Goal: Task Accomplishment & Management: Manage account settings

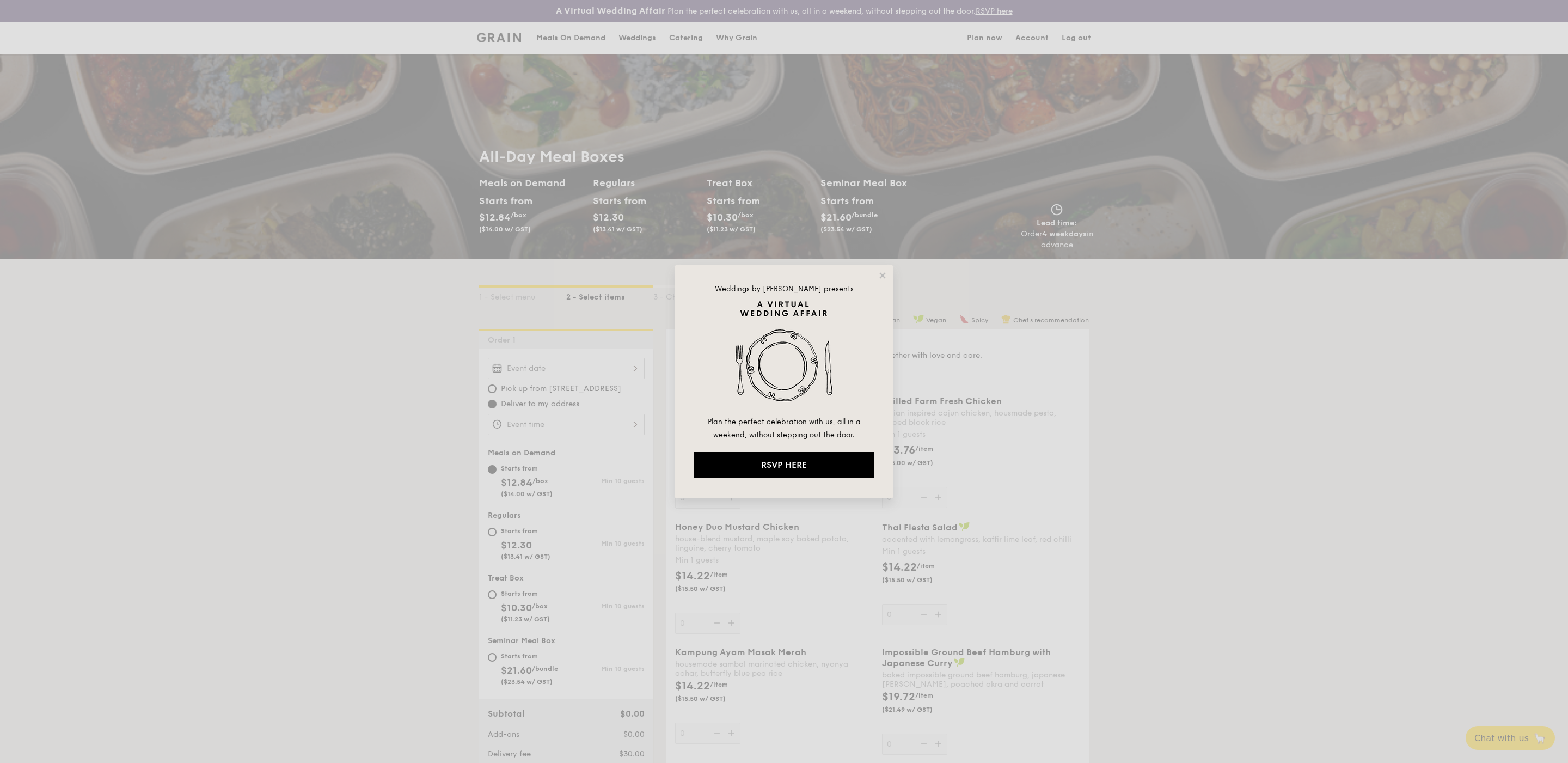
click at [564, 34] on div "Weddings by Grain presents Plan the perfect celebration with us, all in a weeke…" at bounding box center [784, 382] width 1568 height 763
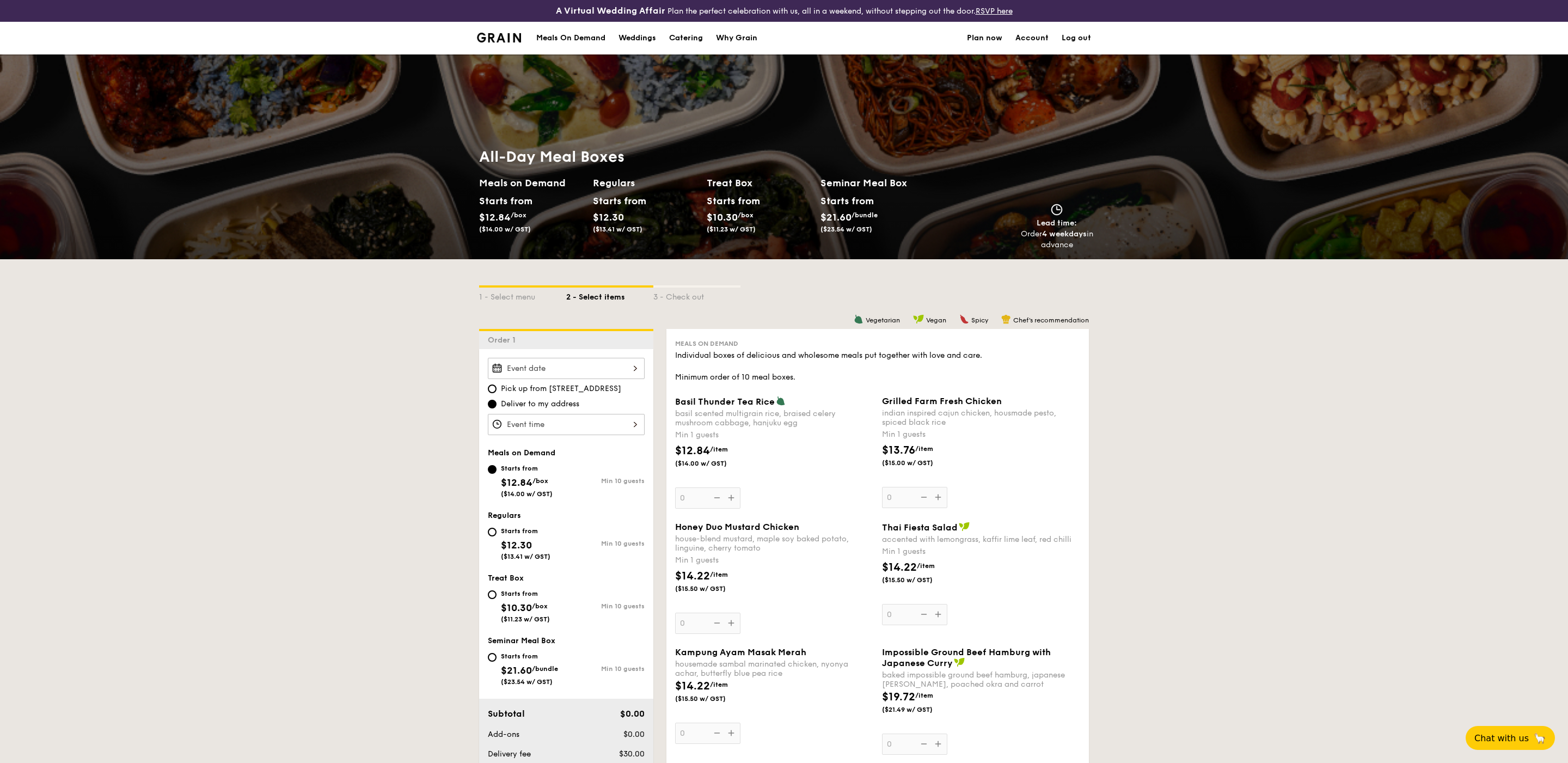
click at [561, 41] on div "Meals On Demand" at bounding box center [571, 38] width 69 height 32
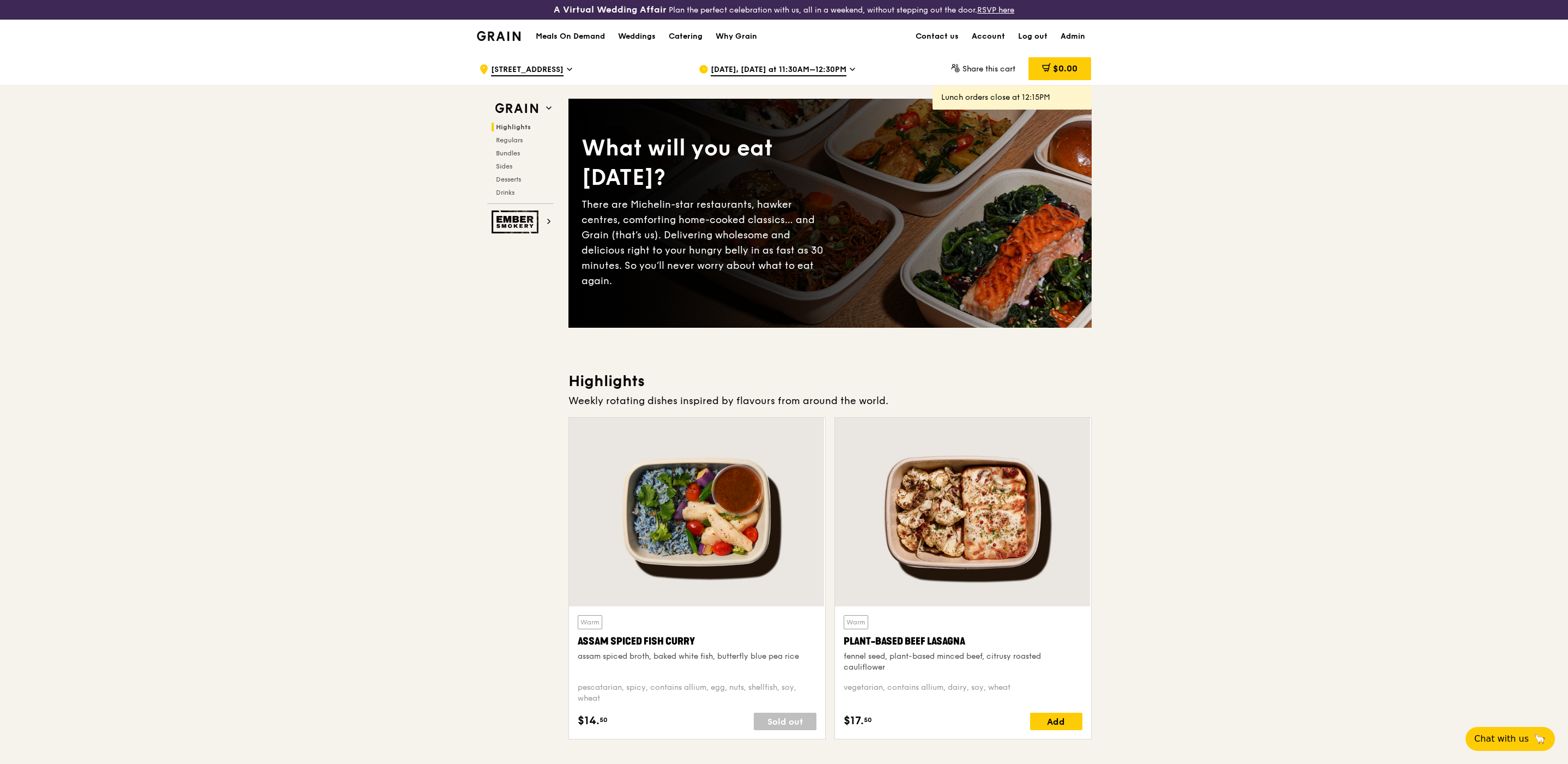
click at [775, 67] on span "Sep 22, Today at 11:30AM–12:30PM" at bounding box center [778, 70] width 136 height 12
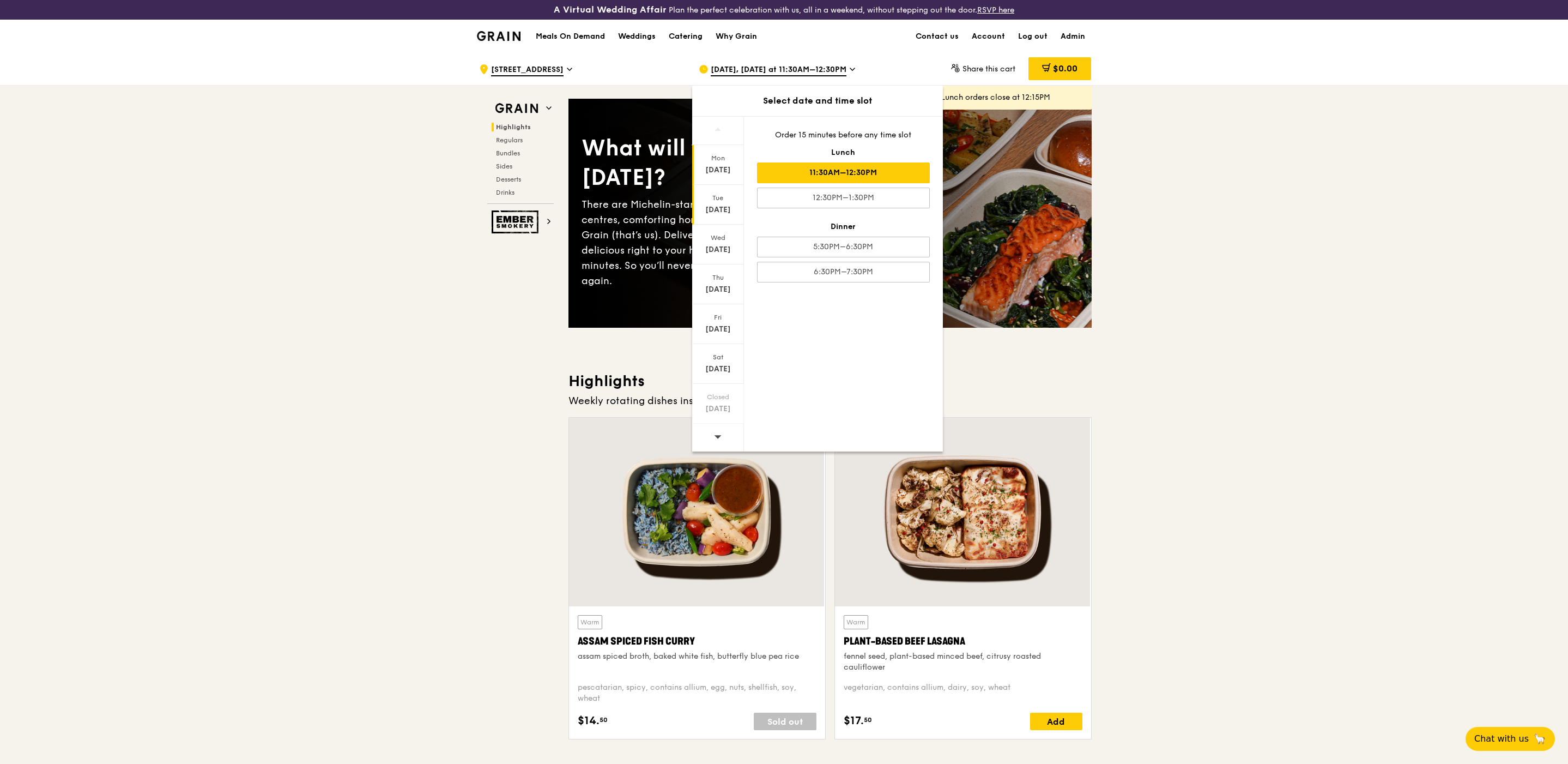
click at [727, 203] on div "Tue Sep 23" at bounding box center [718, 204] width 52 height 40
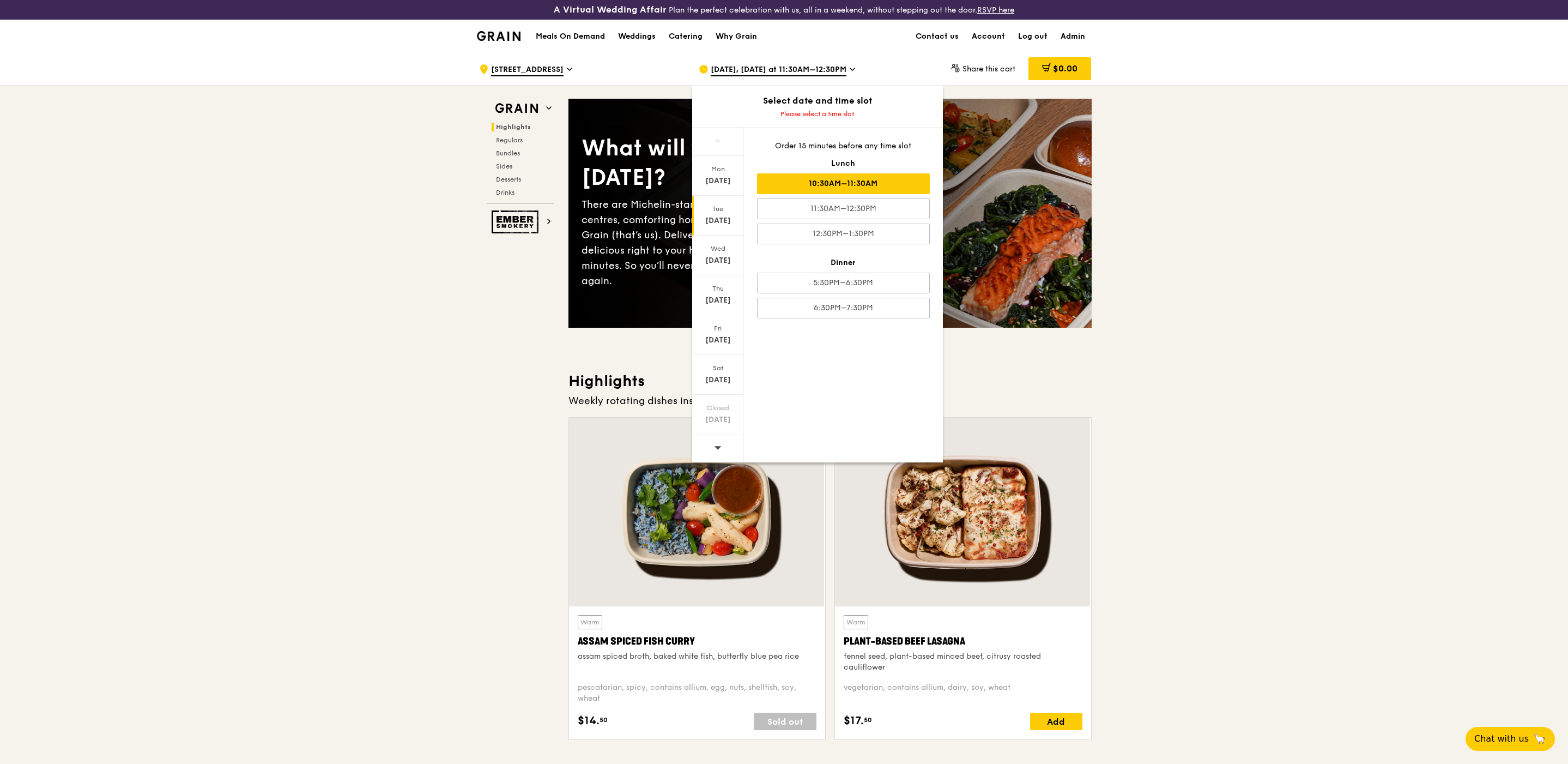
click at [804, 187] on div "10:30AM–11:30AM" at bounding box center [843, 183] width 173 height 20
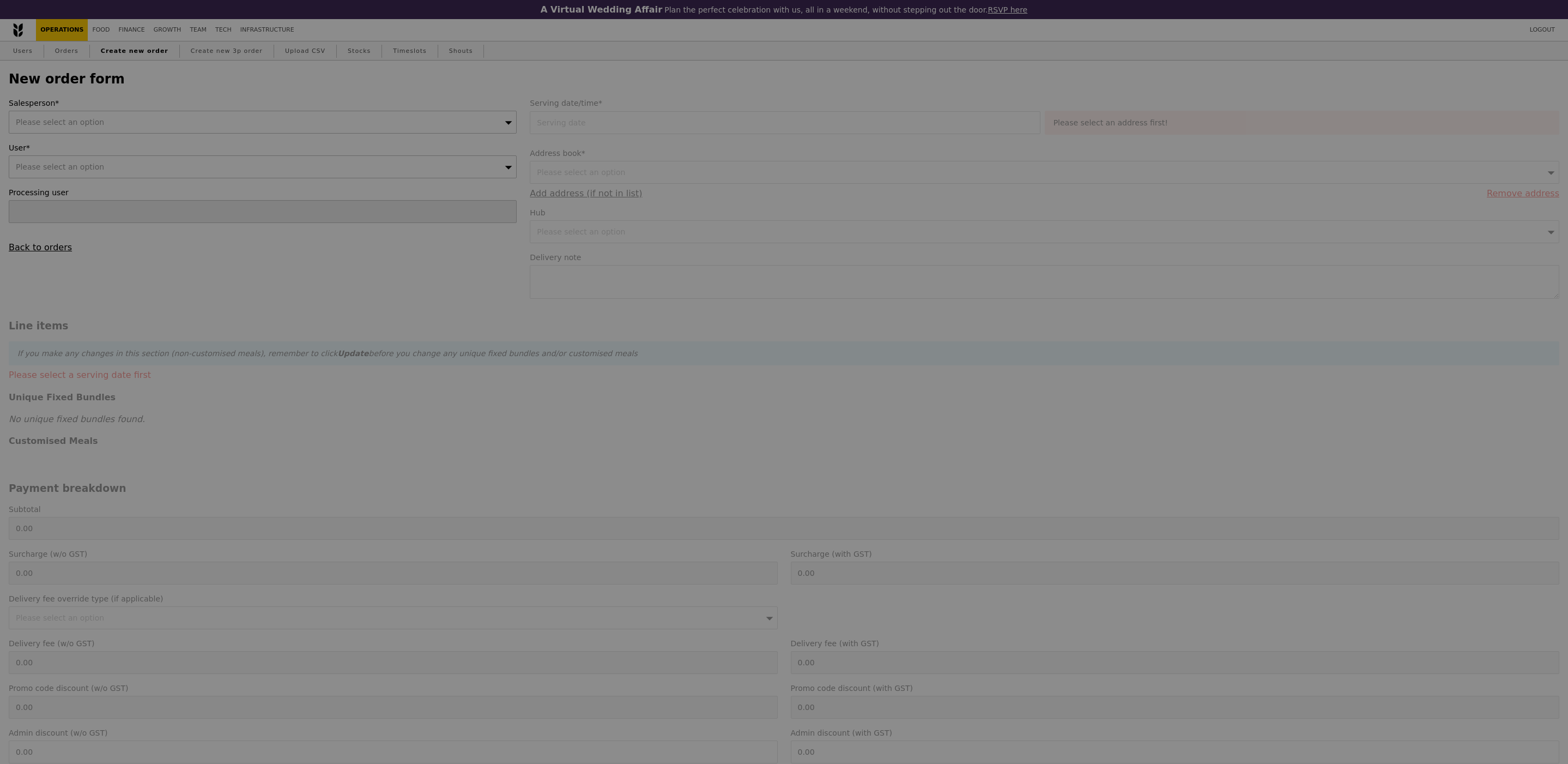
type input "Confirm"
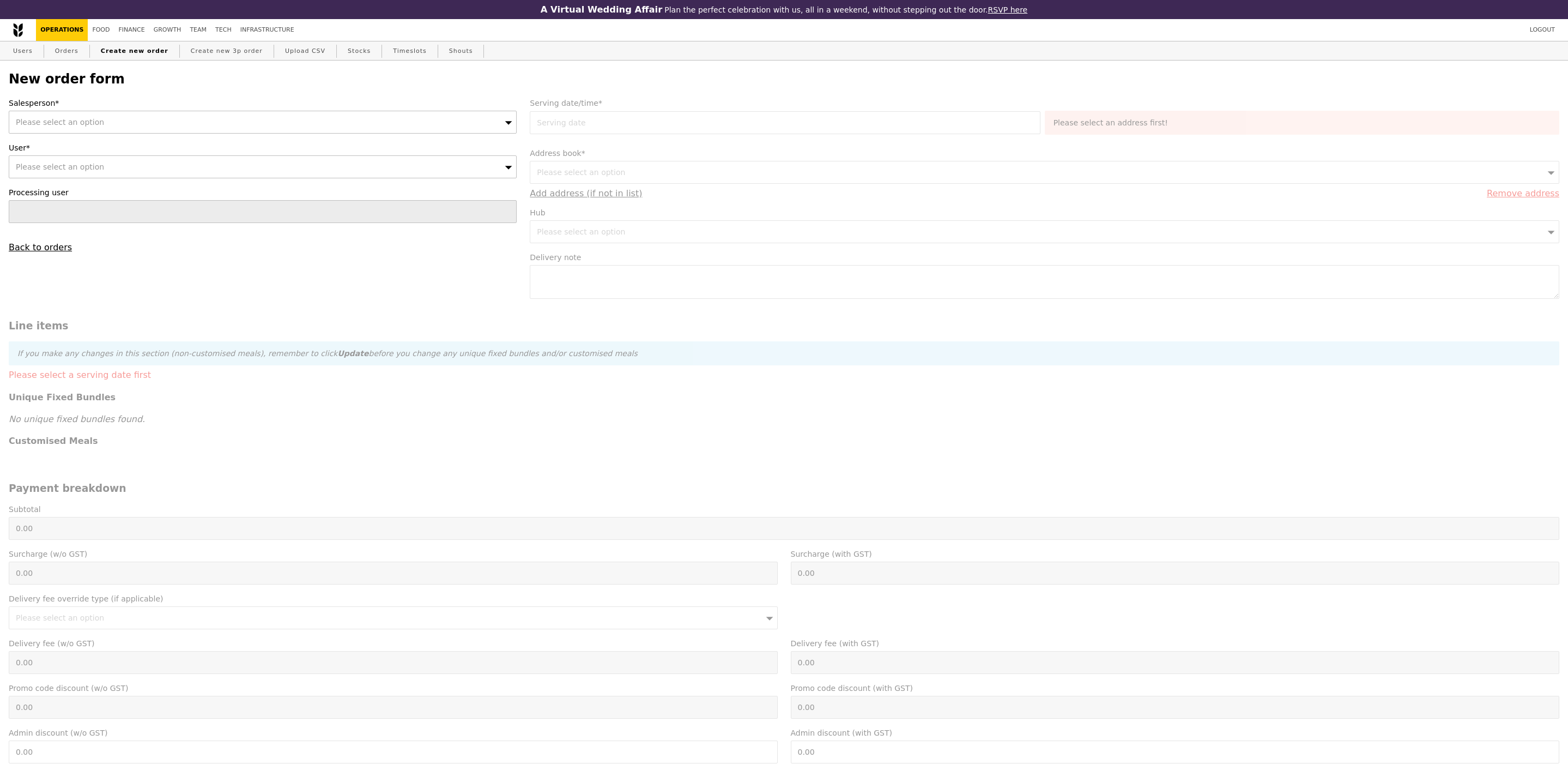
click at [112, 124] on div "Please select an option" at bounding box center [262, 122] width 508 height 23
type input "SAMANTHA"
click at [50, 168] on span "Please select an option" at bounding box center [59, 167] width 89 height 9
paste input "jelin.tan@dsm-firmenich.com"
type input "jelin.tan@dsm-firmenich.com"
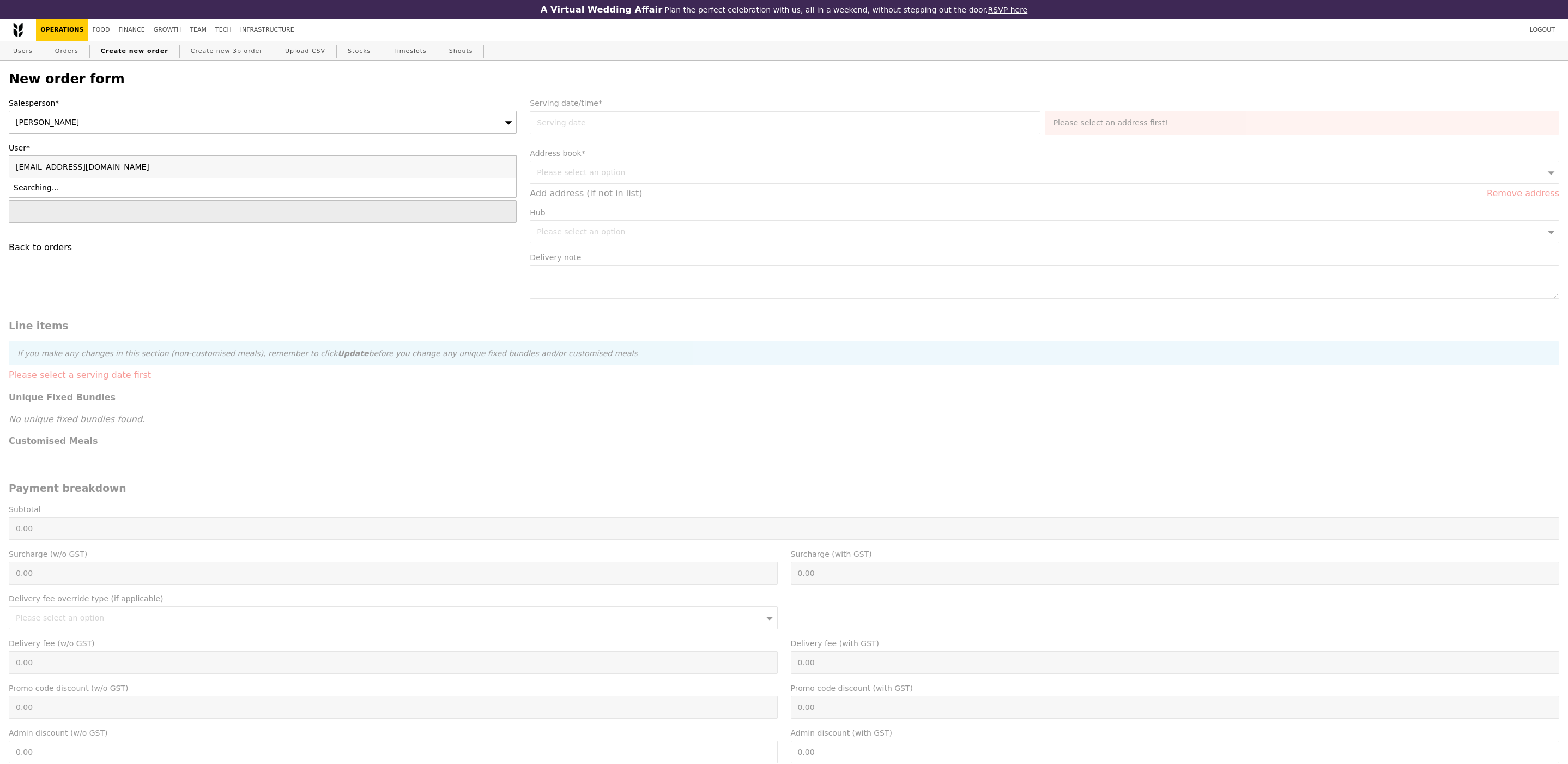
type input "Confirm"
type input "jelin.tan@dsm-firmenich.com"
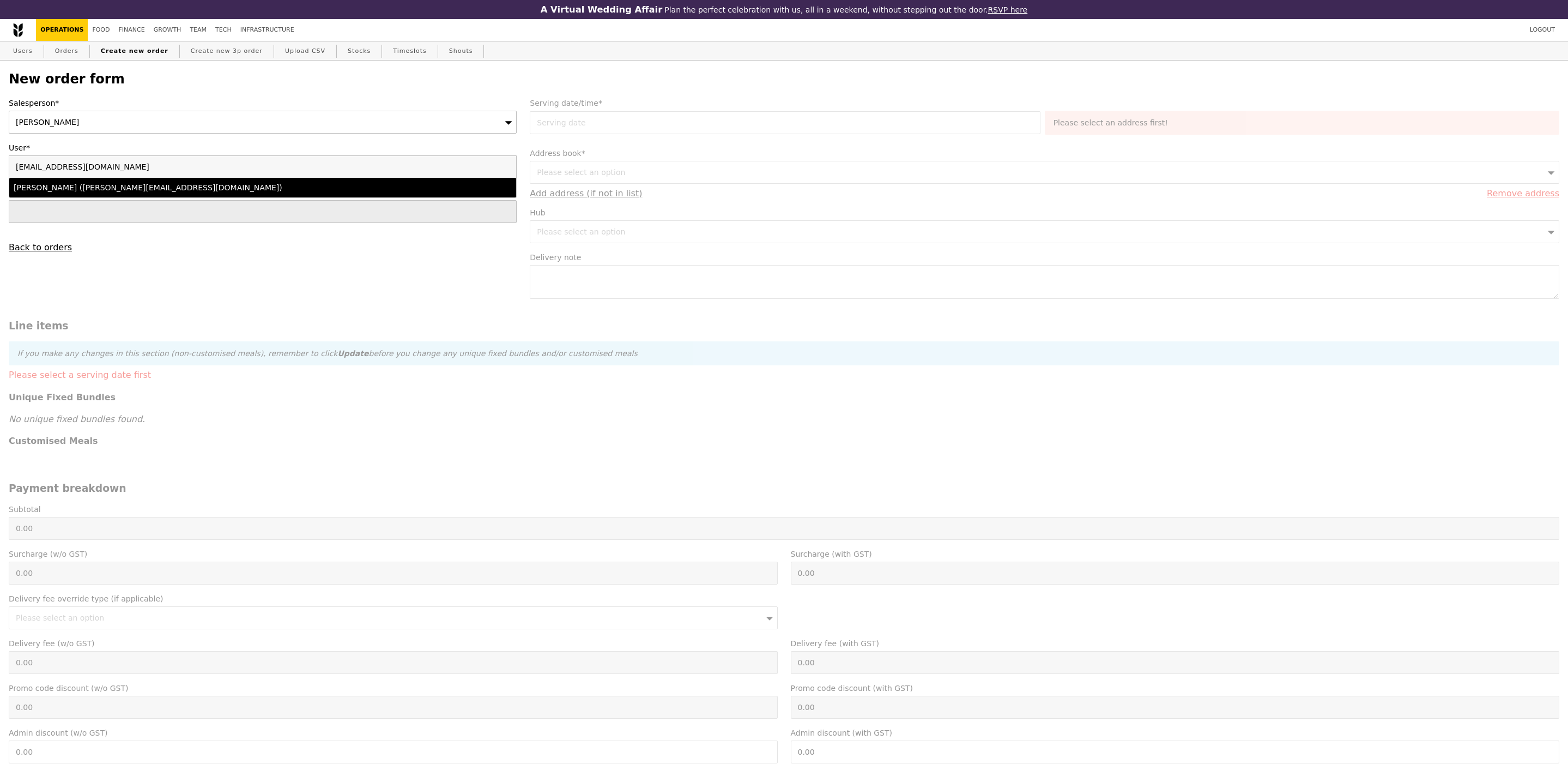
click at [119, 190] on div "Jelin Tan (jelin.tan@dsm-firmenich.com)" at bounding box center [201, 187] width 374 height 11
type input "Loading..."
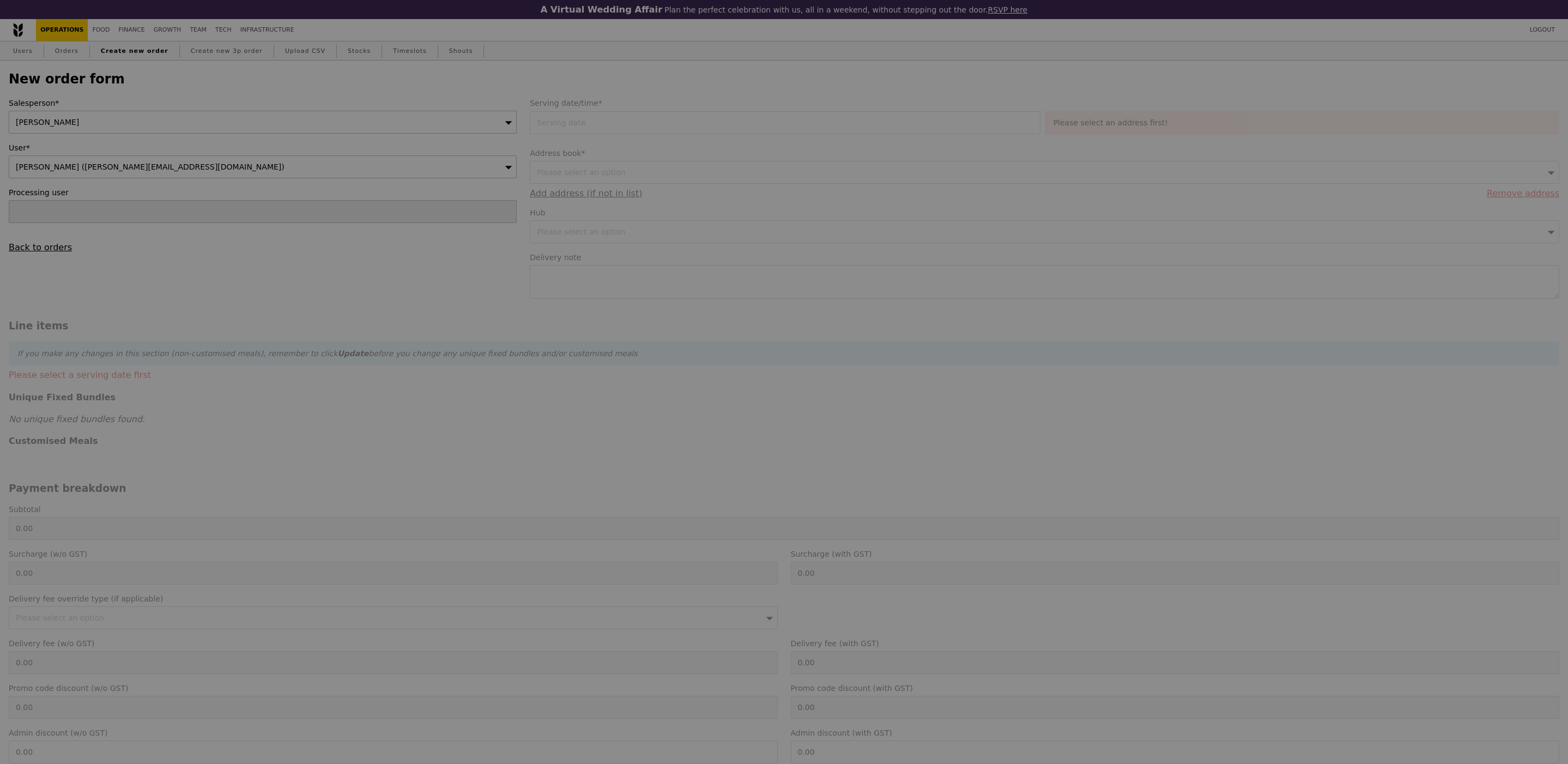
type input "13.76"
type input "15.00"
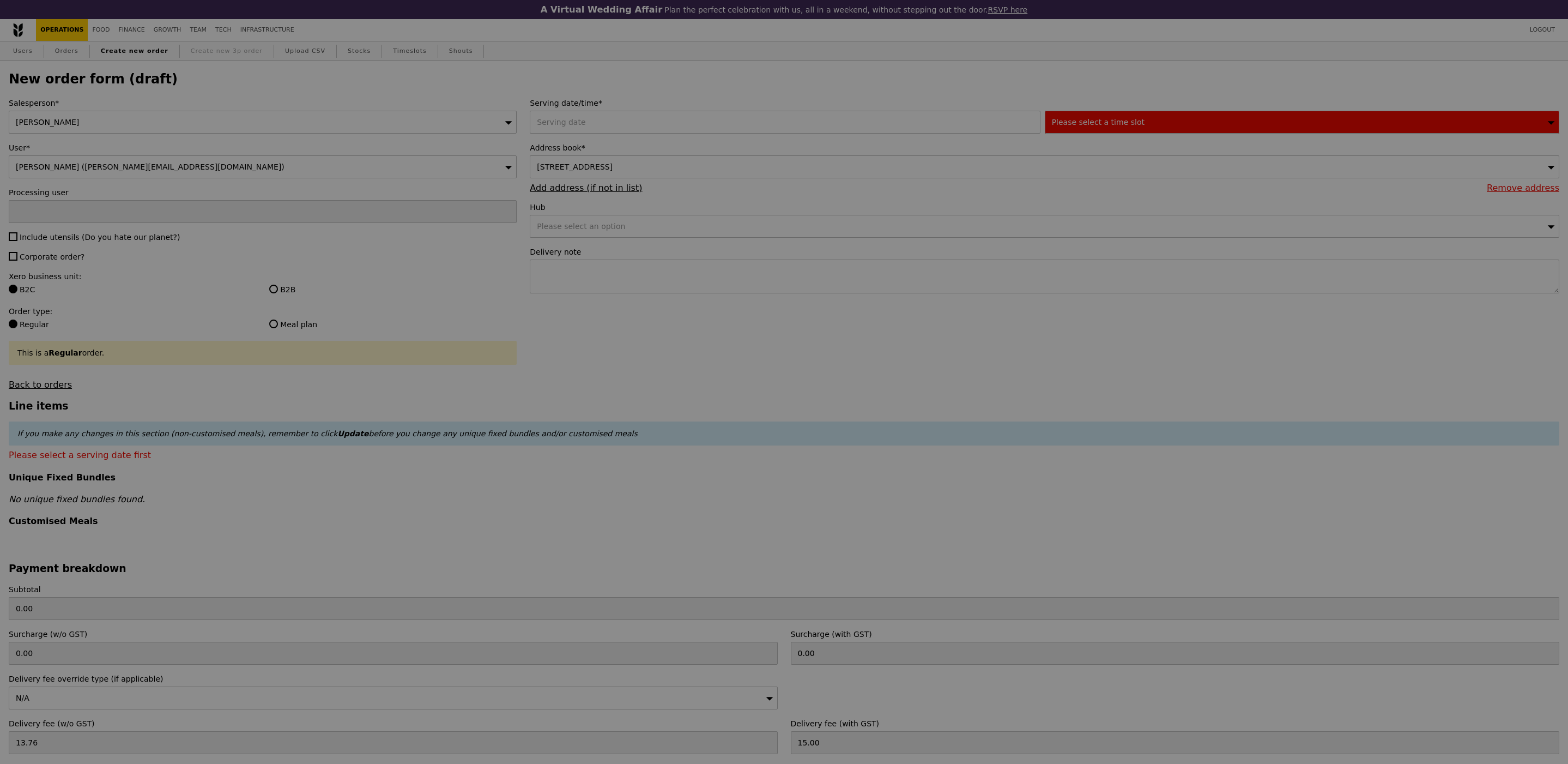
type input "Confirm"
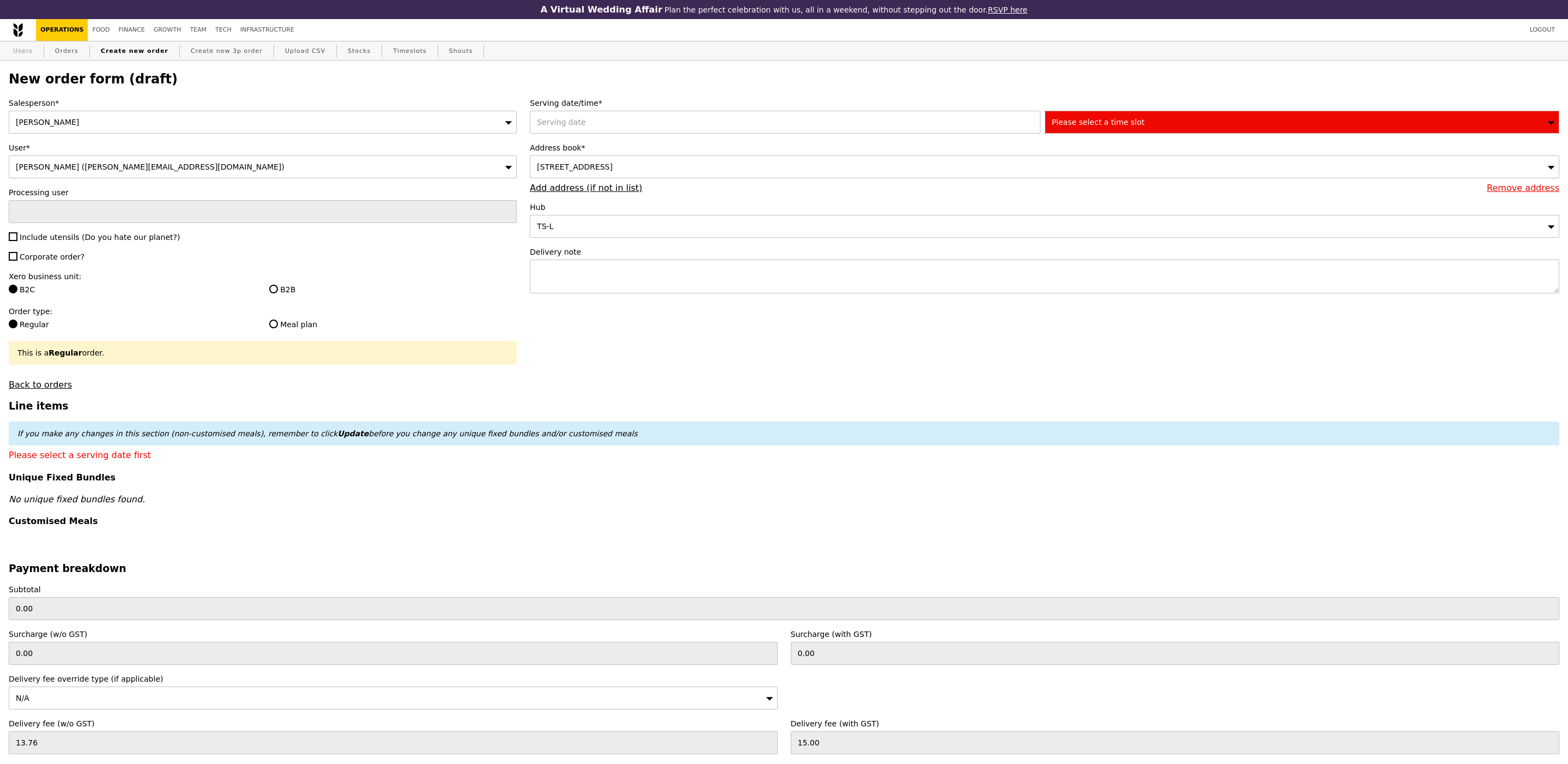
click at [24, 51] on link "Users" at bounding box center [23, 51] width 28 height 20
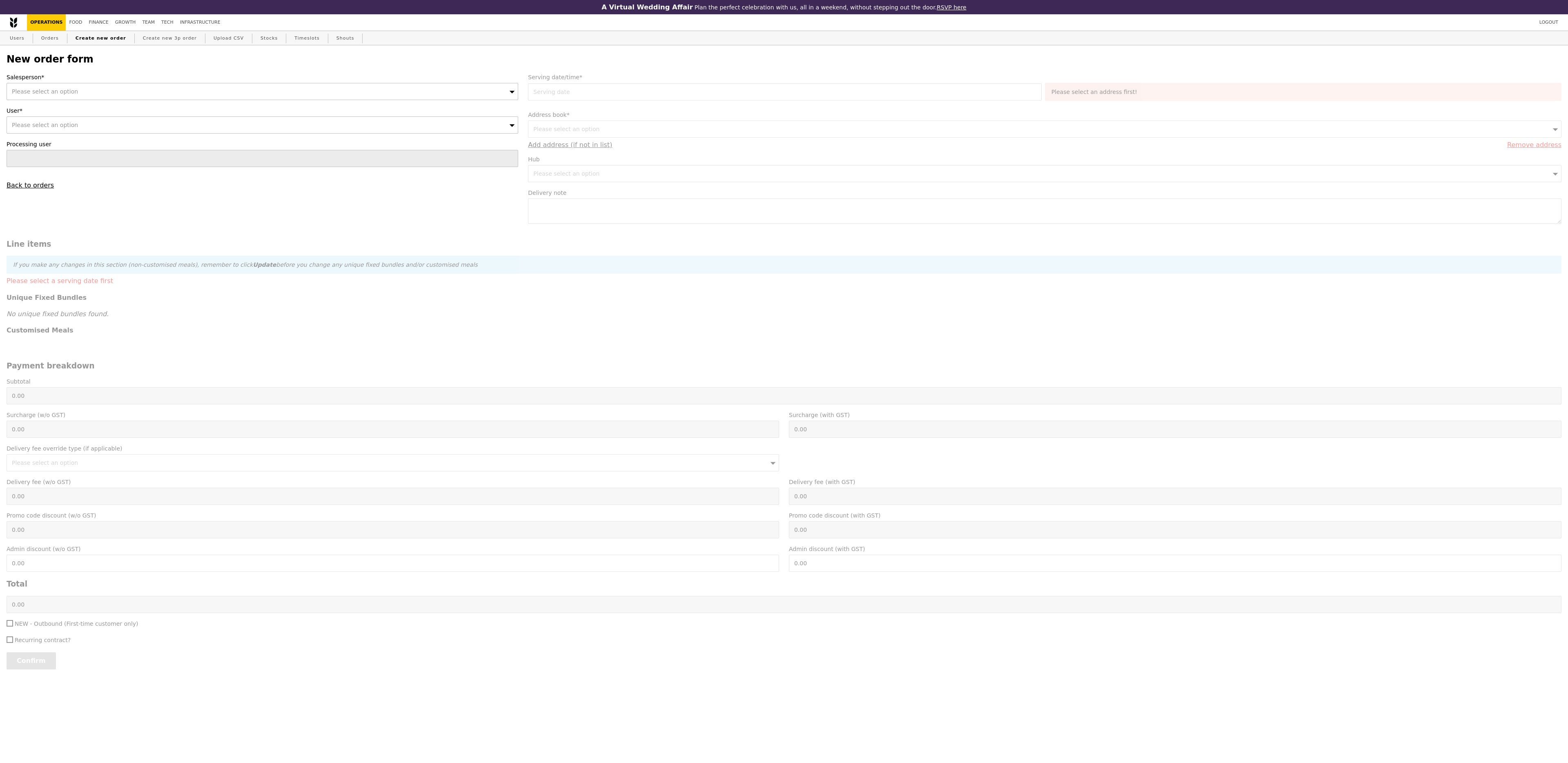
click at [93, 94] on div "Please select an option" at bounding box center [262, 91] width 512 height 17
type input "[PERSON_NAME]"
click at [67, 128] on span "Please select an option" at bounding box center [44, 125] width 66 height 7
type input "shennyse"
type input "Confirm"
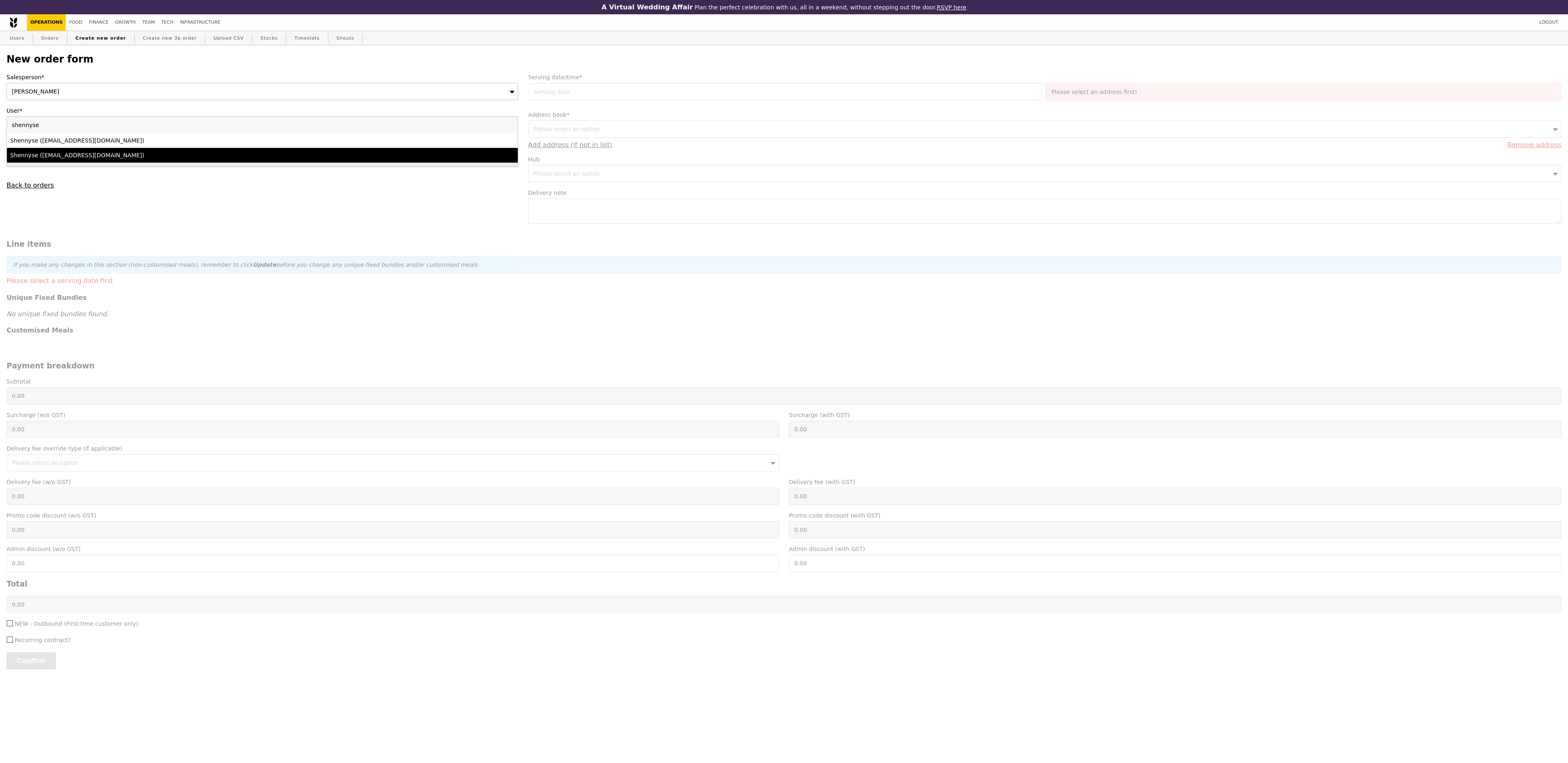
type input "shennyse"
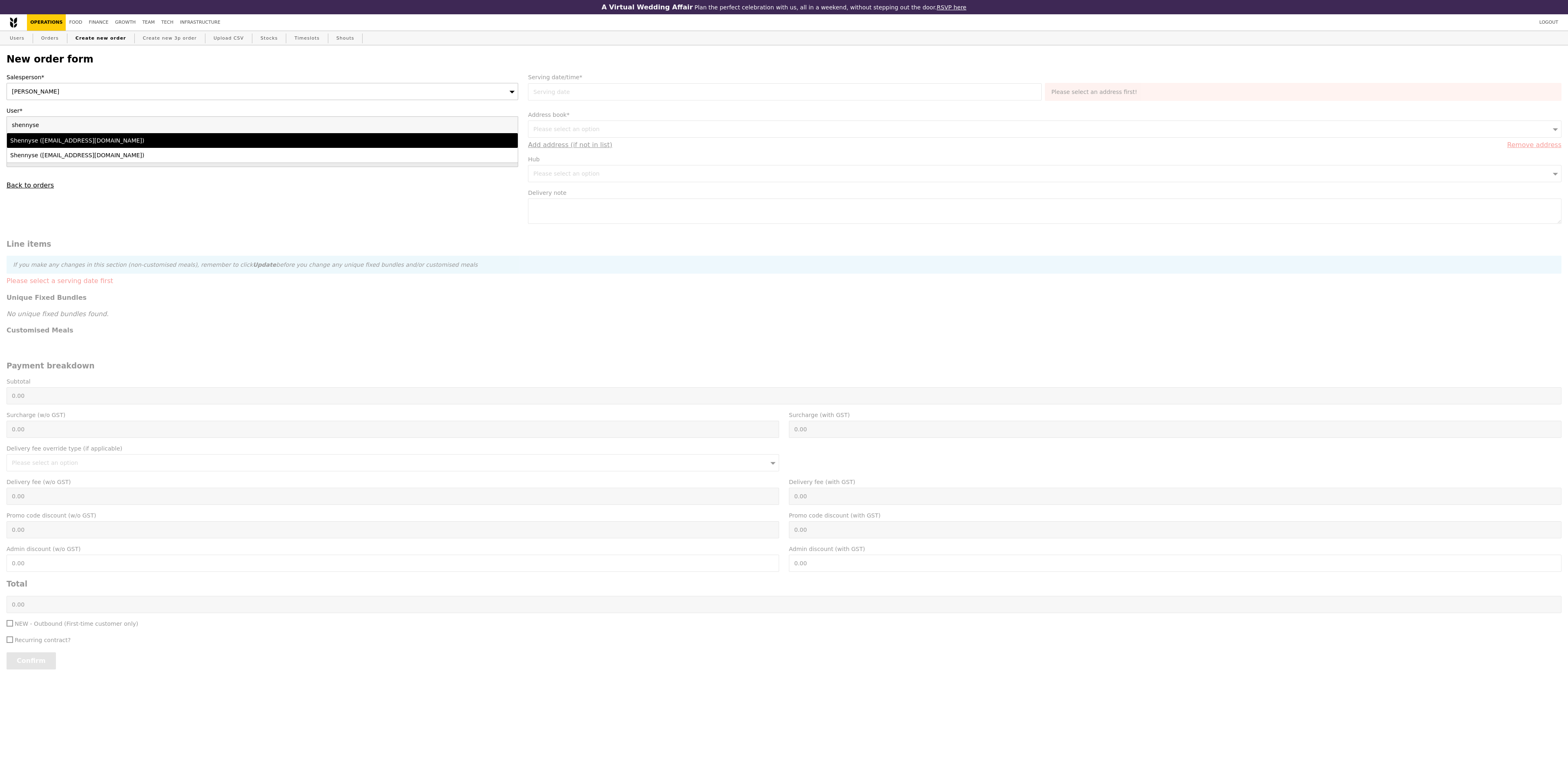
click at [77, 144] on div "Shennyse (event@themindcafe.com.sg)" at bounding box center [199, 140] width 378 height 8
type input "Loading..."
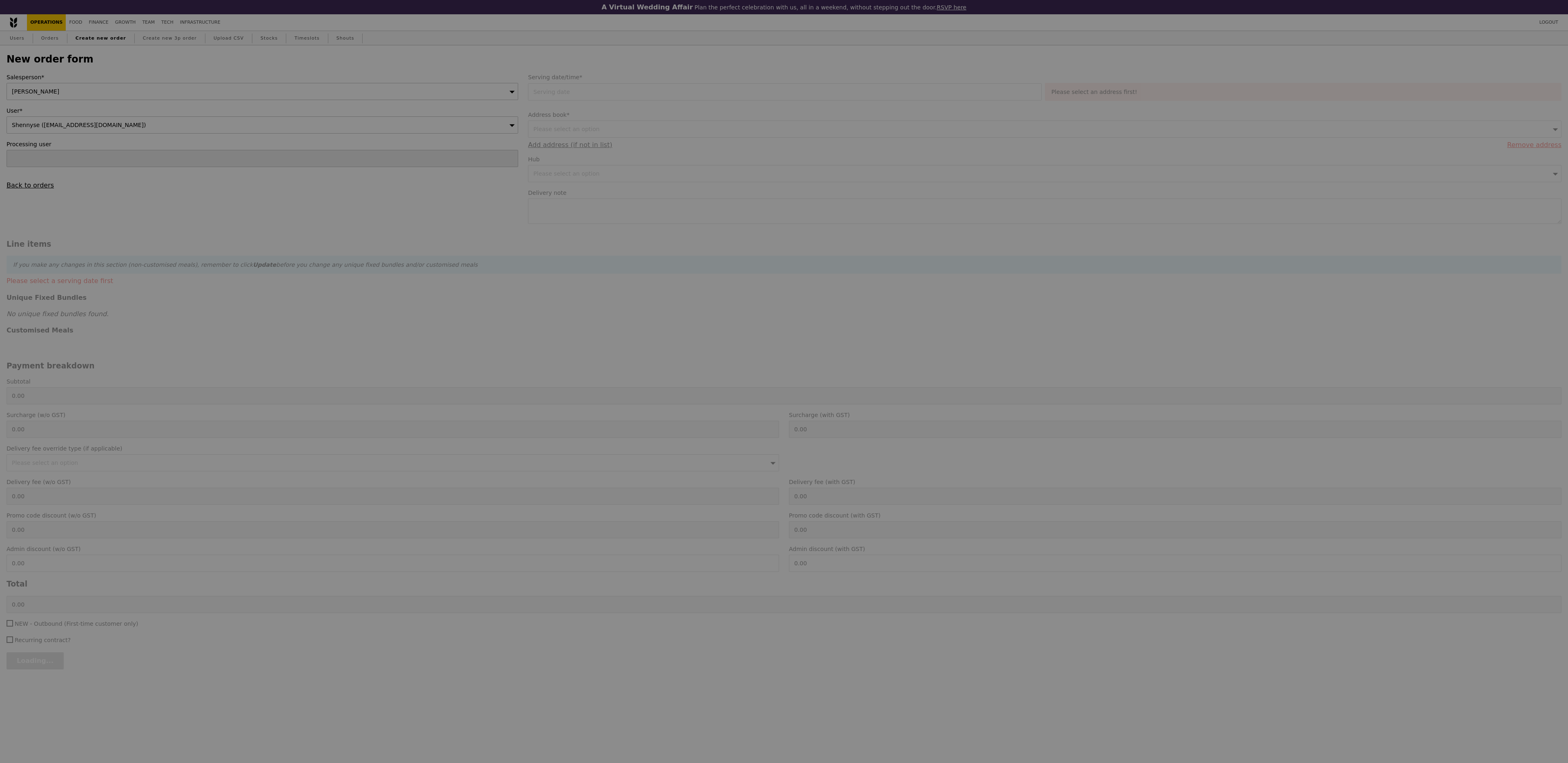
type input "1.79"
type input "1.95"
type input "9.40"
type input "10.25"
type input "12.20"
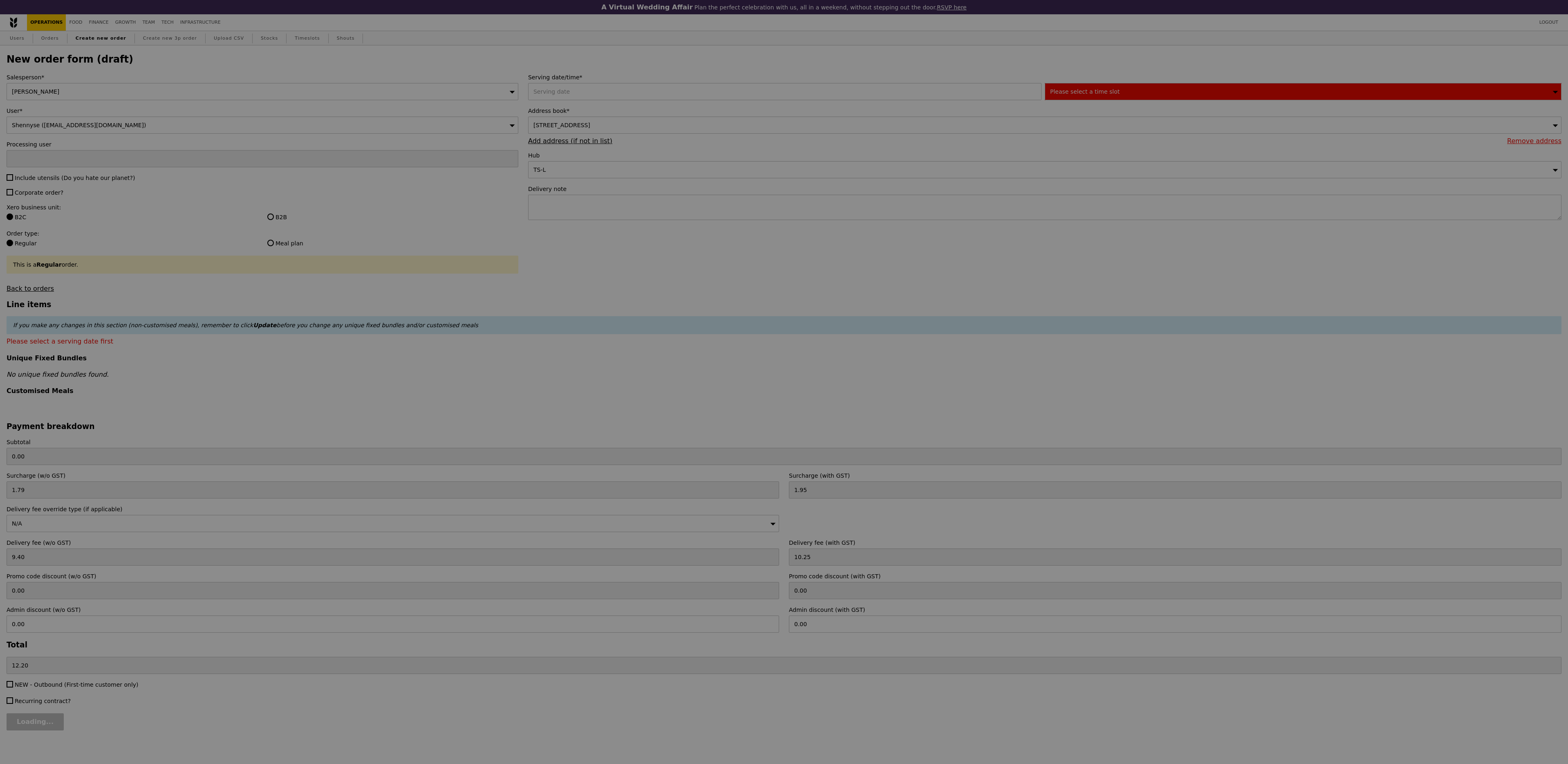
type input "Confirm"
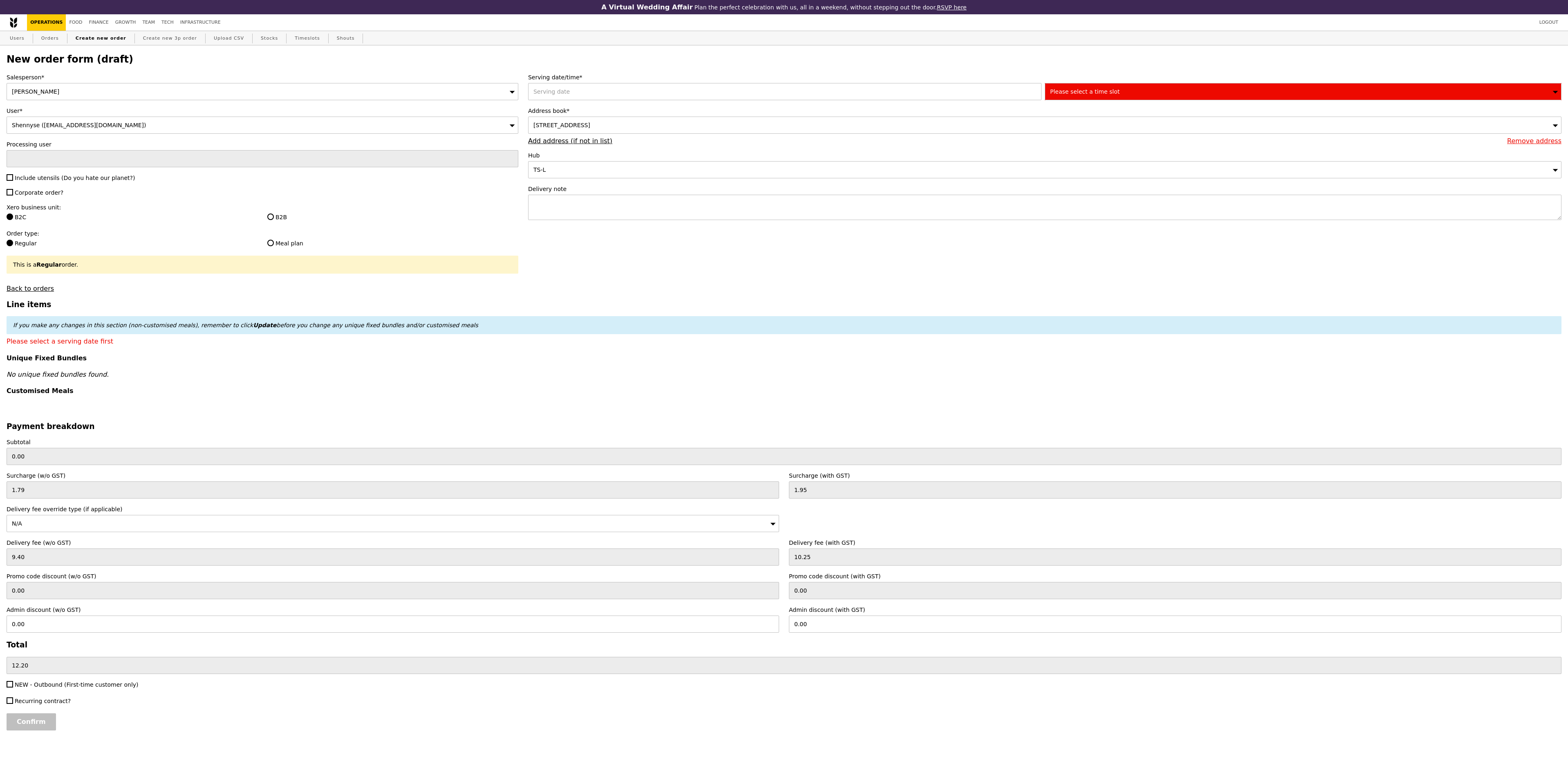
click at [276, 221] on label "B2B" at bounding box center [393, 217] width 251 height 8
click at [274, 220] on input "B2B" at bounding box center [271, 216] width 7 height 7
radio input "true"
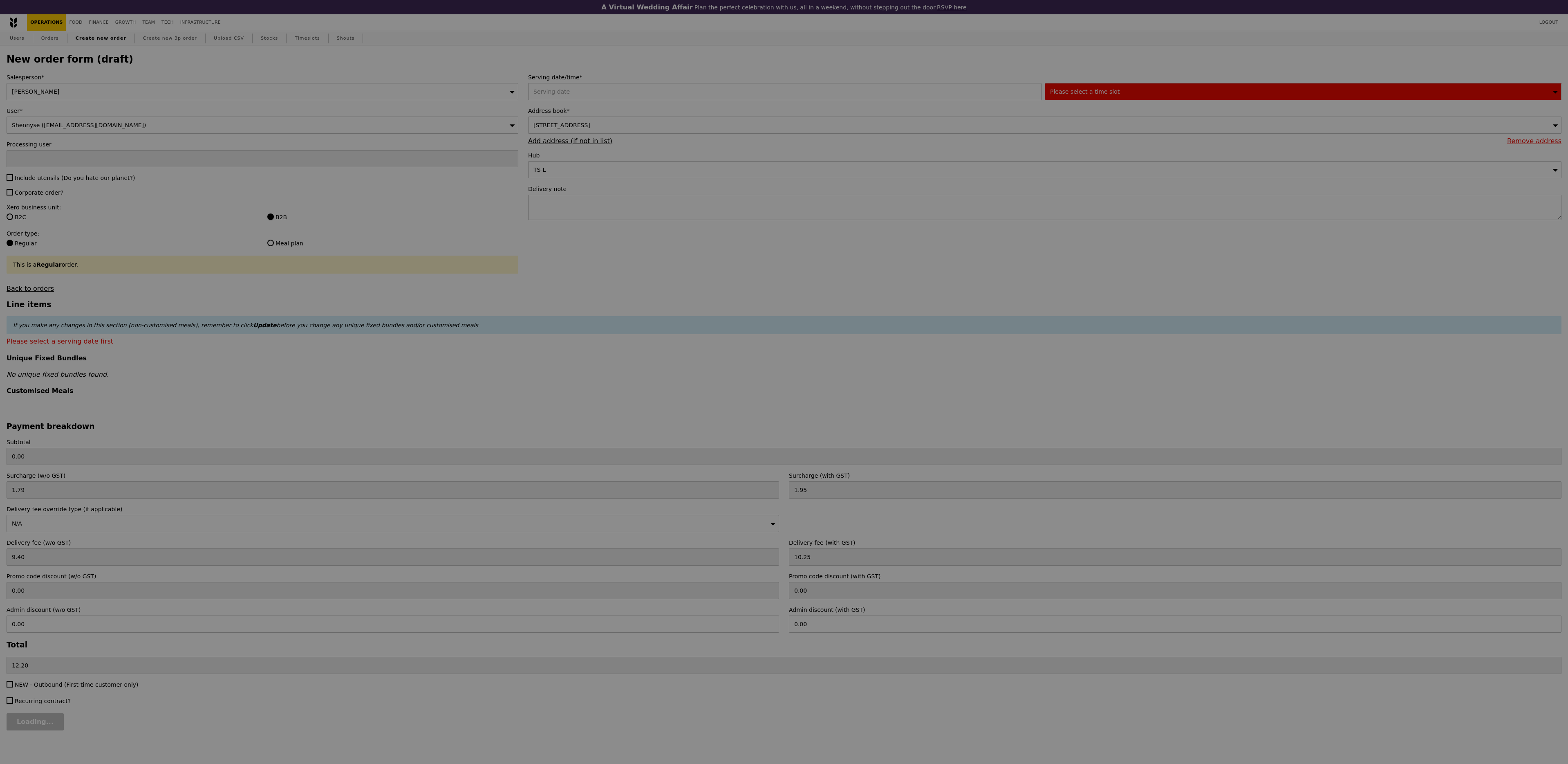
type input "Confirm"
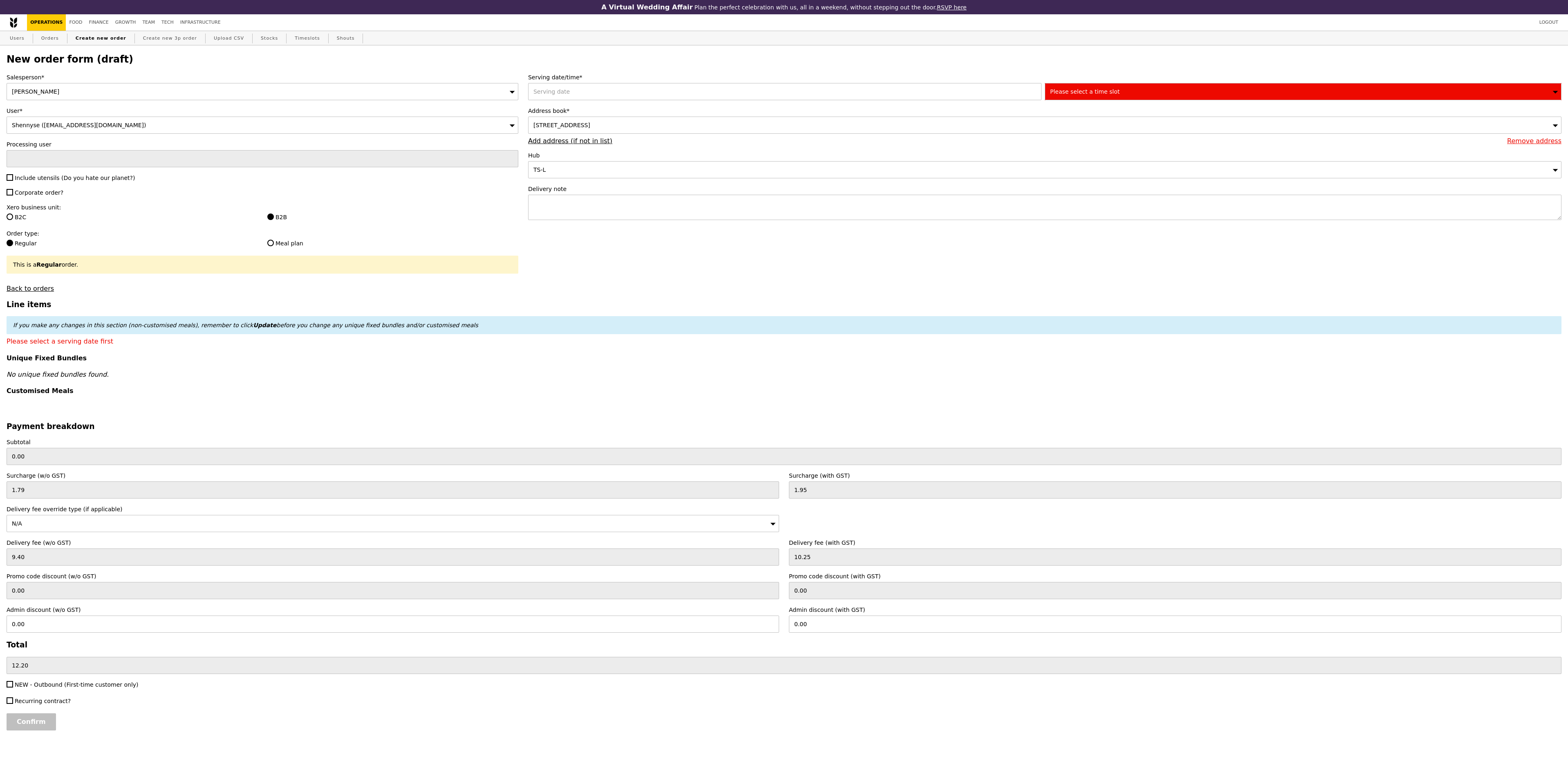
click at [71, 181] on span "Include utensils (Do you hate our planet?)" at bounding box center [74, 177] width 120 height 7
click at [13, 181] on input "Include utensils (Do you hate our planet?)" at bounding box center [10, 177] width 7 height 7
checkbox input "true"
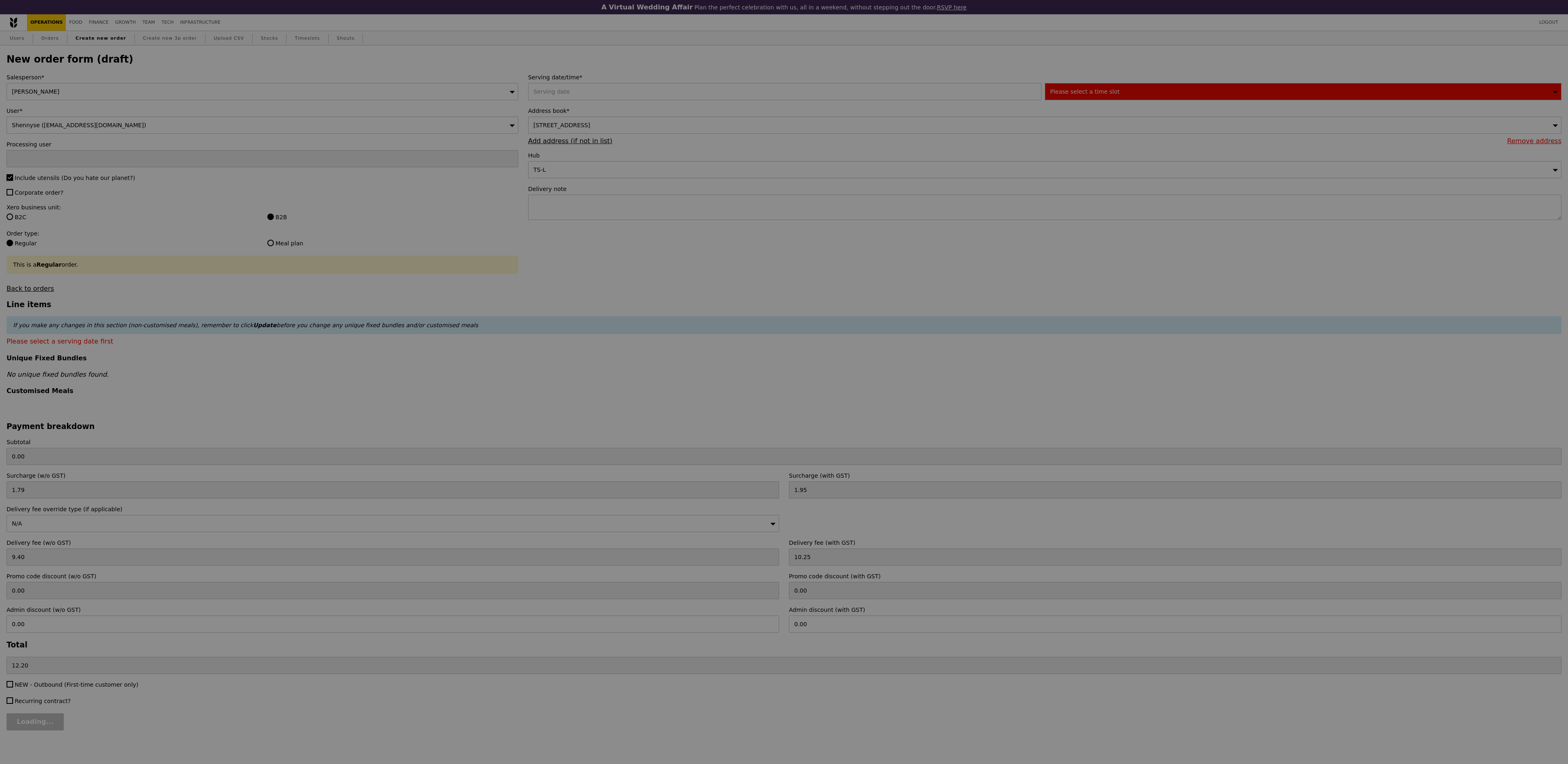
type input "Confirm"
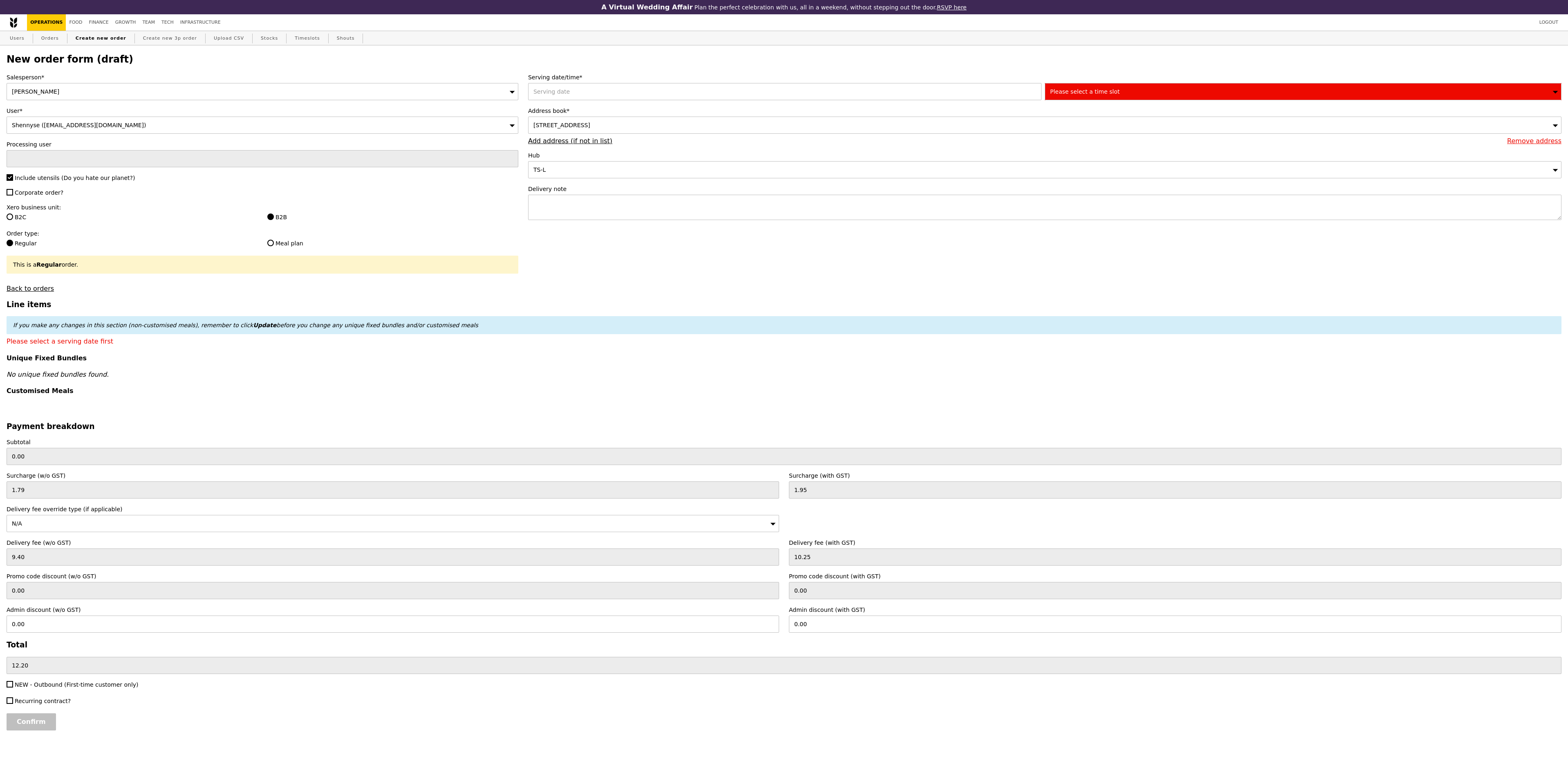
click at [41, 196] on span "Corporate order?" at bounding box center [39, 193] width 49 height 7
click at [13, 196] on input "Corporate order?" at bounding box center [10, 192] width 7 height 7
checkbox input "true"
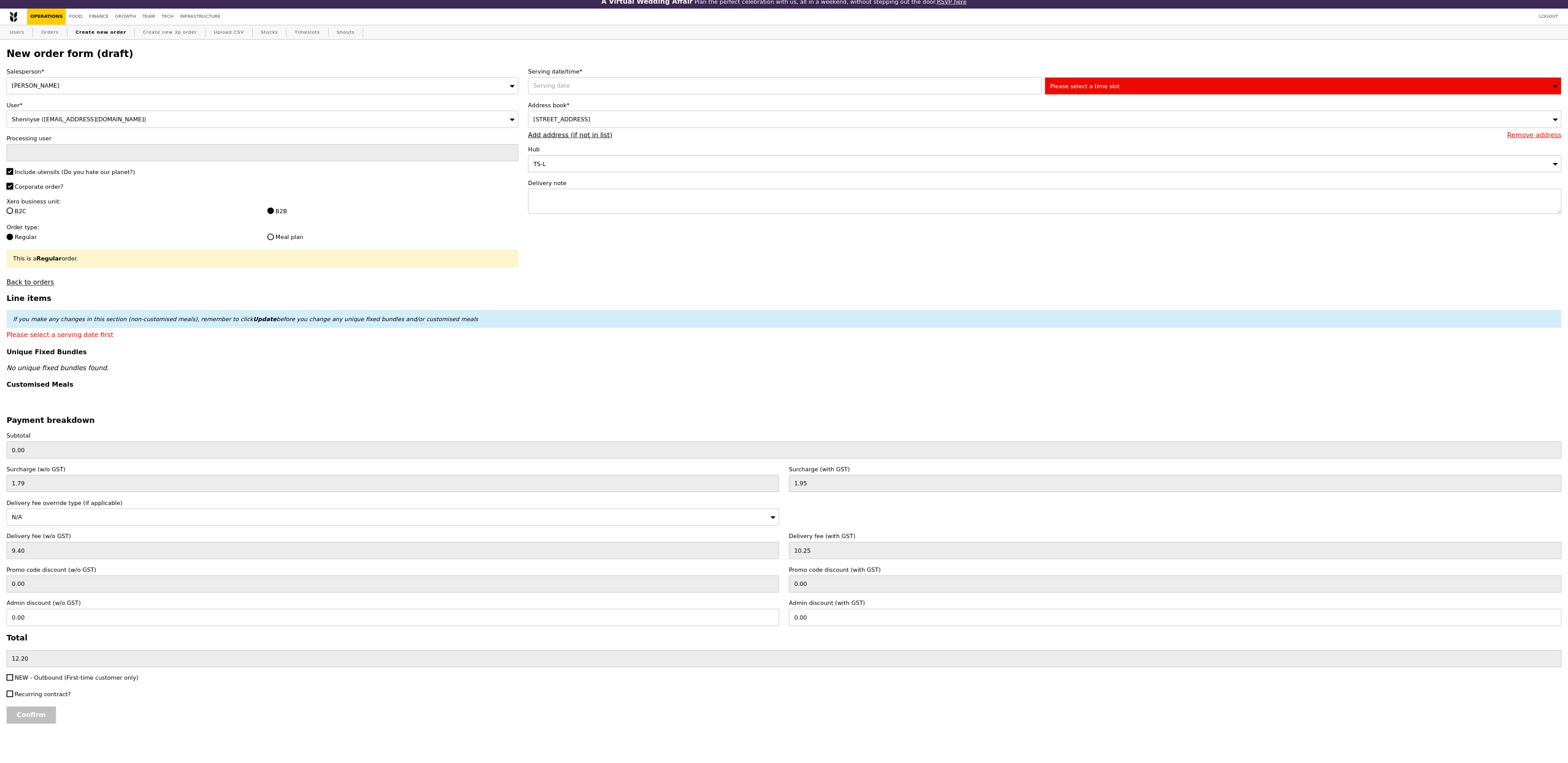
scroll to position [29, 0]
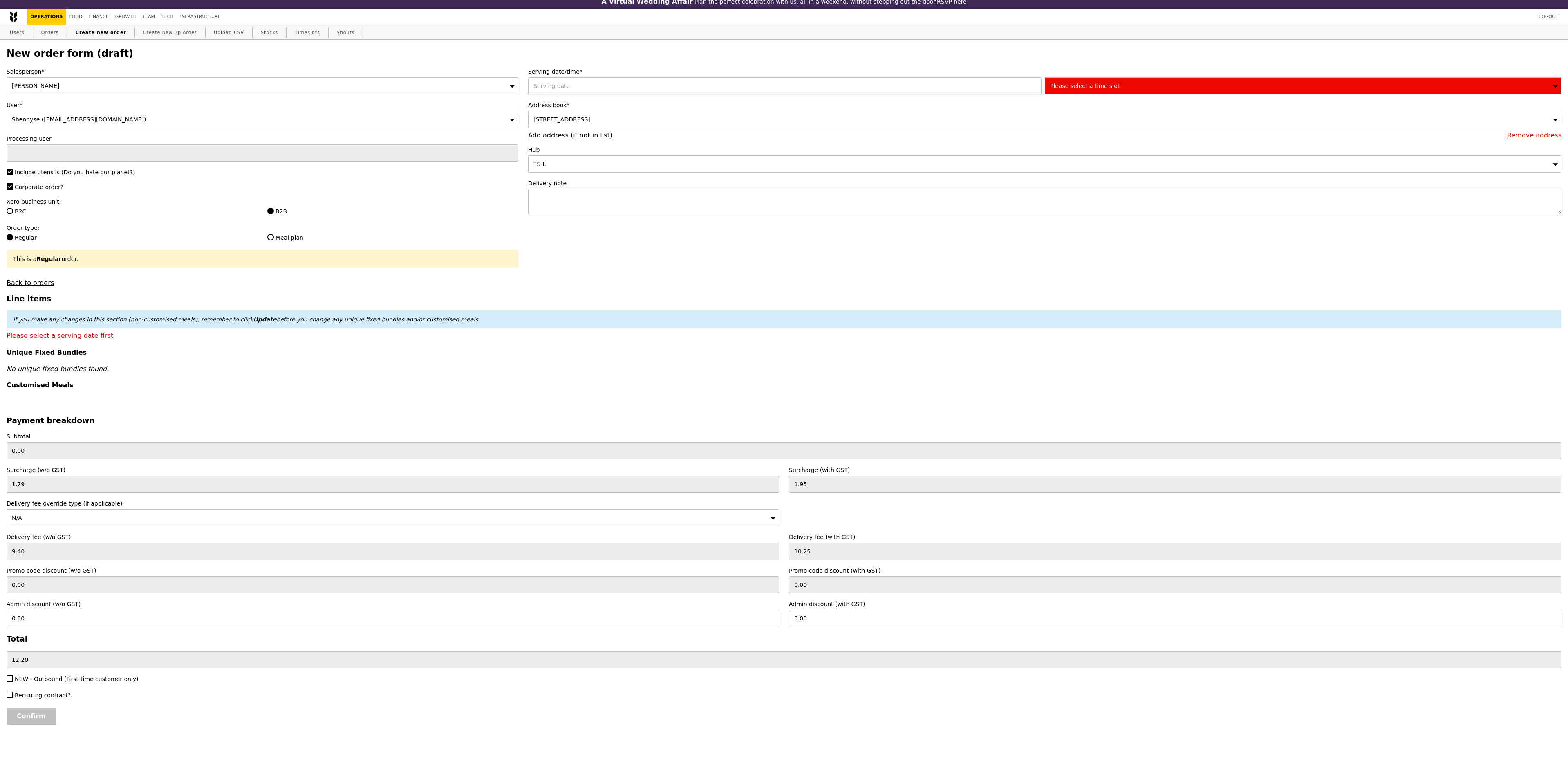
click at [555, 82] on div at bounding box center [787, 86] width 517 height 17
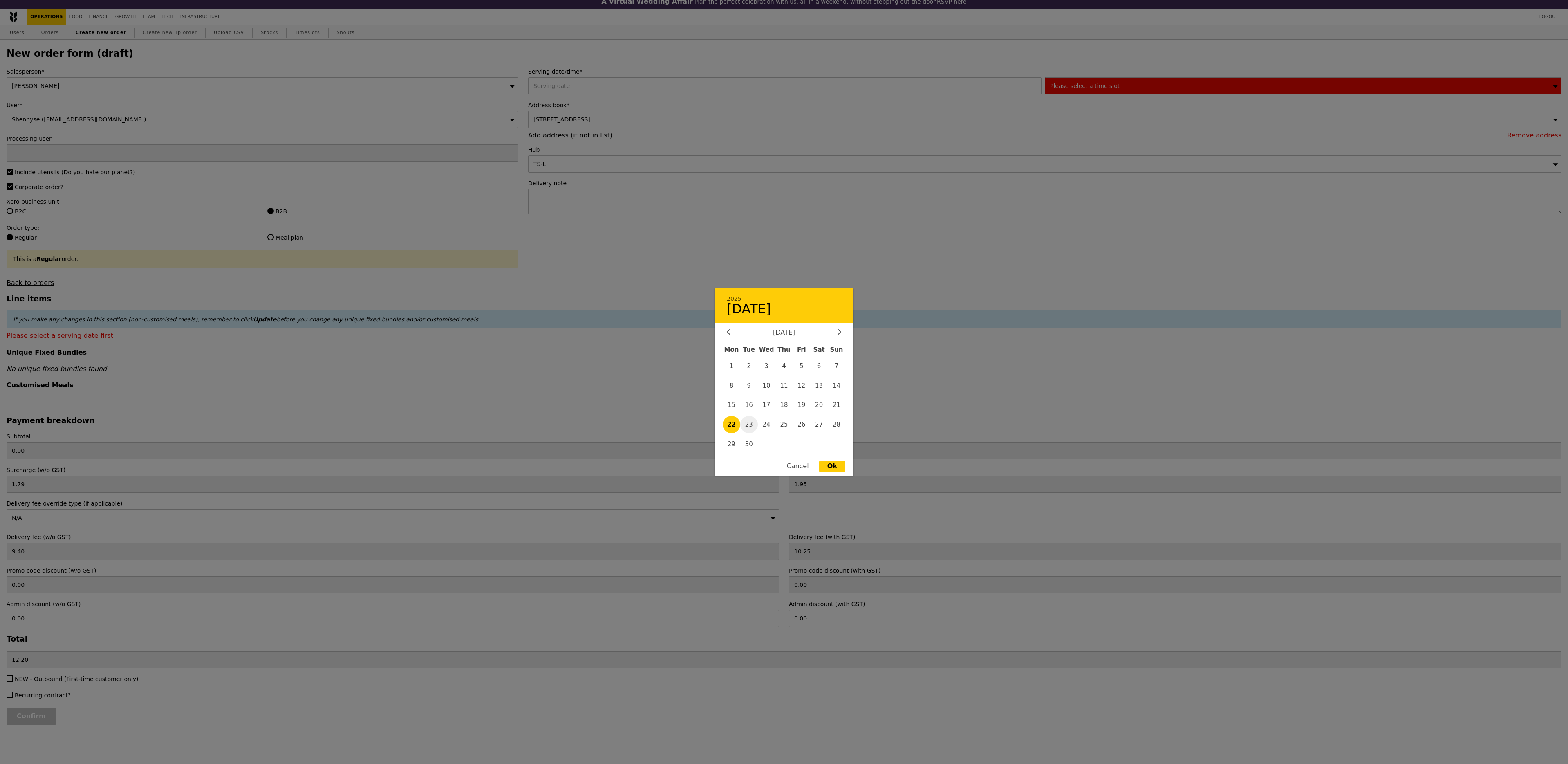
click at [749, 426] on span "23" at bounding box center [749, 424] width 18 height 18
type input "23 Sep 2025"
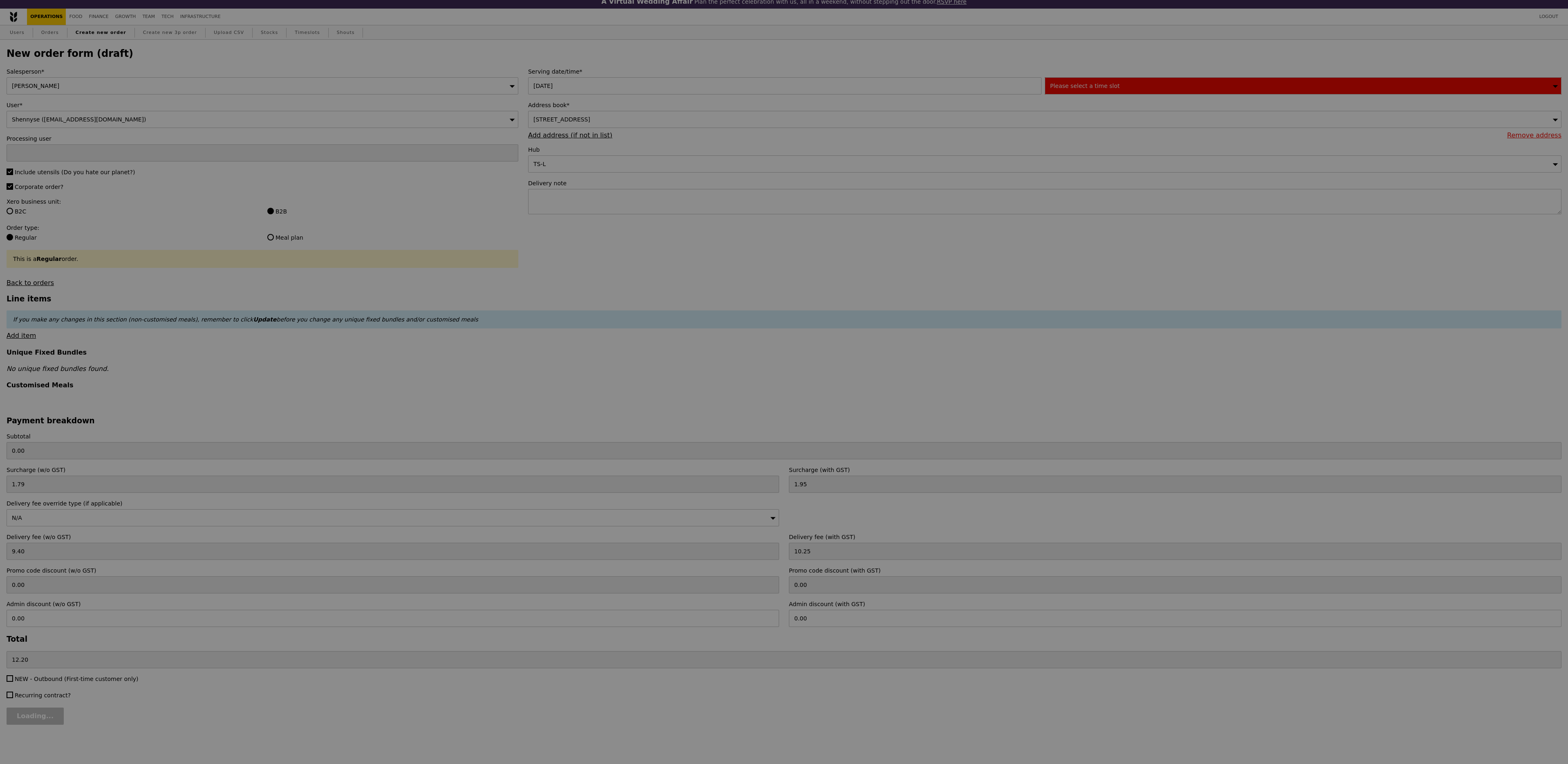
type input "Confirm"
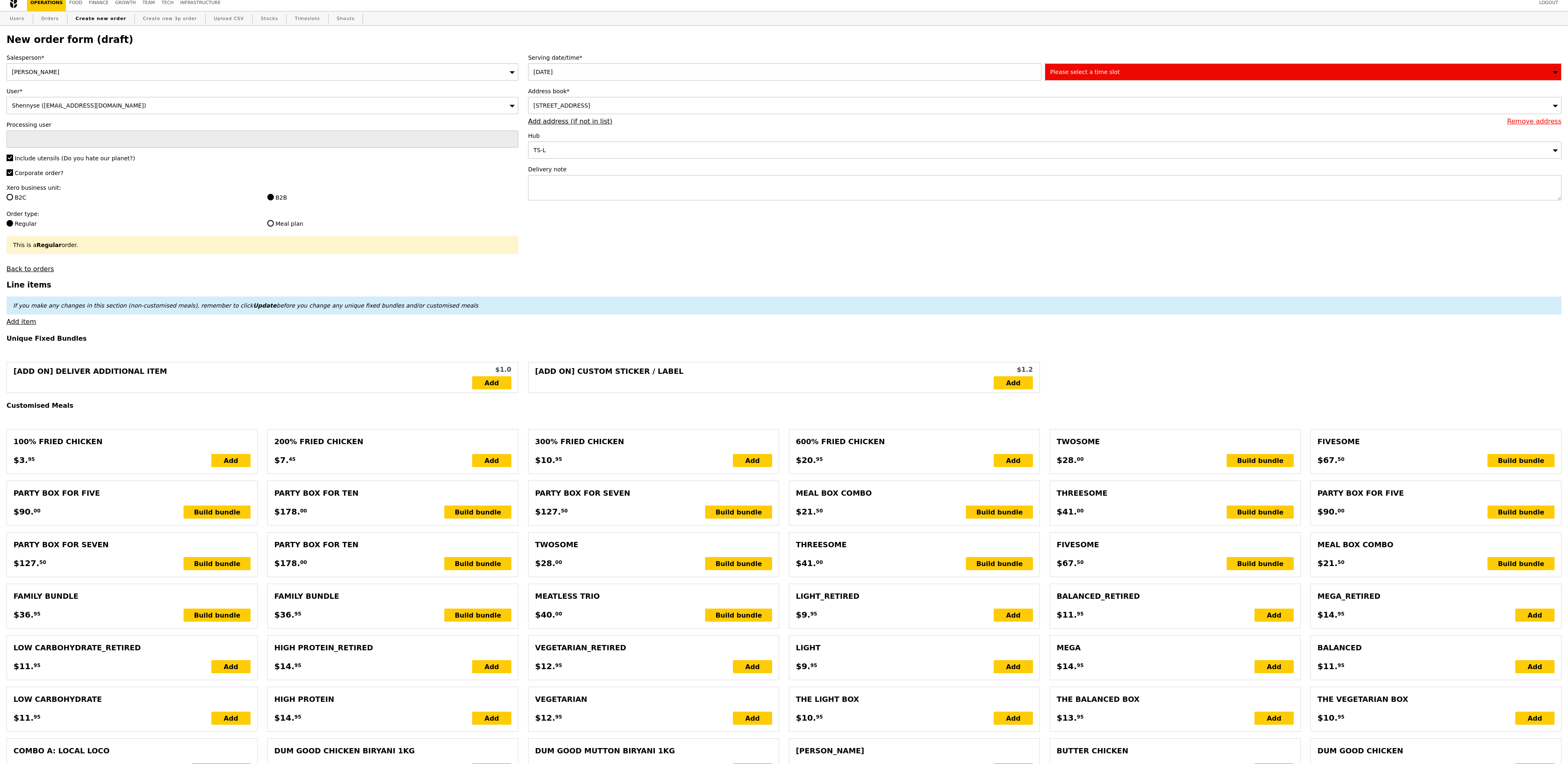
click at [1118, 79] on div "Please select a time slot" at bounding box center [1304, 72] width 517 height 17
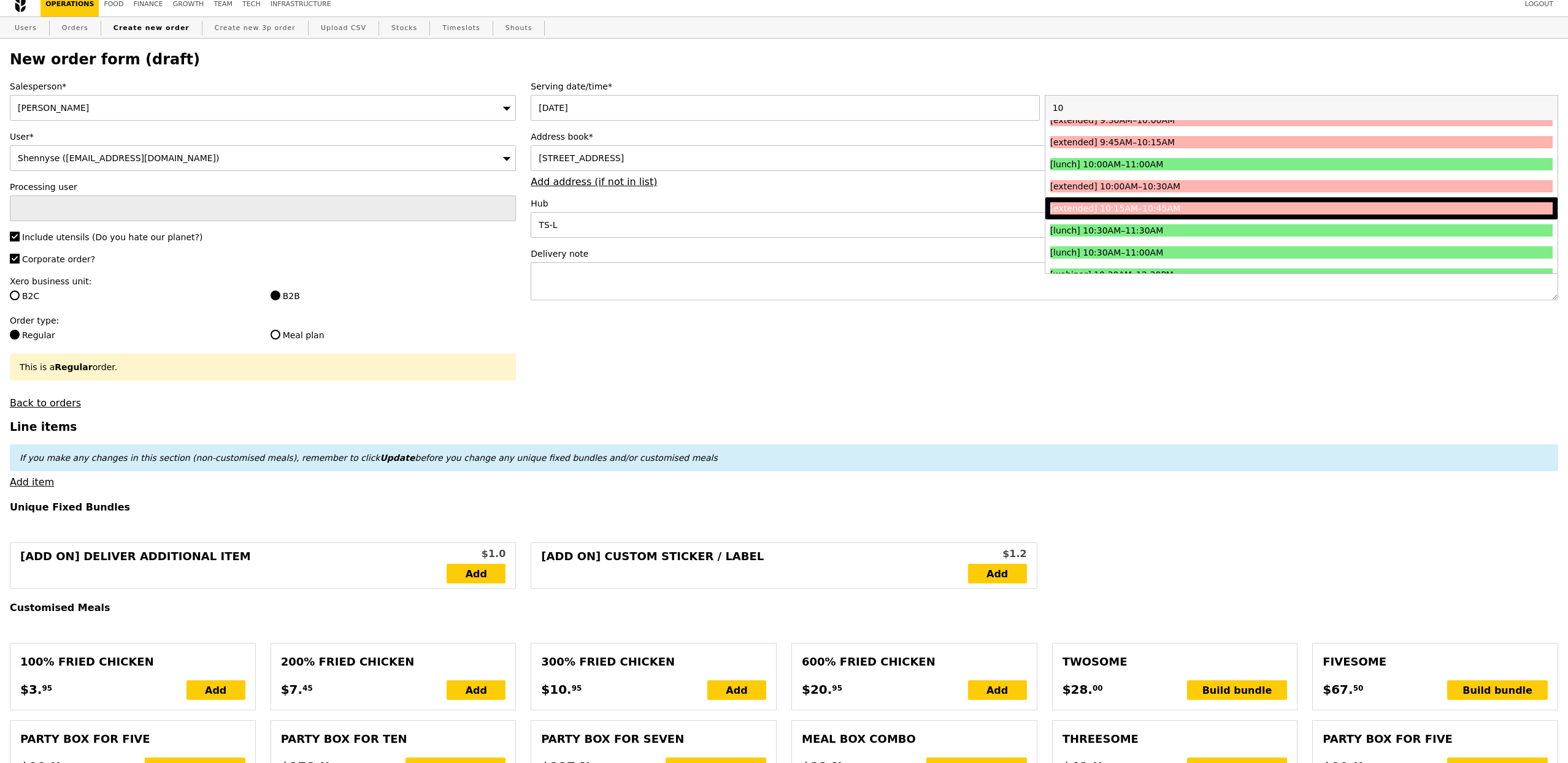
scroll to position [37, 0]
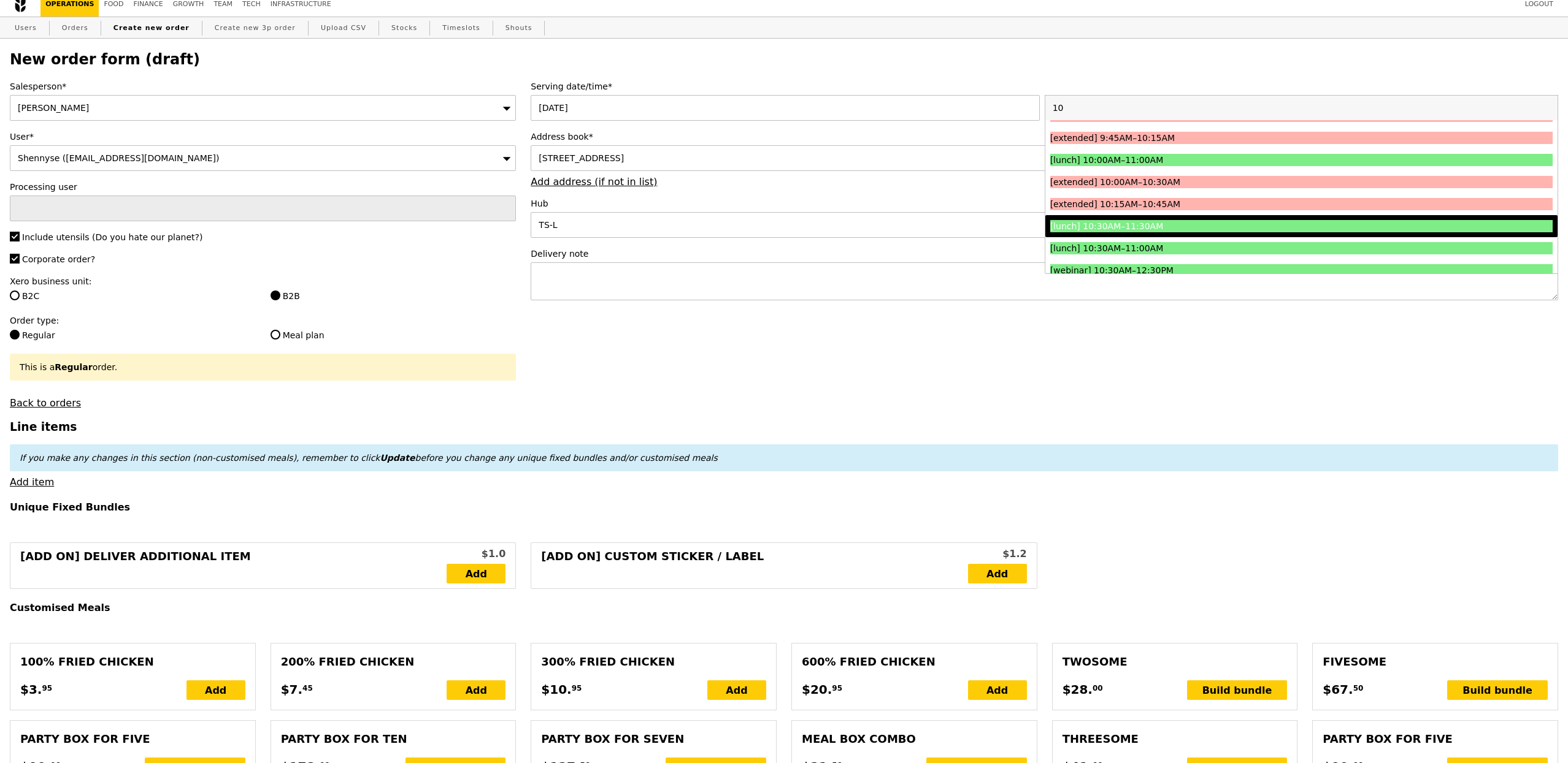
type input "10"
click at [1174, 232] on div "[lunch] 10:30AM–11:30AM" at bounding box center [1238, 226] width 377 height 12
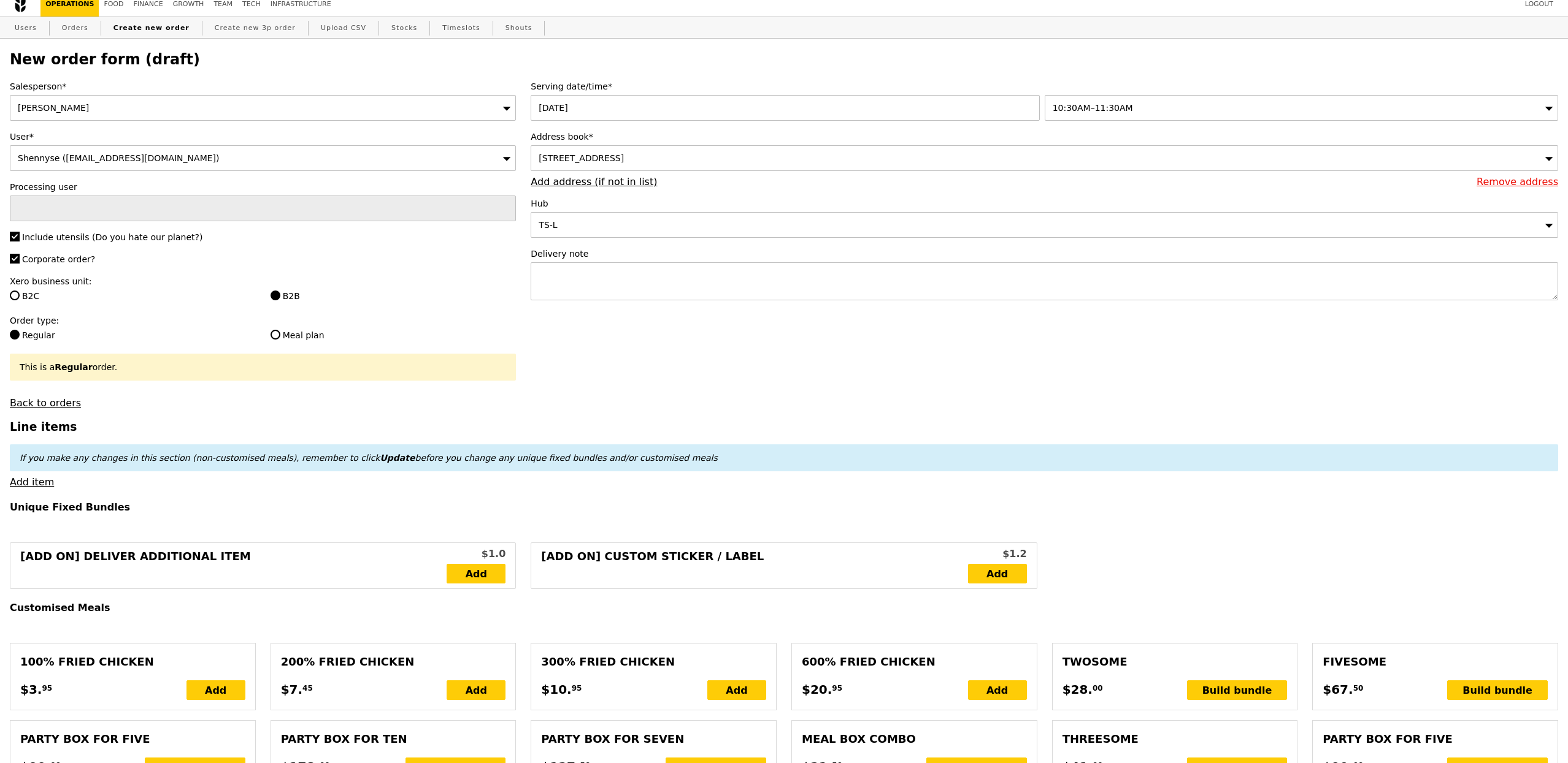
type input "Confirm"
click at [604, 267] on textarea at bounding box center [1044, 281] width 1028 height 38
click at [603, 235] on div "TS-L" at bounding box center [1044, 225] width 1028 height 26
type input "g"
type input "k"
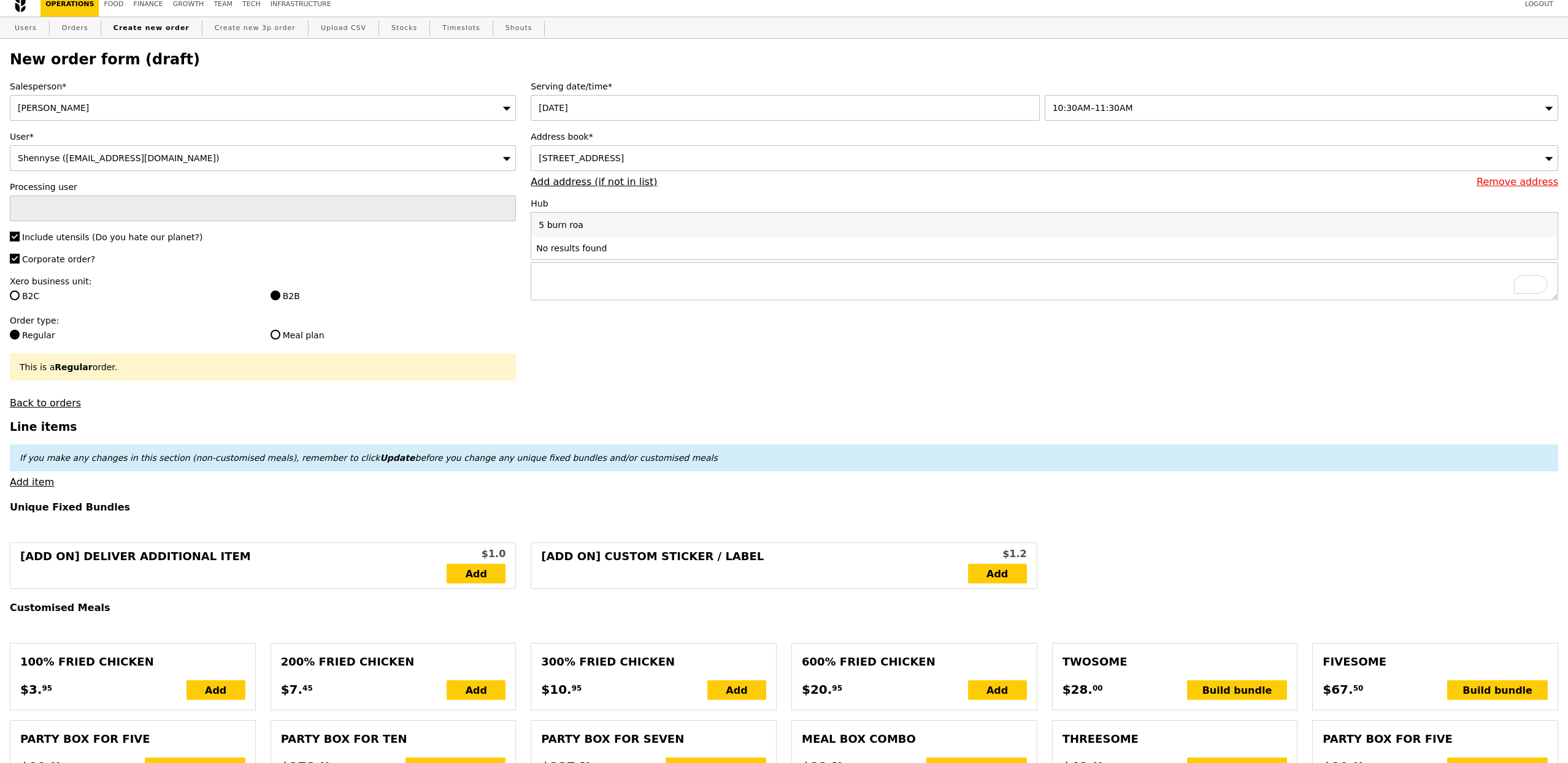
type input "5 burn road"
drag, startPoint x: 597, startPoint y: 230, endPoint x: 472, endPoint y: 230, distance: 125.0
click at [575, 220] on div "TS-L" at bounding box center [1044, 225] width 1028 height 26
type input "5 burn roa"
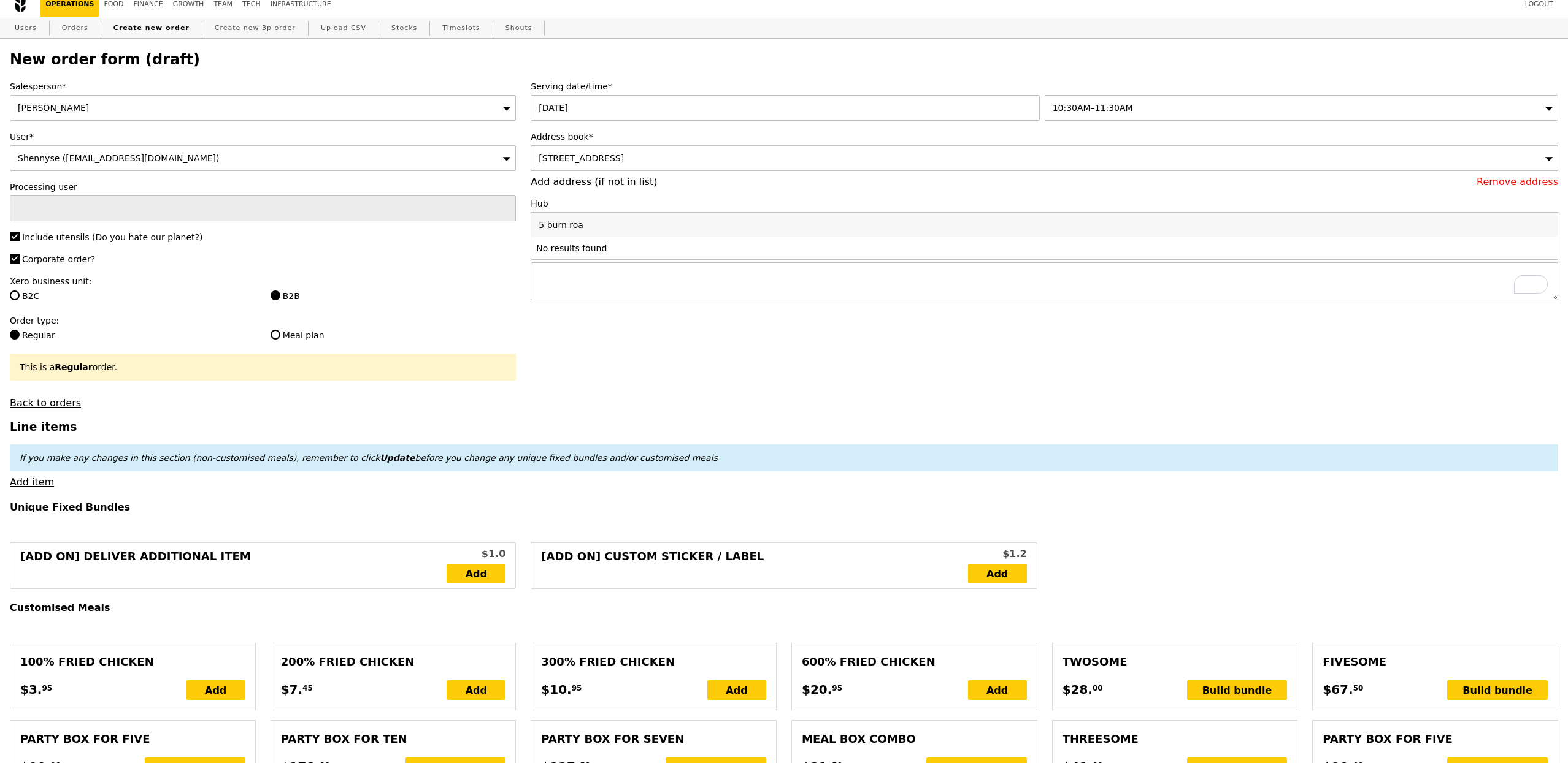
click at [624, 155] on span "30 Prinsep Street, #null-null, Singapore 188647" at bounding box center [581, 158] width 85 height 10
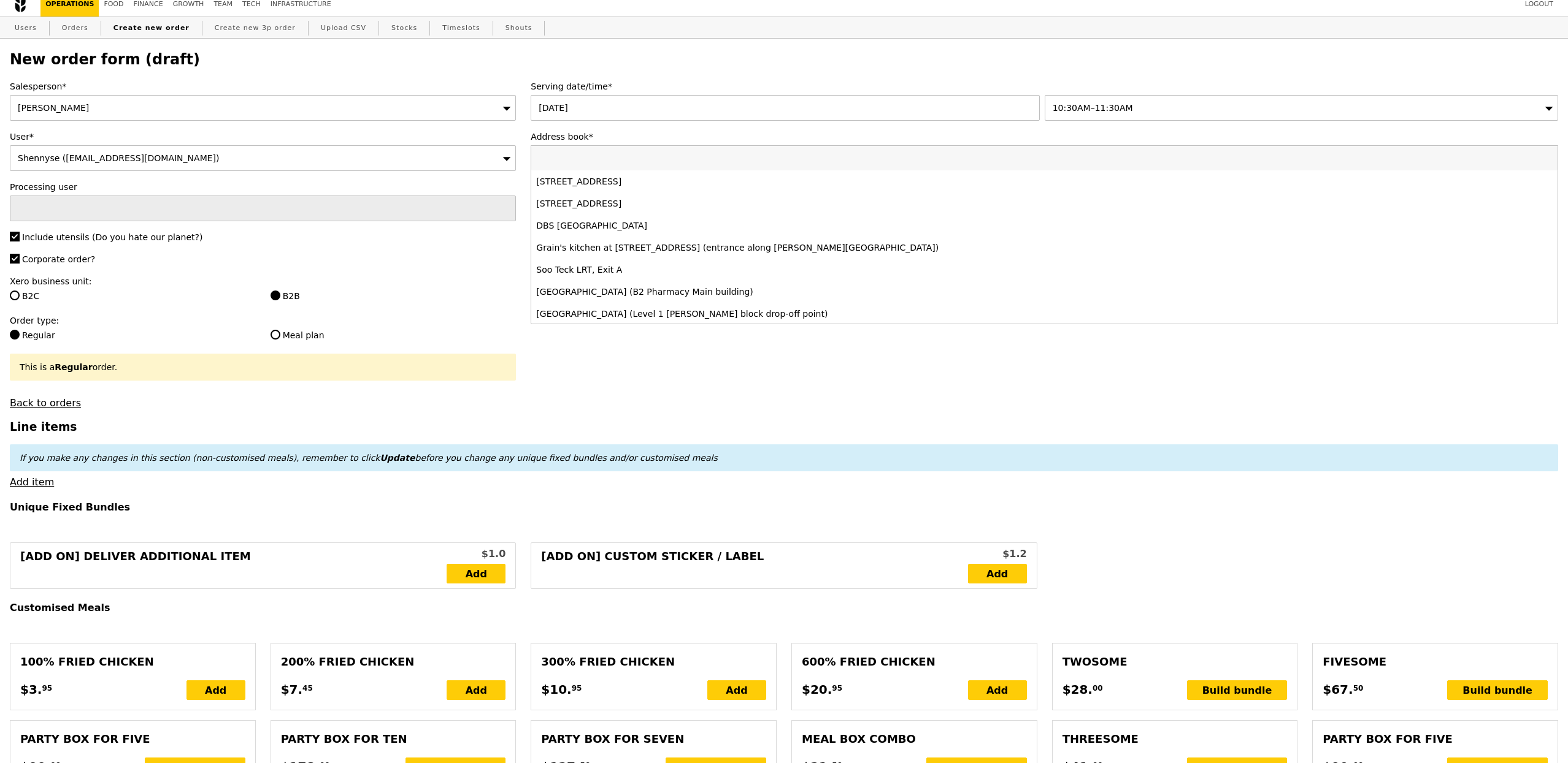
type input "g"
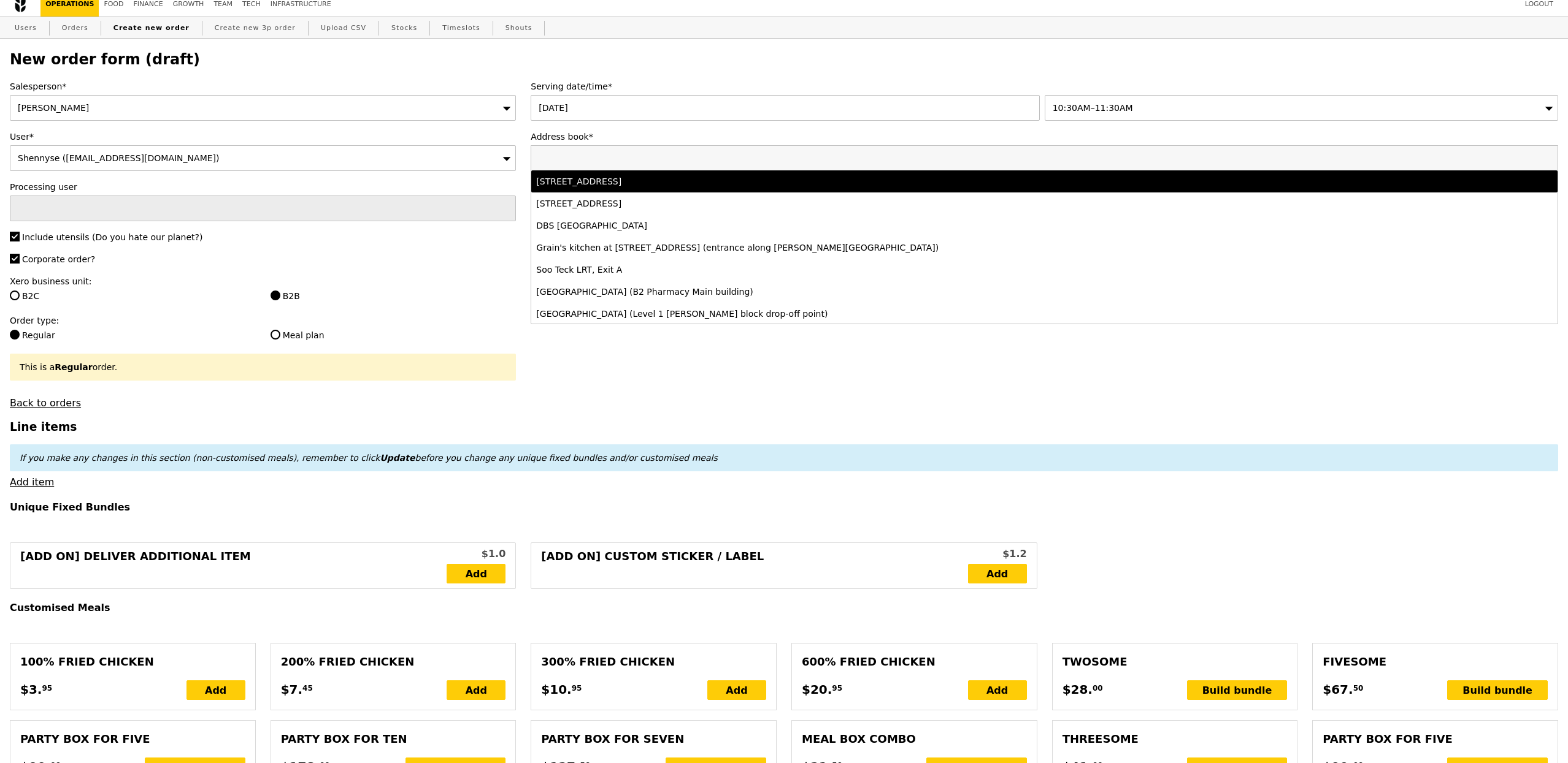
click at [636, 190] on li "30 Prinsep Street, #null-null, Singapore 188647" at bounding box center [1044, 181] width 1026 height 22
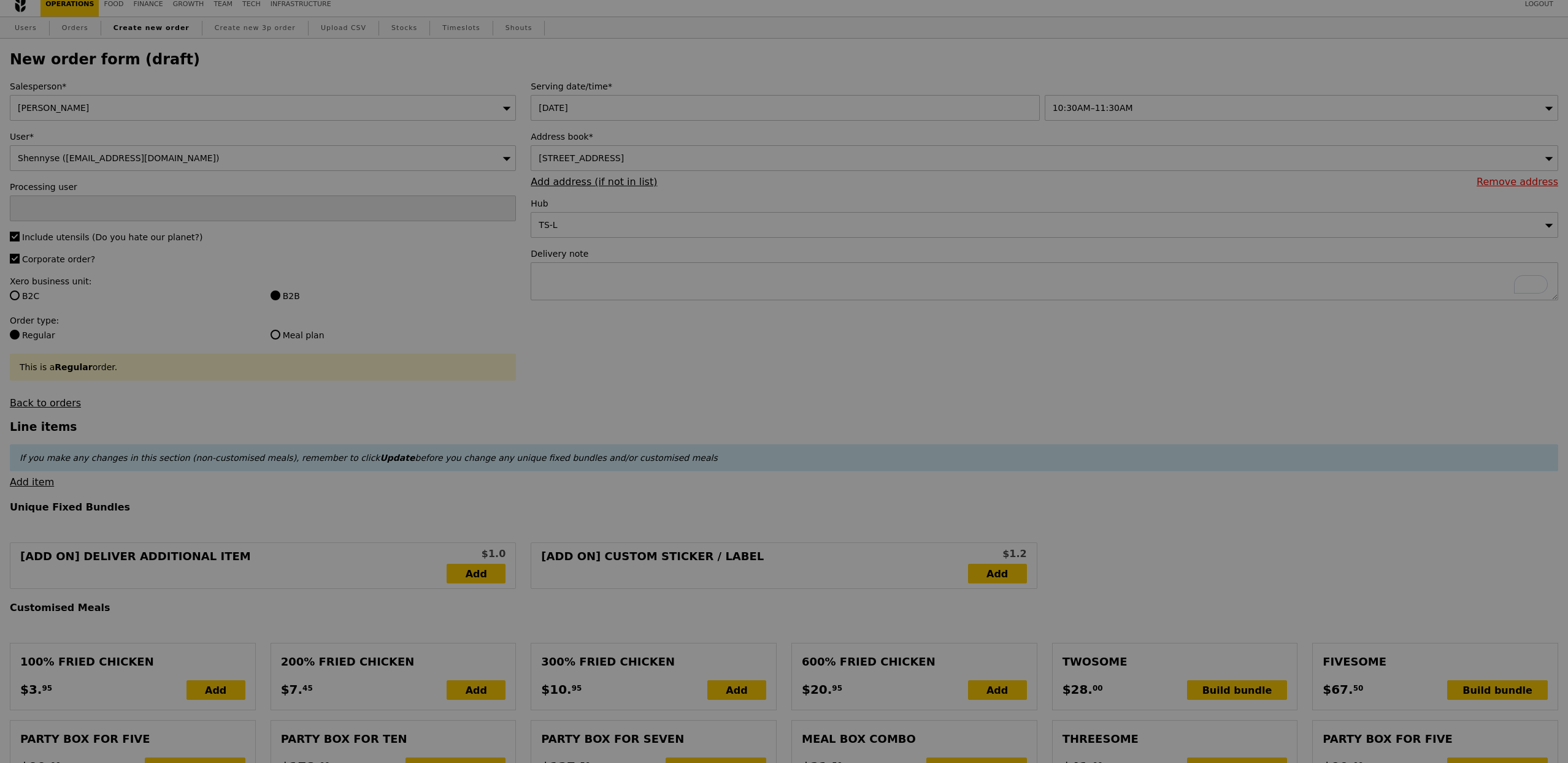
type input "Confirm"
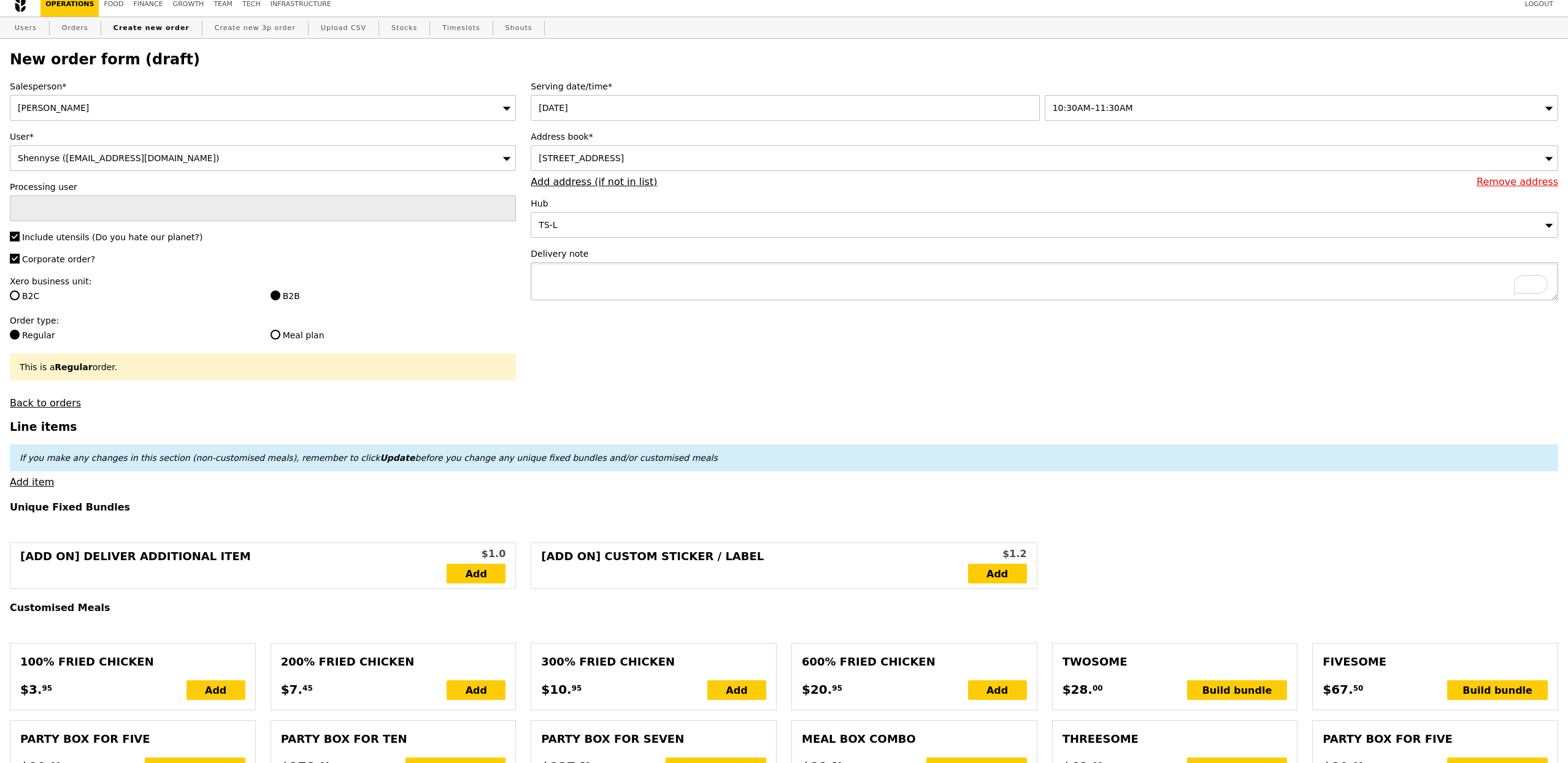
click at [562, 277] on textarea "To enrich screen reader interactions, please activate Accessibility in Grammarl…" at bounding box center [1044, 281] width 1028 height 38
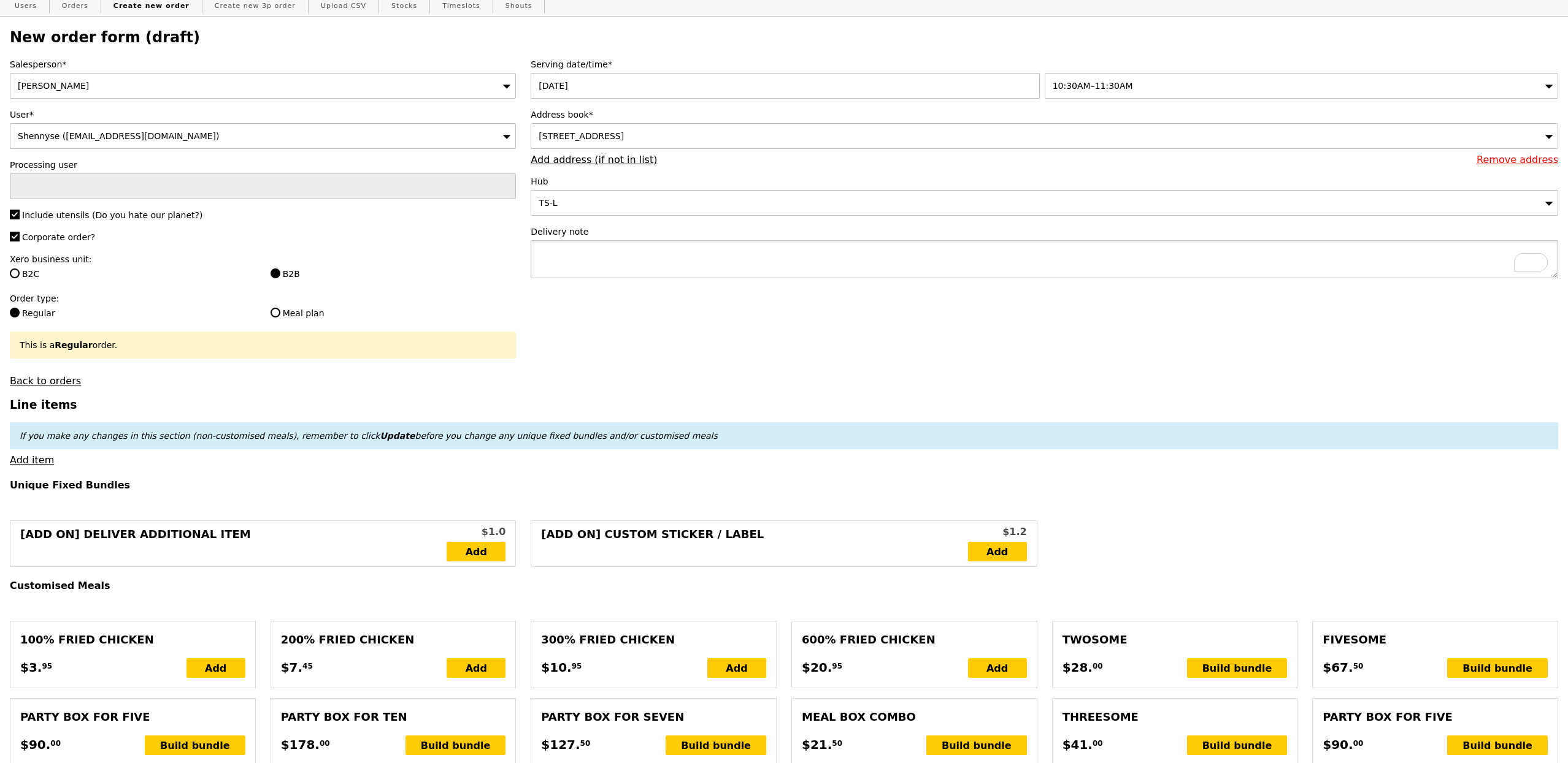
scroll to position [73, 0]
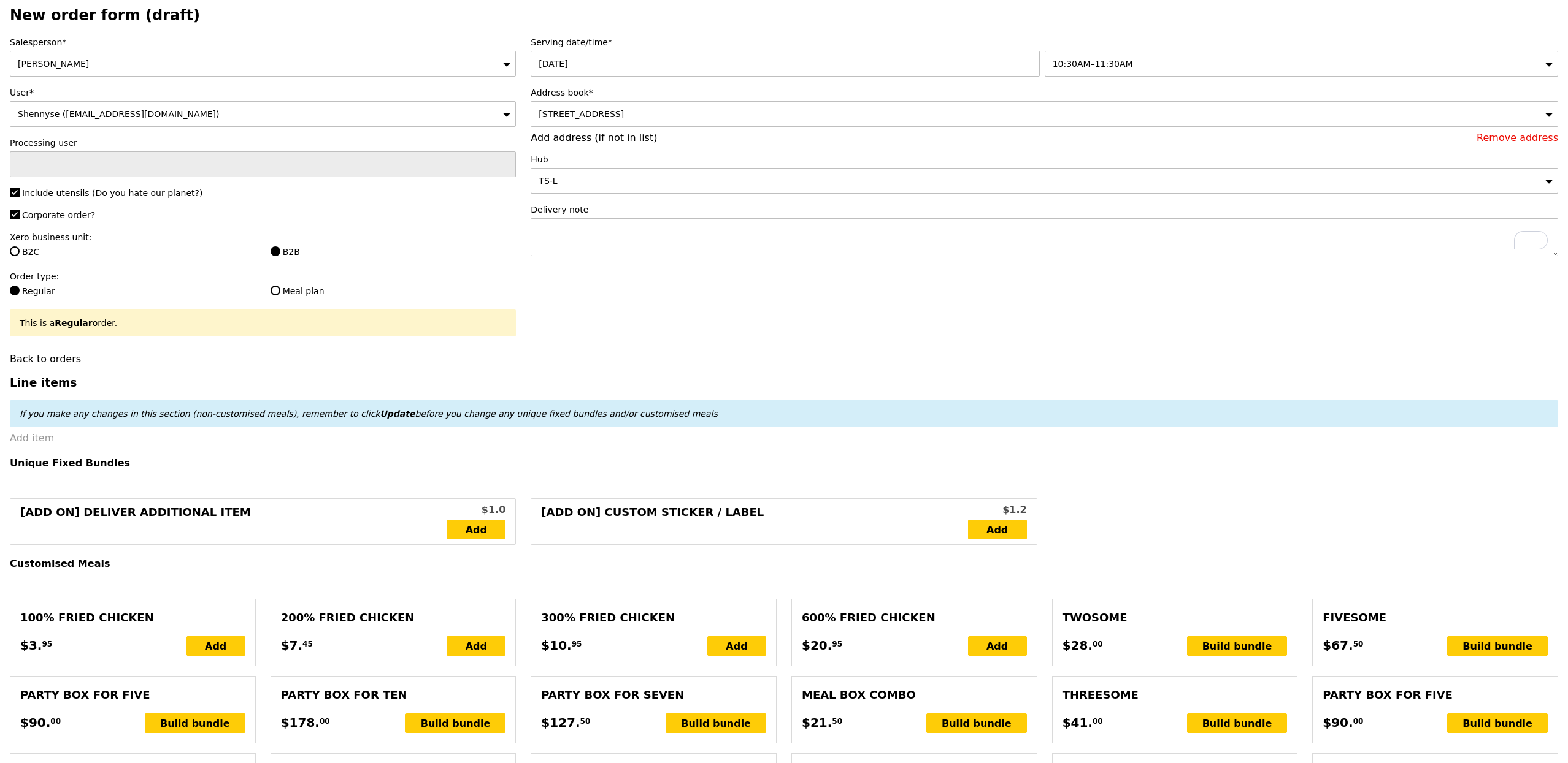
click at [40, 439] on link "Add item" at bounding box center [32, 438] width 44 height 12
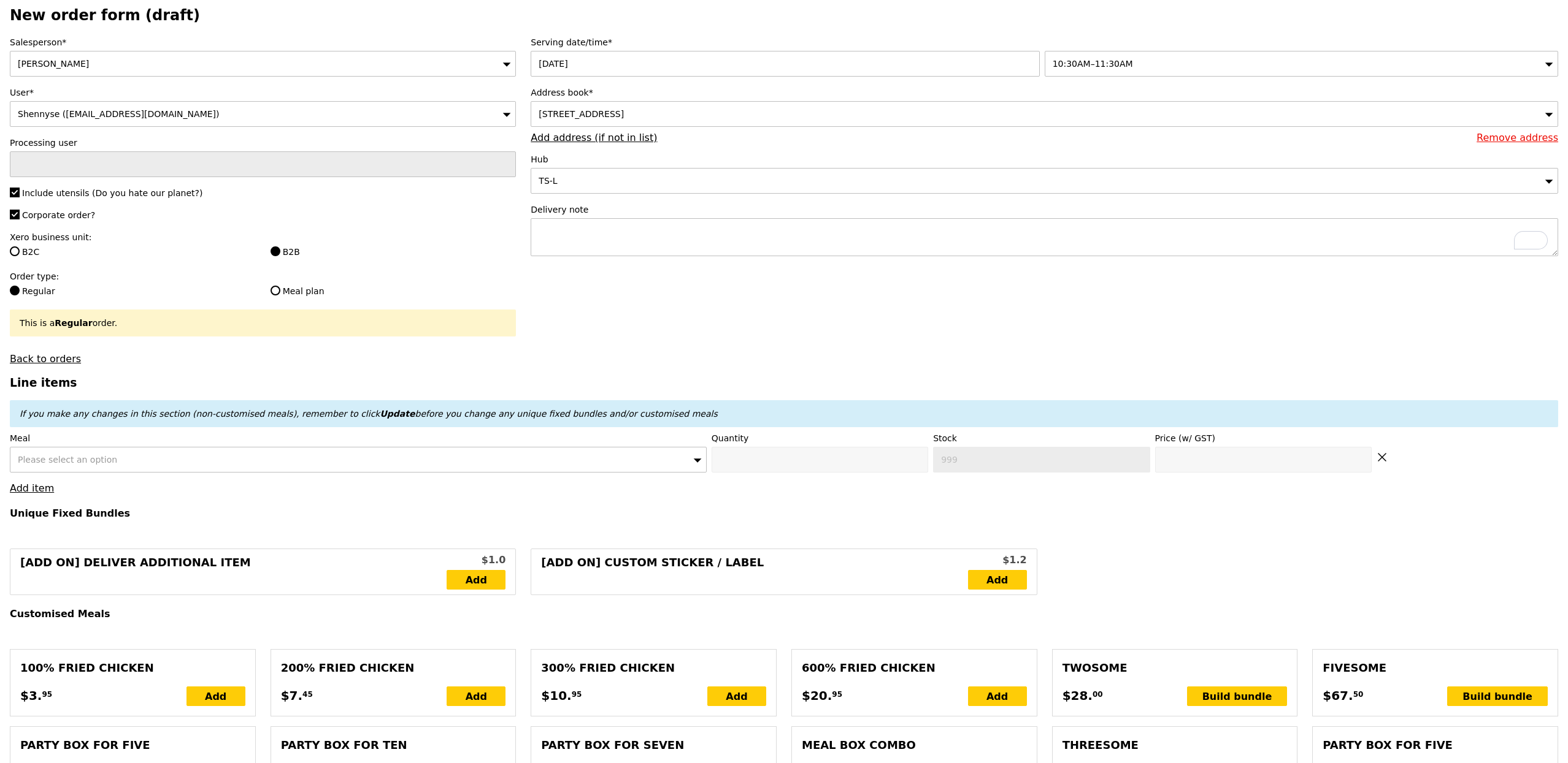
click at [49, 464] on span "Please select an option" at bounding box center [67, 460] width 100 height 10
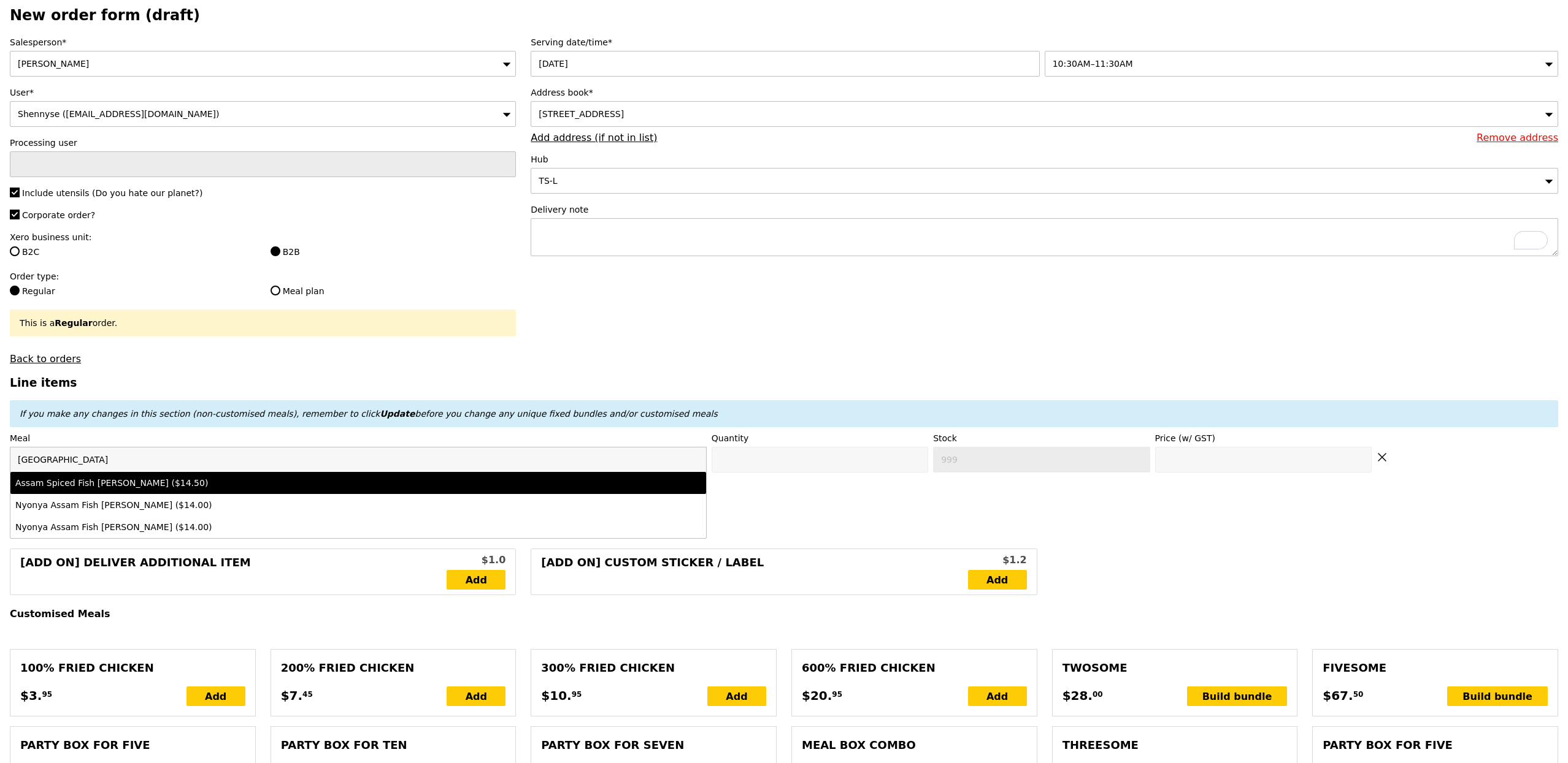
type input "assam"
click at [175, 489] on div "Assam Spiced Fish Curry ($14.50)" at bounding box center [272, 482] width 514 height 12
type input "Confirm anyway"
type input "0"
type input "494"
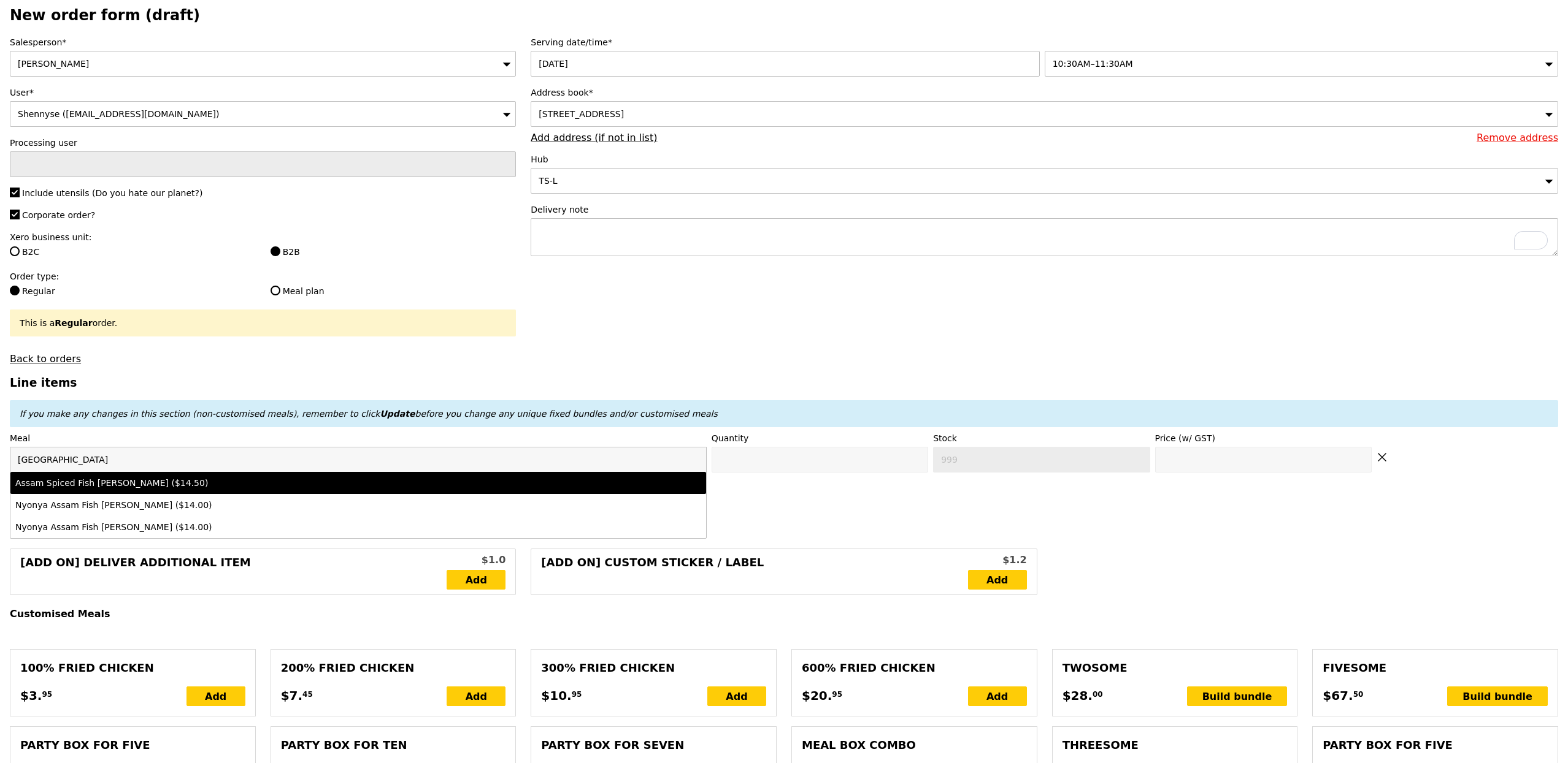
type input "14.5"
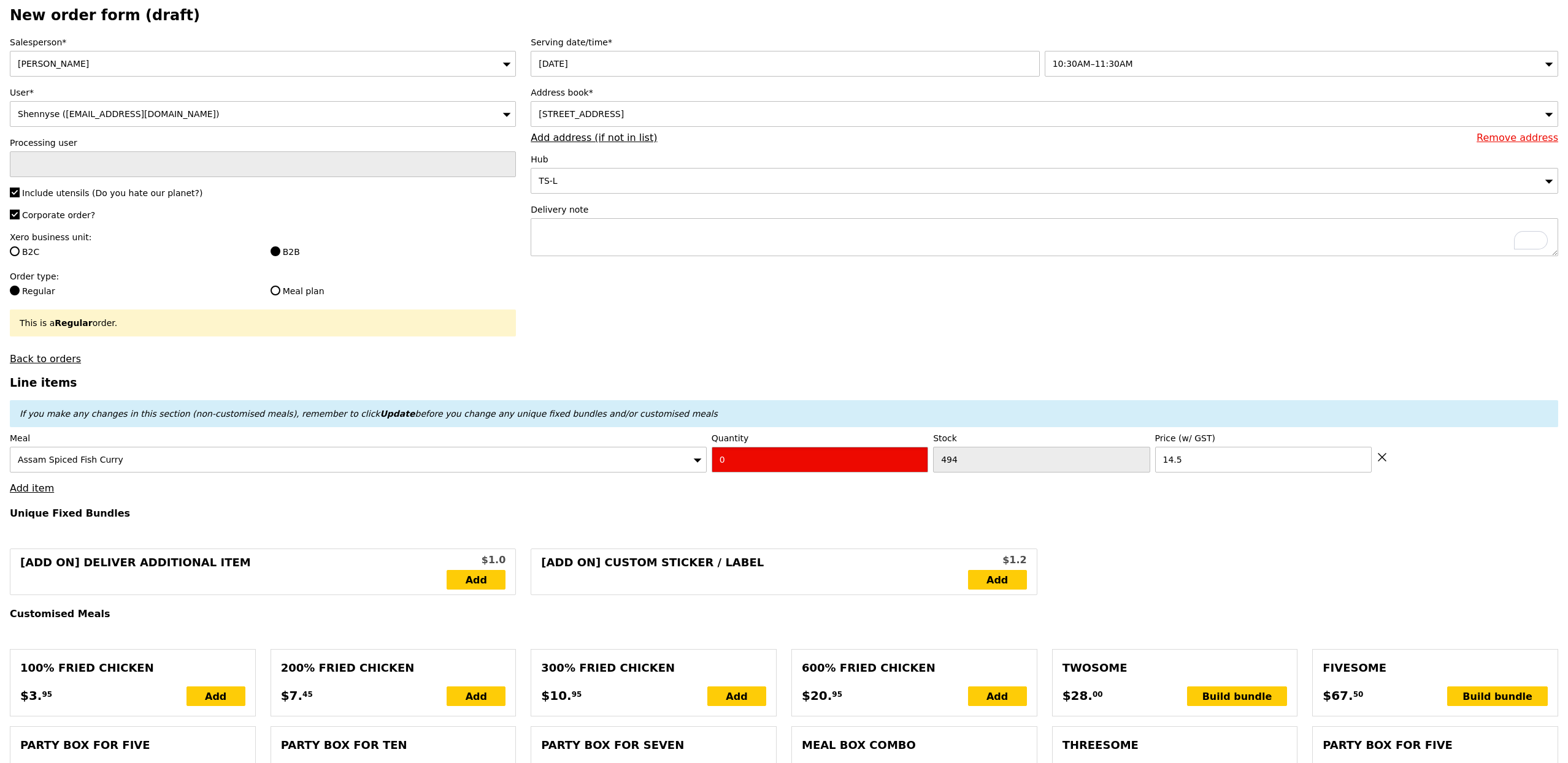
click at [869, 461] on input "0" at bounding box center [819, 460] width 217 height 26
type input "Confirm"
type input "15"
click at [30, 494] on link "Add item" at bounding box center [32, 488] width 44 height 12
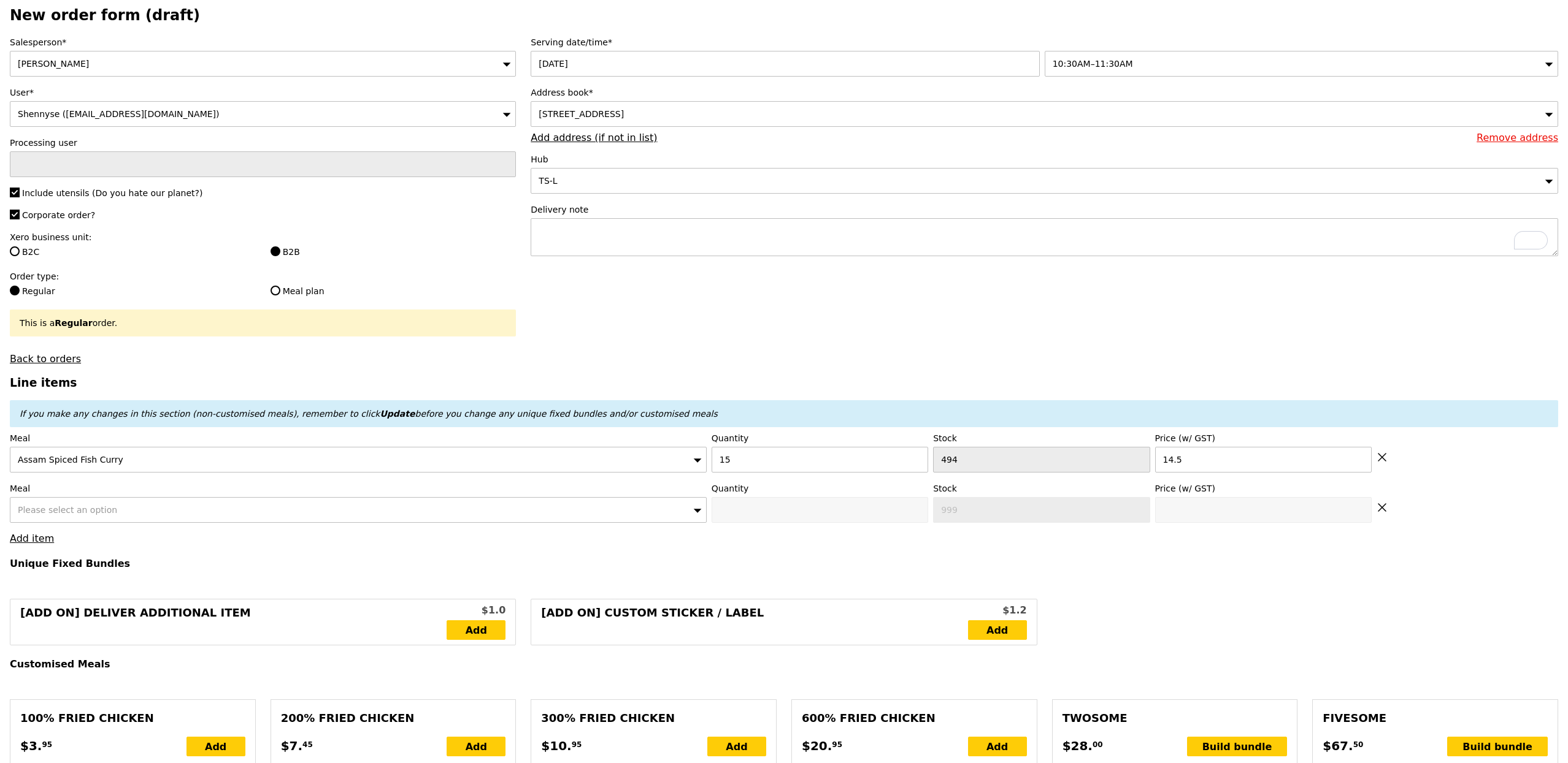
click at [48, 515] on span "Please select an option" at bounding box center [67, 510] width 100 height 10
type input "Loading..."
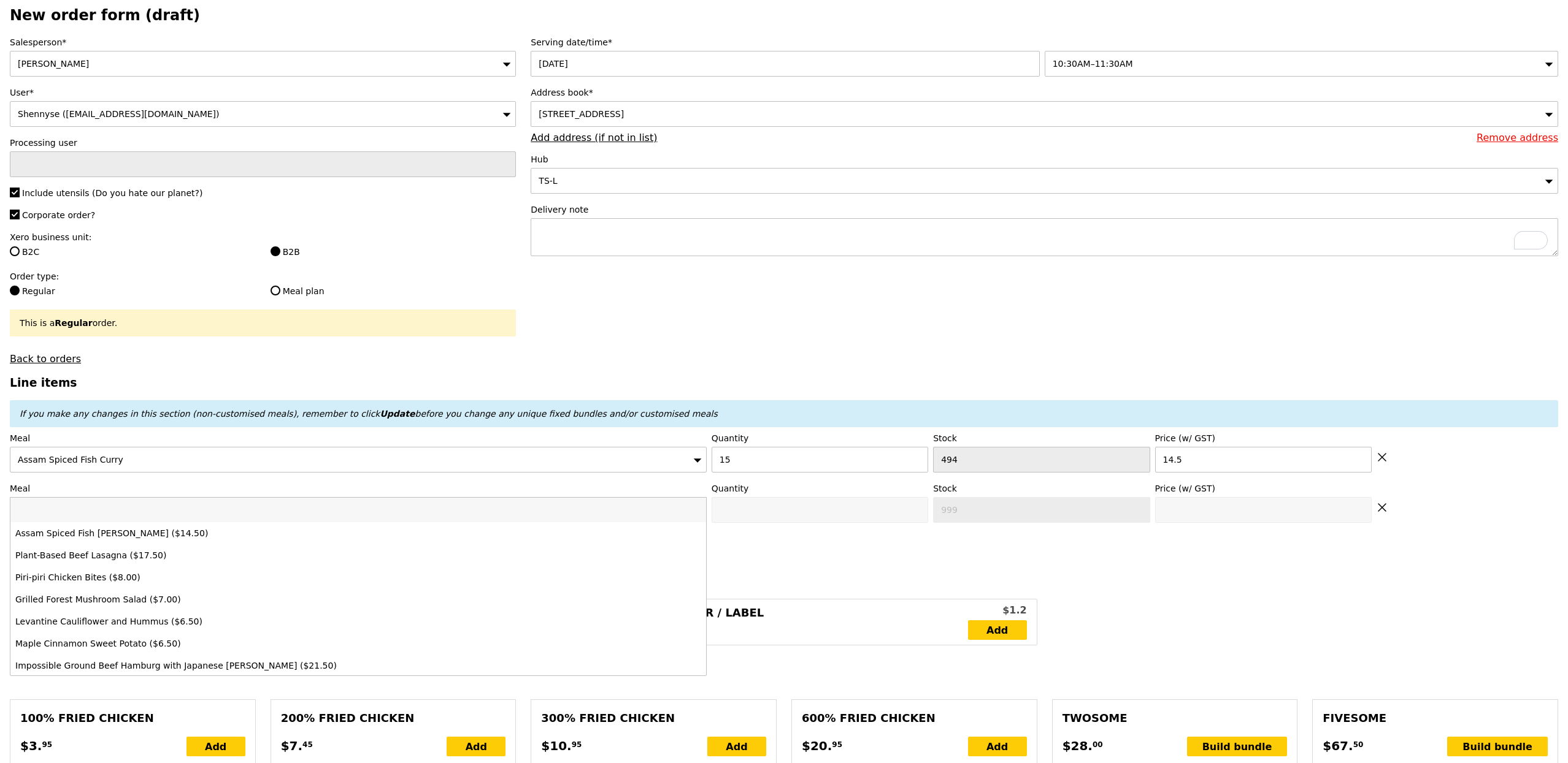
type input "217.50"
type input "3.62"
type input "3.95"
type input "223.40"
type input "Confirm"
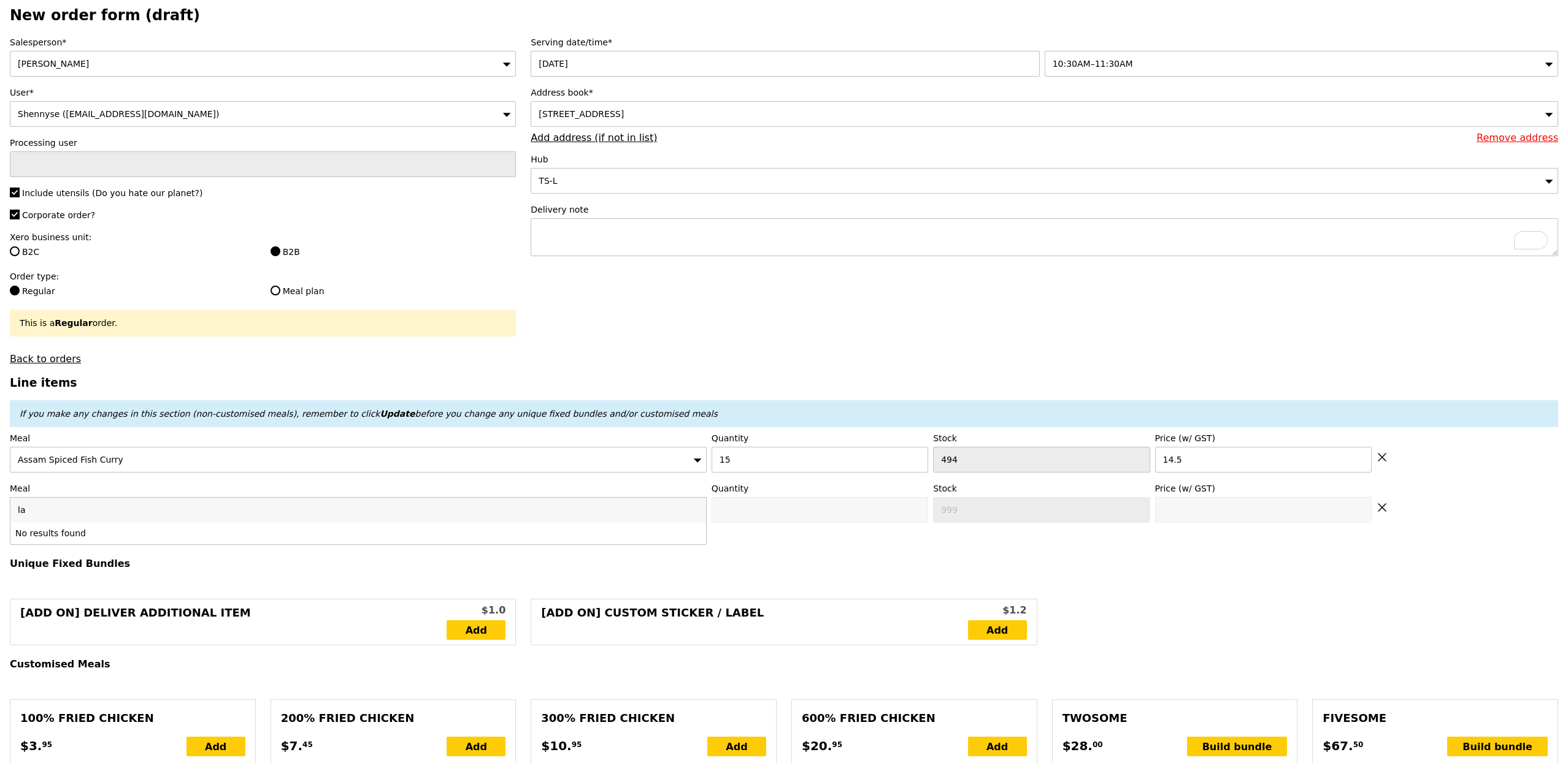
type input "l"
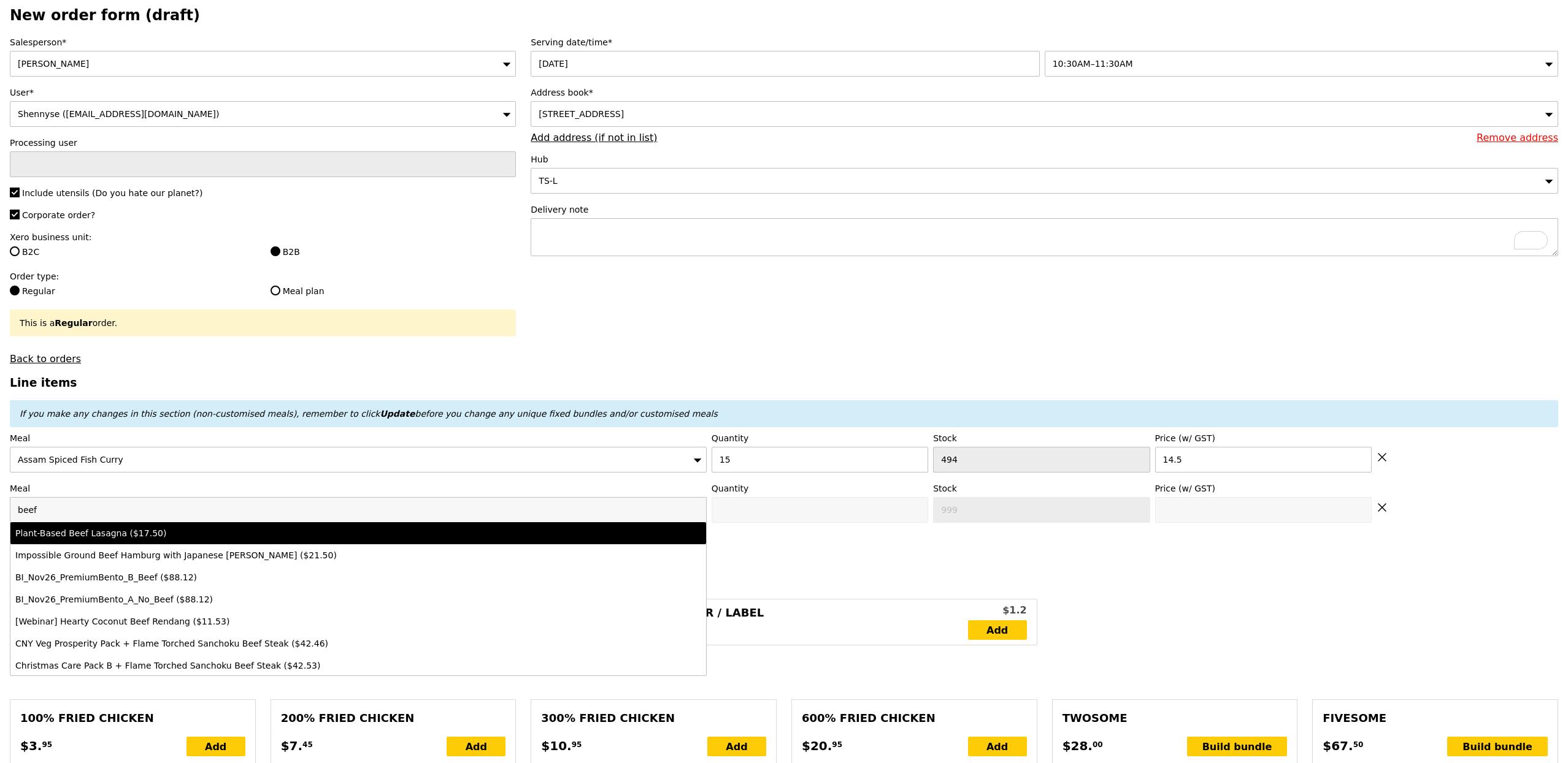
click at [159, 523] on input "beef" at bounding box center [357, 510] width 696 height 25
type input "beef"
click at [159, 539] on div "Plant-Based Beef Lasagna ($17.50)" at bounding box center [272, 533] width 514 height 12
type input "Confirm anyway"
type input "0"
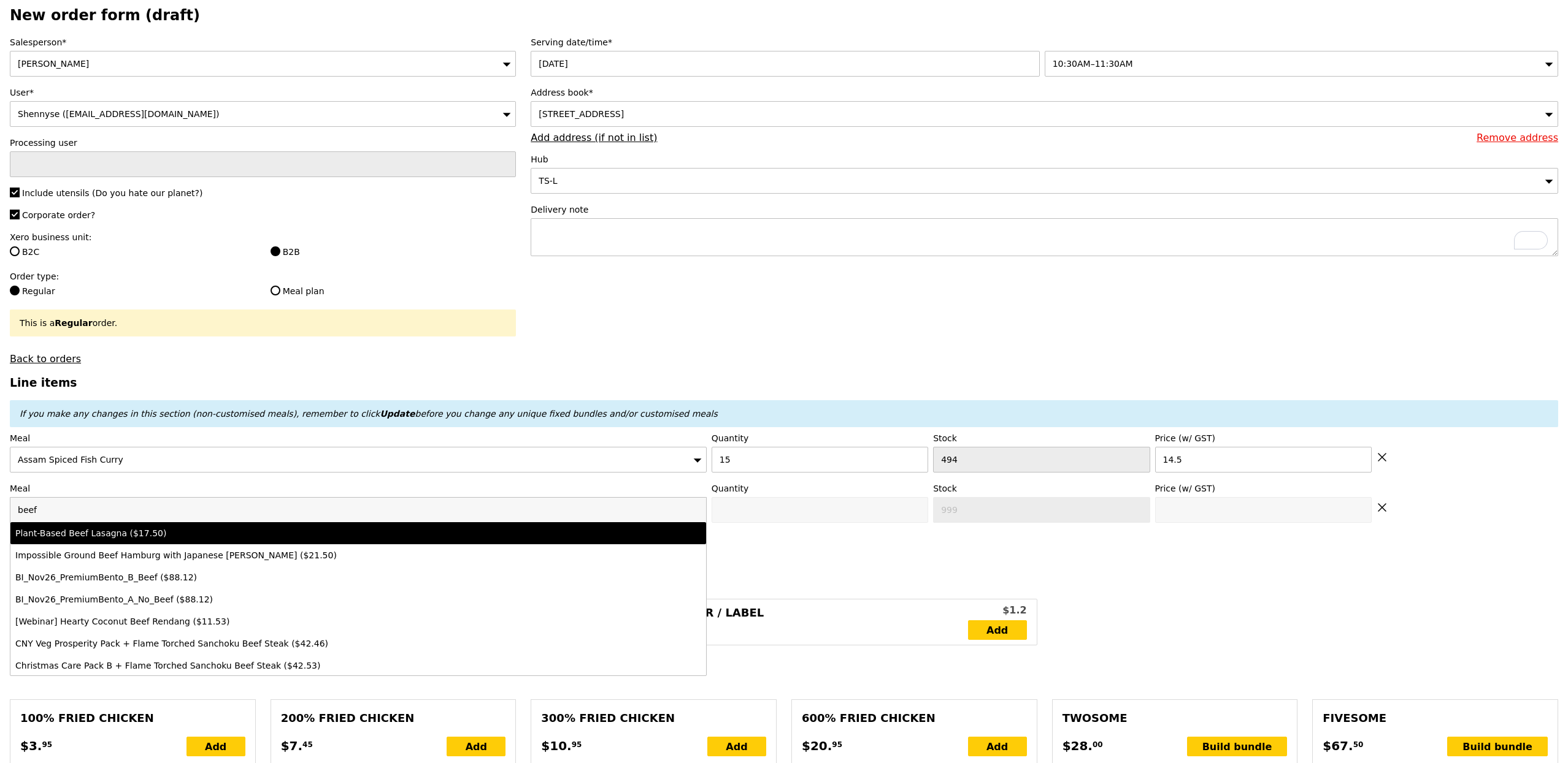
type input "498"
type input "17.5"
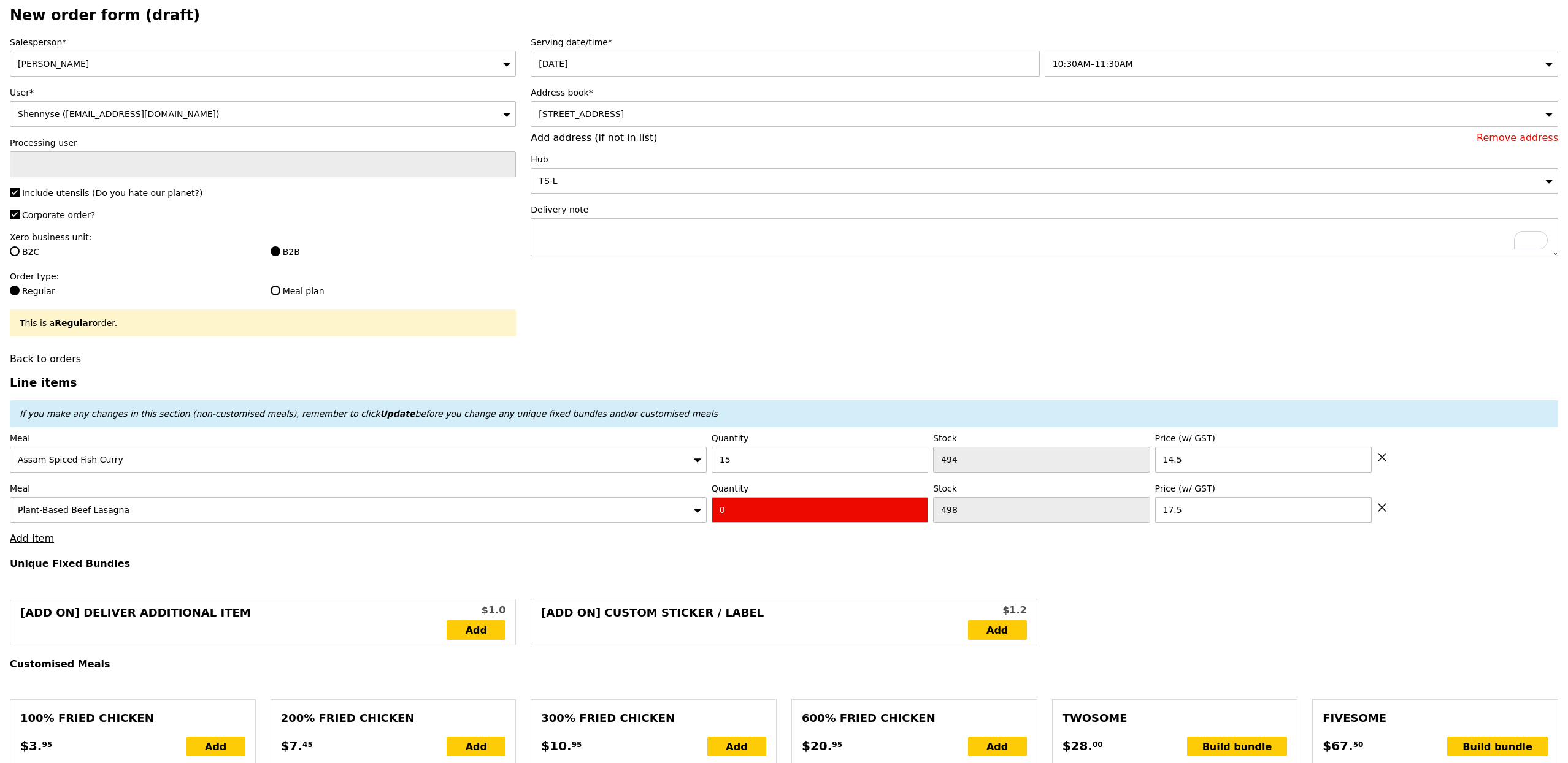
click at [785, 521] on input "0" at bounding box center [819, 510] width 217 height 26
type input "Confirm"
type input "15"
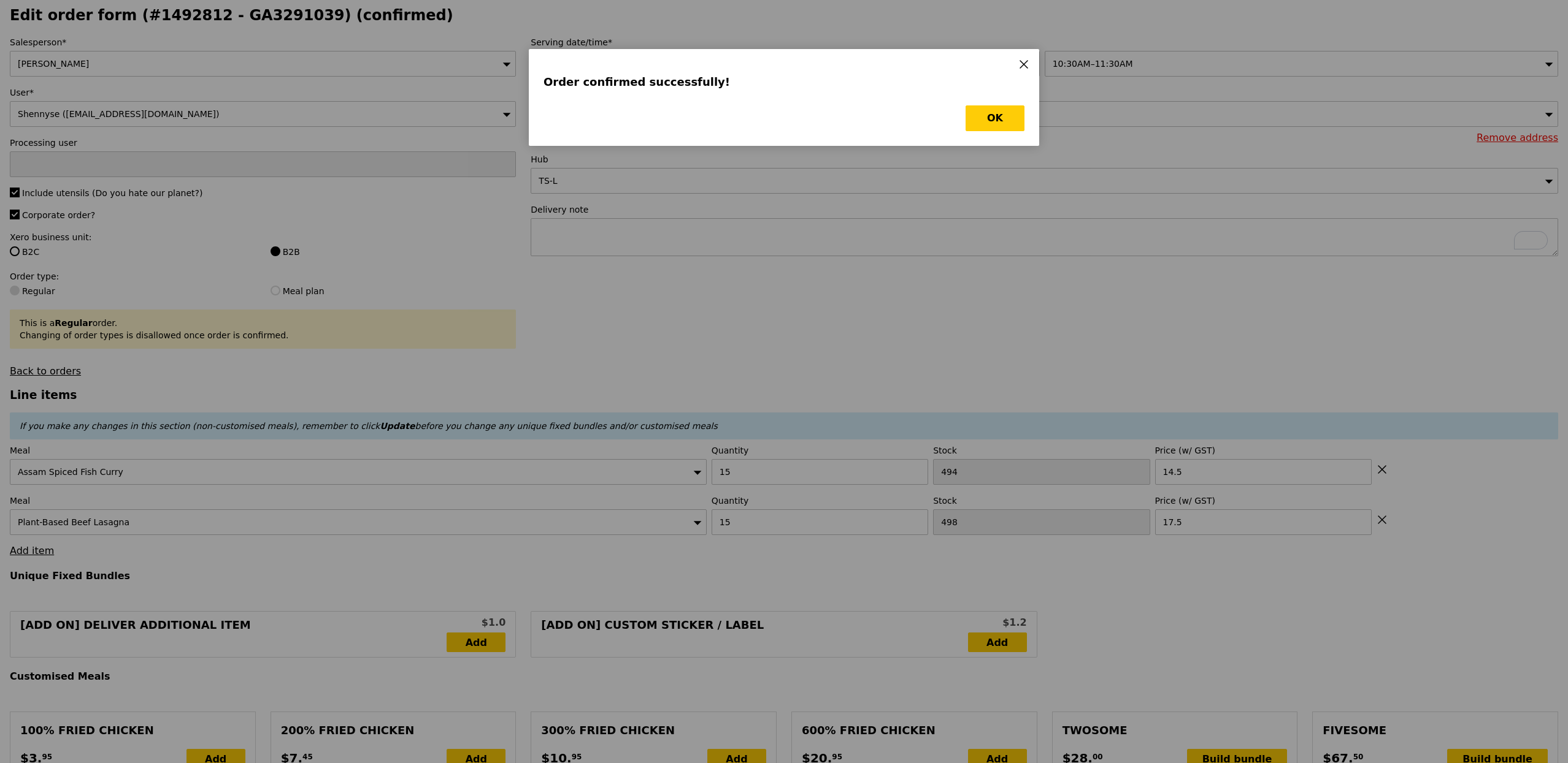
type input "Loading..."
type input "0.00"
type input "5.90"
type input "Update"
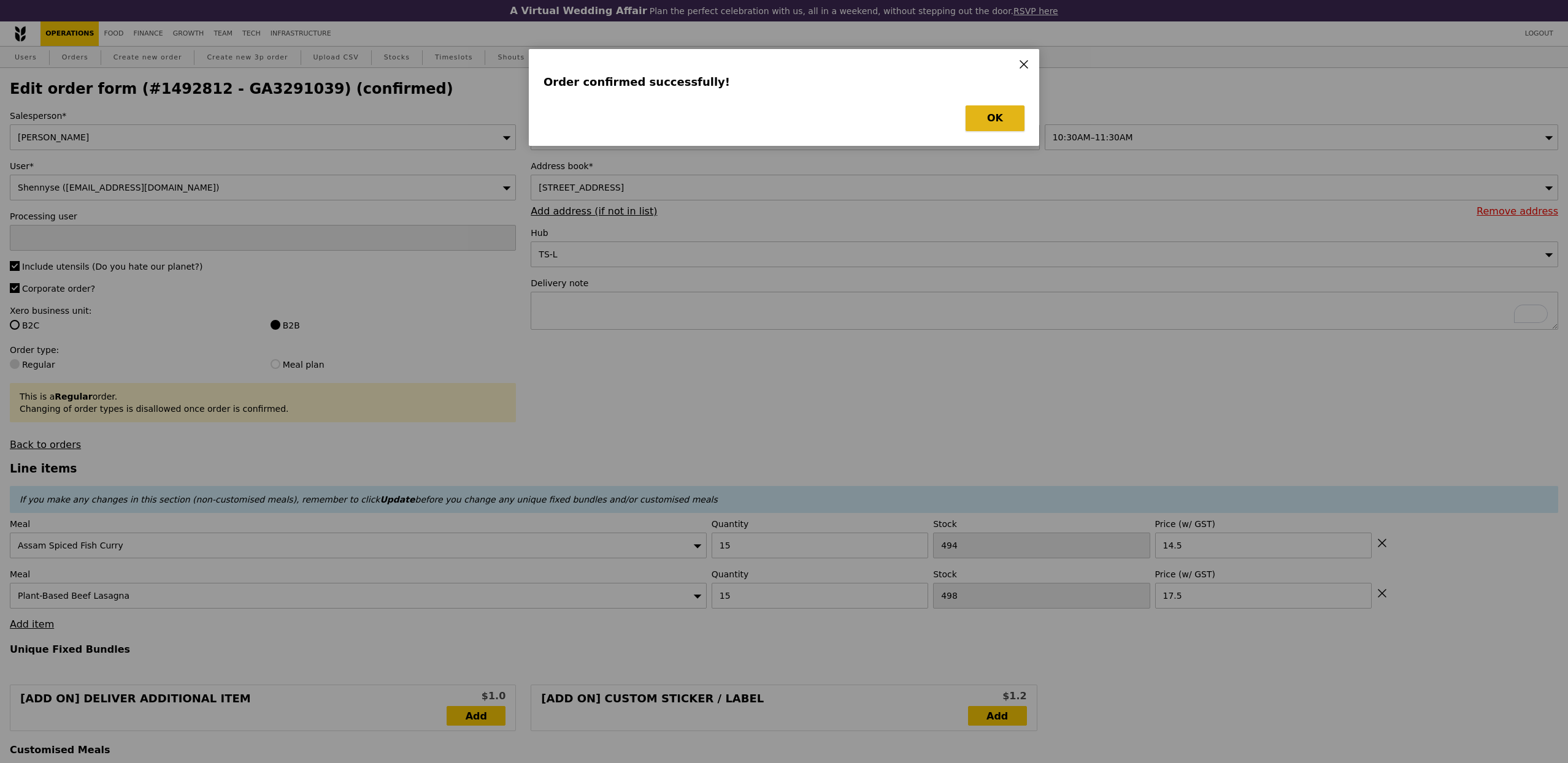
click at [993, 111] on button "OK" at bounding box center [995, 118] width 59 height 26
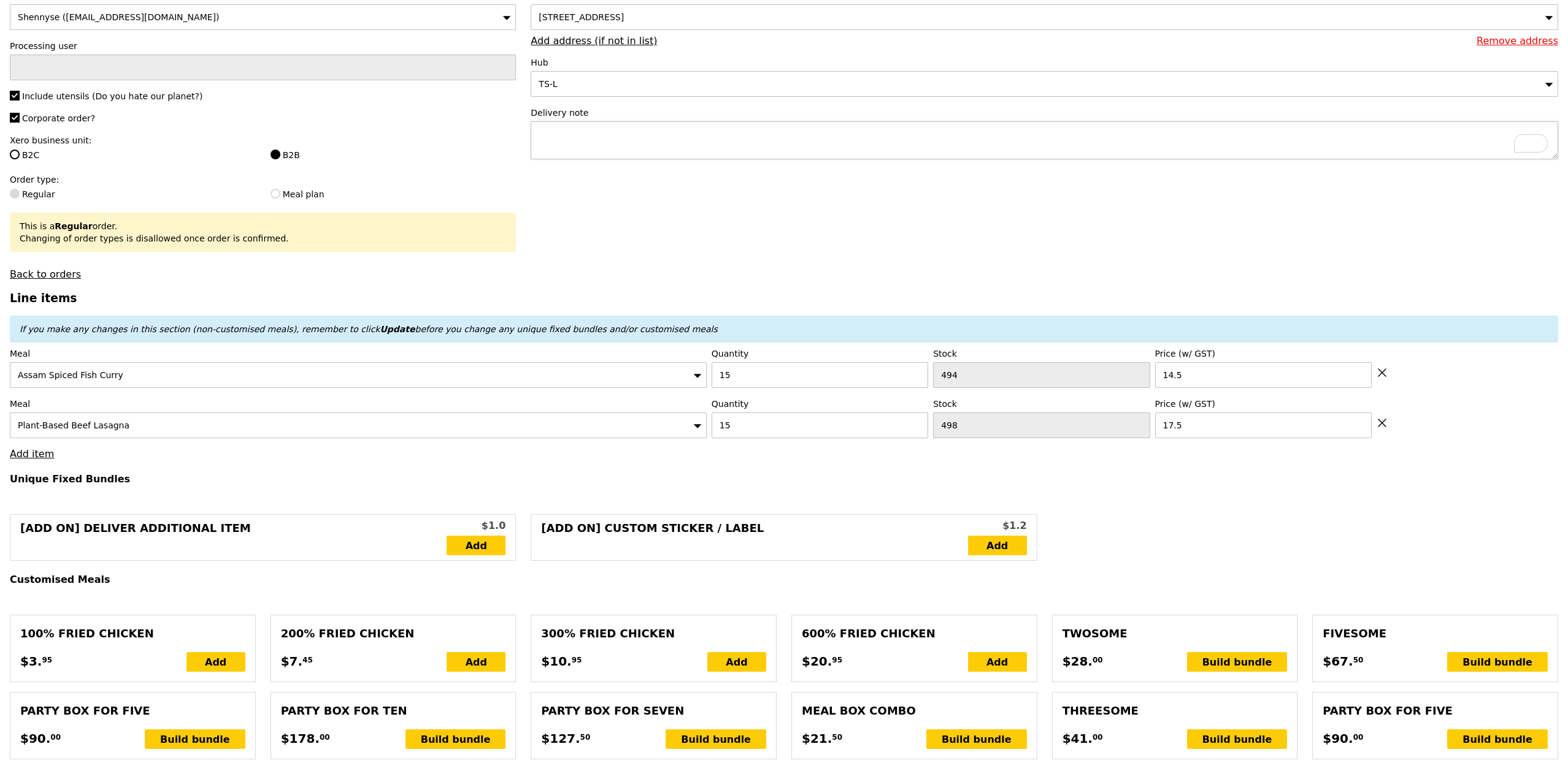
scroll to position [175, 0]
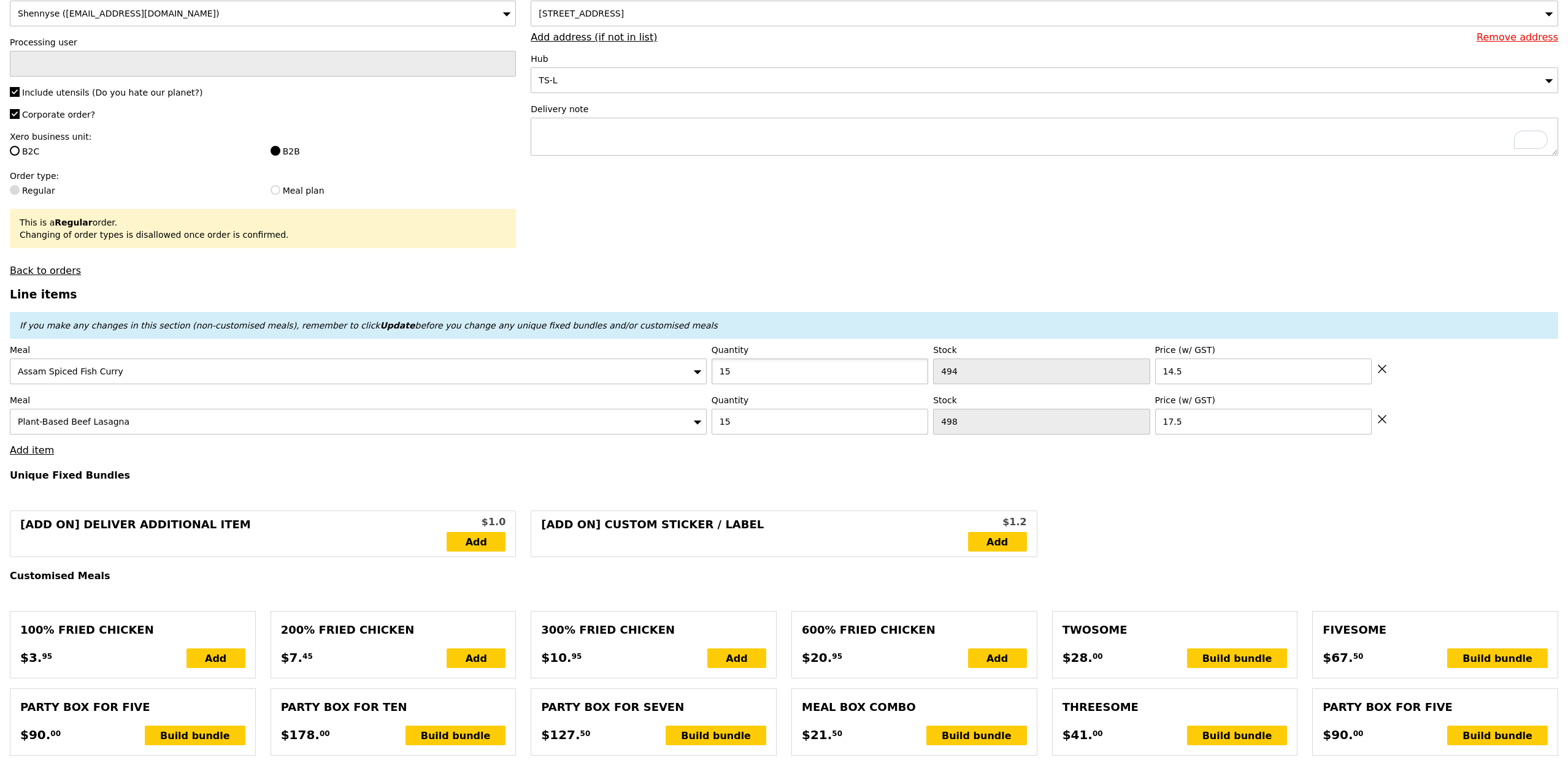
click at [755, 373] on input "15" at bounding box center [819, 371] width 217 height 26
type input "17"
type input "Loading..."
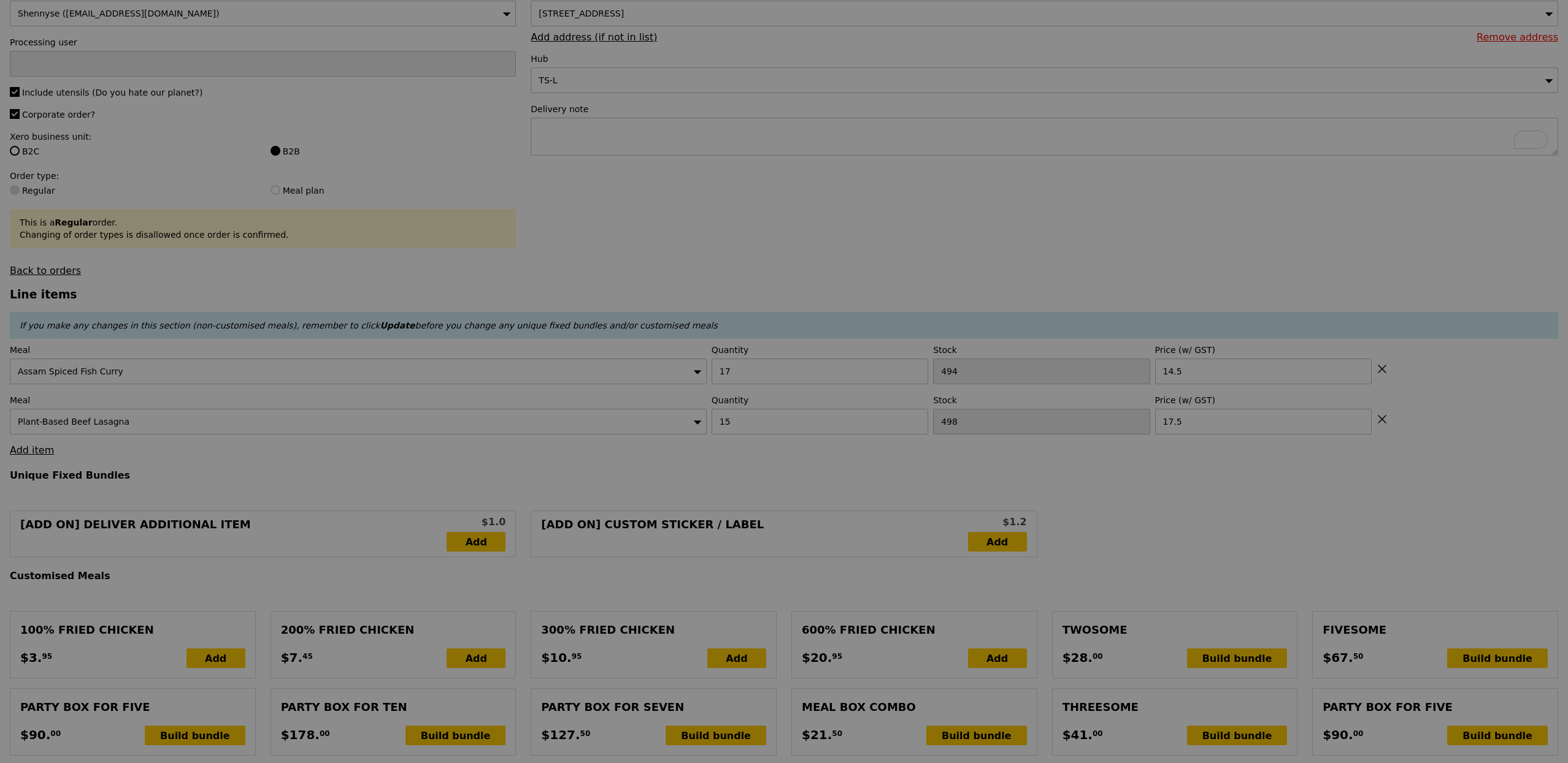
type input "509.00"
type input "514.90"
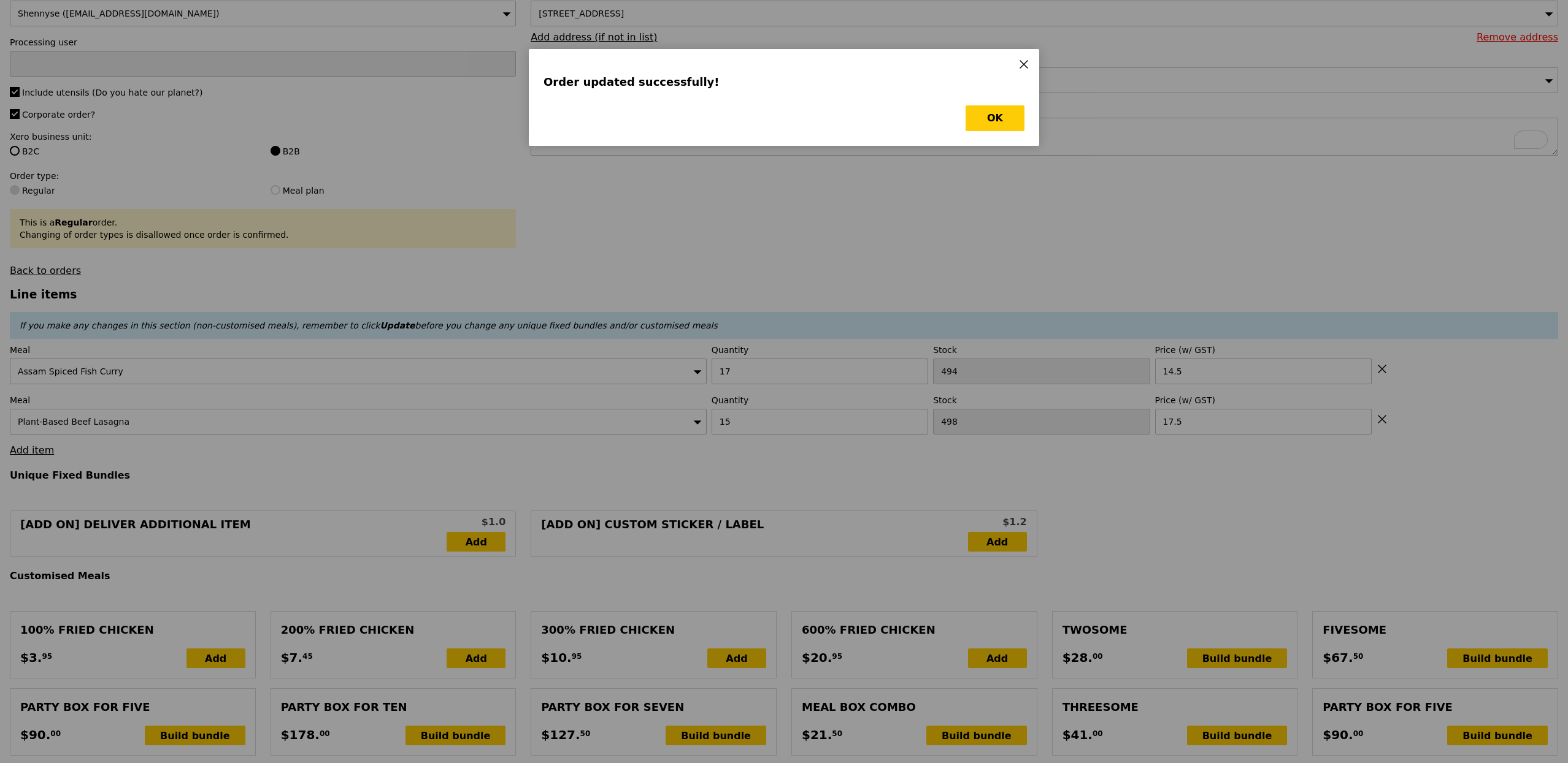
scroll to position [0, 0]
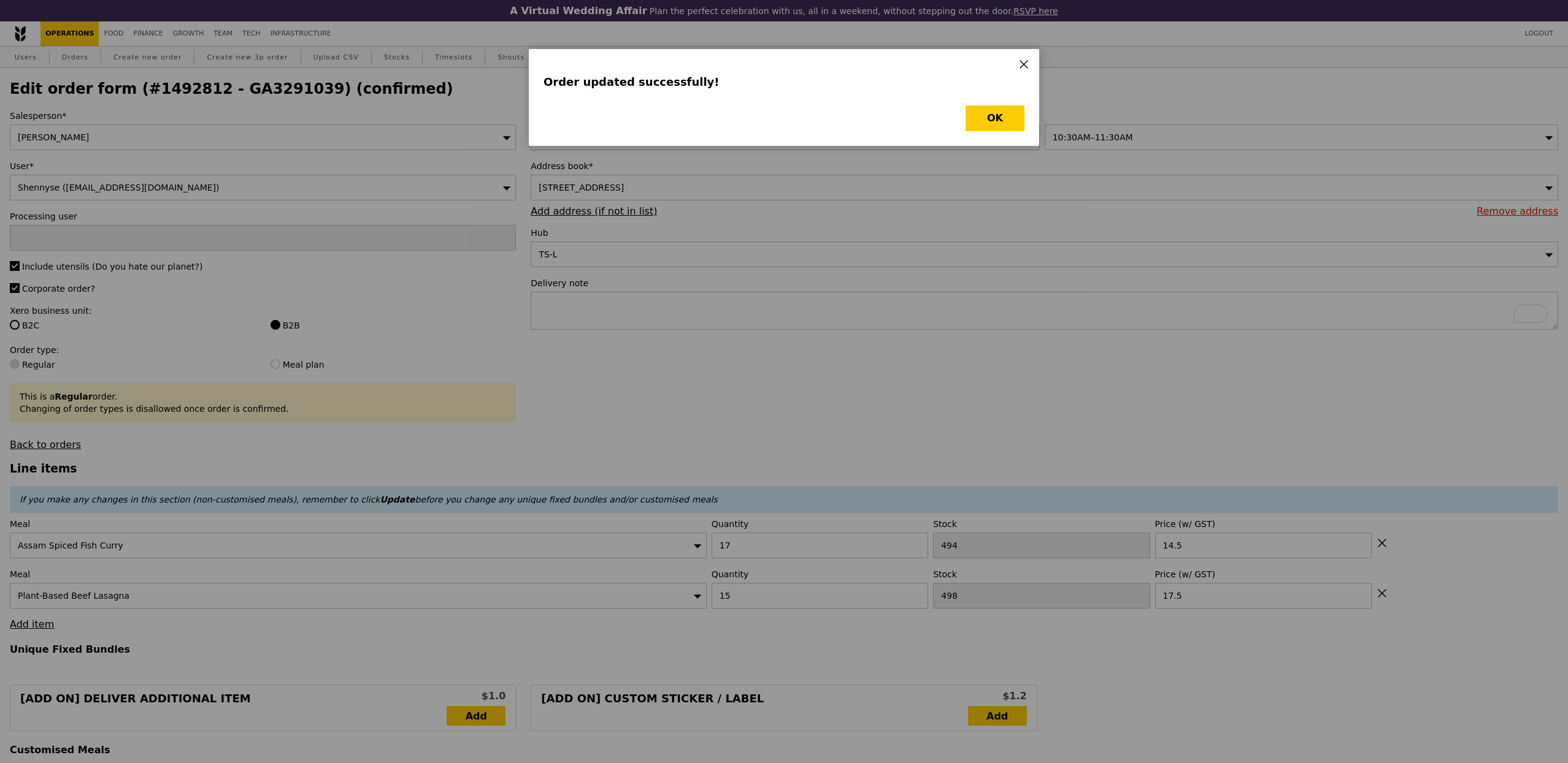
type input "Loading..."
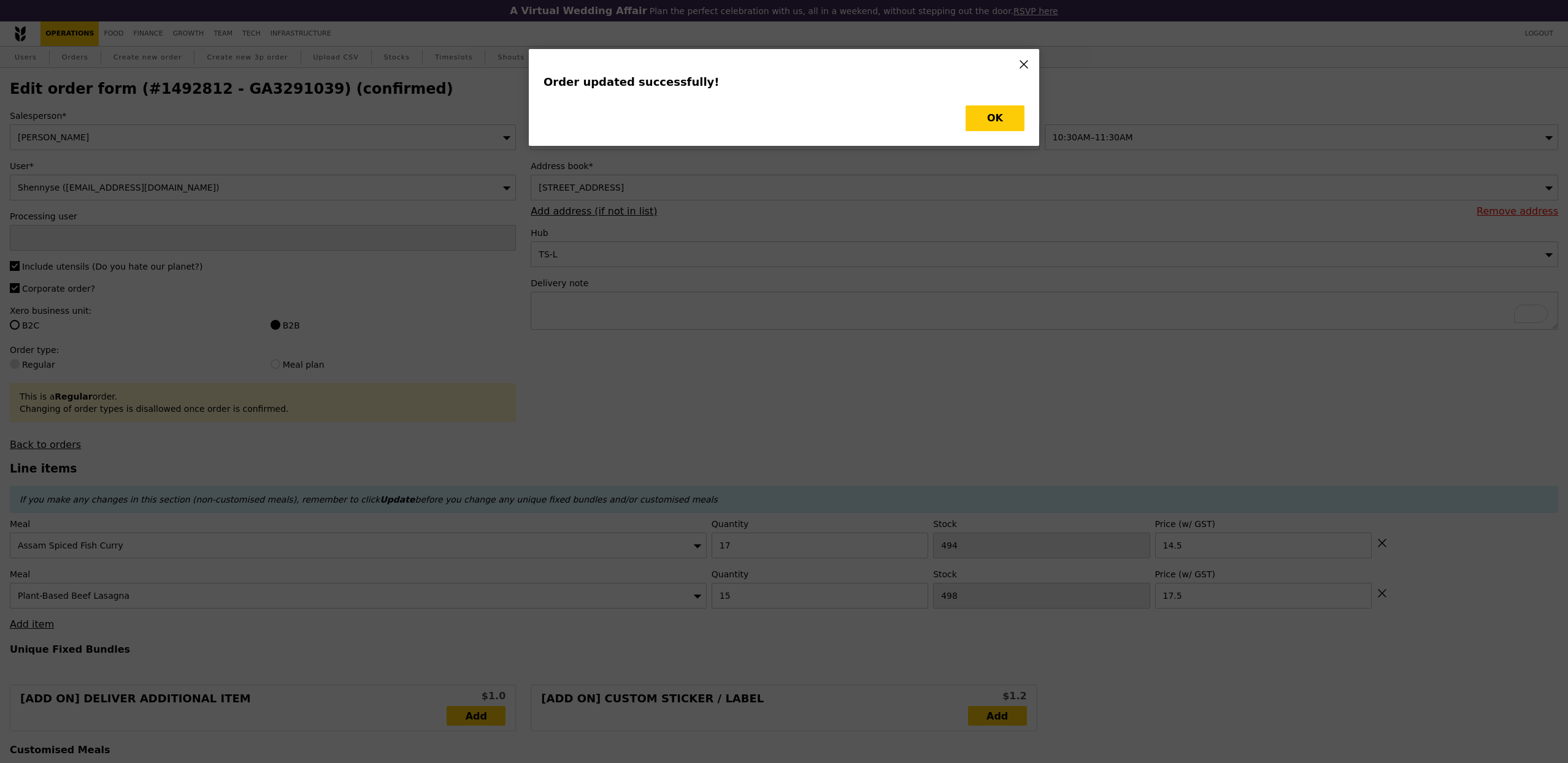
click at [988, 135] on div "Order updated successfully! OK" at bounding box center [784, 98] width 510 height 97
type input "0.00"
type input "5.90"
type input "Update"
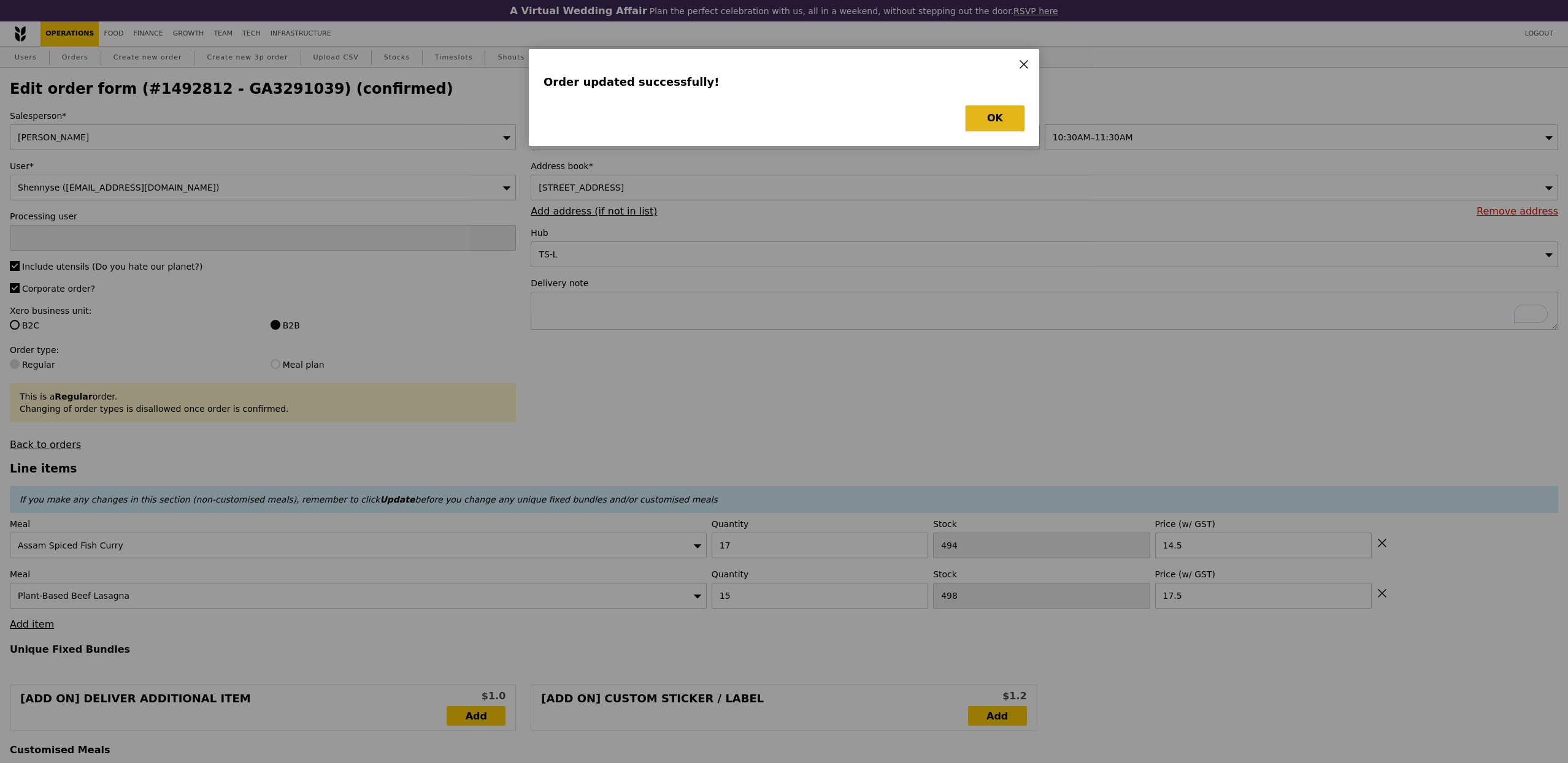
click at [996, 123] on button "OK" at bounding box center [995, 118] width 59 height 26
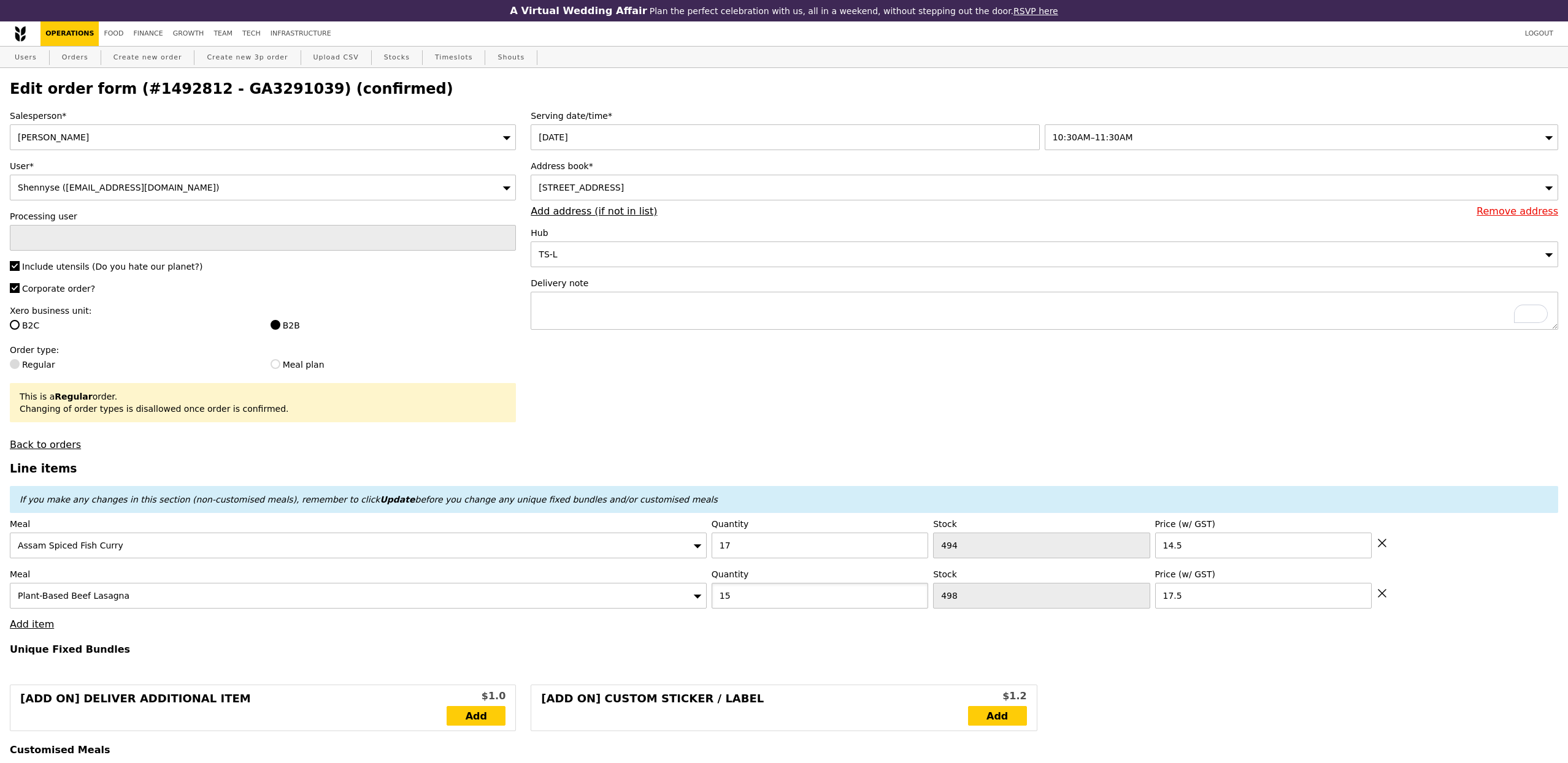
click at [742, 604] on input "15" at bounding box center [819, 596] width 217 height 26
type input "18"
type input "Loading..."
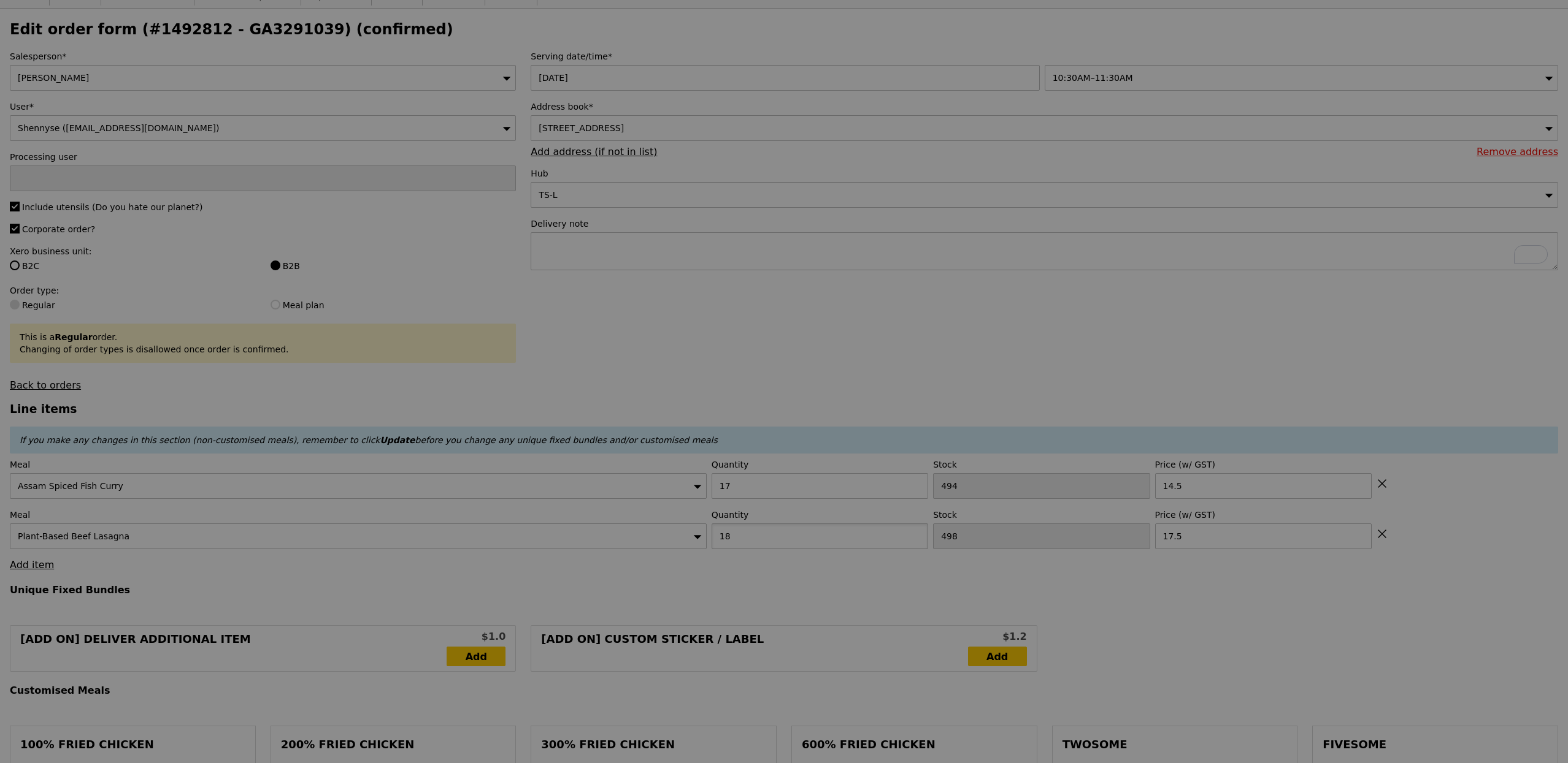
scroll to position [71, 0]
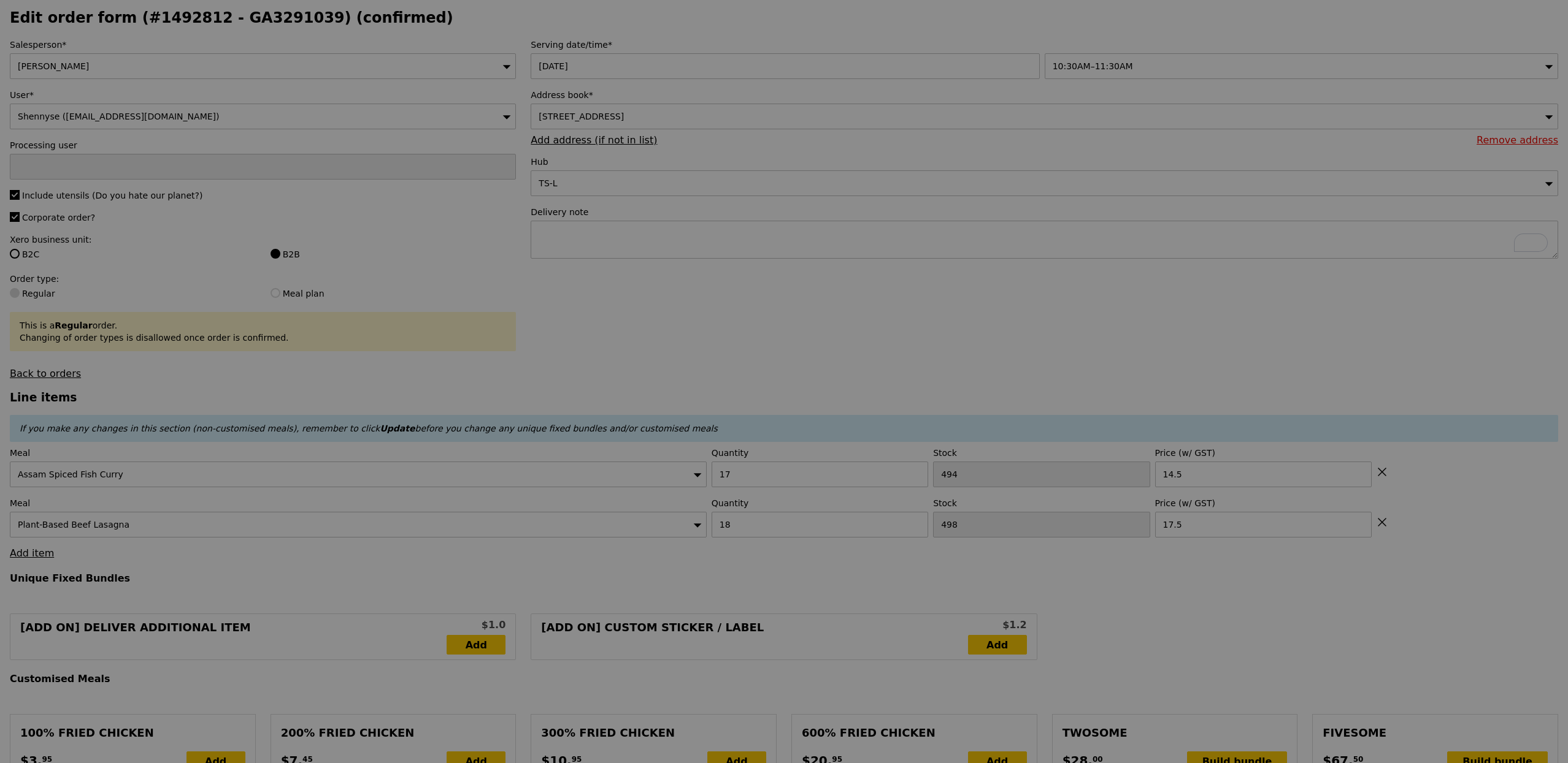
type input "561.50"
type input "567.40"
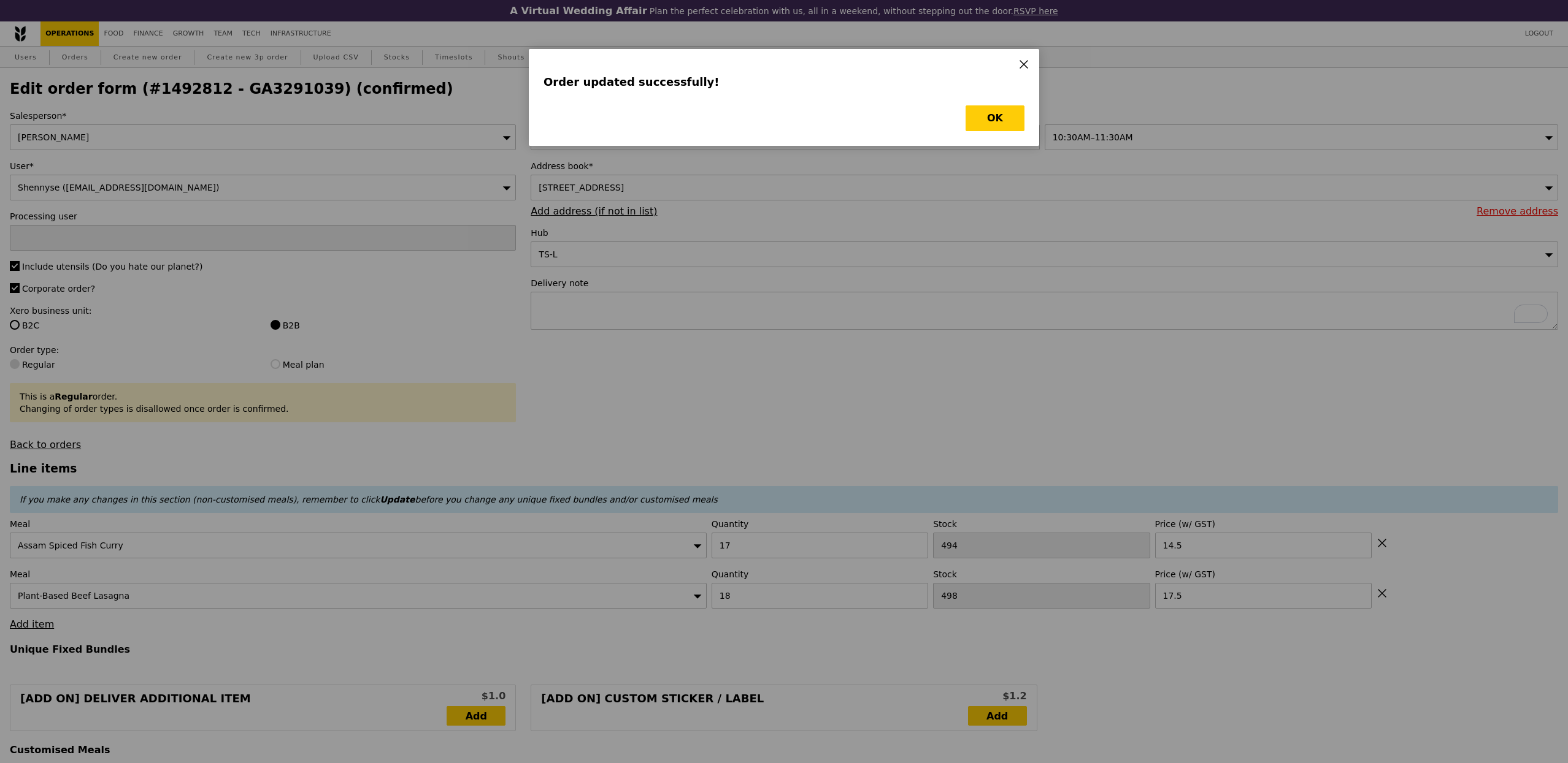
type input "Loading..."
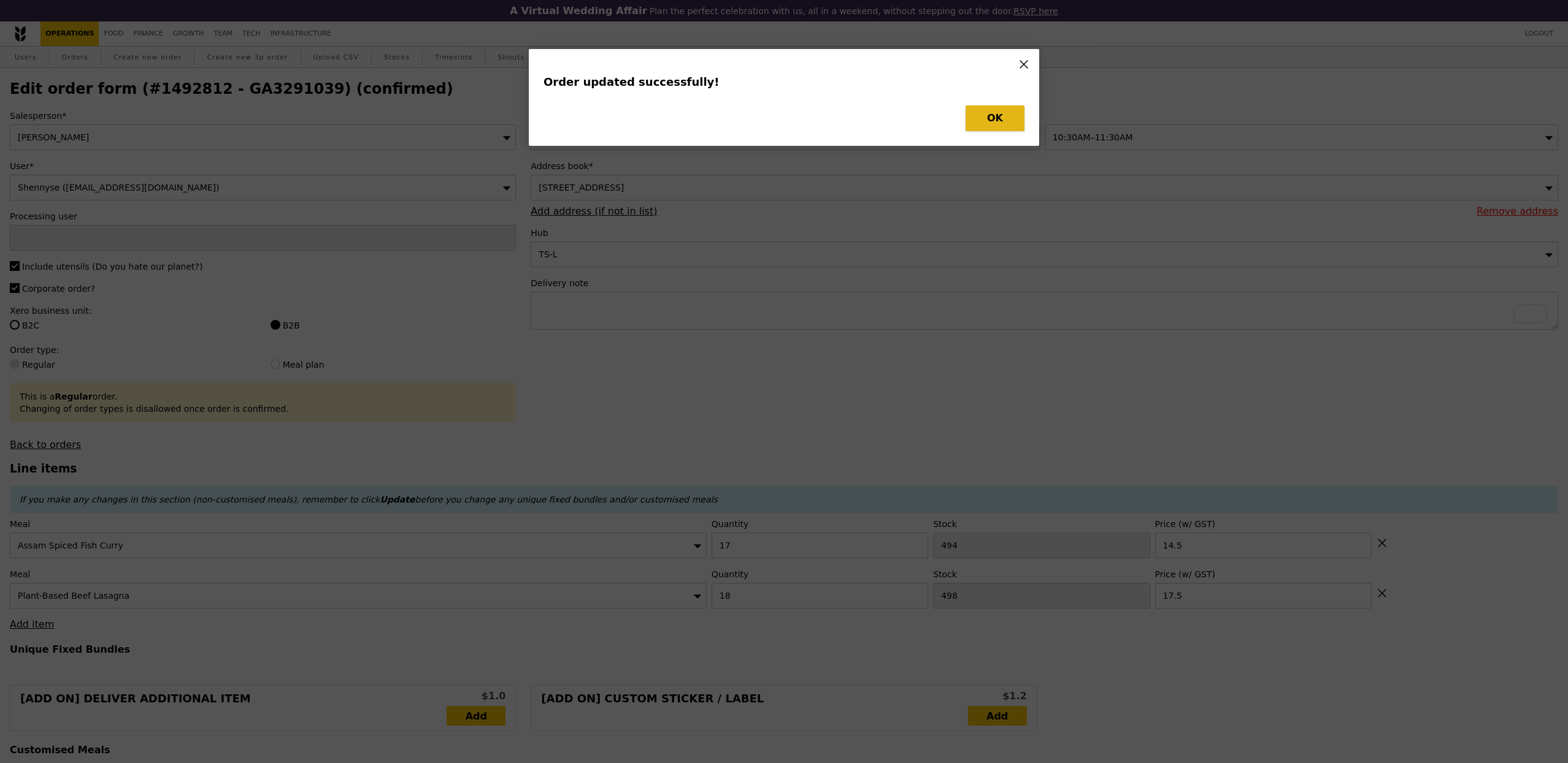
click at [987, 128] on button "OK" at bounding box center [995, 118] width 59 height 26
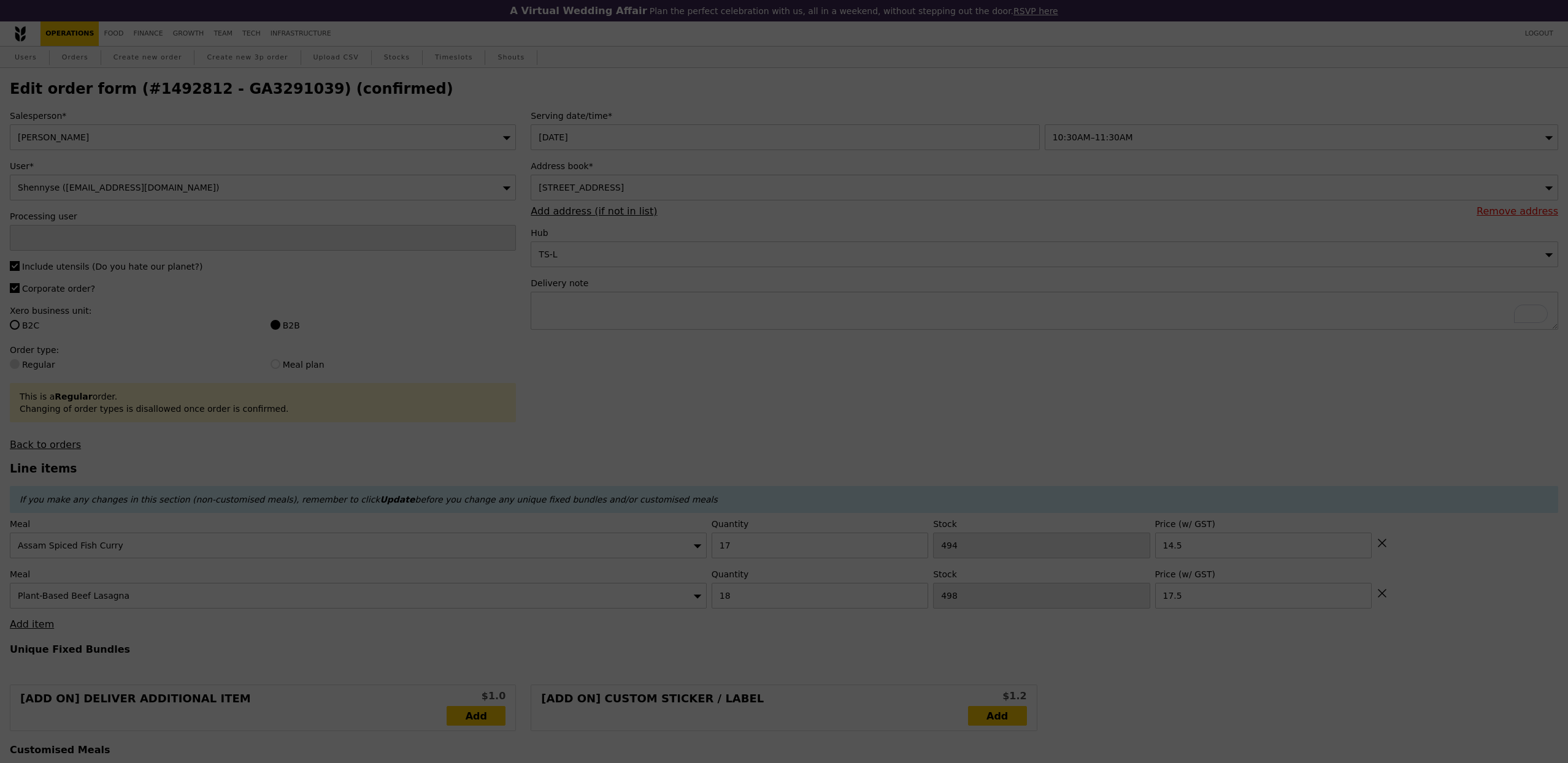
type input "0.00"
type input "5.90"
type input "Update"
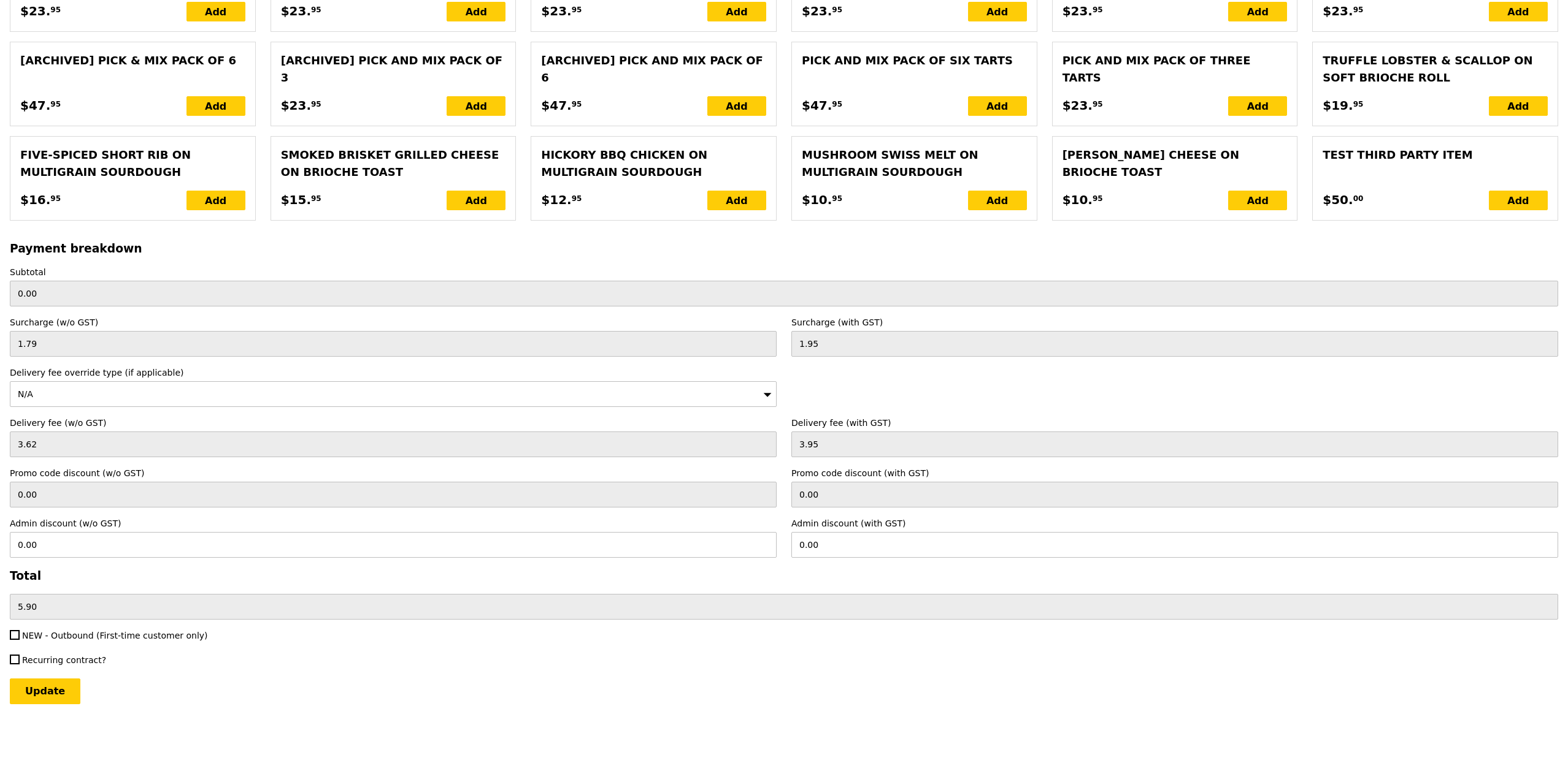
scroll to position [2379, 0]
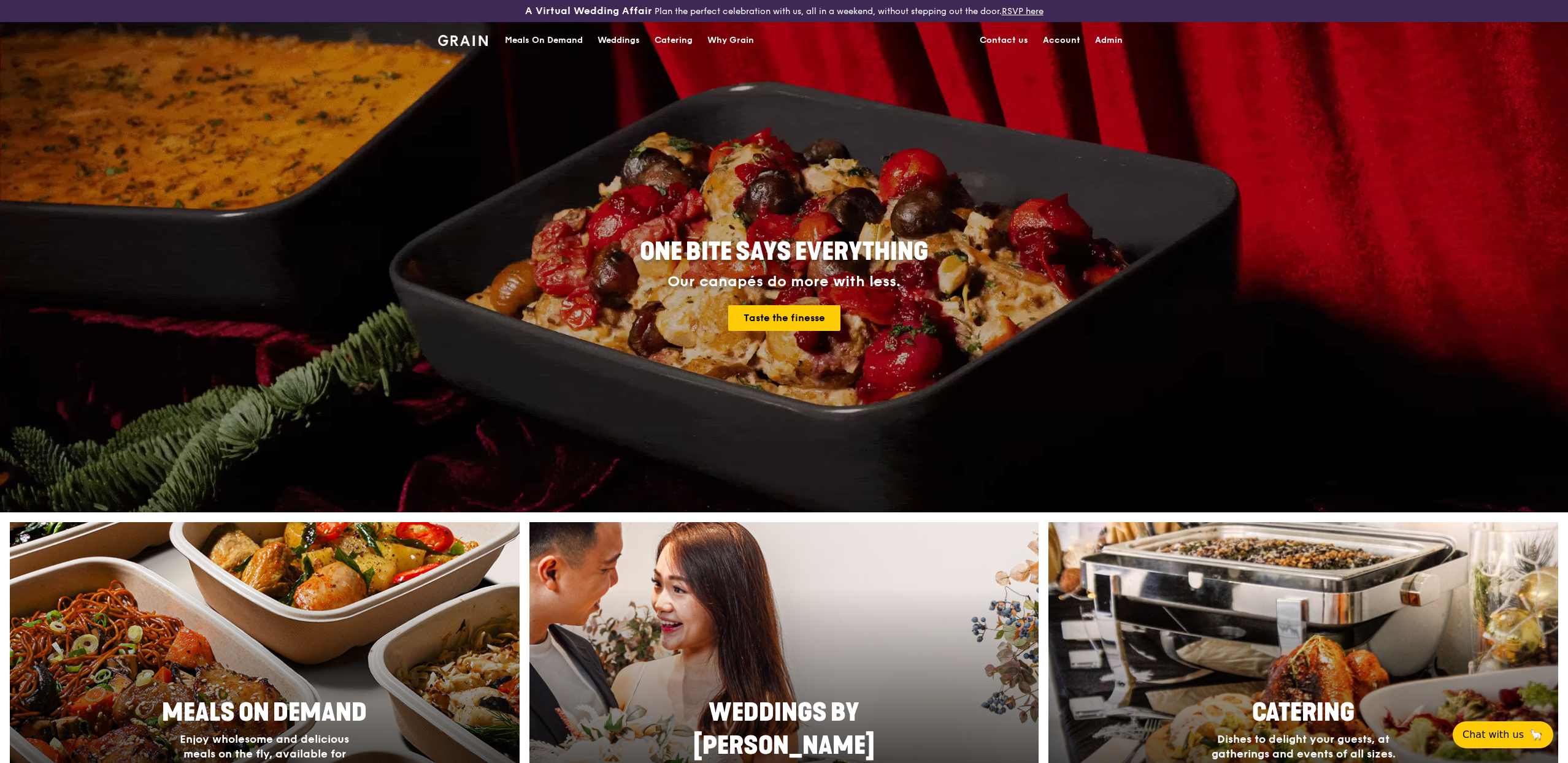
click at [523, 31] on div "Meals On Demand" at bounding box center [543, 40] width 78 height 37
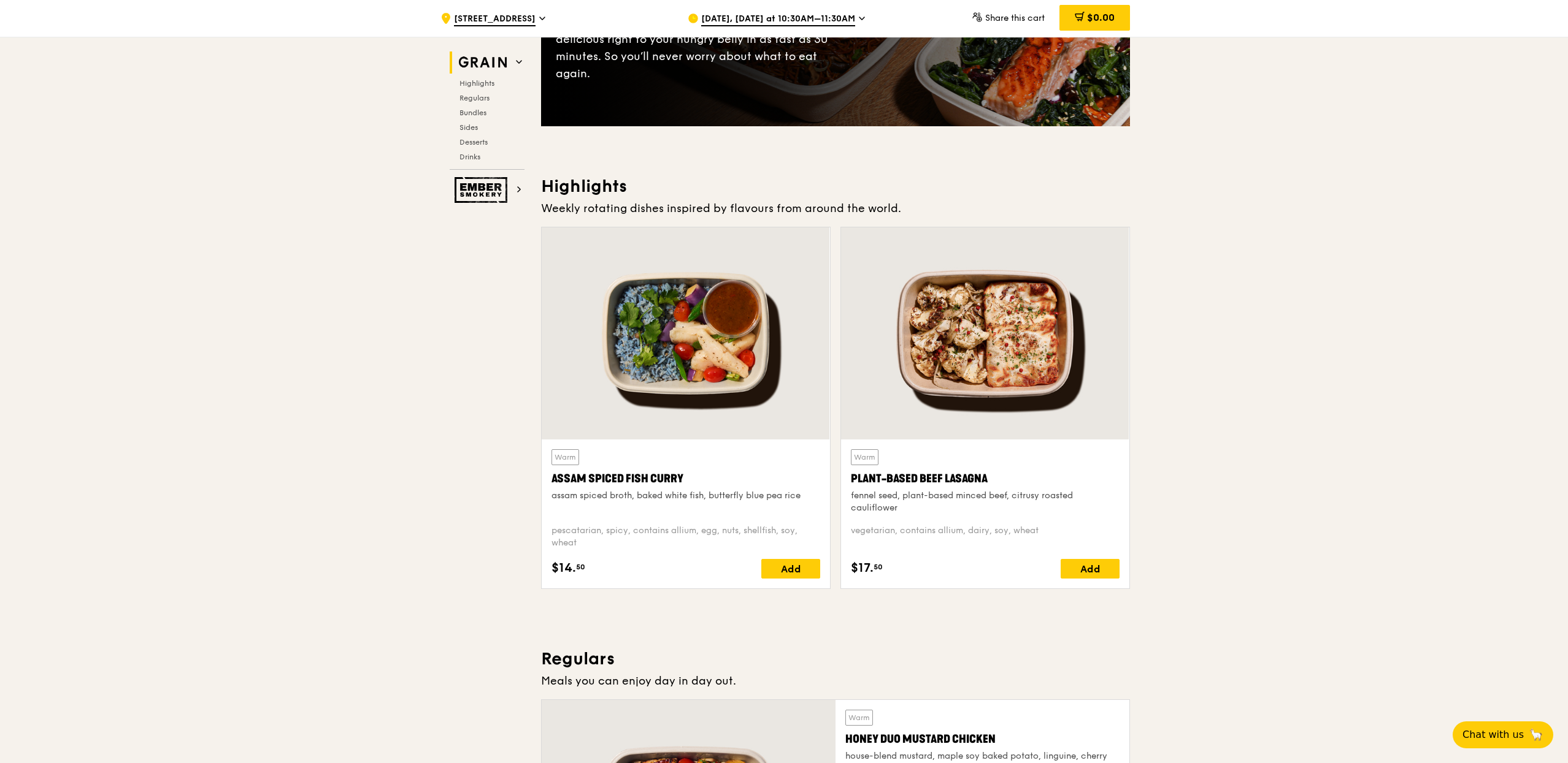
scroll to position [245, 0]
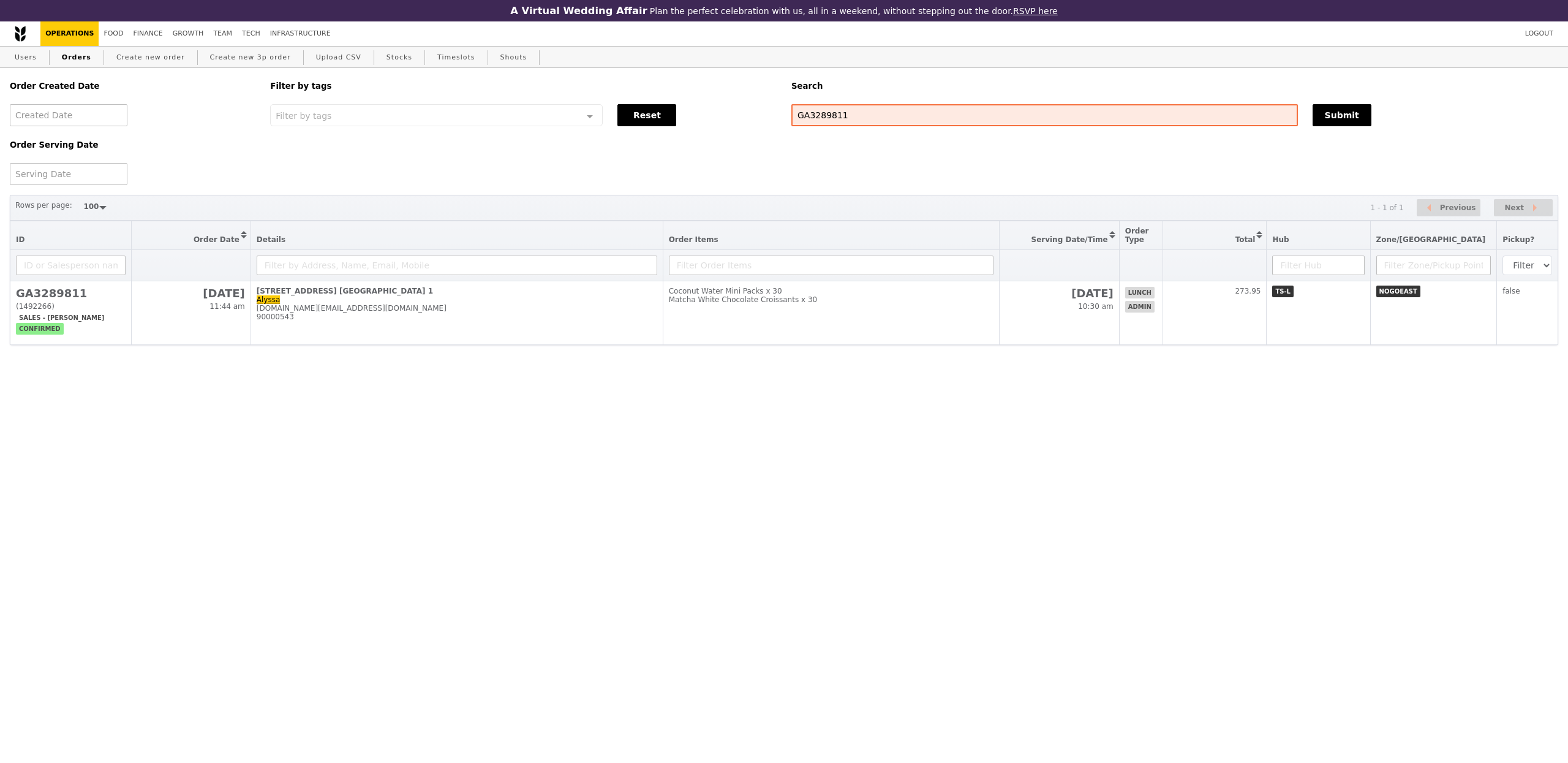
select select "100"
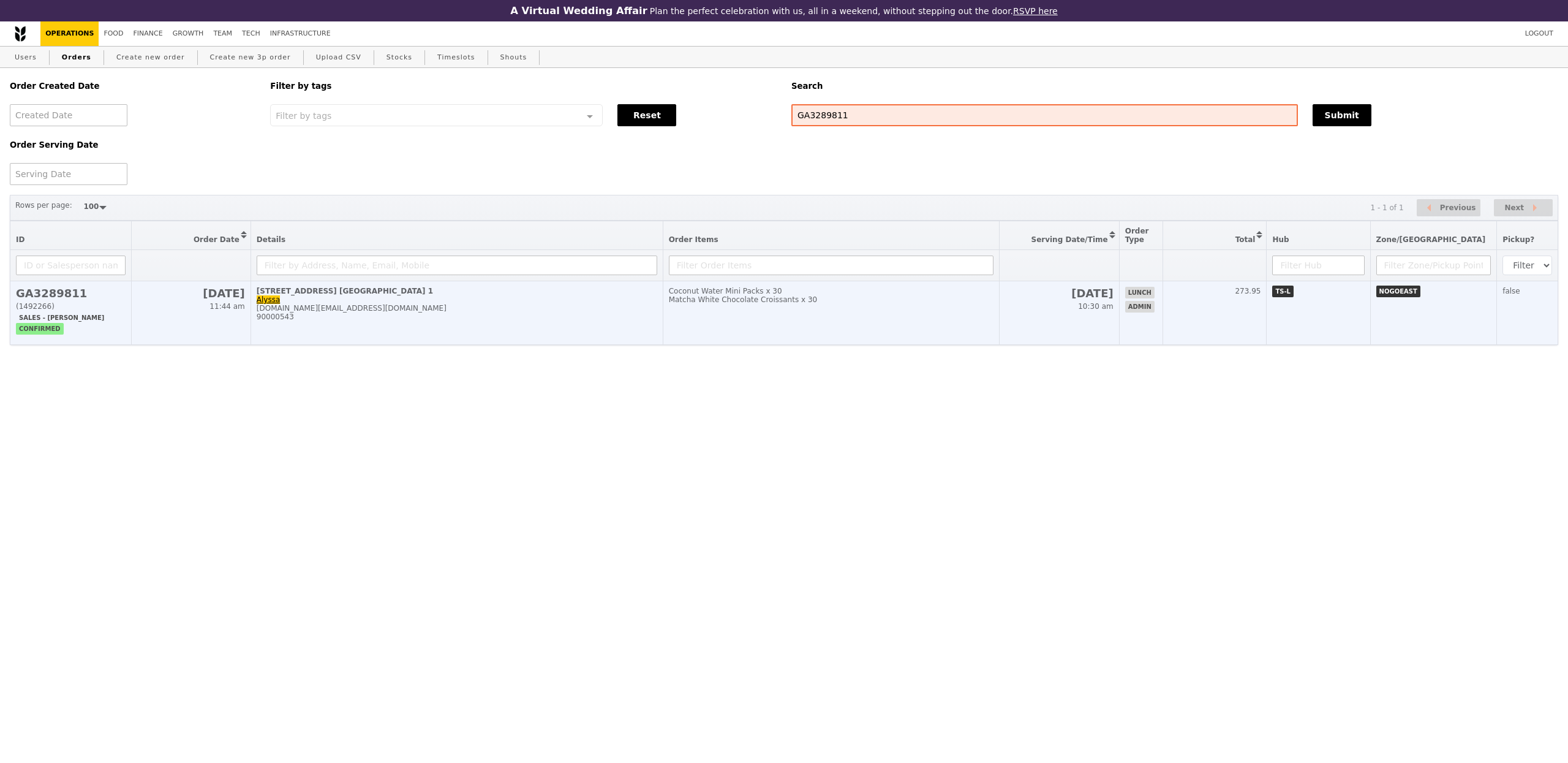
click at [73, 295] on h2 "GA3289811" at bounding box center [70, 293] width 110 height 13
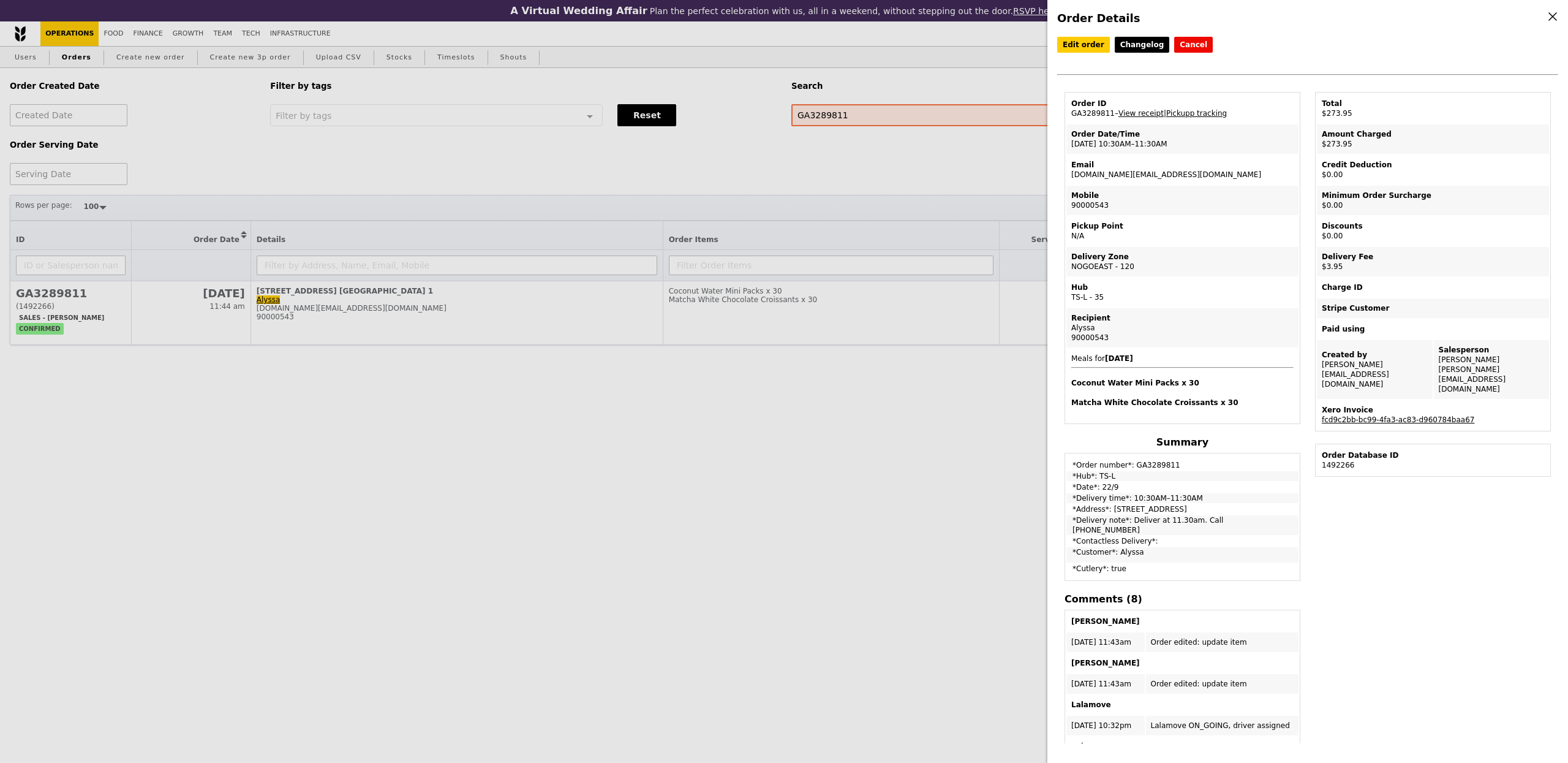
drag, startPoint x: 1111, startPoint y: 114, endPoint x: 1071, endPoint y: 114, distance: 40.0
click at [1071, 114] on td "Order ID GA3289811 – View receipt | Pickupp tracking" at bounding box center [1183, 109] width 232 height 29
copy td "GA3289811"
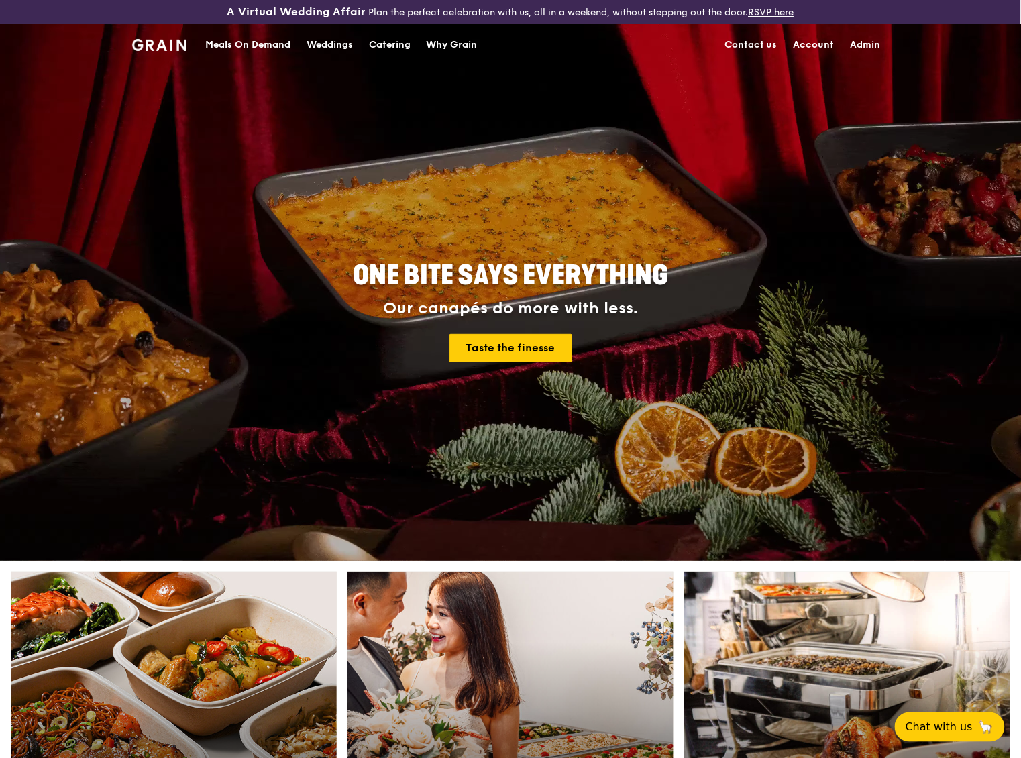
click at [260, 39] on div "Meals On Demand" at bounding box center [247, 45] width 85 height 40
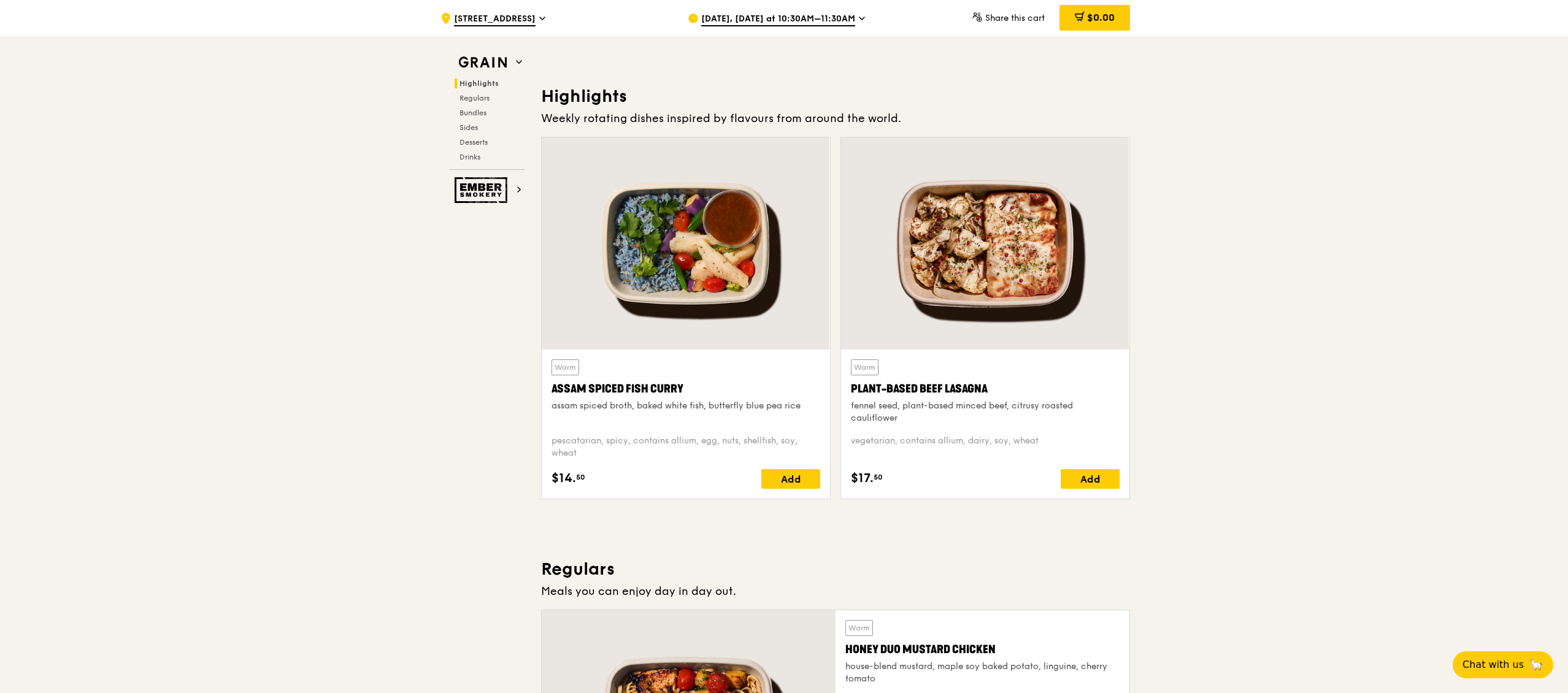
scroll to position [330, 0]
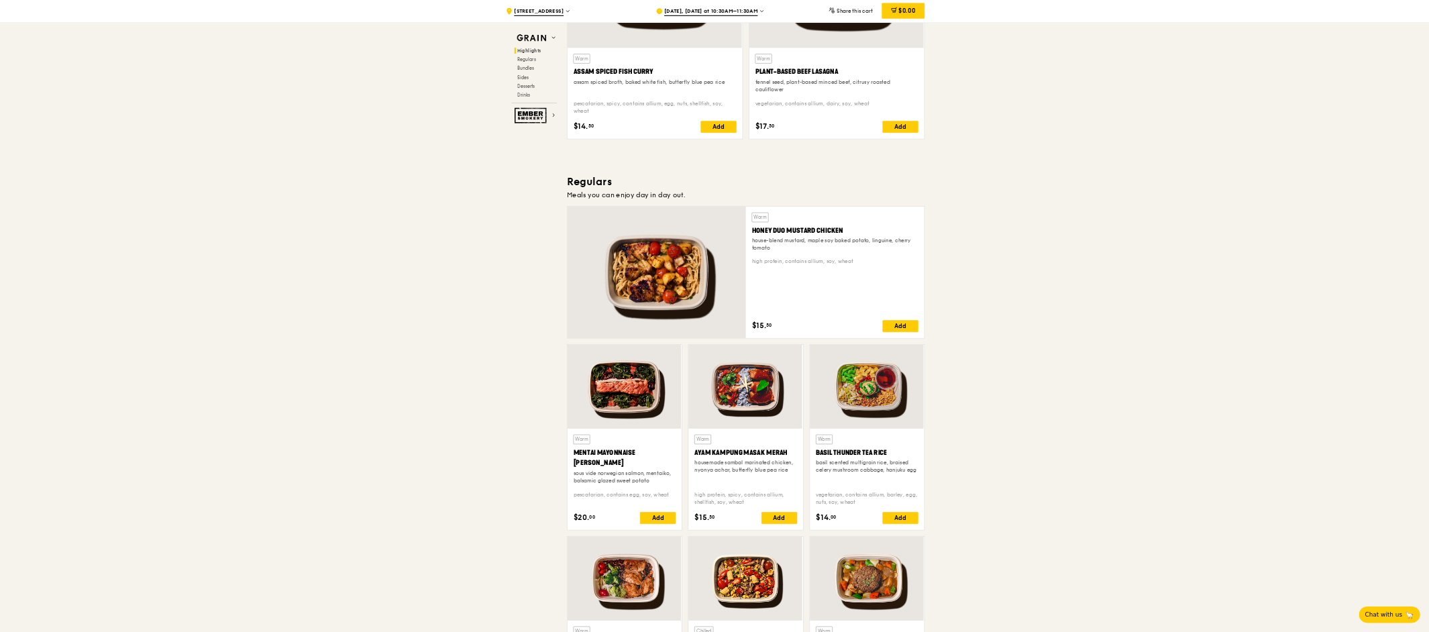
scroll to position [659, 0]
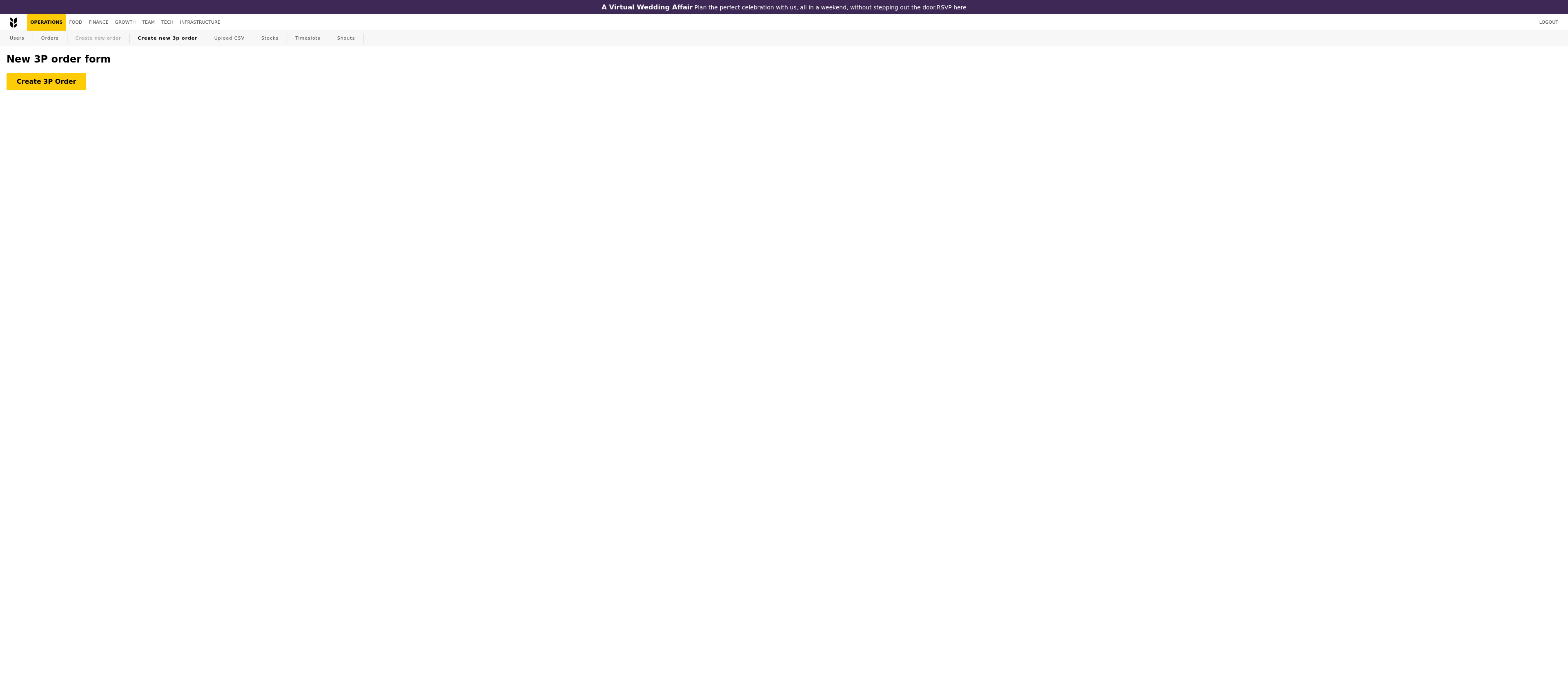
click at [102, 40] on link "Create new order" at bounding box center [99, 38] width 52 height 15
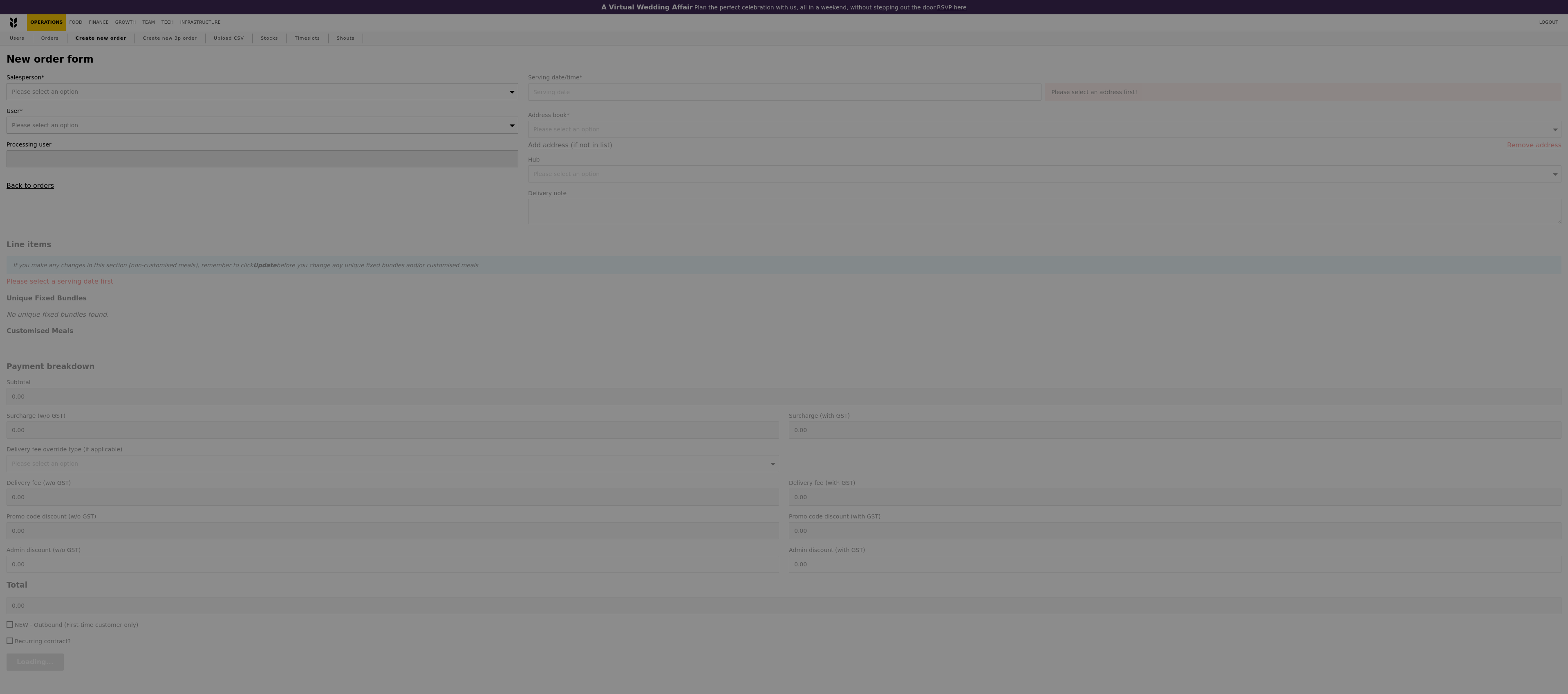
type input "Confirm"
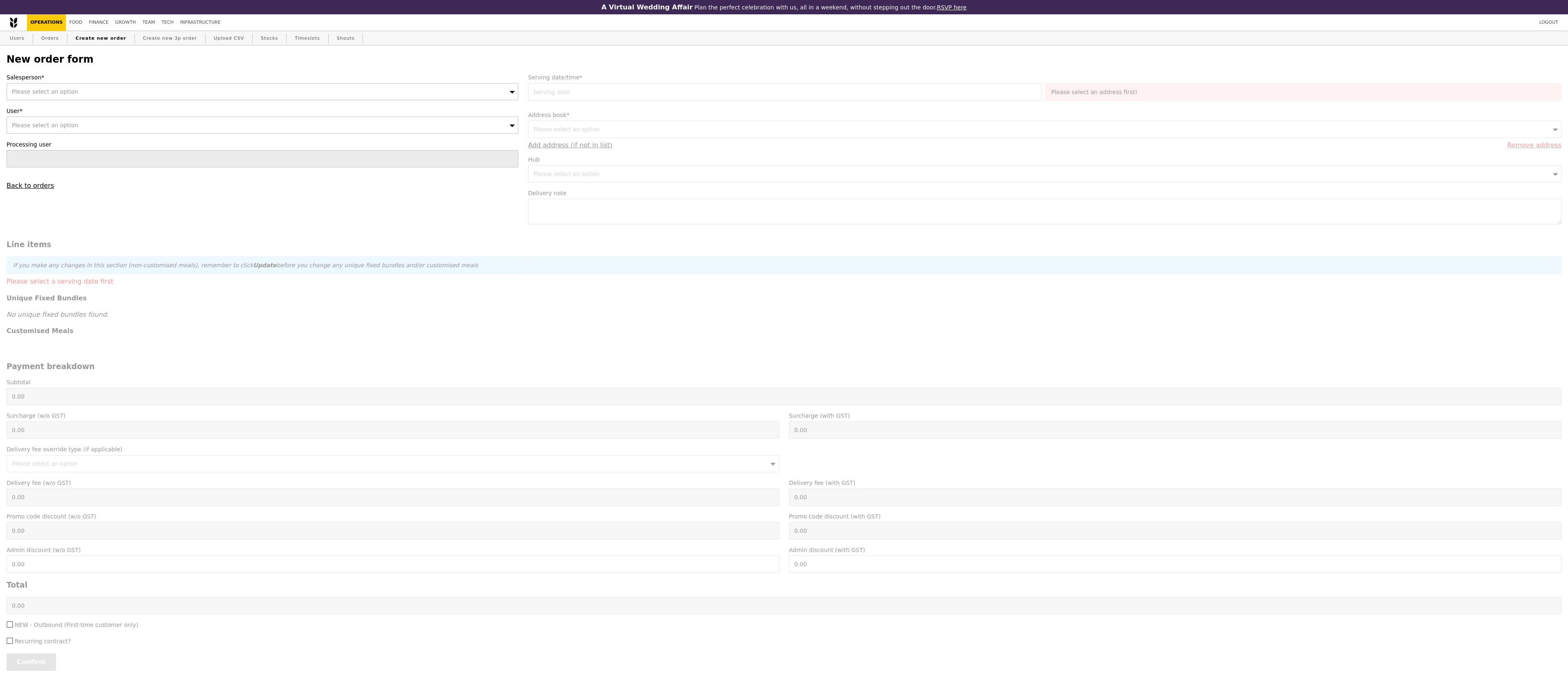
click at [85, 95] on div "Please select an option" at bounding box center [263, 91] width 512 height 17
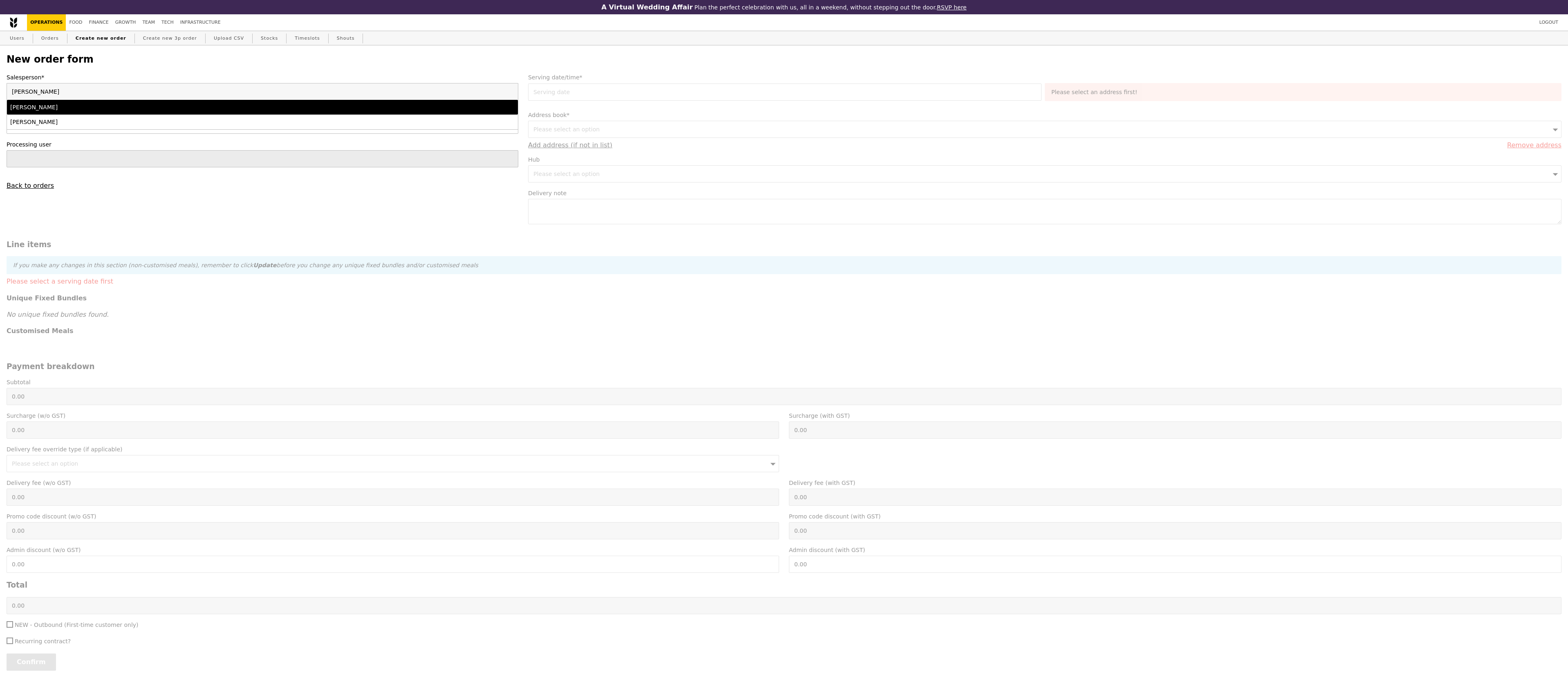
type input "[PERSON_NAME]"
click at [49, 111] on div "[PERSON_NAME]" at bounding box center [199, 107] width 378 height 8
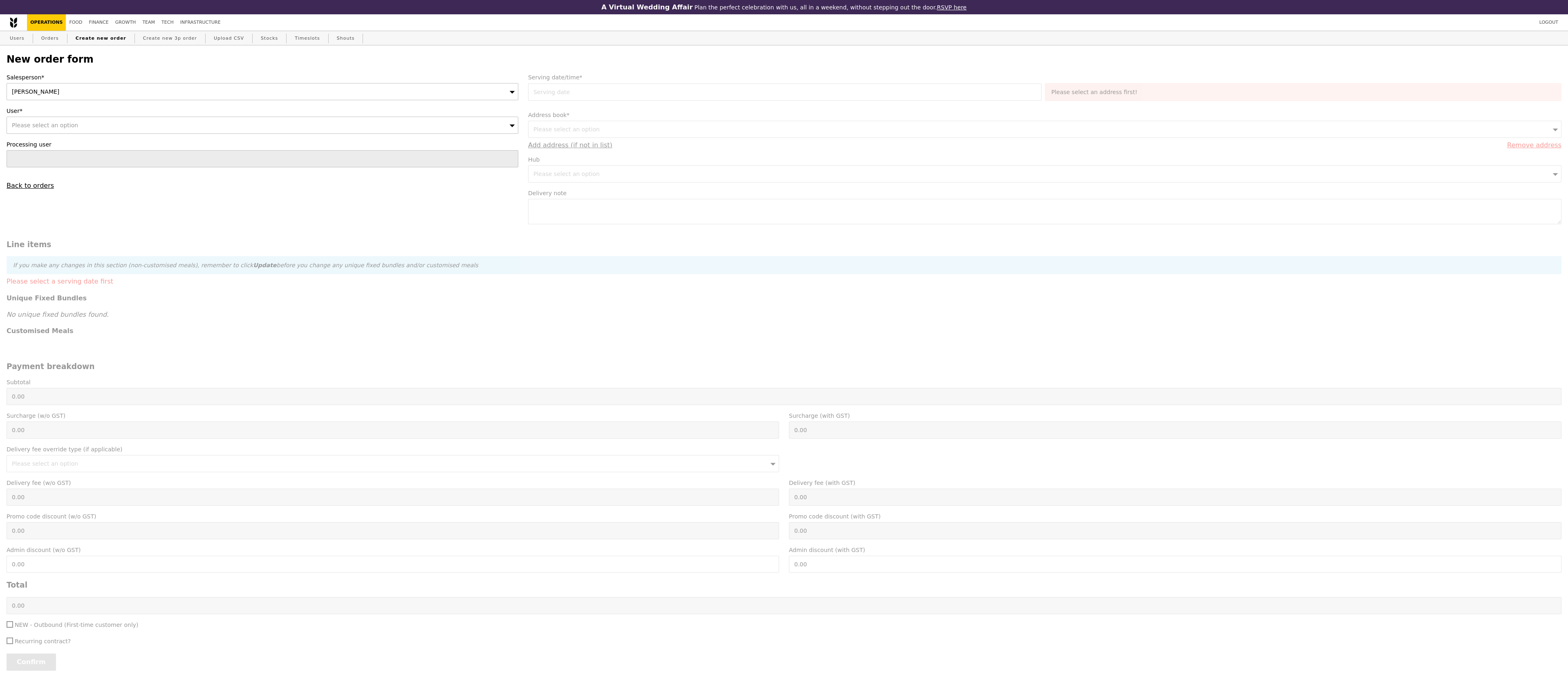
click at [52, 141] on div "Salesperson* [PERSON_NAME] User* Please select an option Processing user Back t…" at bounding box center [263, 131] width 522 height 116
click at [55, 134] on div "Please select an option" at bounding box center [263, 125] width 512 height 17
type input "s"
type input "shennyse"
type input "Confirm"
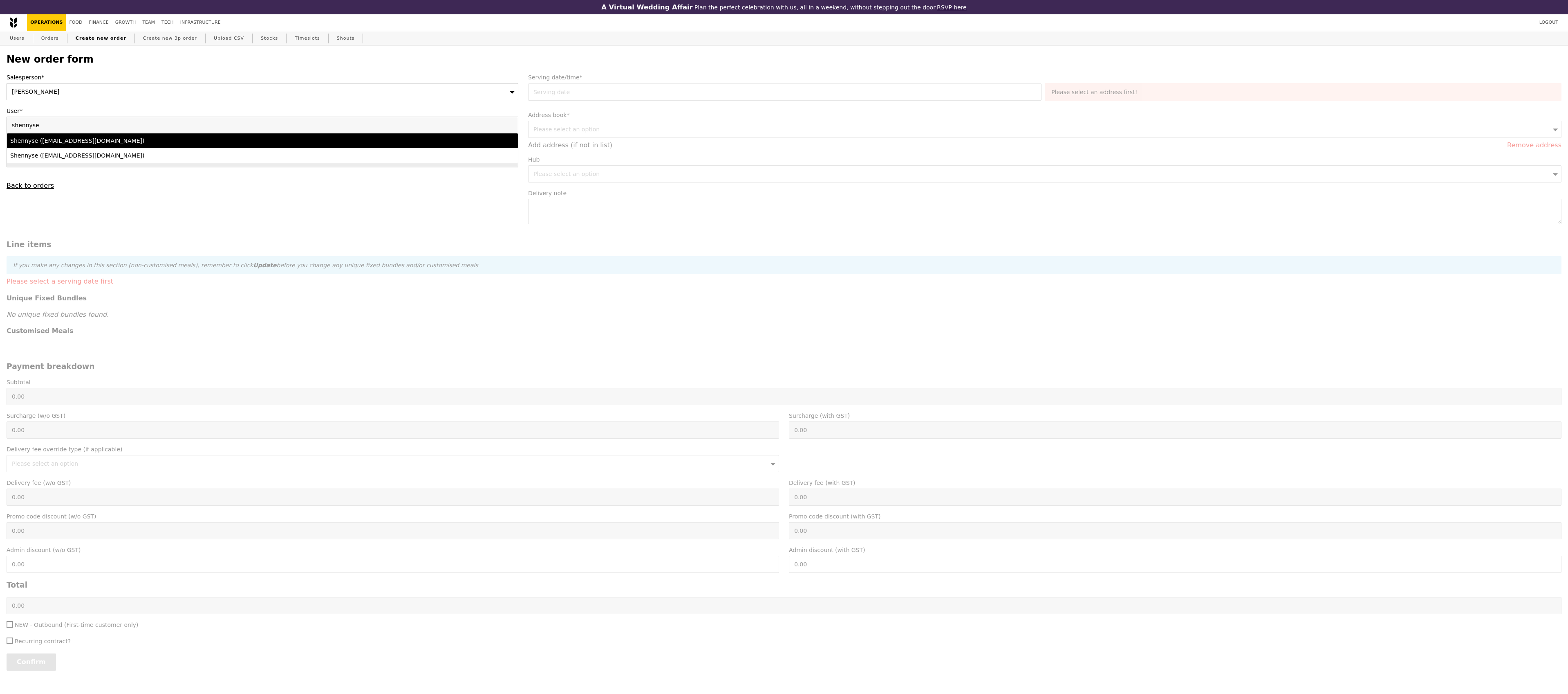
type input "shennyse"
click at [52, 145] on div "Shennyse ([EMAIL_ADDRESS][DOMAIN_NAME])" at bounding box center [199, 140] width 378 height 8
type input "Loading..."
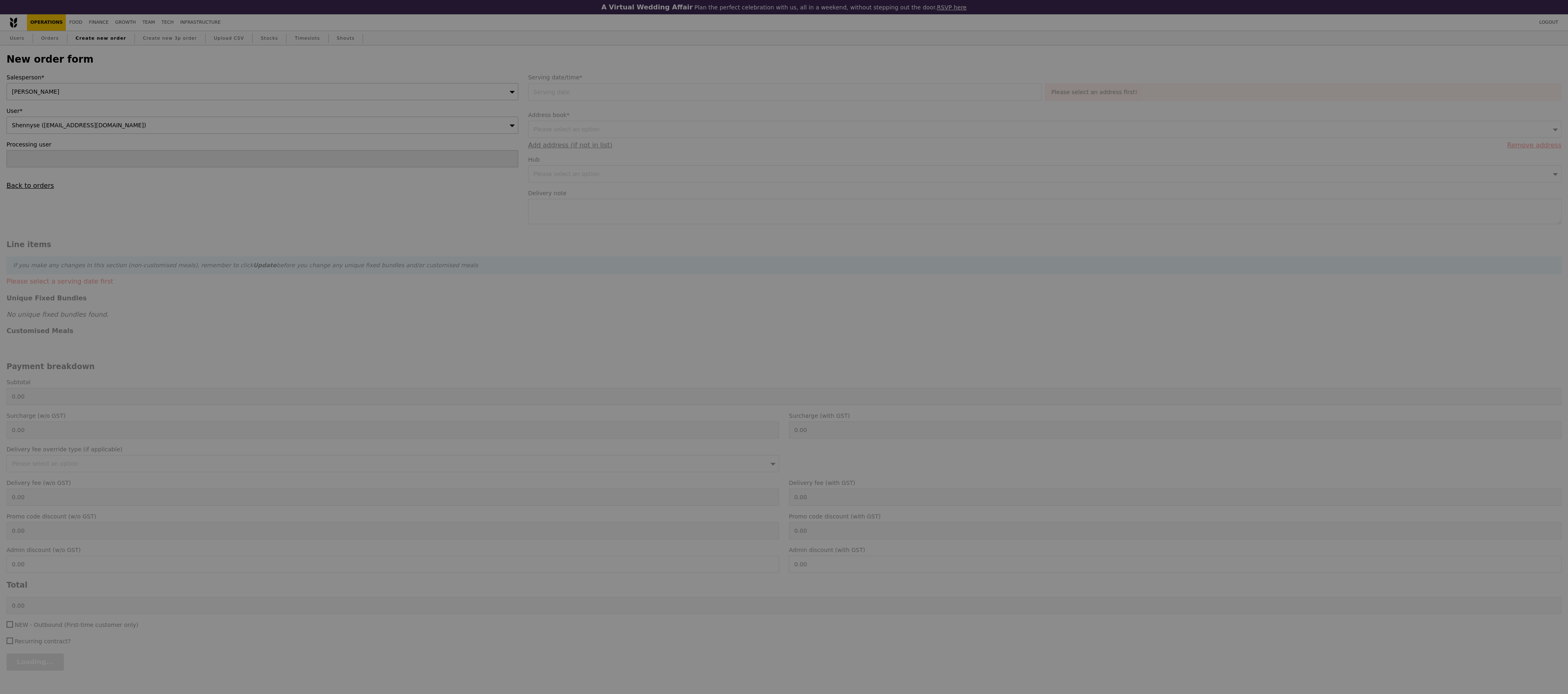
type input "1.79"
type input "1.95"
type input "9.40"
type input "10.25"
type input "12.20"
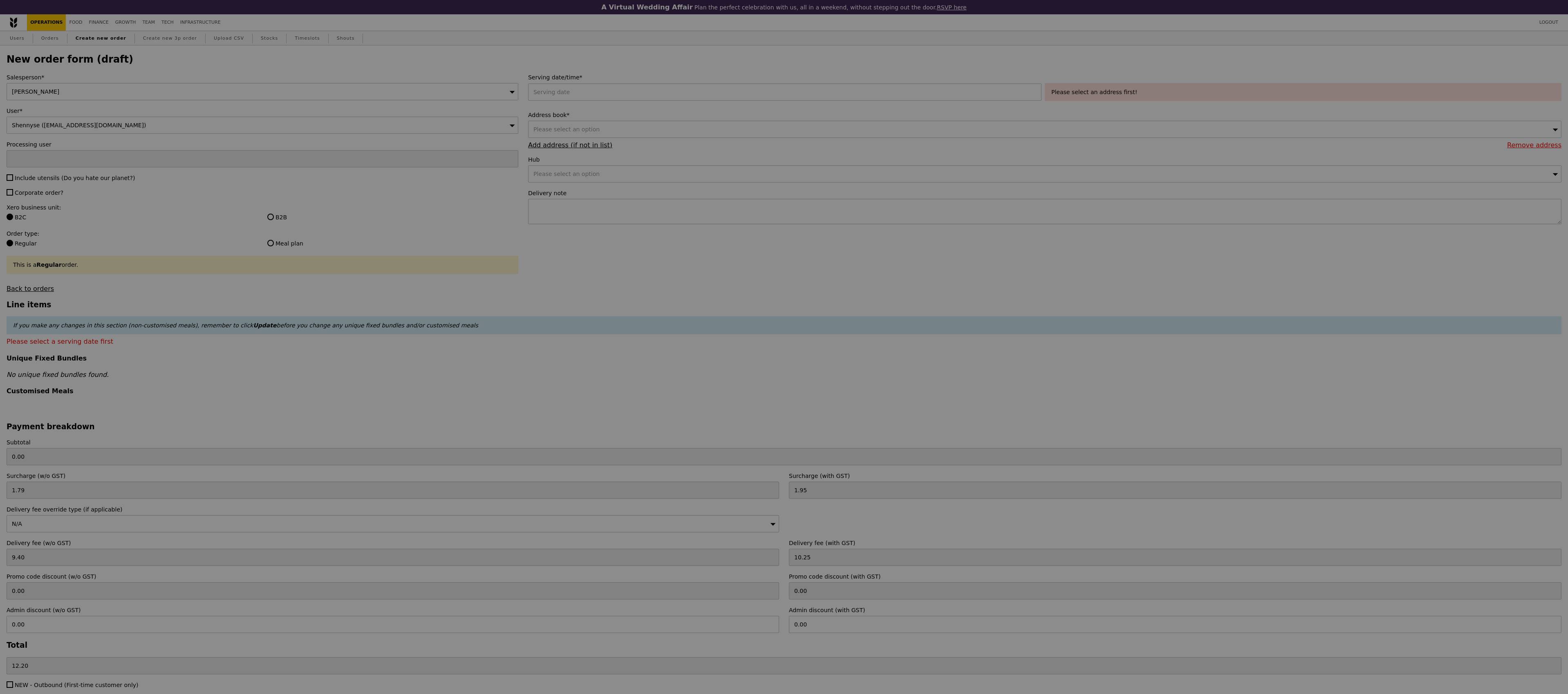
type input "Confirm"
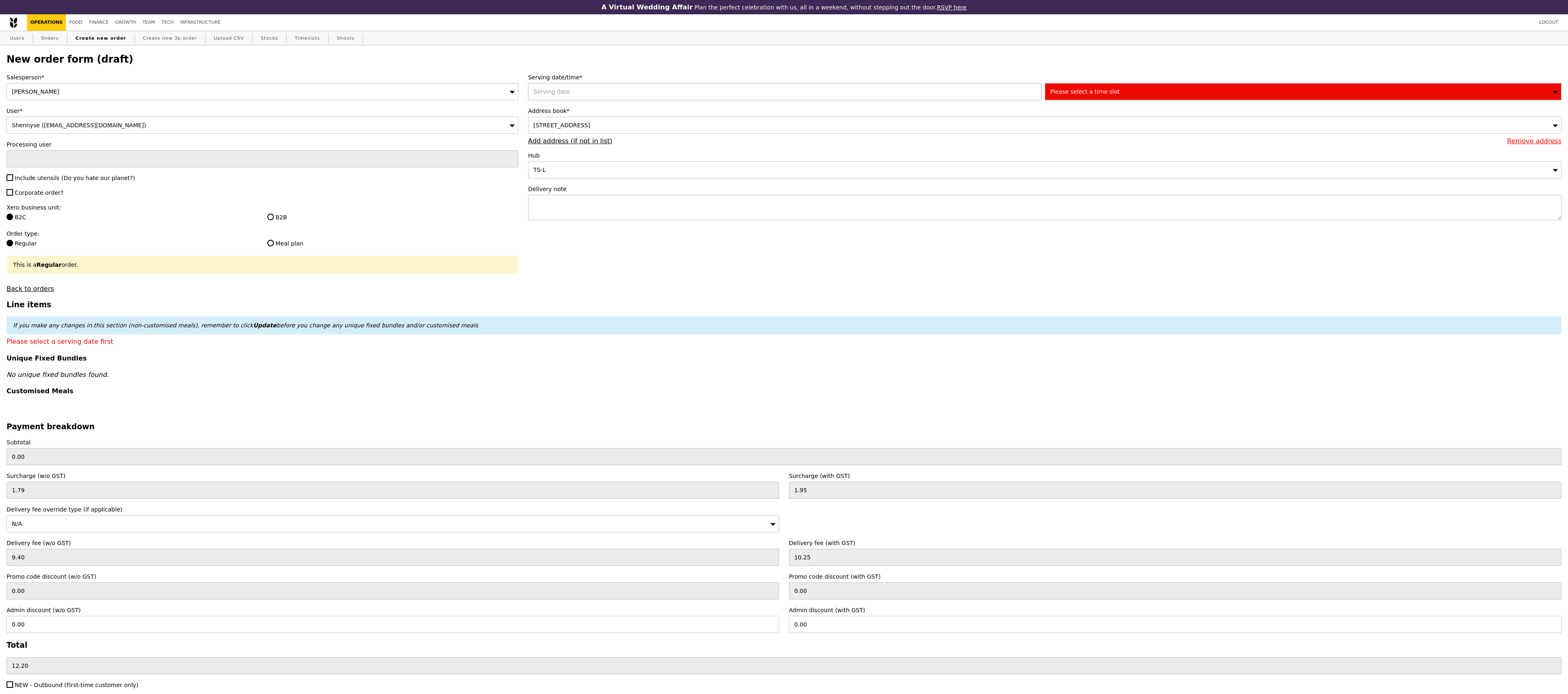
click at [581, 97] on div at bounding box center [787, 91] width 517 height 17
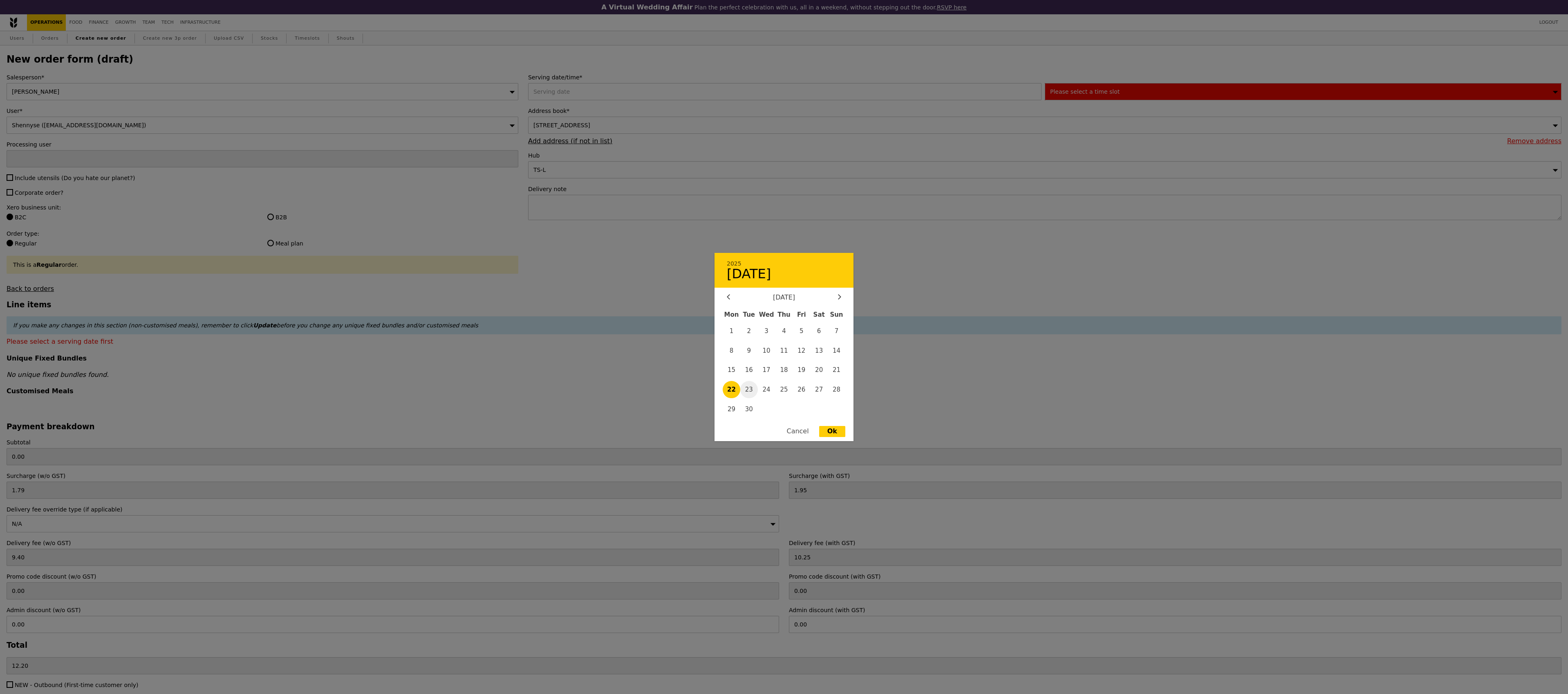
click at [750, 391] on span "23" at bounding box center [749, 390] width 18 height 18
type input "[DATE]"
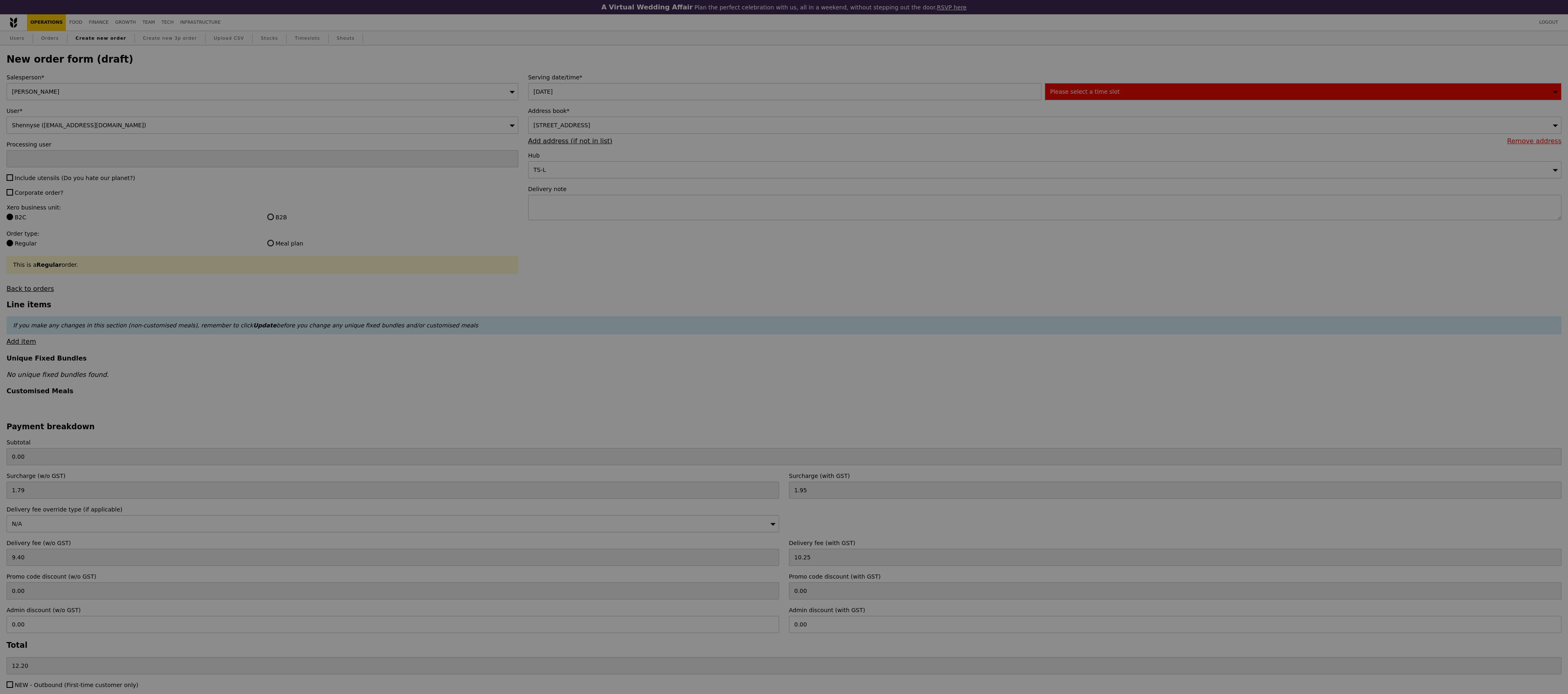
click at [1084, 98] on div "Please select a time slot" at bounding box center [1304, 91] width 517 height 17
type input "Confirm"
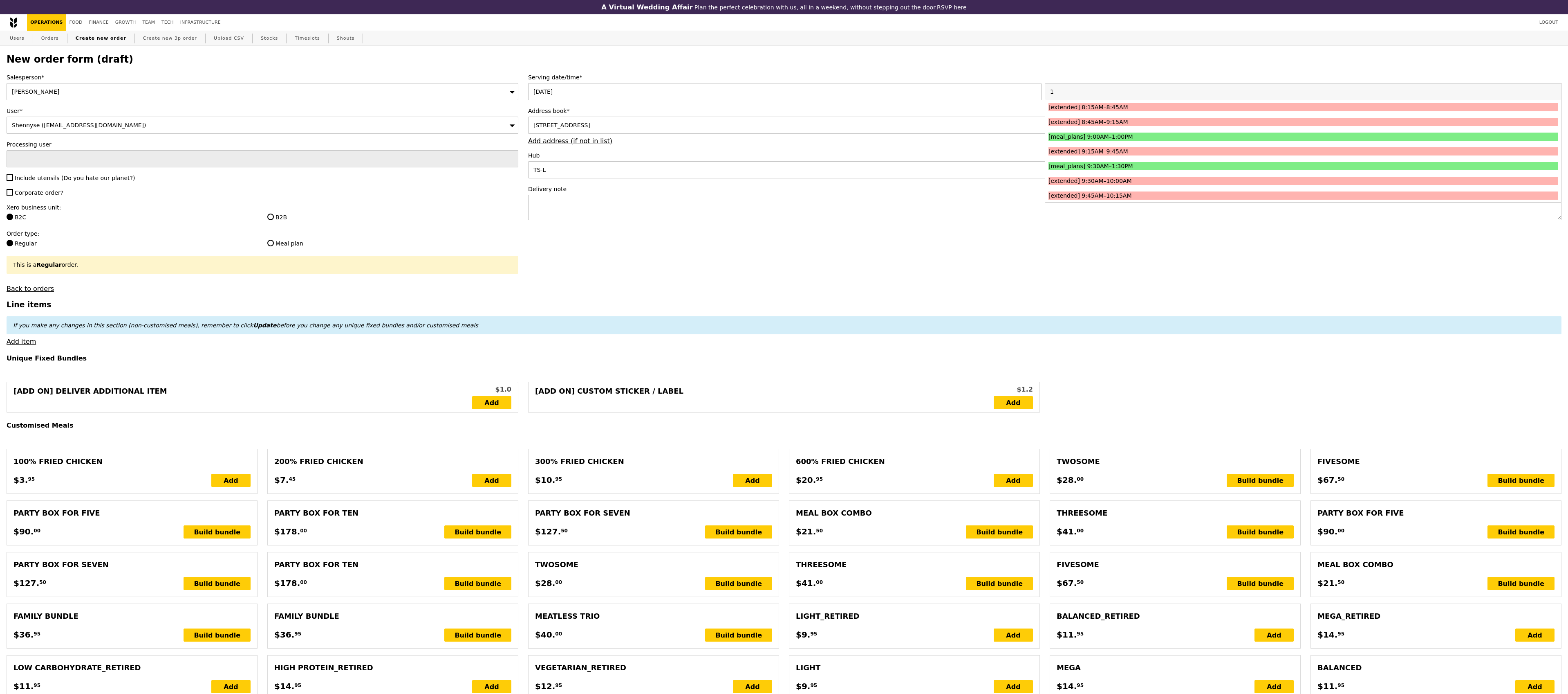
type input "10"
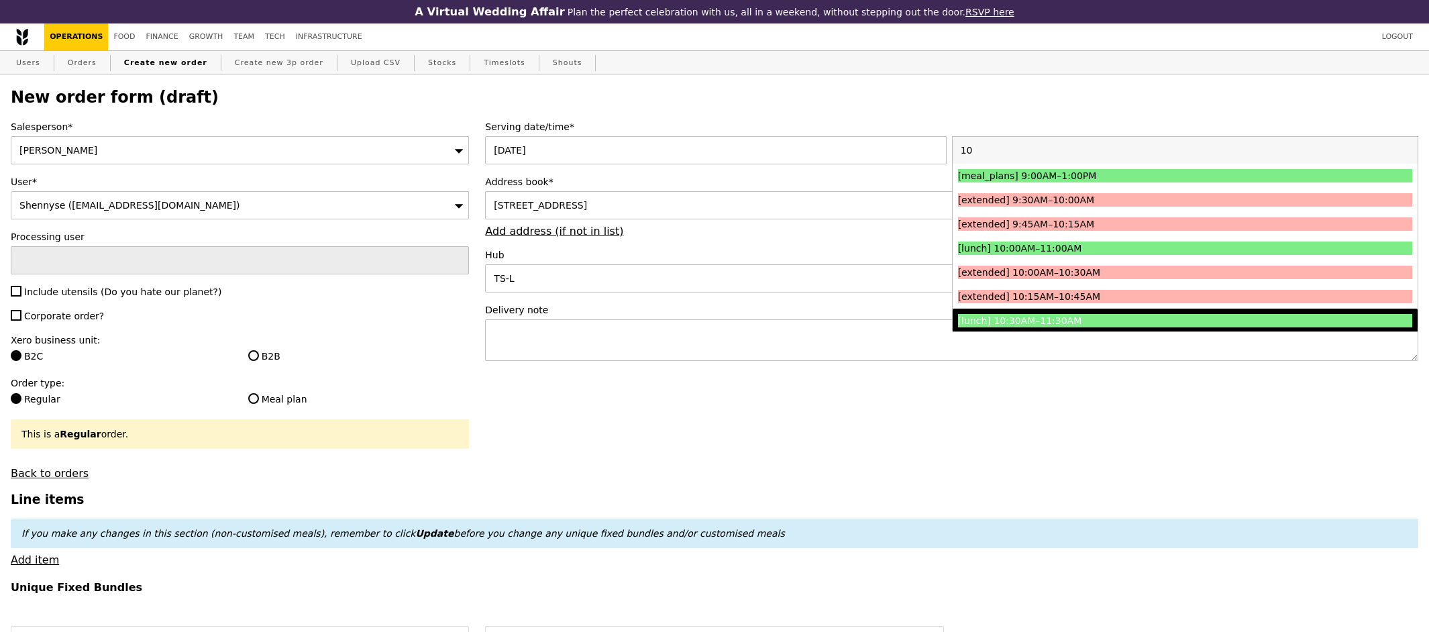
click at [1069, 317] on div "[lunch] 10:30AM–11:30AM" at bounding box center [1128, 320] width 341 height 13
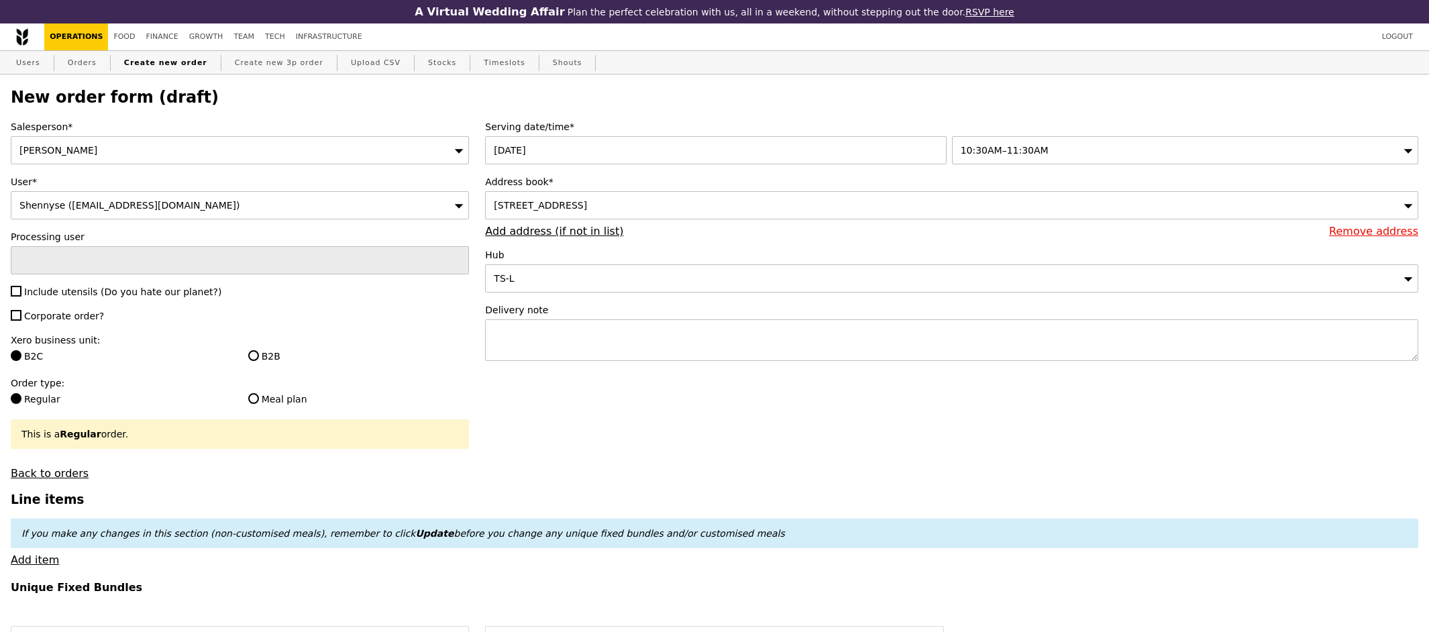
type input "Confirm"
click at [706, 327] on textarea at bounding box center [951, 340] width 933 height 42
type textarea "p"
type textarea "Please deliver by 10:30AM."
type input "Confirm"
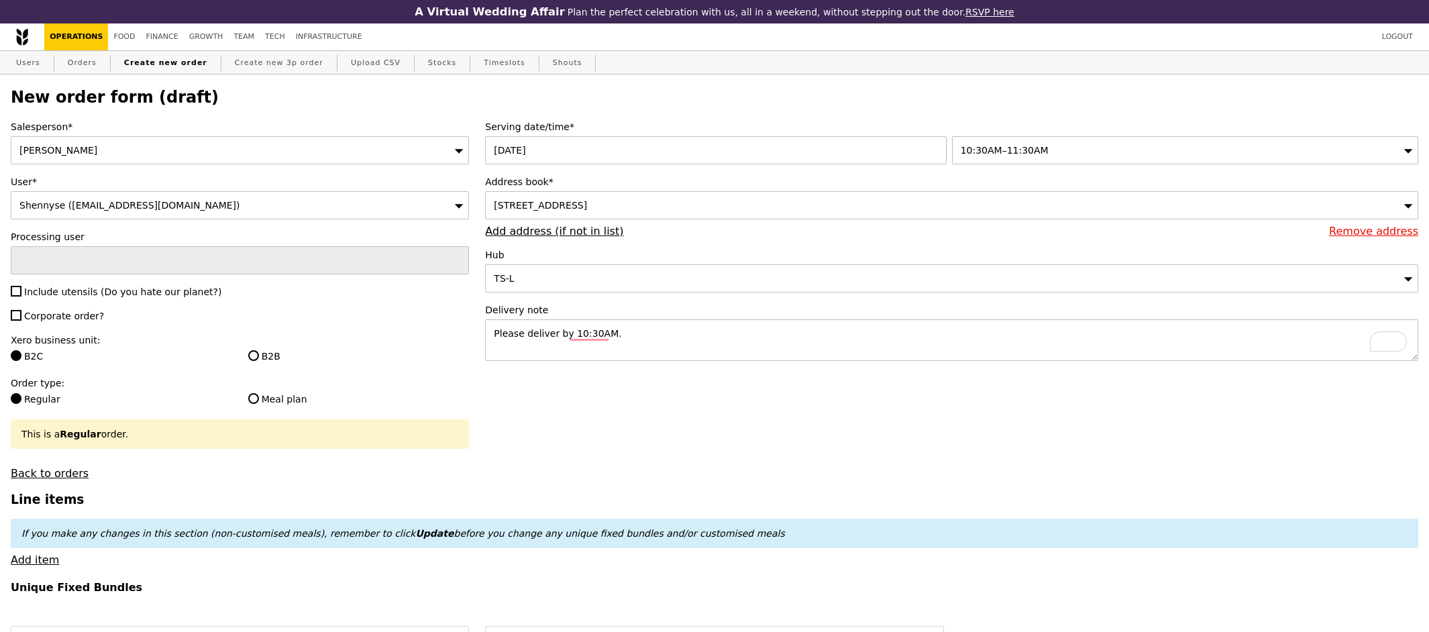
click at [72, 294] on span "Include utensils (Do you hate our planet?)" at bounding box center [122, 291] width 197 height 11
click at [21, 294] on input "Include utensils (Do you hate our planet?)" at bounding box center [16, 291] width 11 height 11
checkbox input "true"
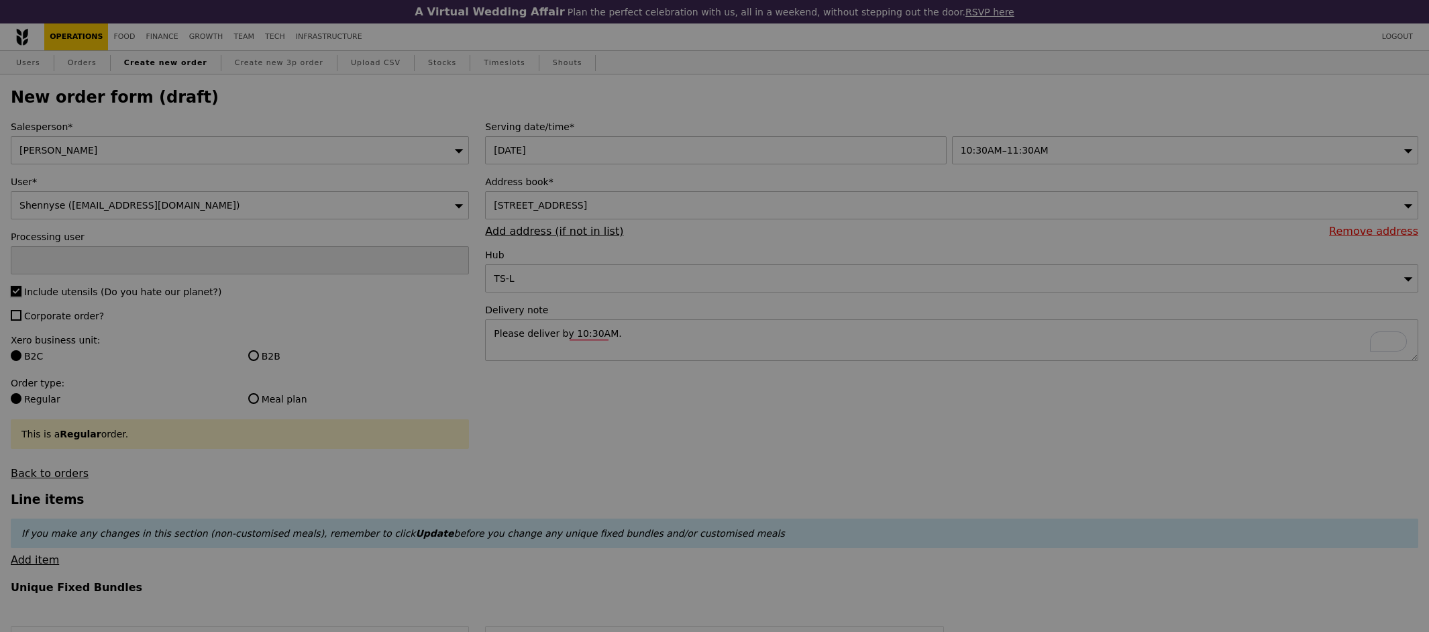
type input "Confirm"
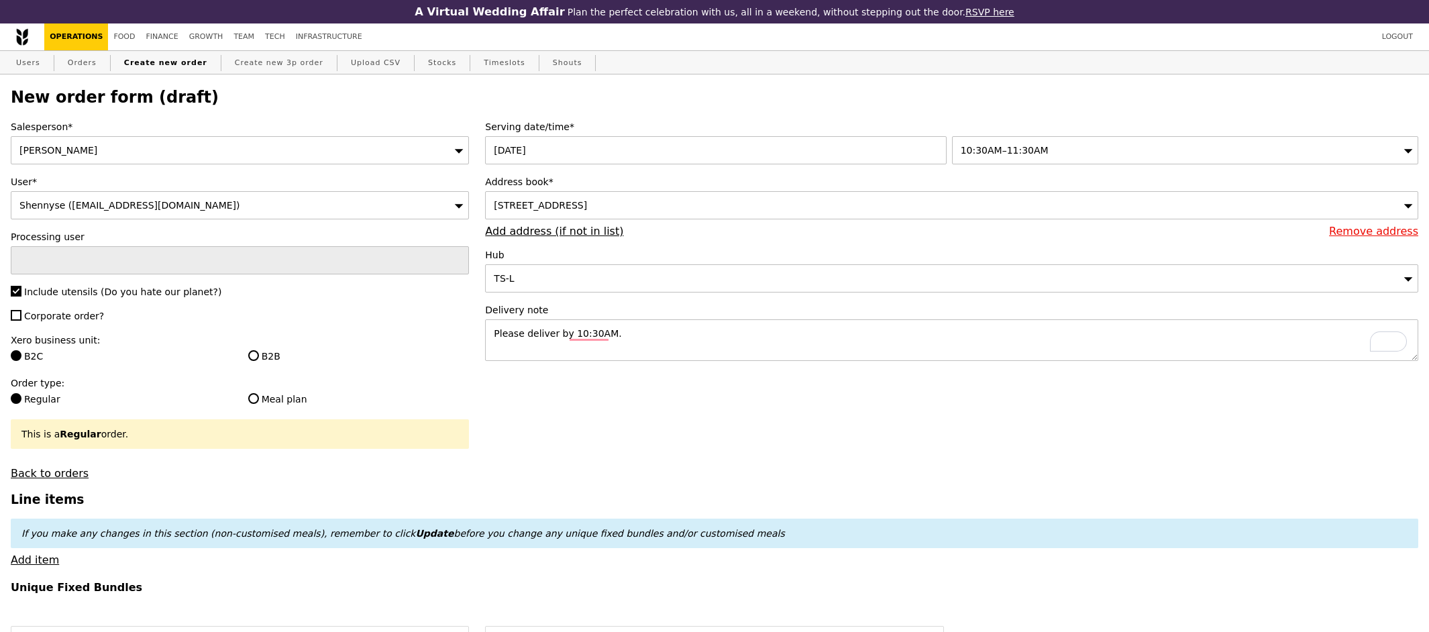
click at [72, 312] on span "Corporate order?" at bounding box center [64, 316] width 80 height 11
click at [21, 312] on input "Corporate order?" at bounding box center [16, 315] width 11 height 11
checkbox input "true"
click at [255, 354] on input "B2B" at bounding box center [253, 355] width 11 height 11
radio input "true"
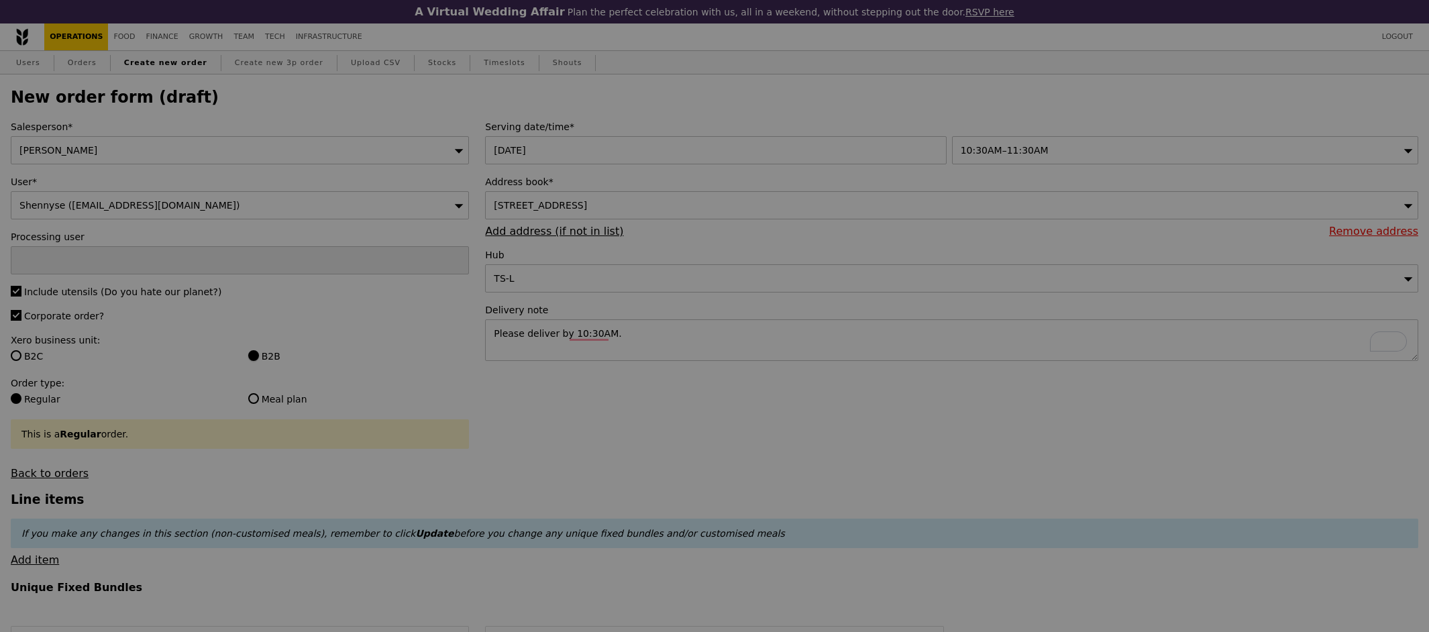
type input "Confirm"
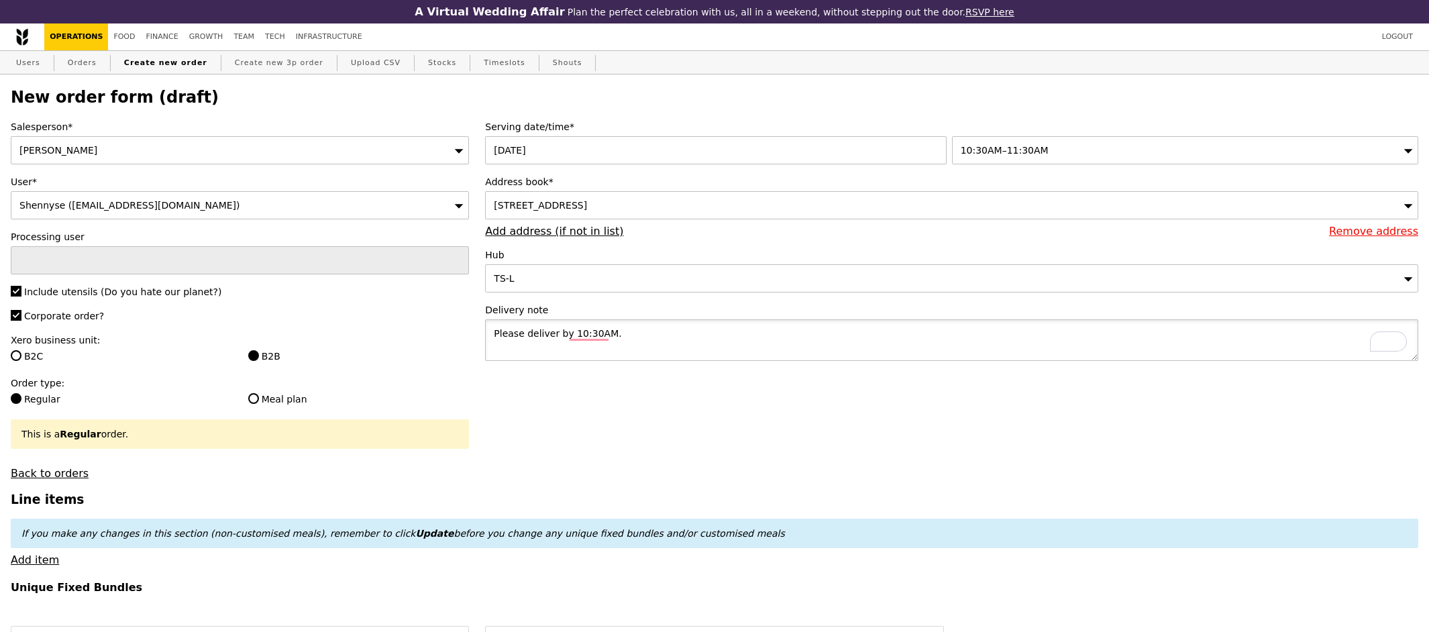
click at [627, 334] on textarea "Please deliver by 10:30AM." at bounding box center [951, 340] width 933 height 42
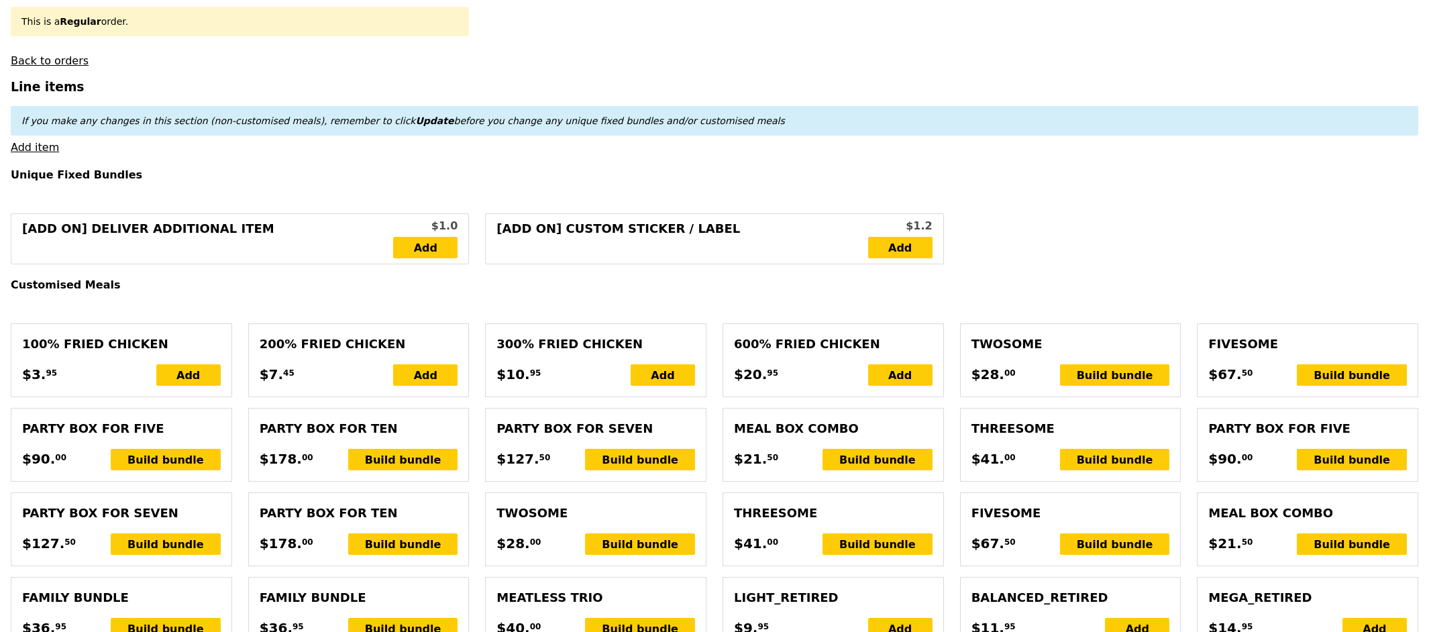
scroll to position [431, 0]
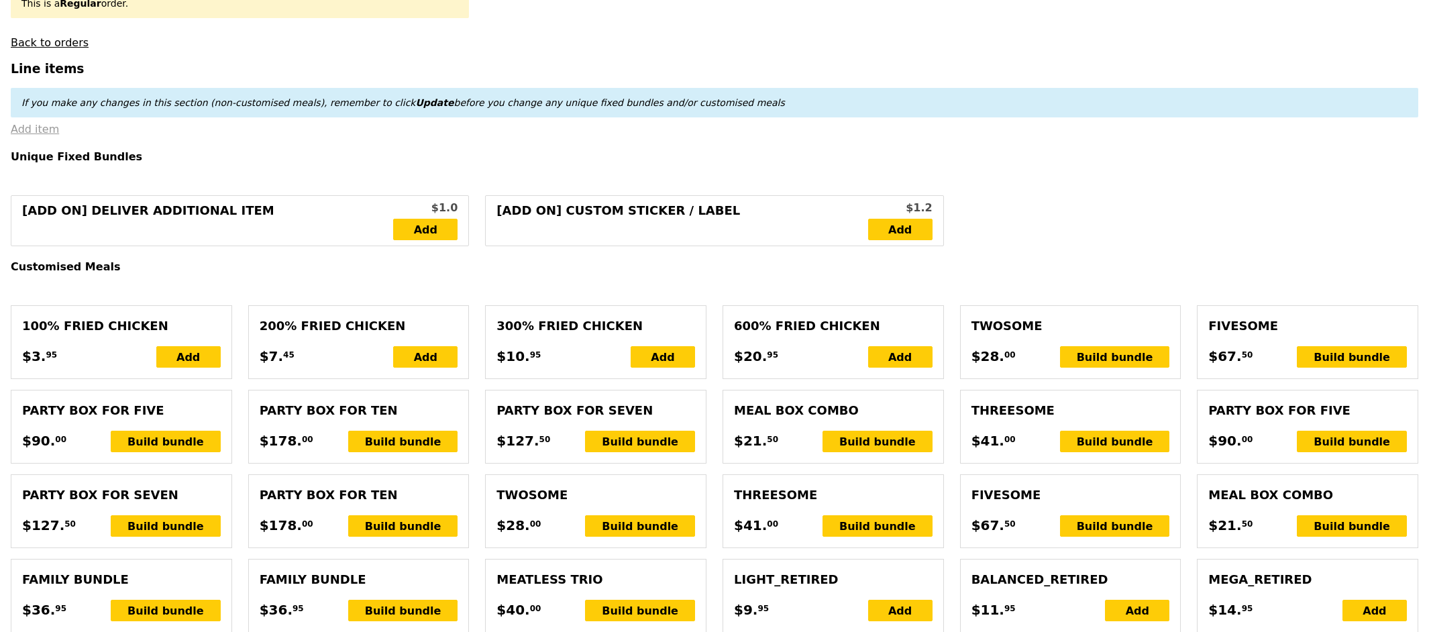
type textarea "Please deliver by 10:30AM to unit 01-01."
click at [39, 134] on link "Add item" at bounding box center [35, 129] width 48 height 13
type input "Confirm"
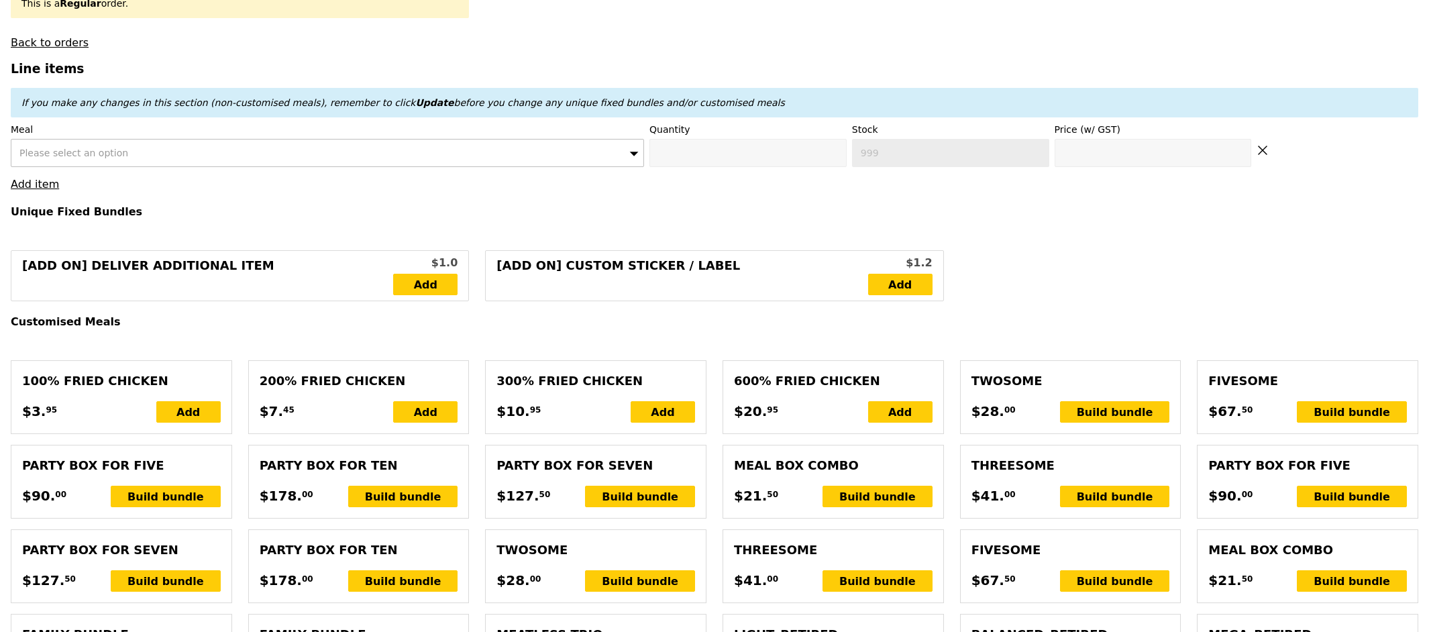
click at [42, 152] on span "Please select an option" at bounding box center [73, 153] width 109 height 11
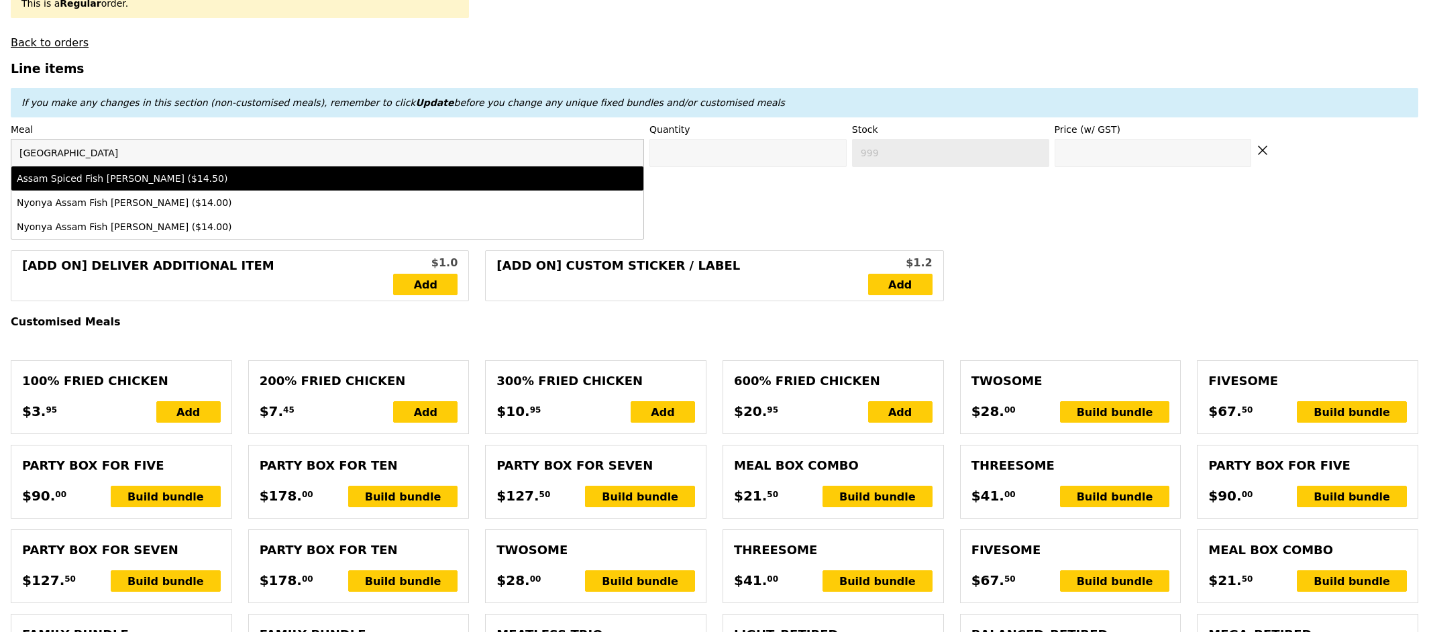
type input "assam"
click at [97, 179] on div "Assam Spiced Fish [PERSON_NAME] ($14.50)" at bounding box center [250, 178] width 466 height 13
type input "Confirm anyway"
type input "0"
type input "474"
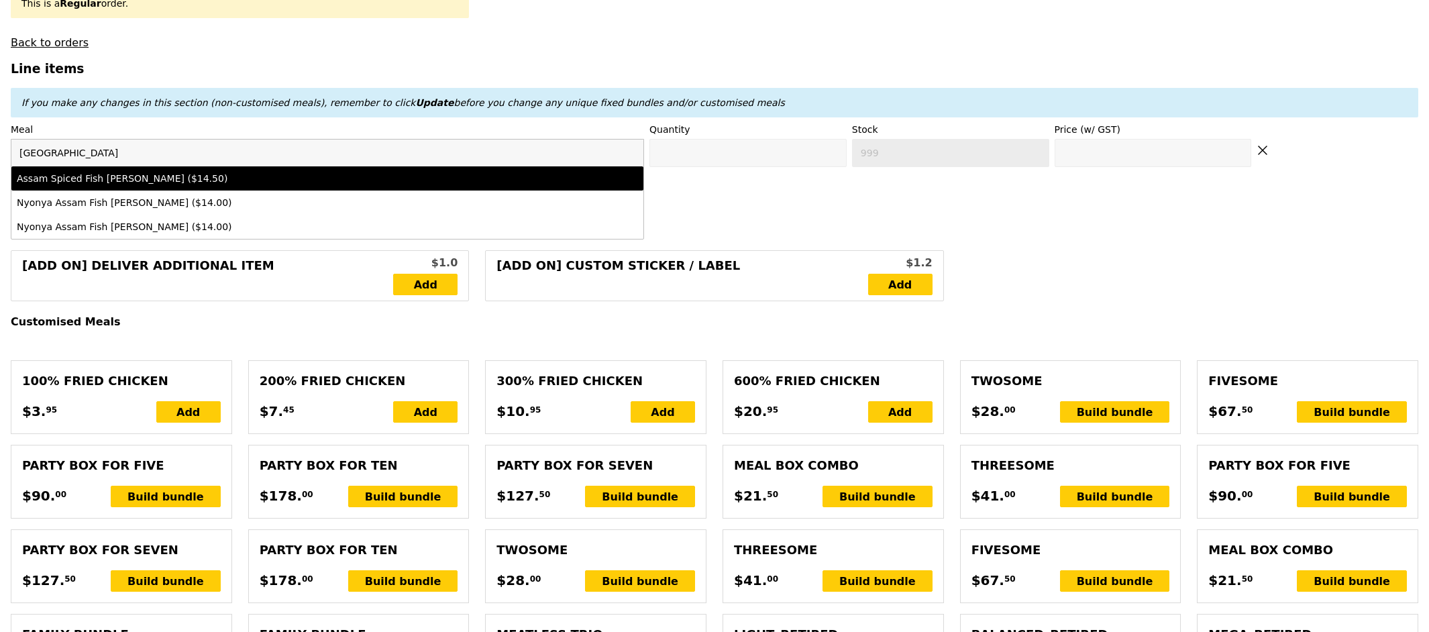
type input "14.5"
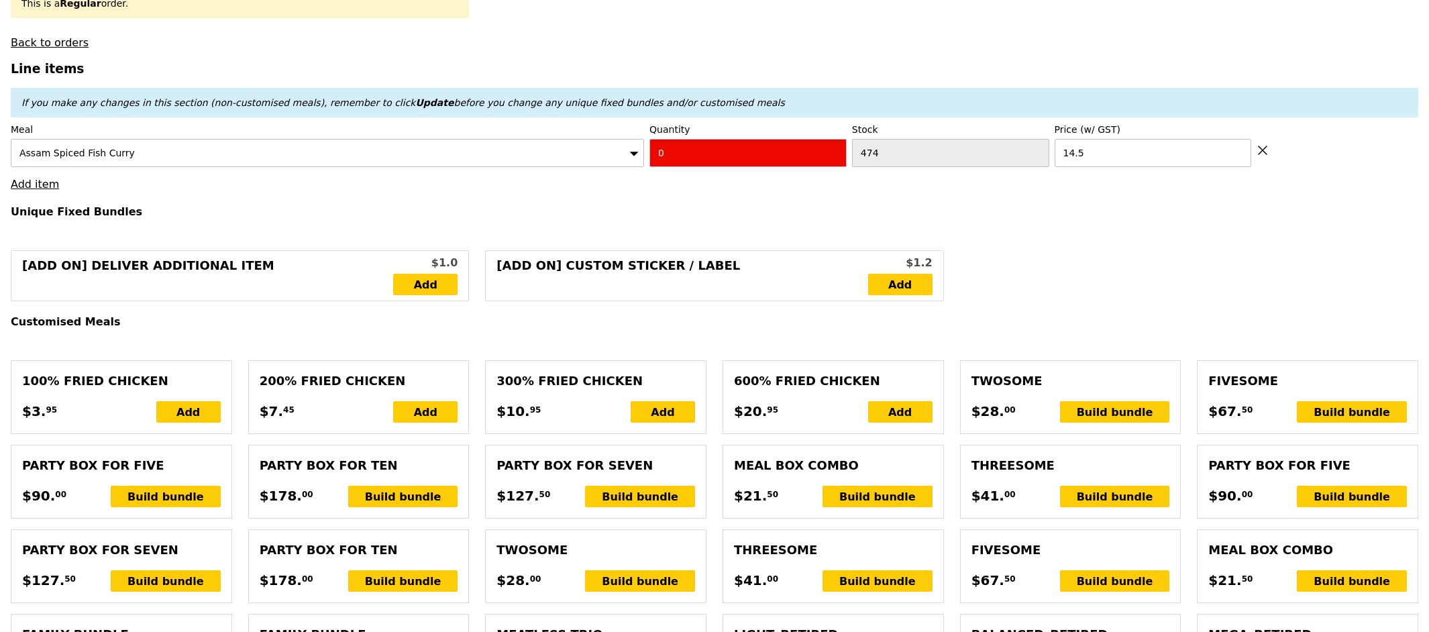
click at [666, 163] on input "0" at bounding box center [747, 153] width 197 height 28
type input "Confirm"
type input "5"
click at [38, 191] on link "Add item" at bounding box center [35, 184] width 48 height 13
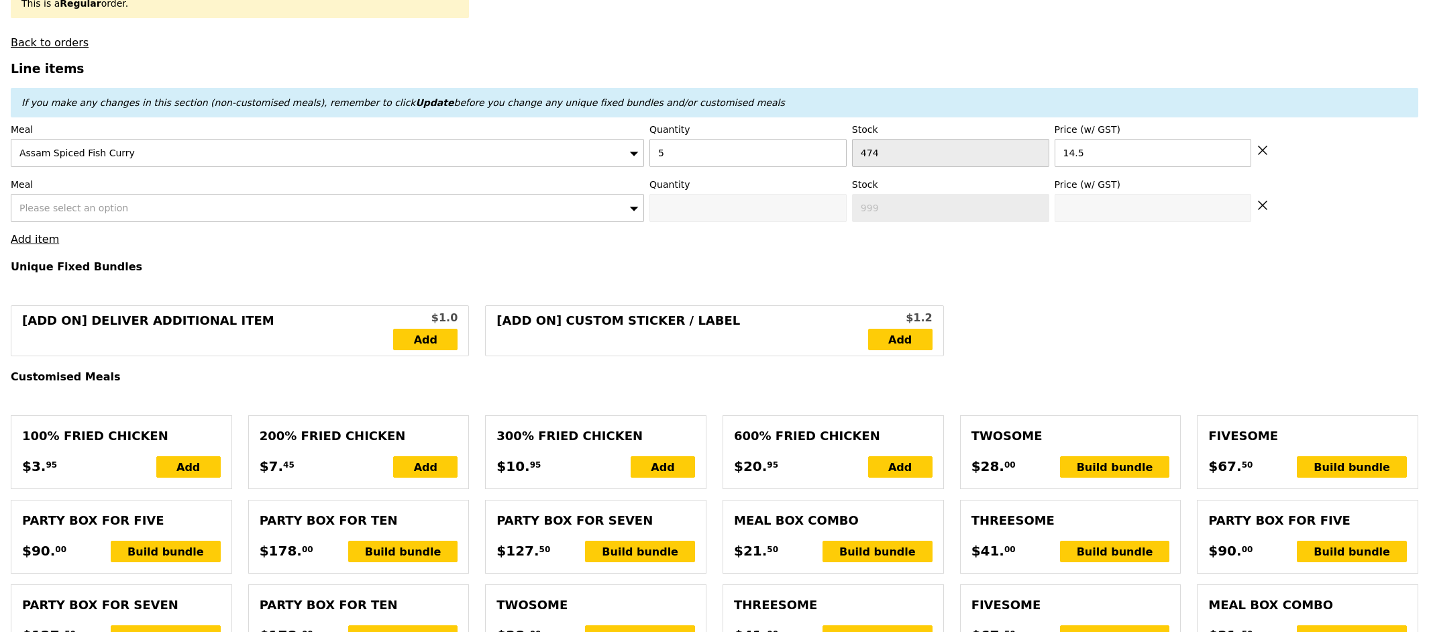
type input "Loading..."
click at [52, 211] on span "Please select an option" at bounding box center [73, 208] width 109 height 11
type input "72.50"
type input "3.62"
type input "3.95"
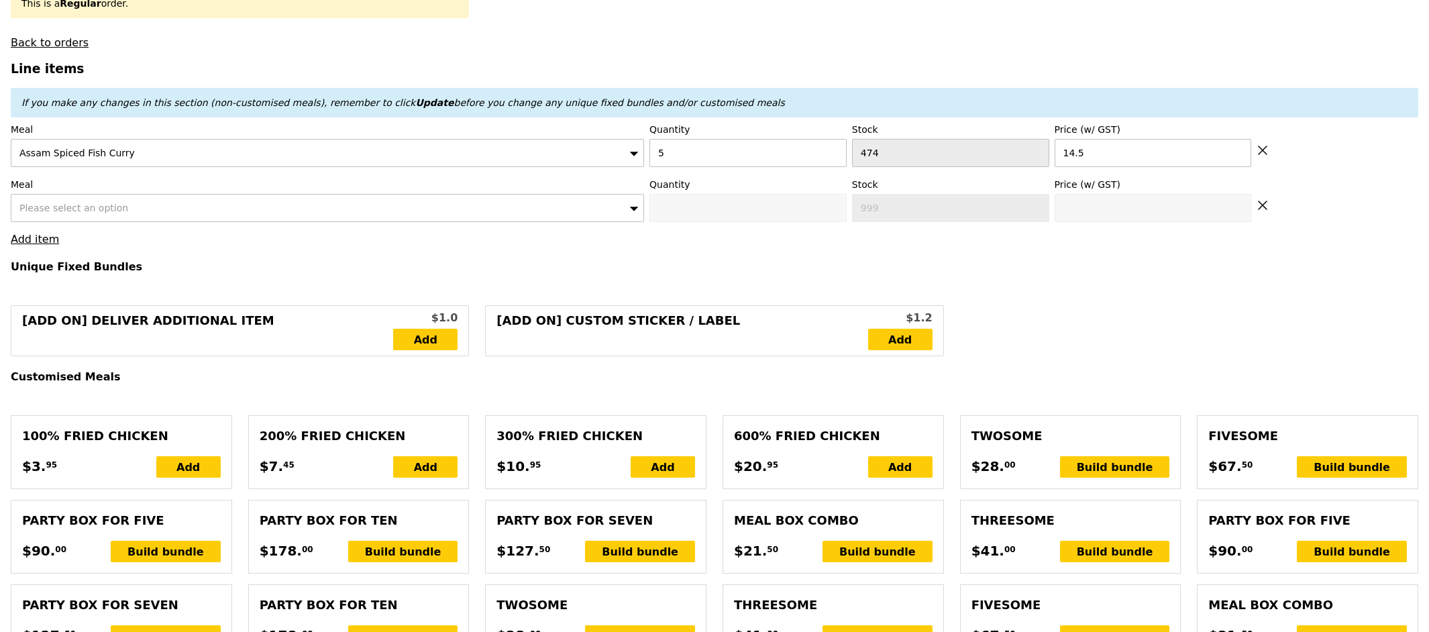
type input "78.40"
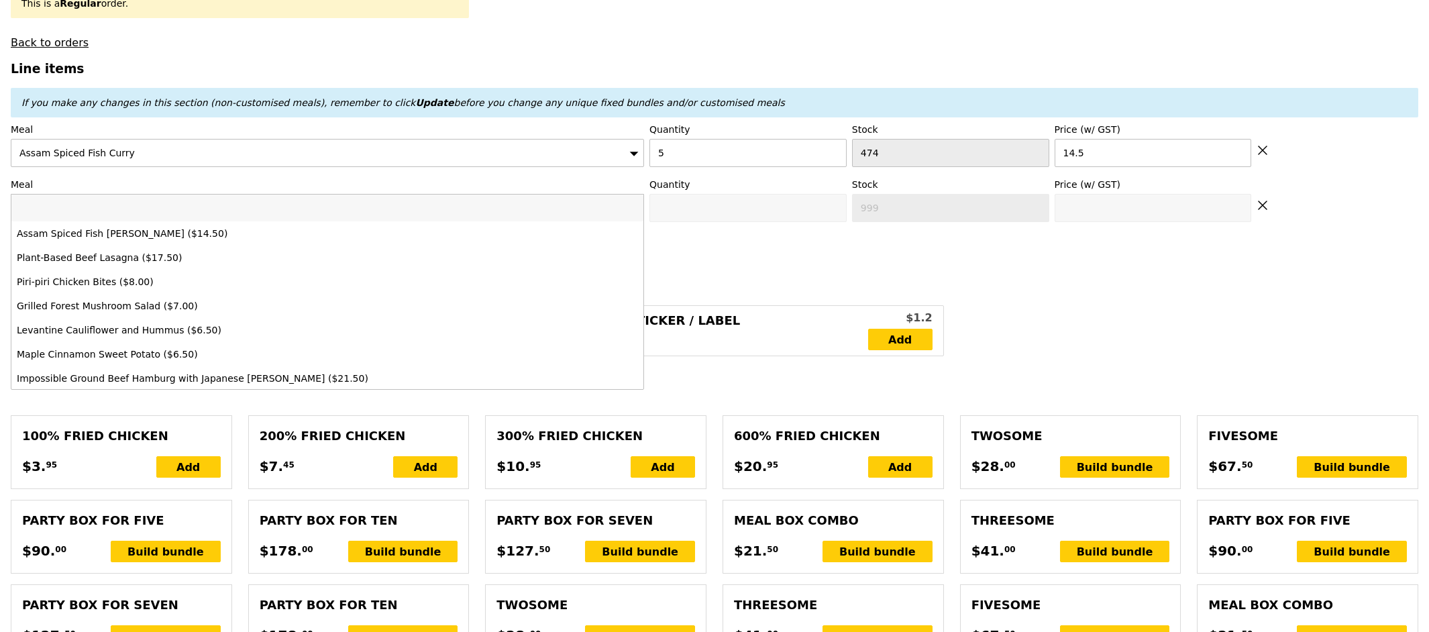
type input "Confirm"
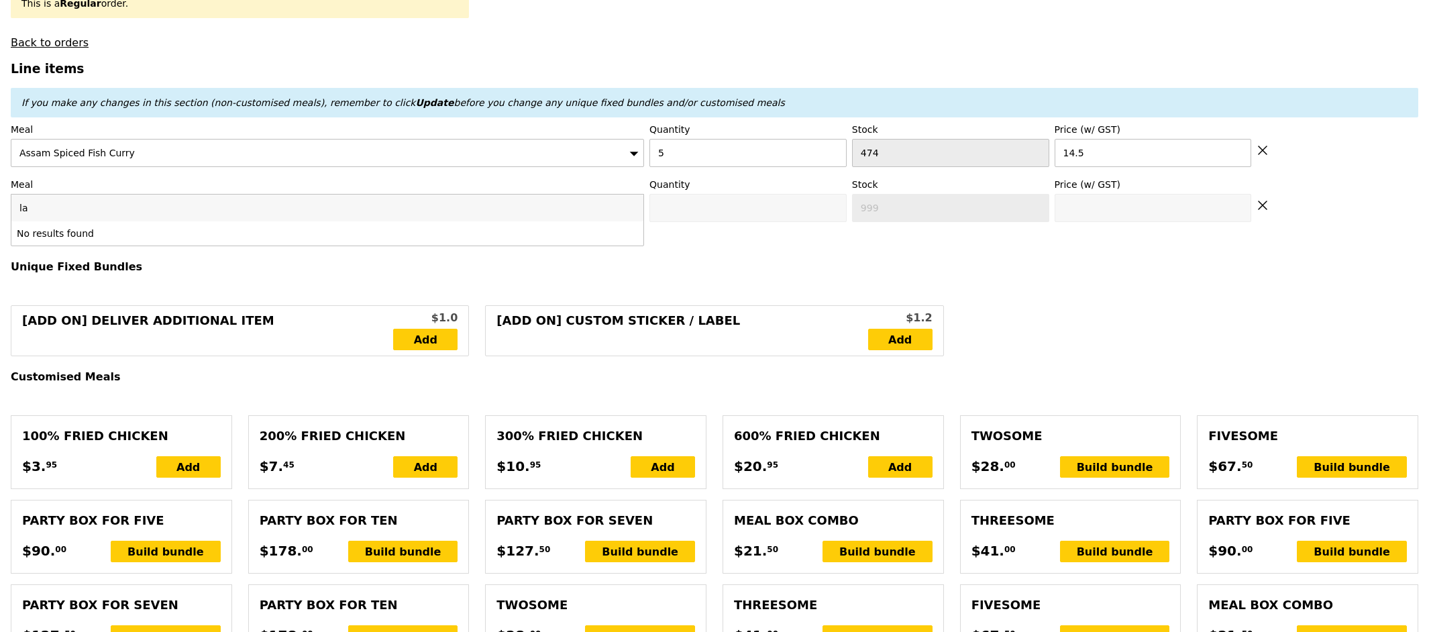
type input "l"
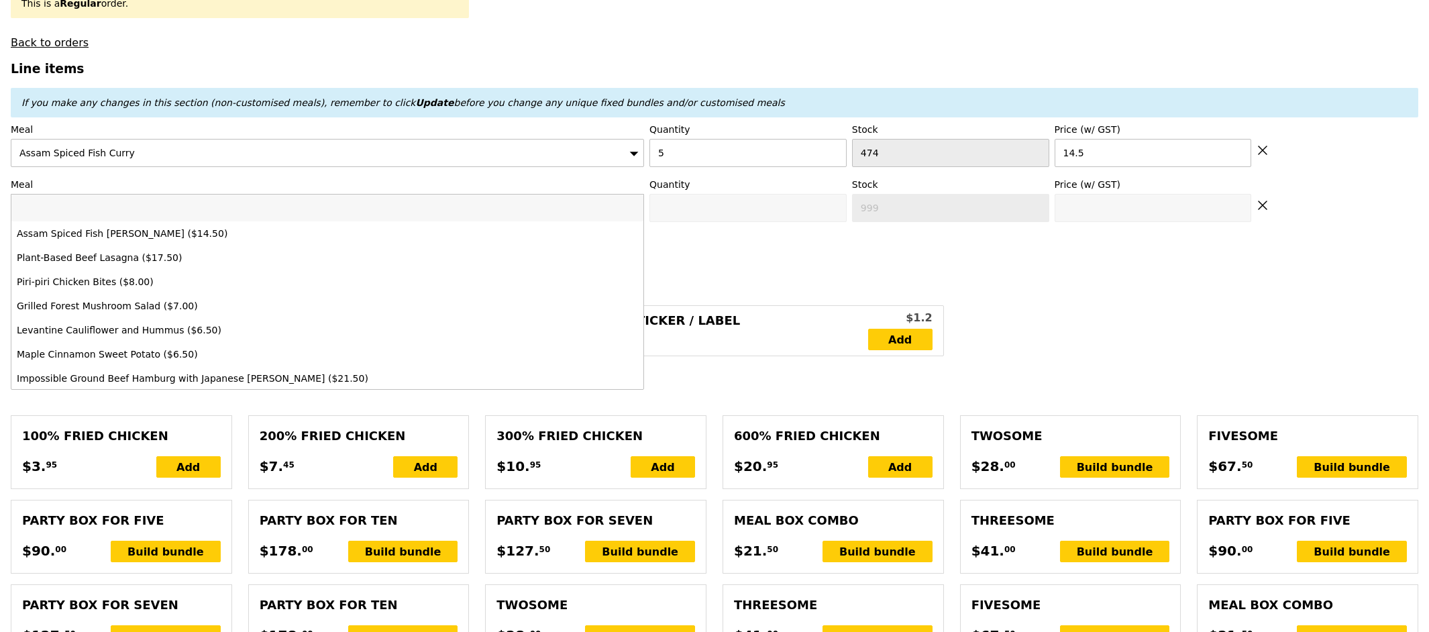
type input "v"
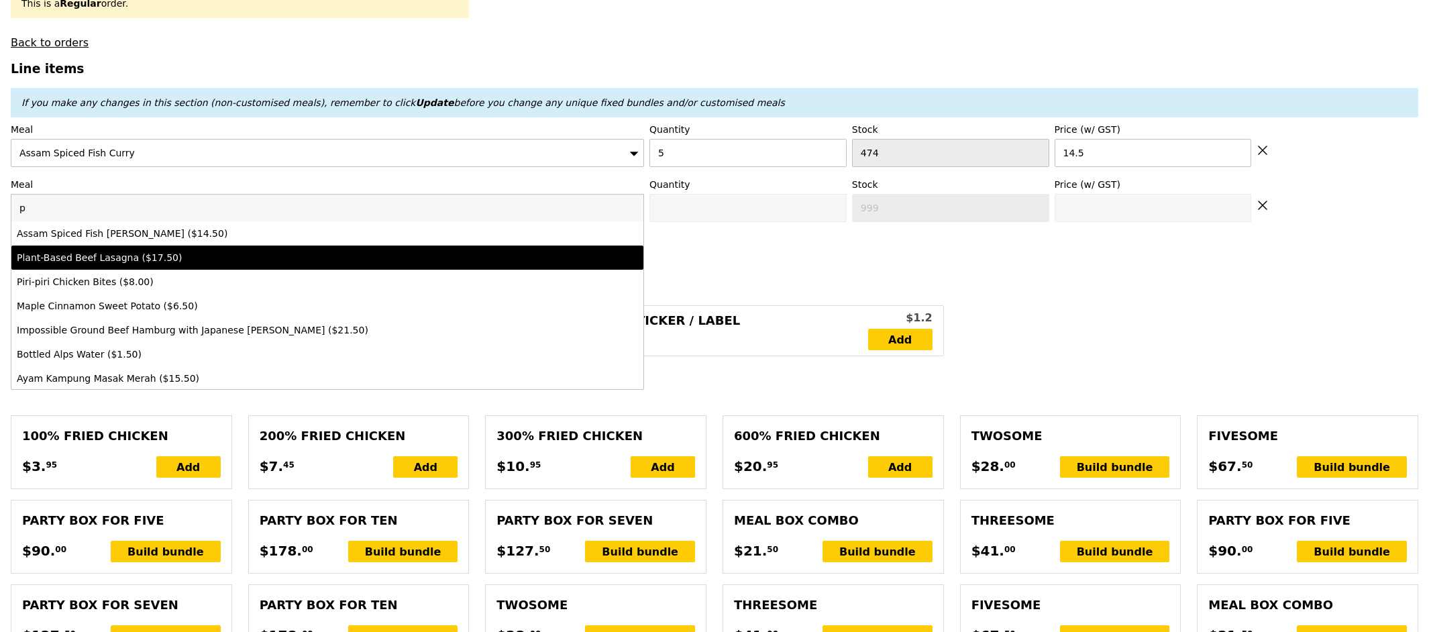
type input "p"
click at [78, 260] on div "Plant-Based Beef Lasagna ($17.50)" at bounding box center [250, 257] width 466 height 13
type input "Confirm anyway"
type input "0"
type input "479"
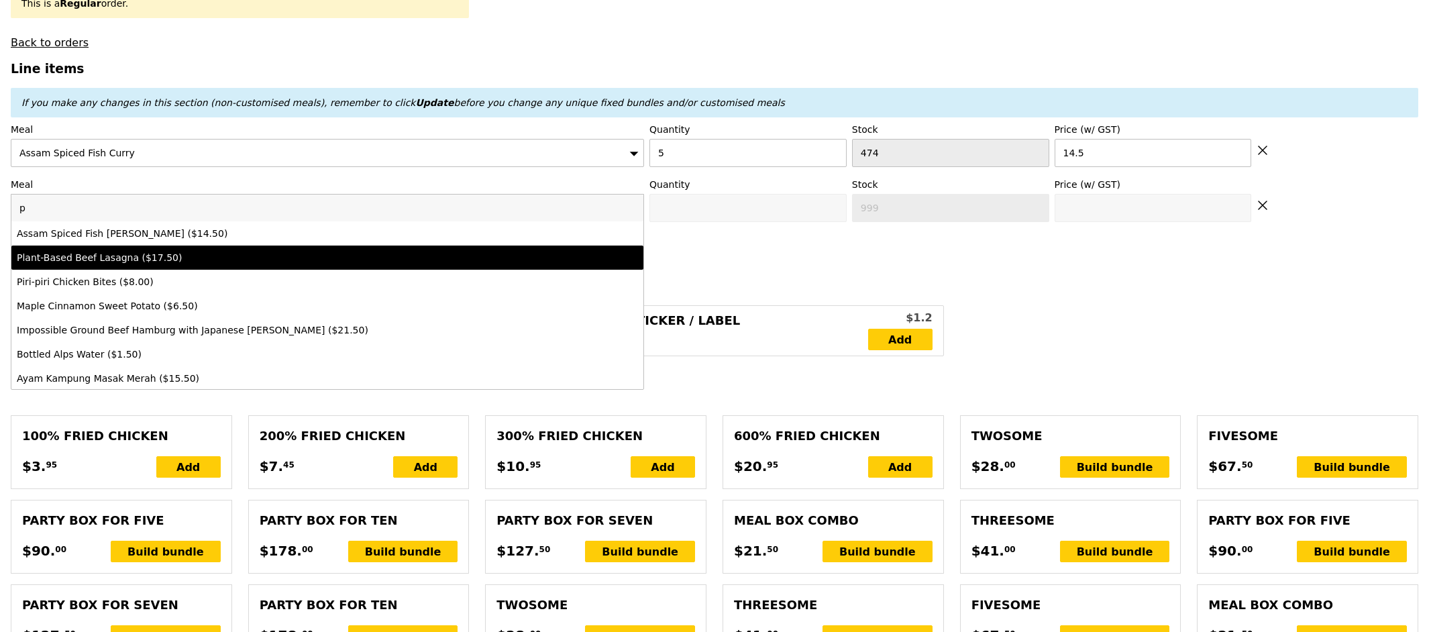
type input "17.5"
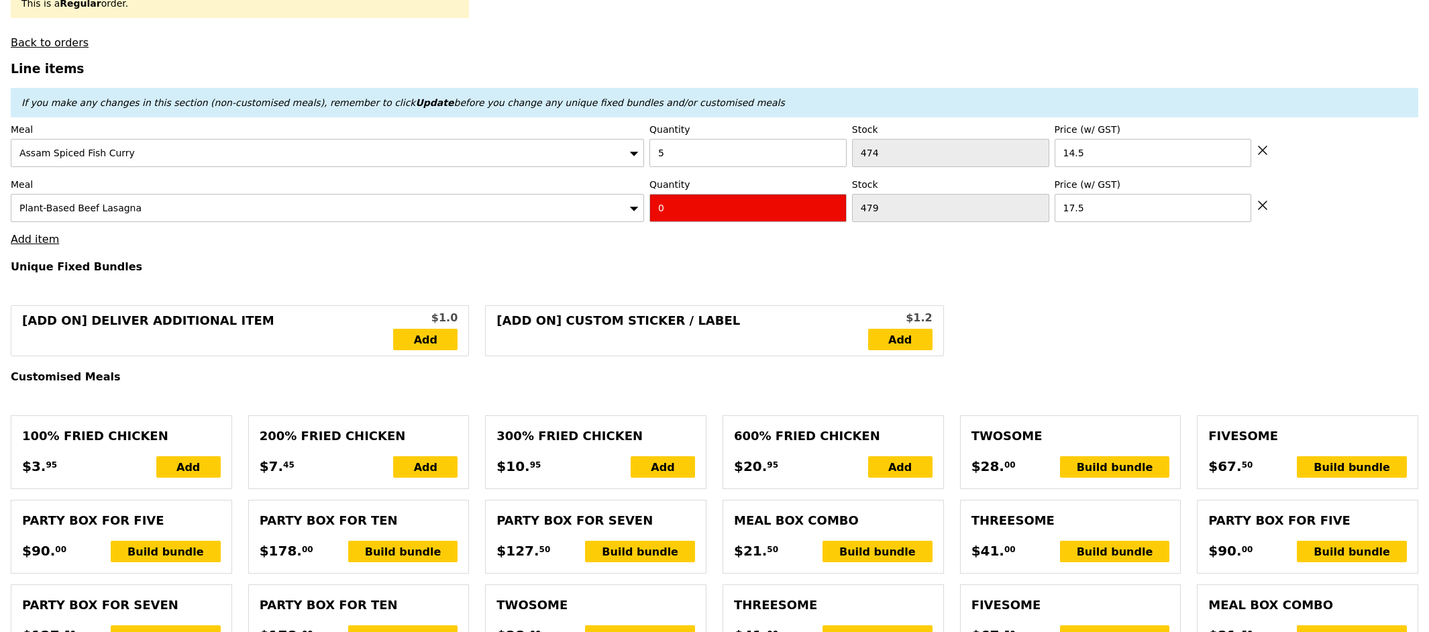
click at [672, 209] on input "0" at bounding box center [747, 208] width 197 height 28
type input "Confirm"
type input "5"
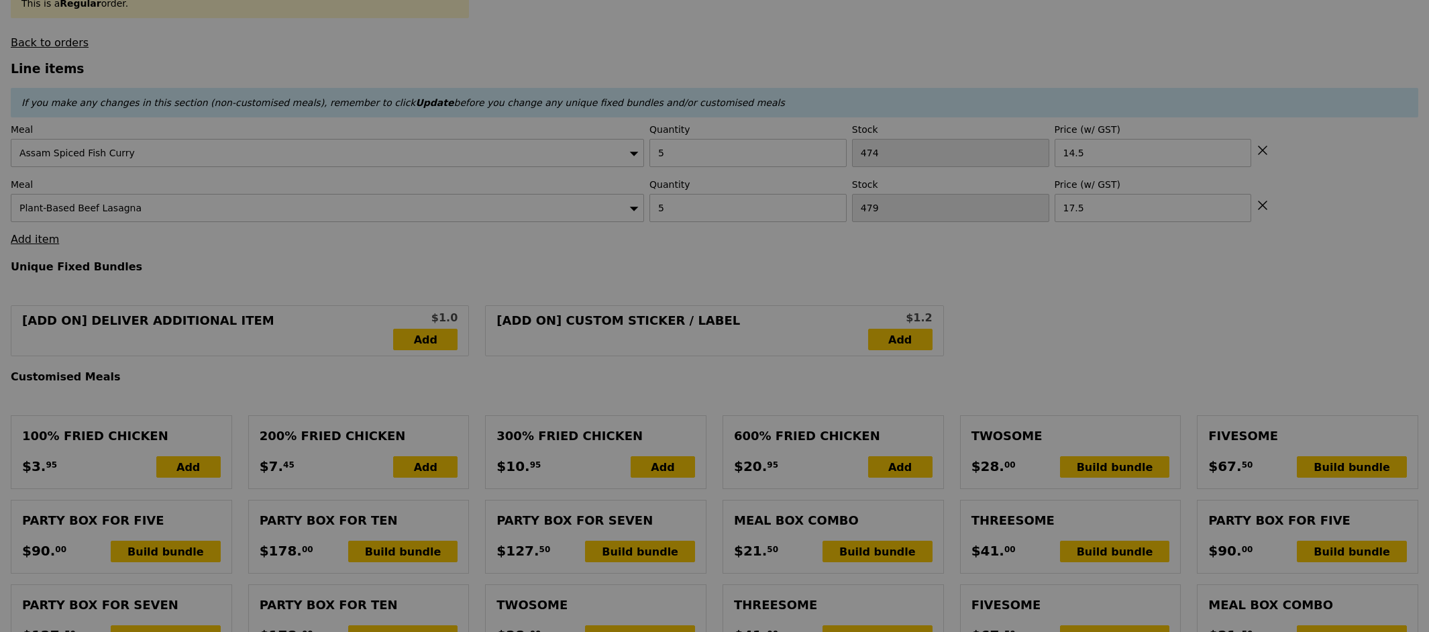
type input "Loading..."
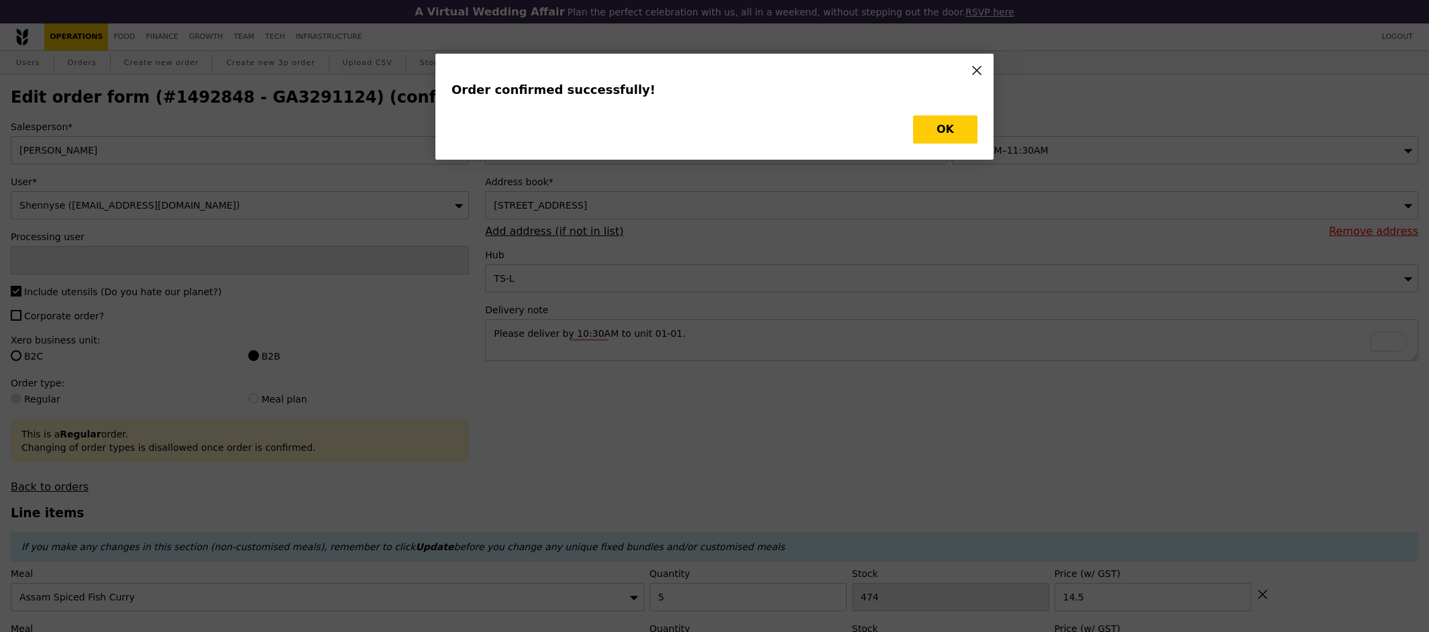
type input "Samantha"
type input "Loading..."
checkbox input "false"
type input "14.50"
type input "469"
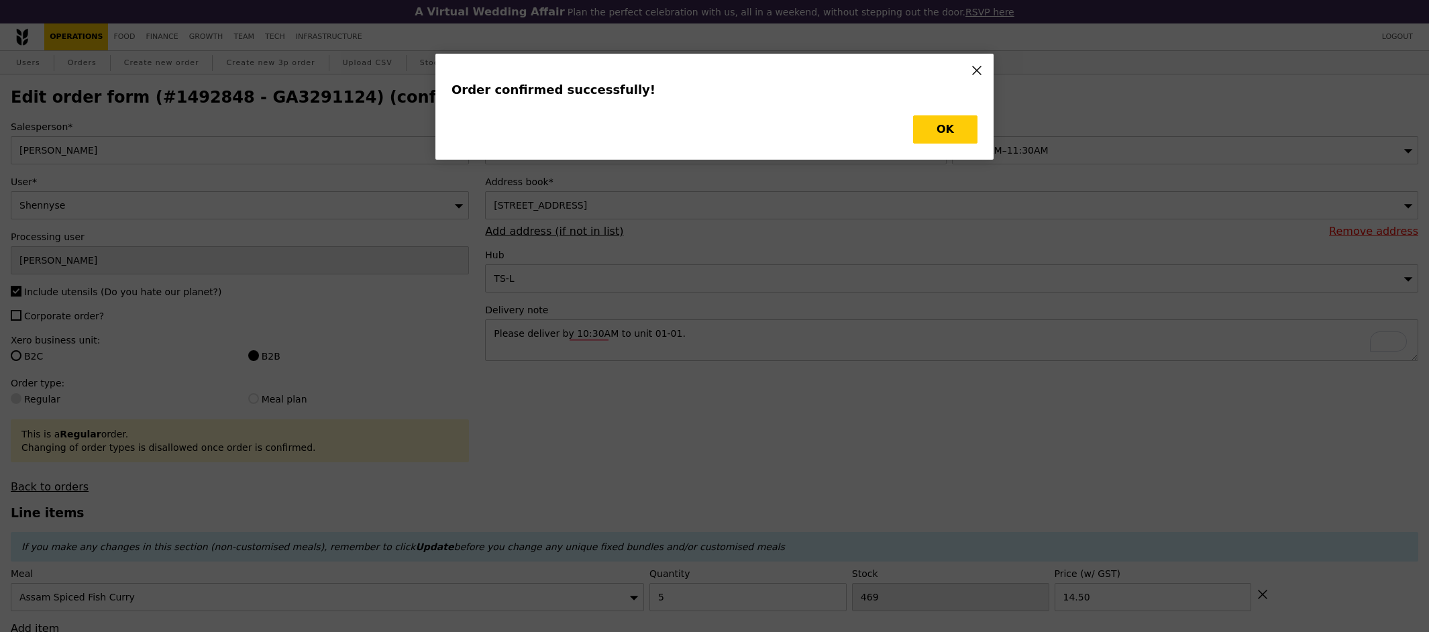
type input "Update"
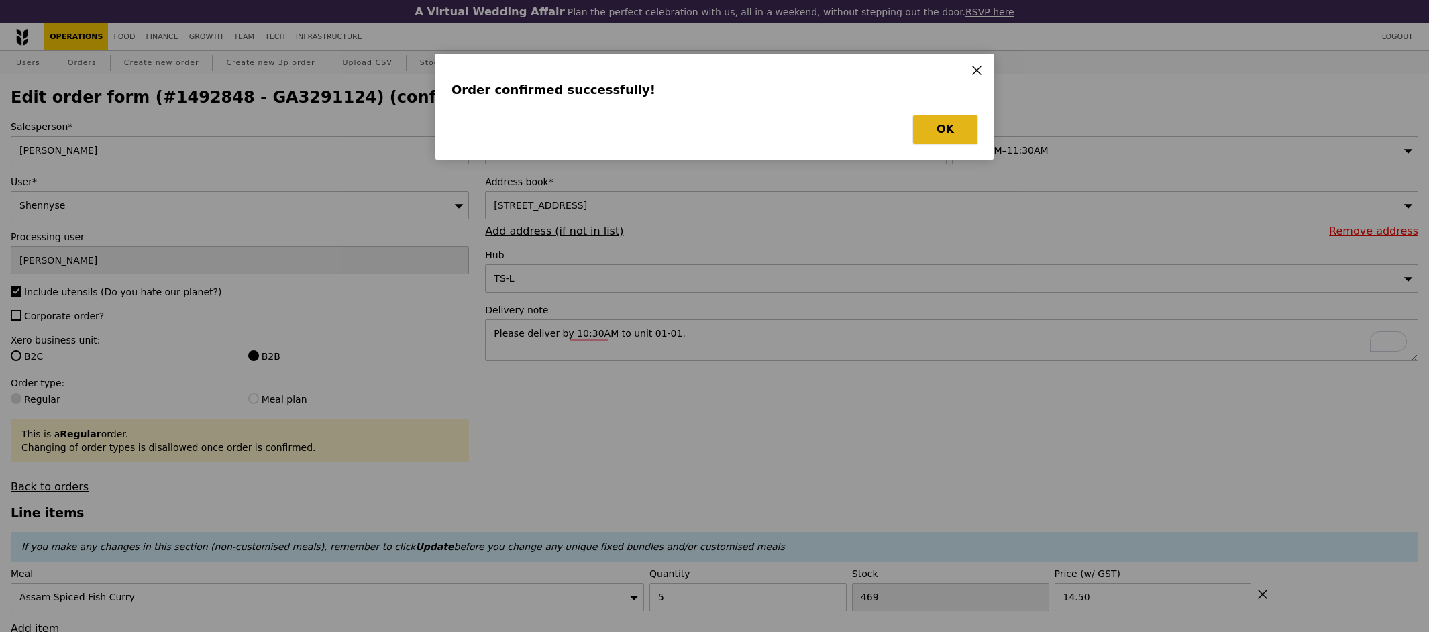
click at [952, 137] on button "OK" at bounding box center [945, 129] width 64 height 28
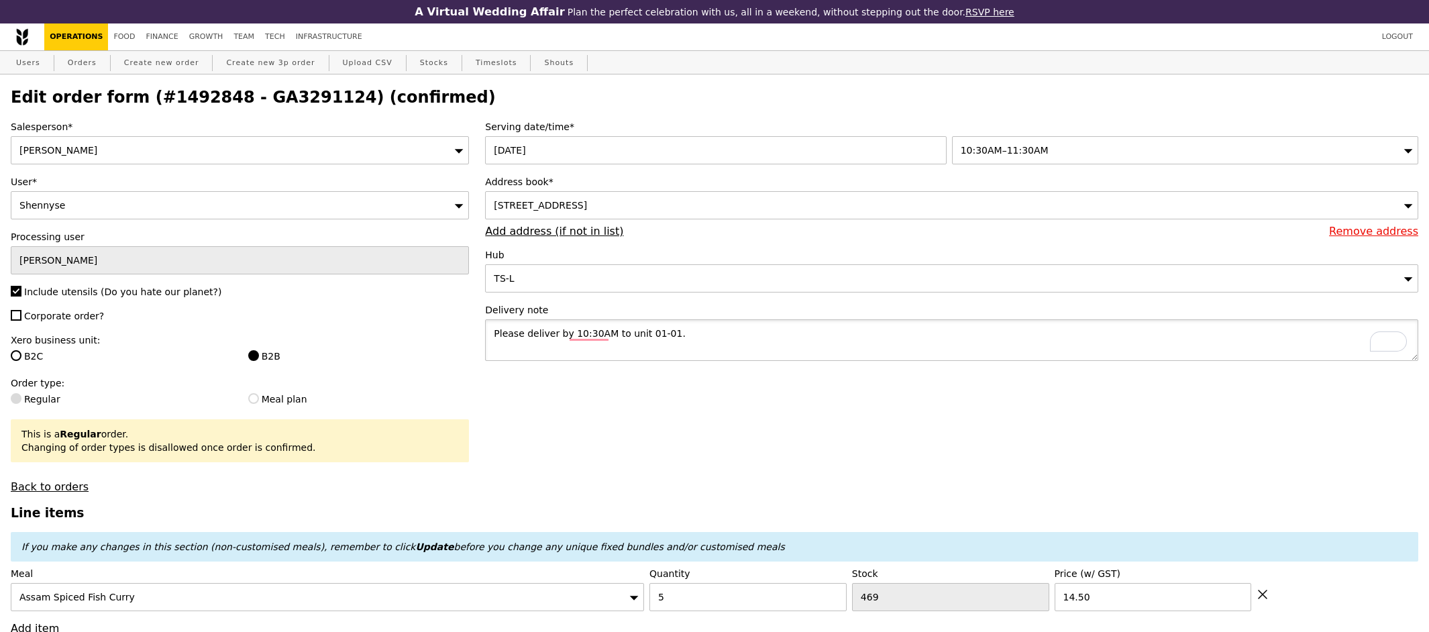
click at [712, 327] on textarea "Please deliver by 10:30AM to unit 01-01." at bounding box center [951, 340] width 933 height 42
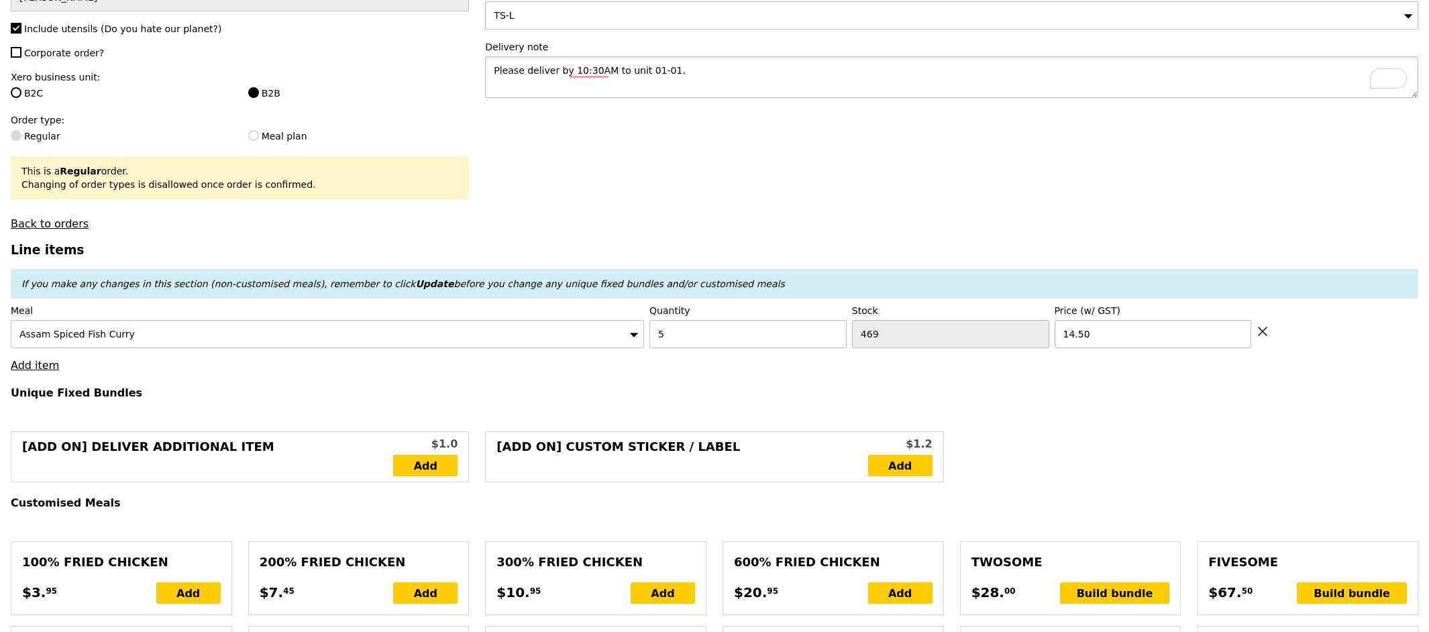
scroll to position [264, 0]
click at [36, 370] on link "Add item" at bounding box center [35, 364] width 48 height 13
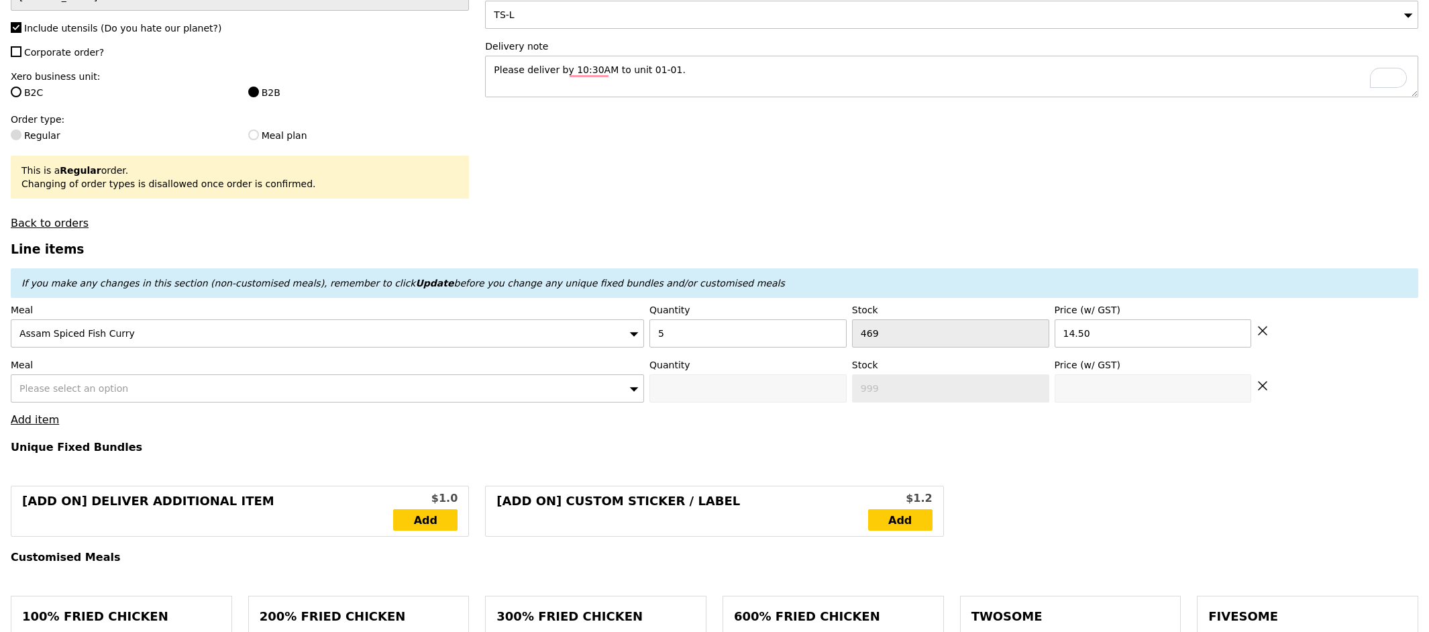
click at [50, 386] on span "Please select an option" at bounding box center [73, 388] width 109 height 11
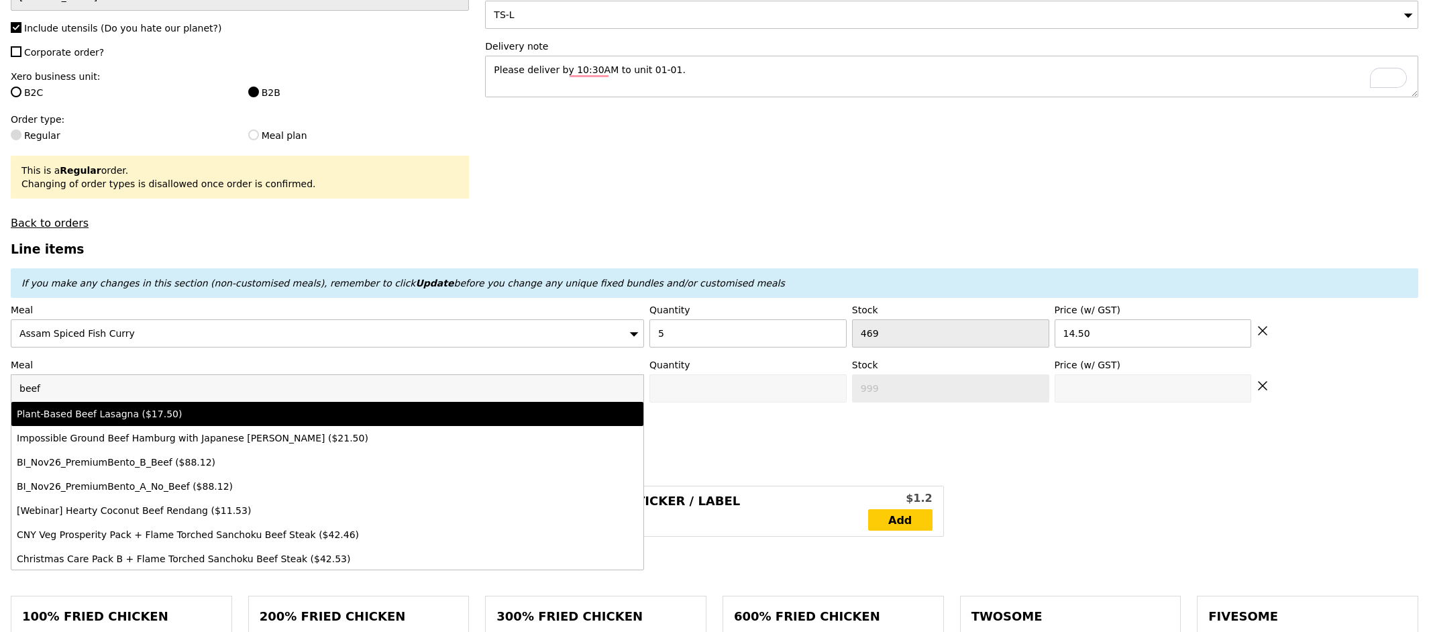
type input "beef"
click at [98, 426] on li "Plant-Based Beef Lasagna ($17.50)" at bounding box center [327, 414] width 632 height 24
type input "0"
type input "479"
type input "17.5"
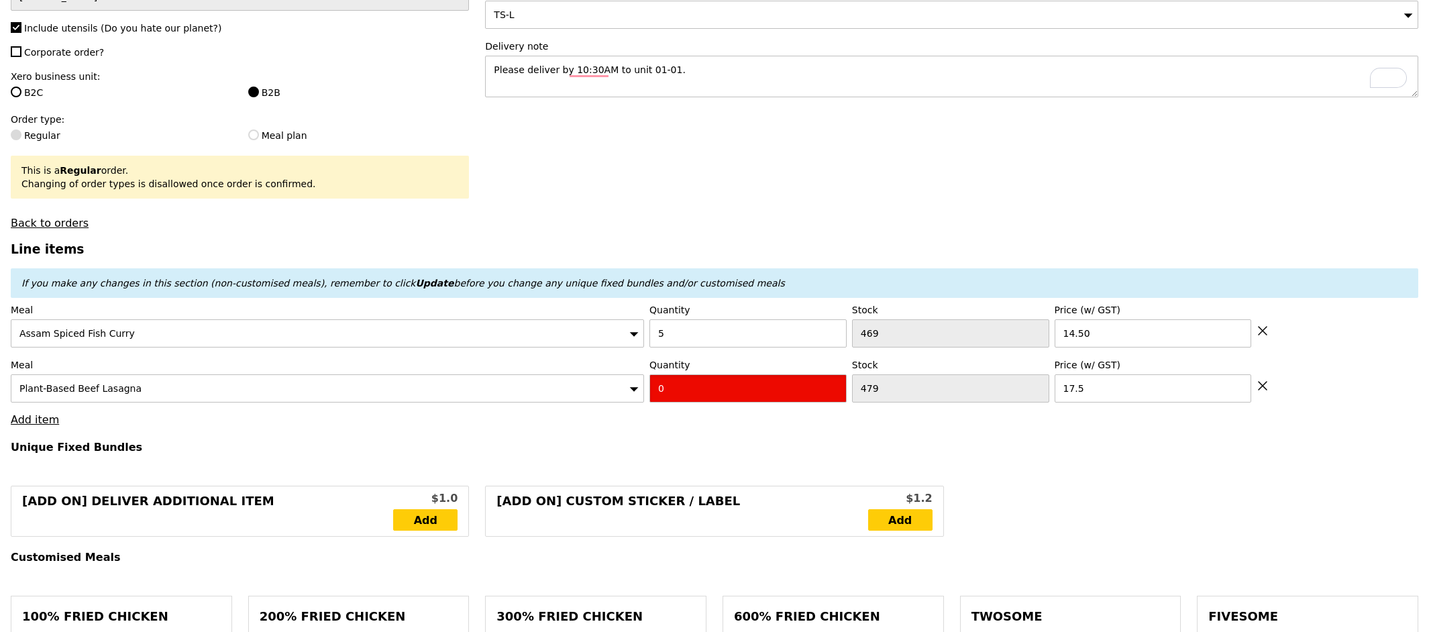
click at [678, 388] on input "0" at bounding box center [747, 388] width 197 height 28
type input "5"
type input "Loading..."
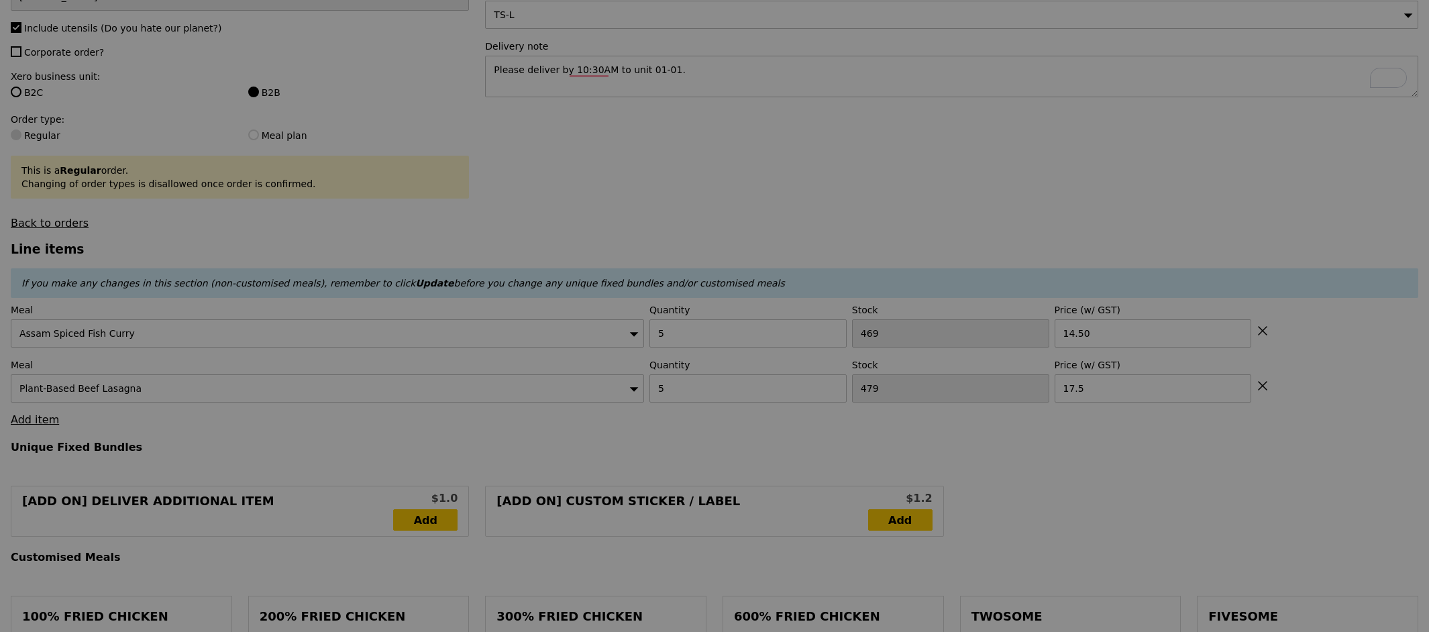
type input "160.00"
type input "165.90"
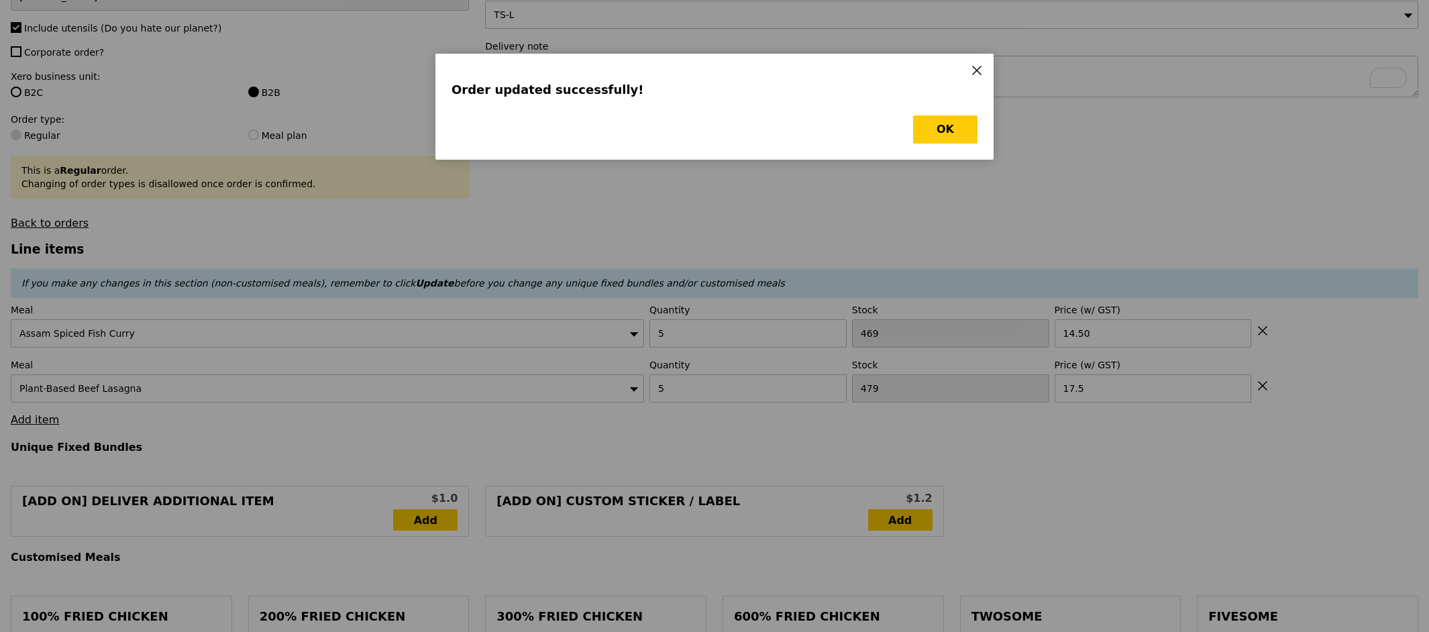
type input "Loading..."
type input "0.00"
type input "5.90"
type input "Update"
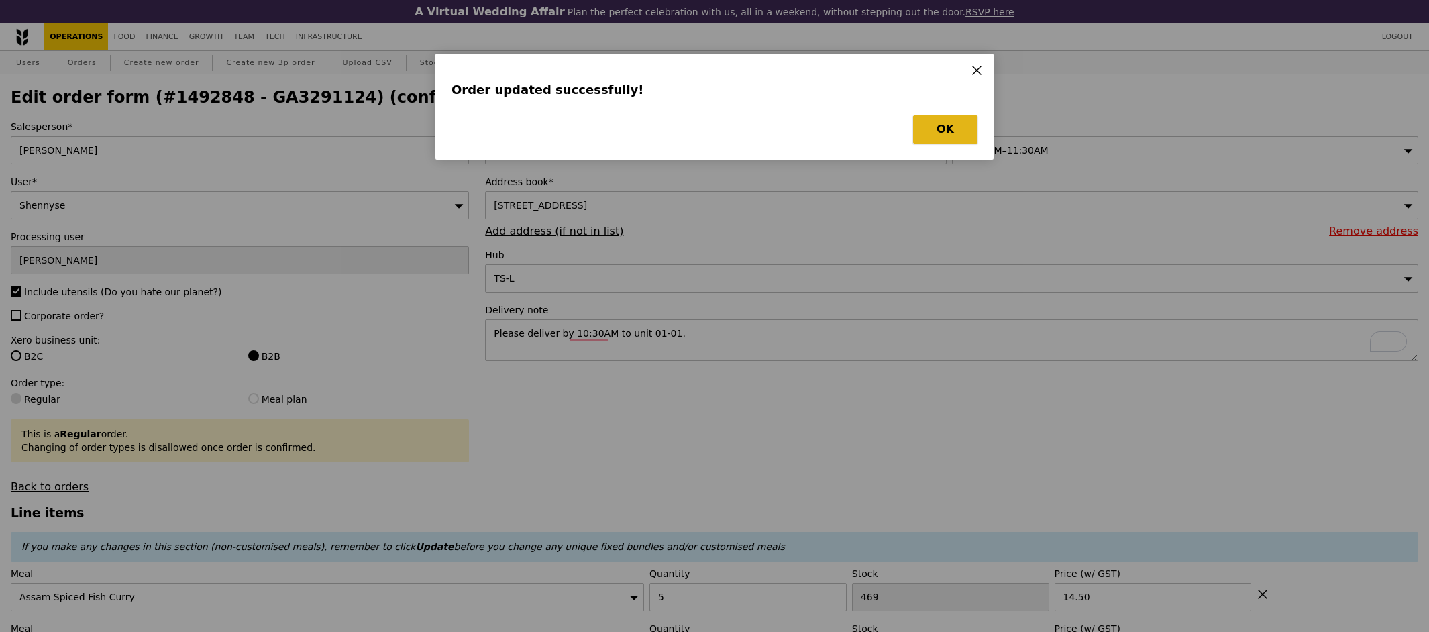
click at [943, 129] on button "OK" at bounding box center [945, 129] width 64 height 28
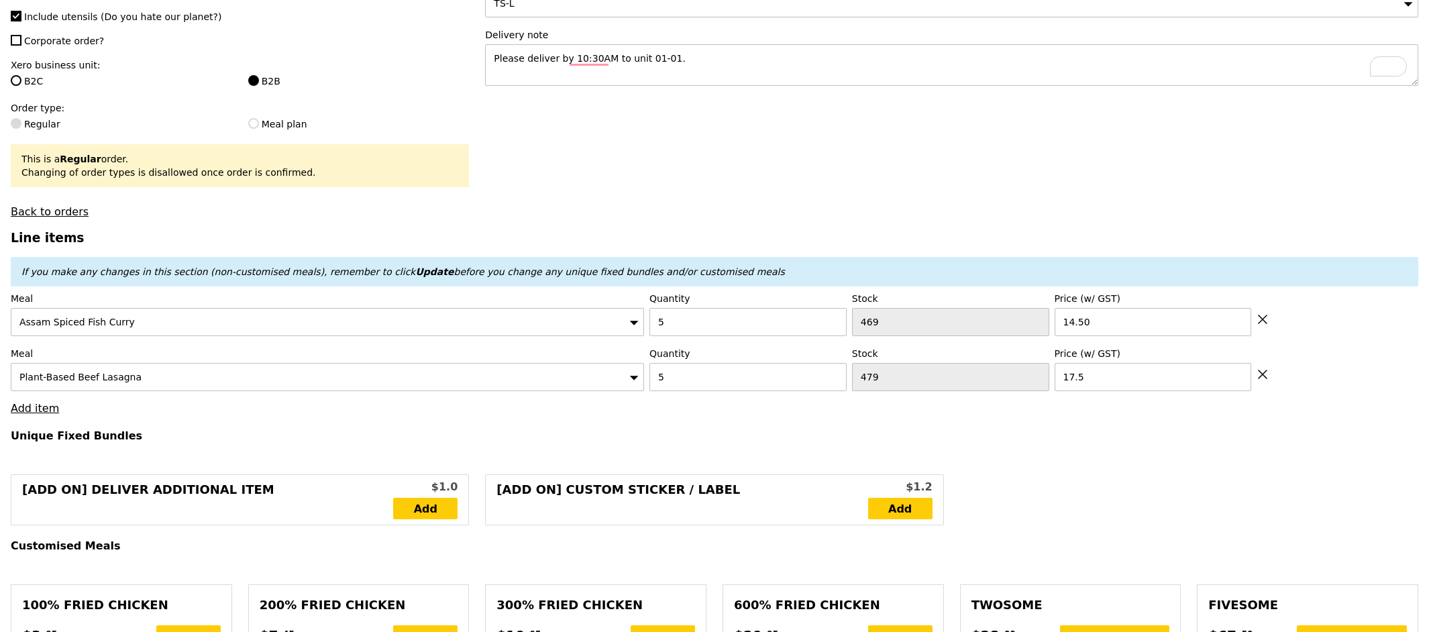
scroll to position [291, 0]
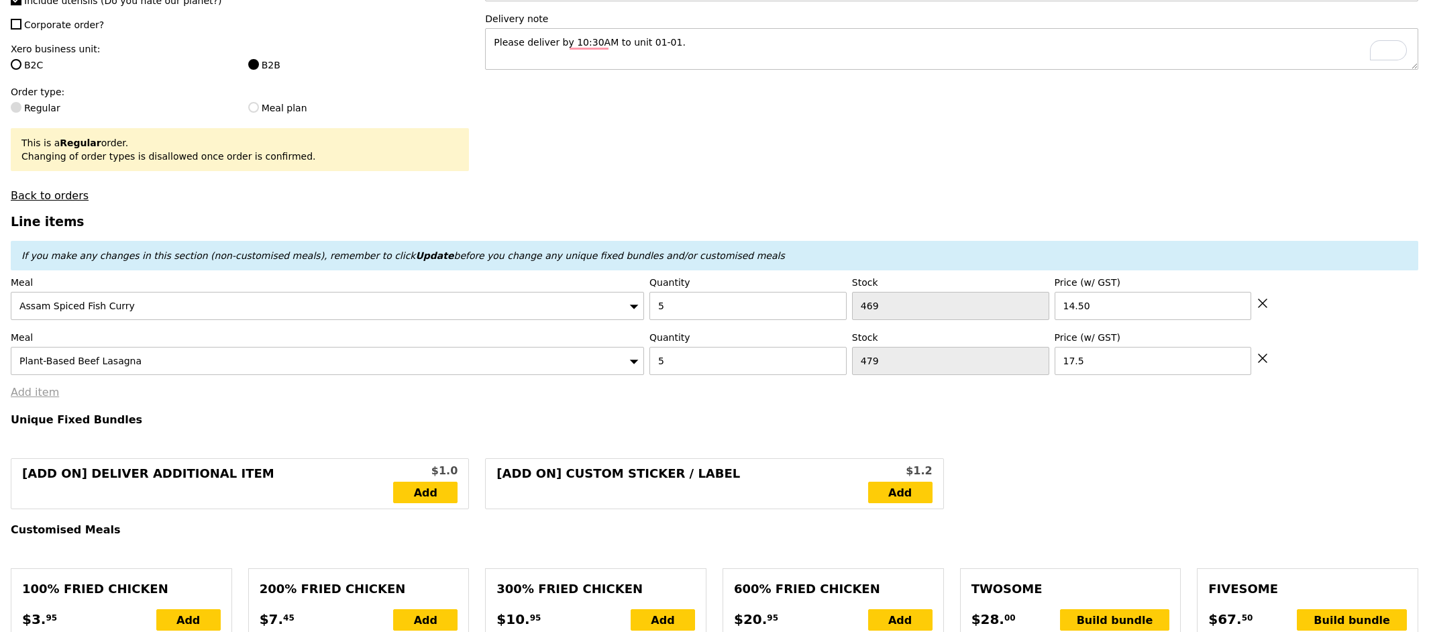
click at [26, 398] on link "Add item" at bounding box center [35, 392] width 48 height 13
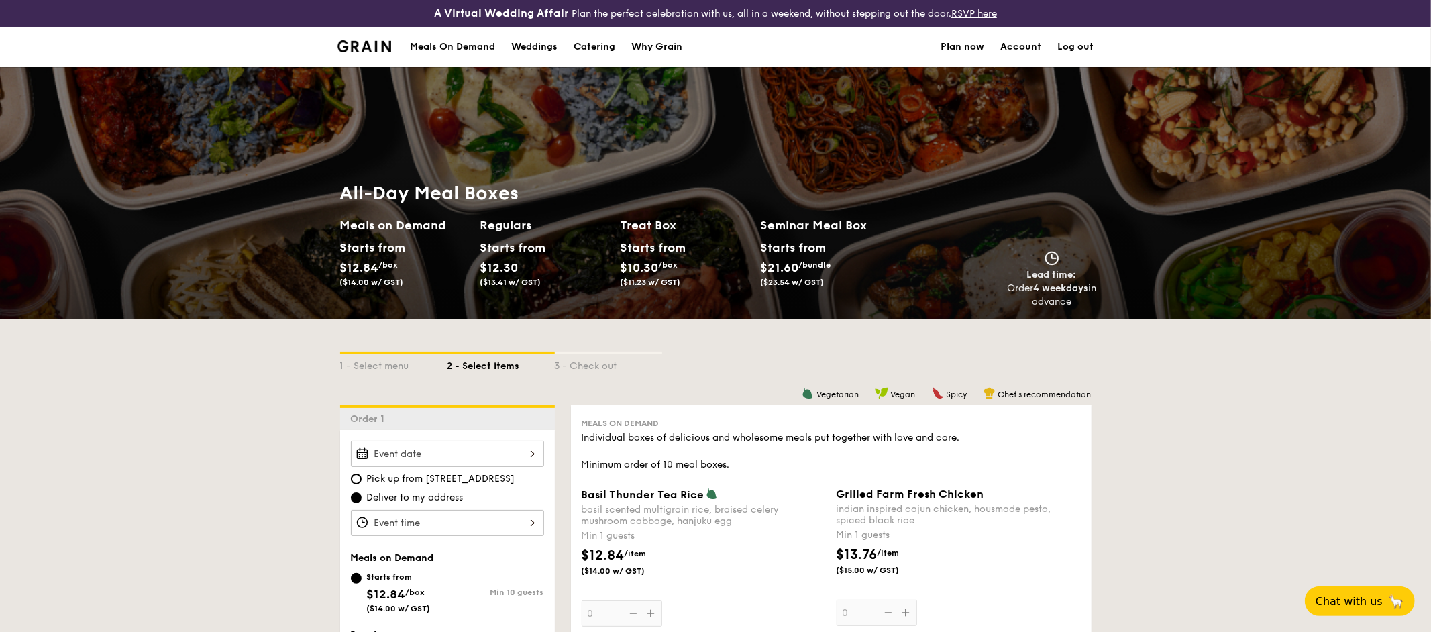
click at [435, 44] on div "Meals On Demand" at bounding box center [452, 47] width 85 height 40
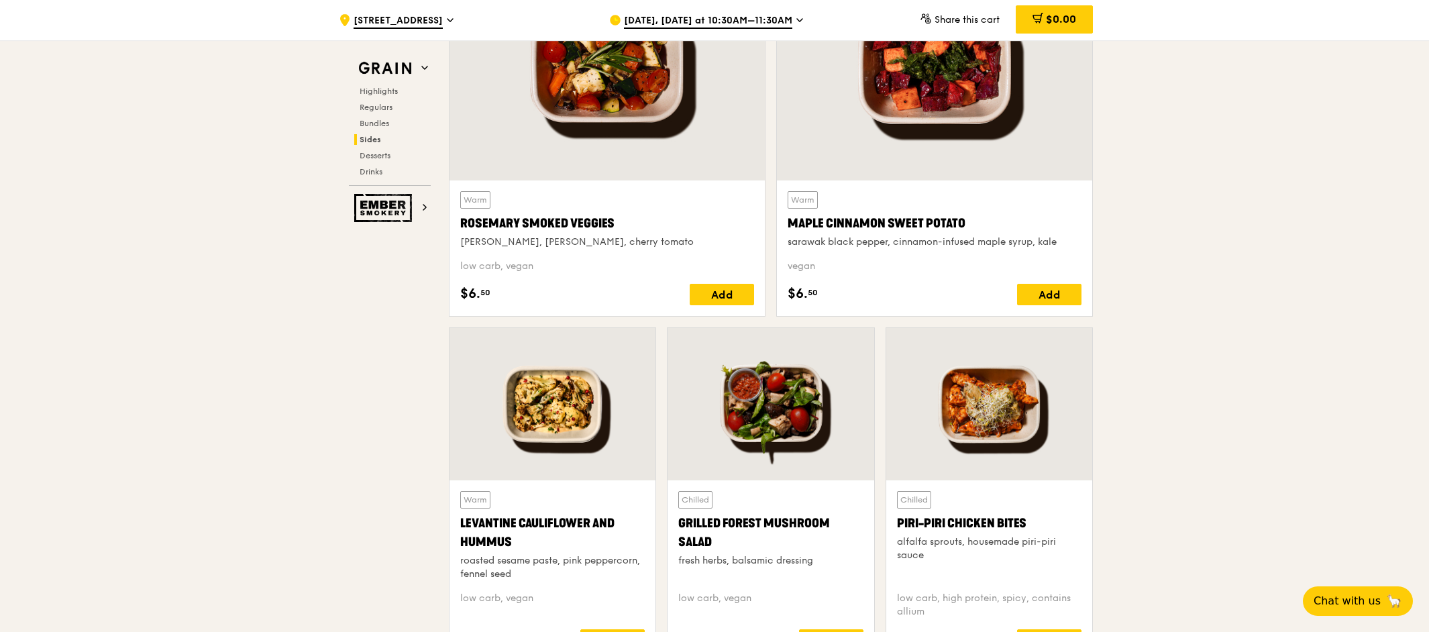
scroll to position [3190, 0]
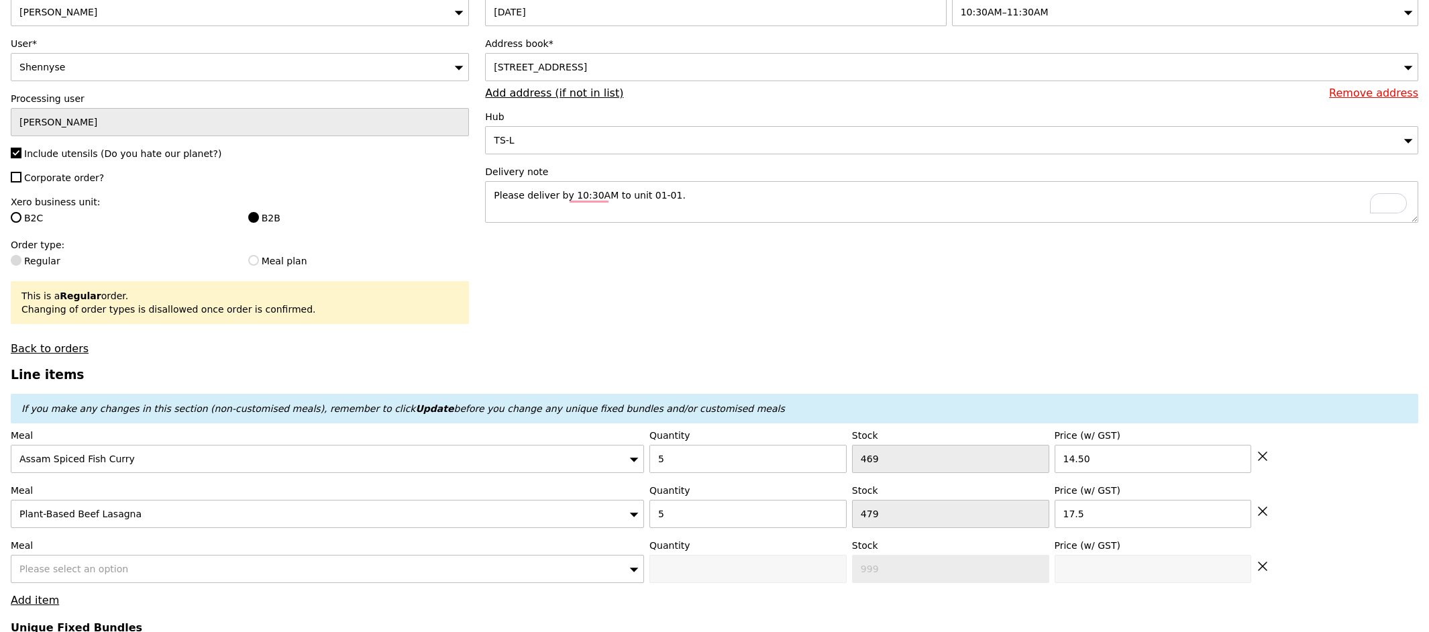
scroll to position [374, 0]
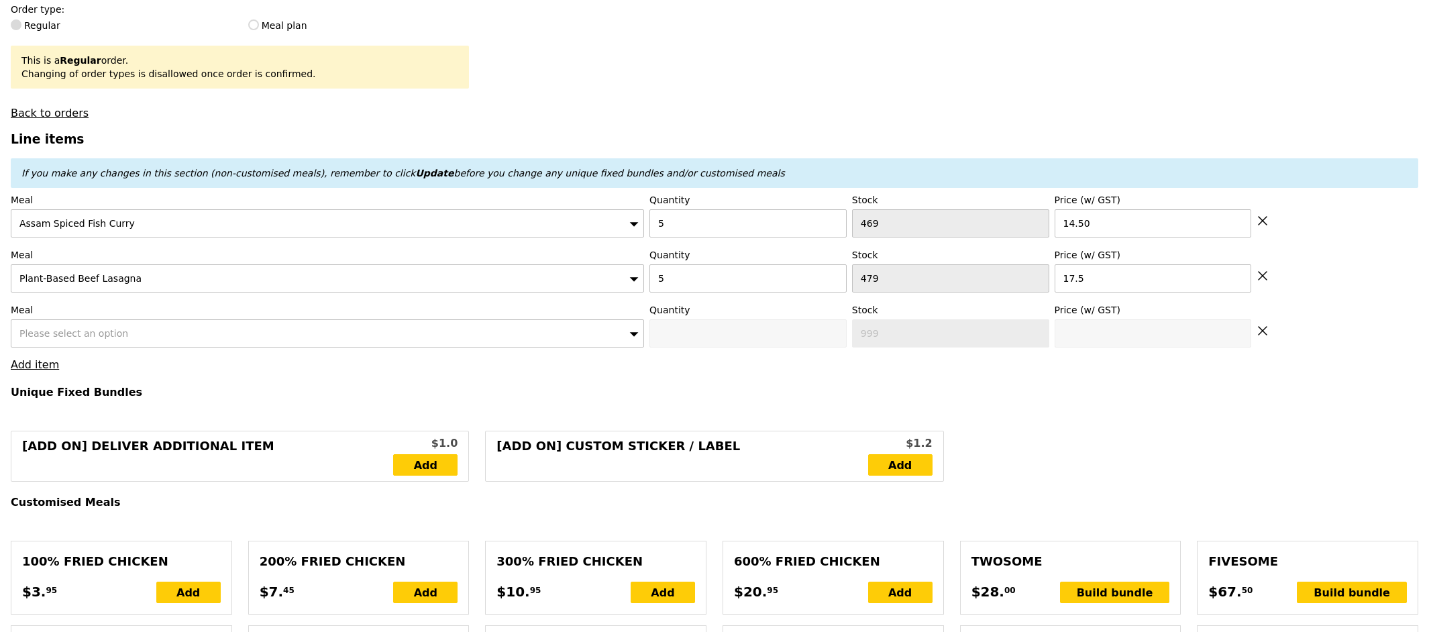
click at [170, 329] on div "Please select an option" at bounding box center [327, 333] width 633 height 28
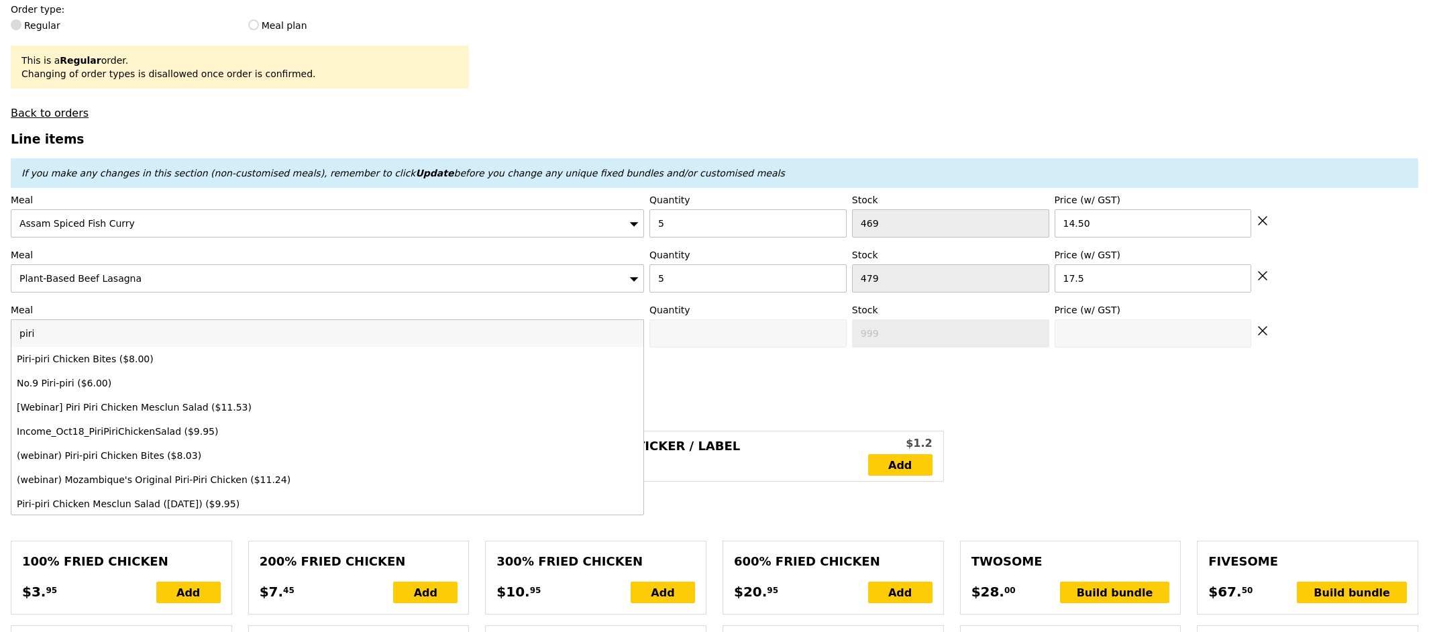
type input "piri"
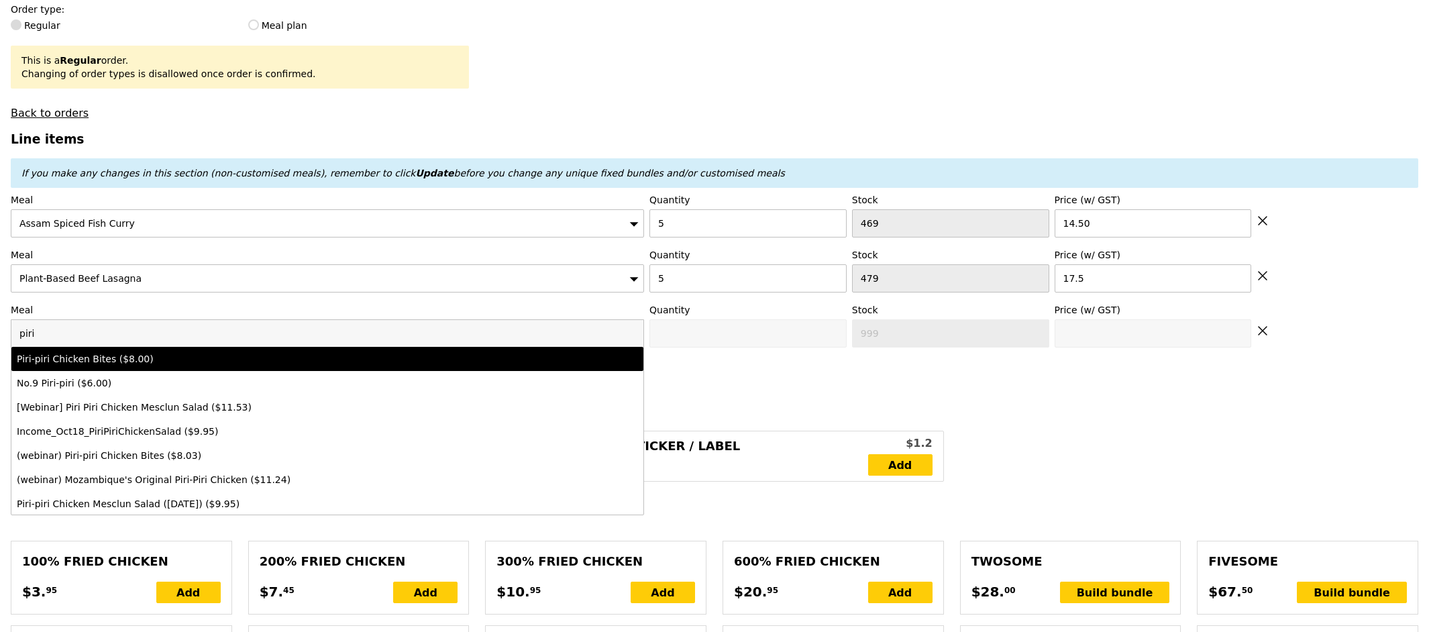
click at [125, 366] on div "Piri-piri Chicken Bites ($8.00)" at bounding box center [250, 358] width 466 height 13
type input "0"
type input "500"
type input "8.0"
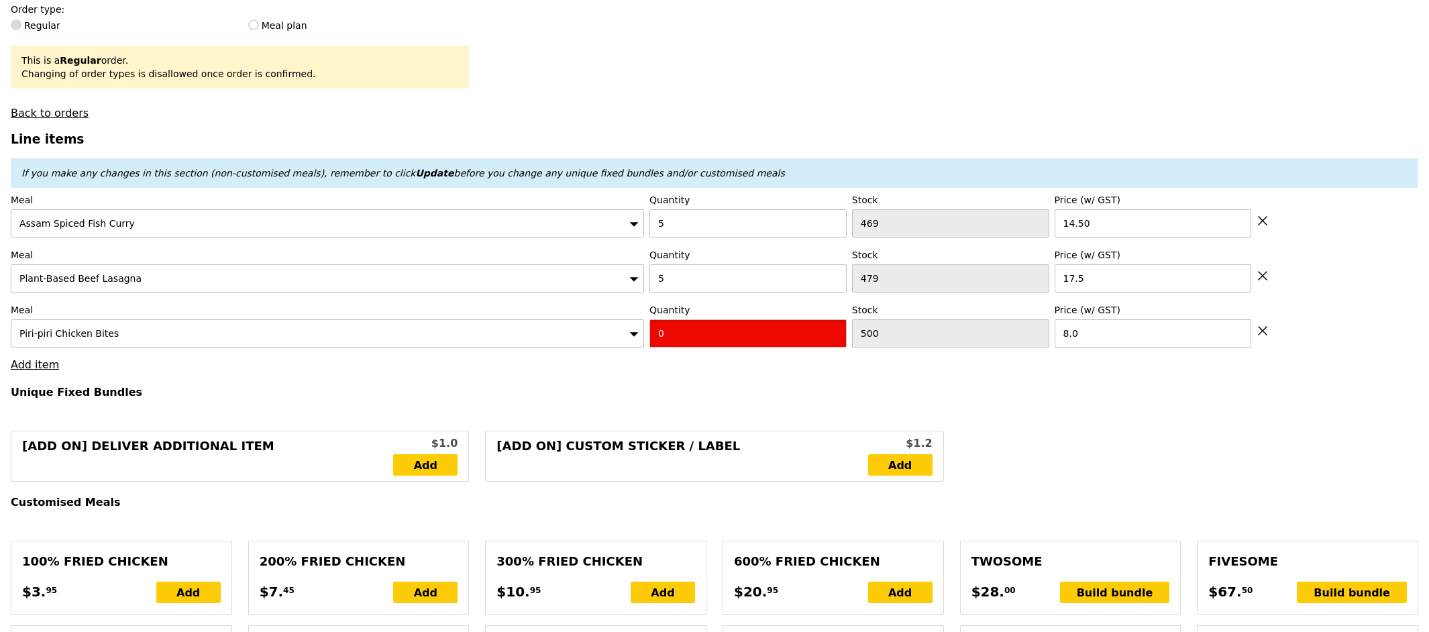
click at [690, 339] on input "0" at bounding box center [747, 333] width 197 height 28
type input "2"
type input "3"
type input "Loading..."
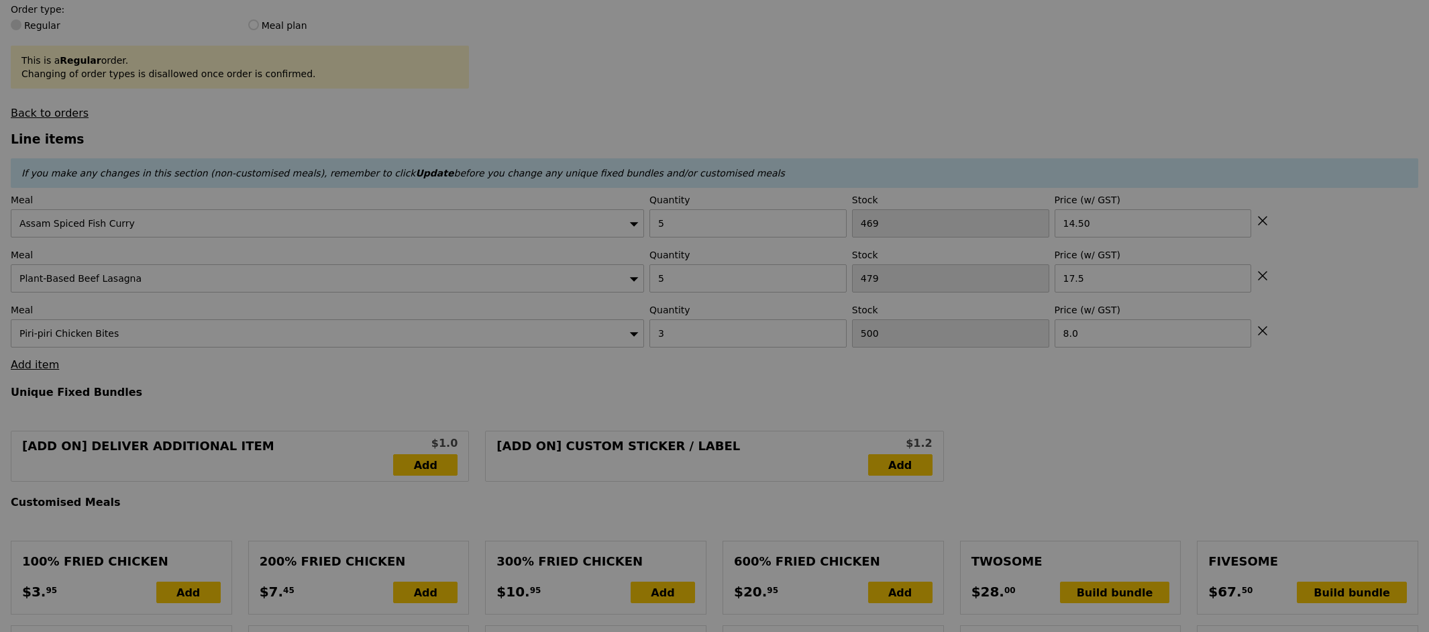
click at [35, 372] on div at bounding box center [714, 316] width 1429 height 632
type input "184.00"
type input "189.90"
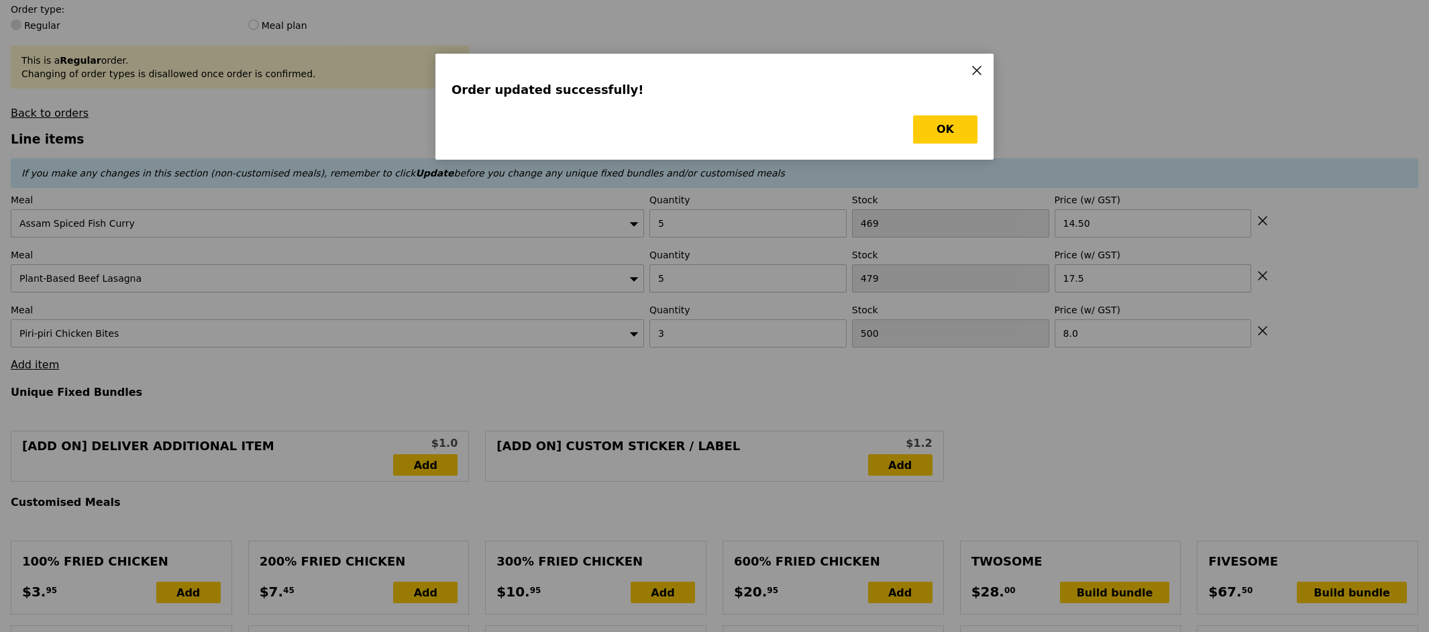
scroll to position [0, 0]
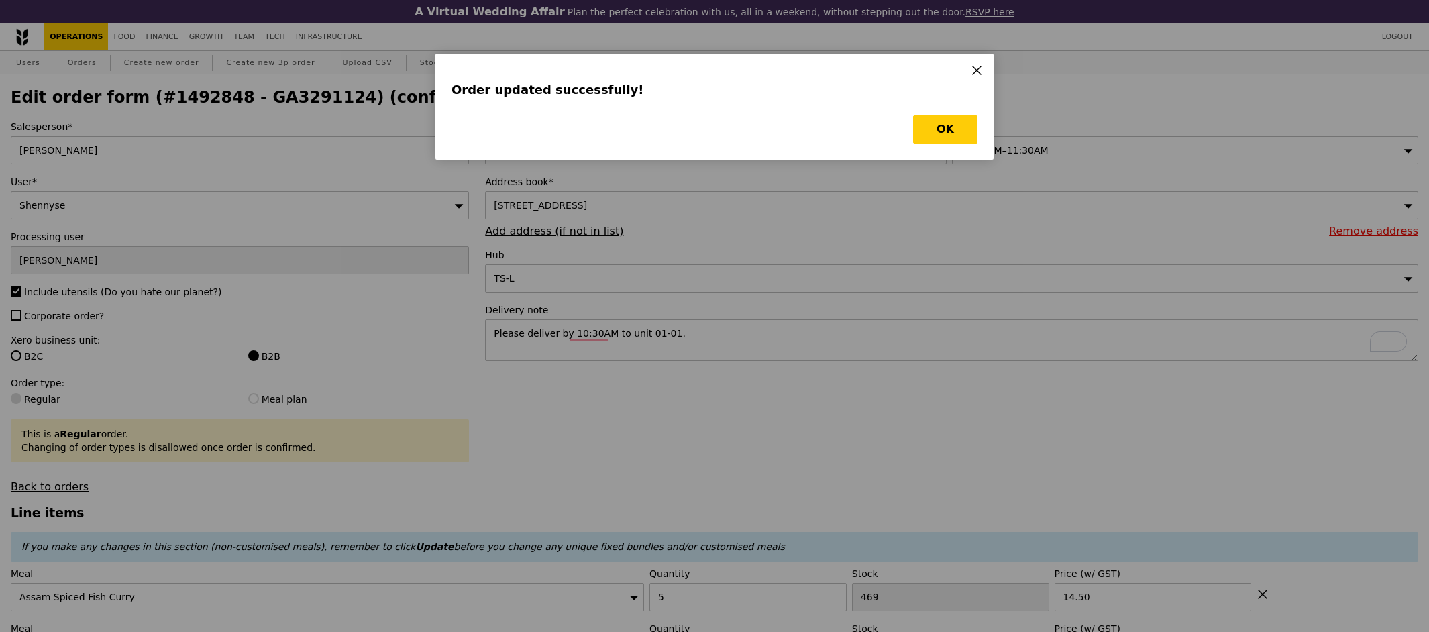
type input "Loading..."
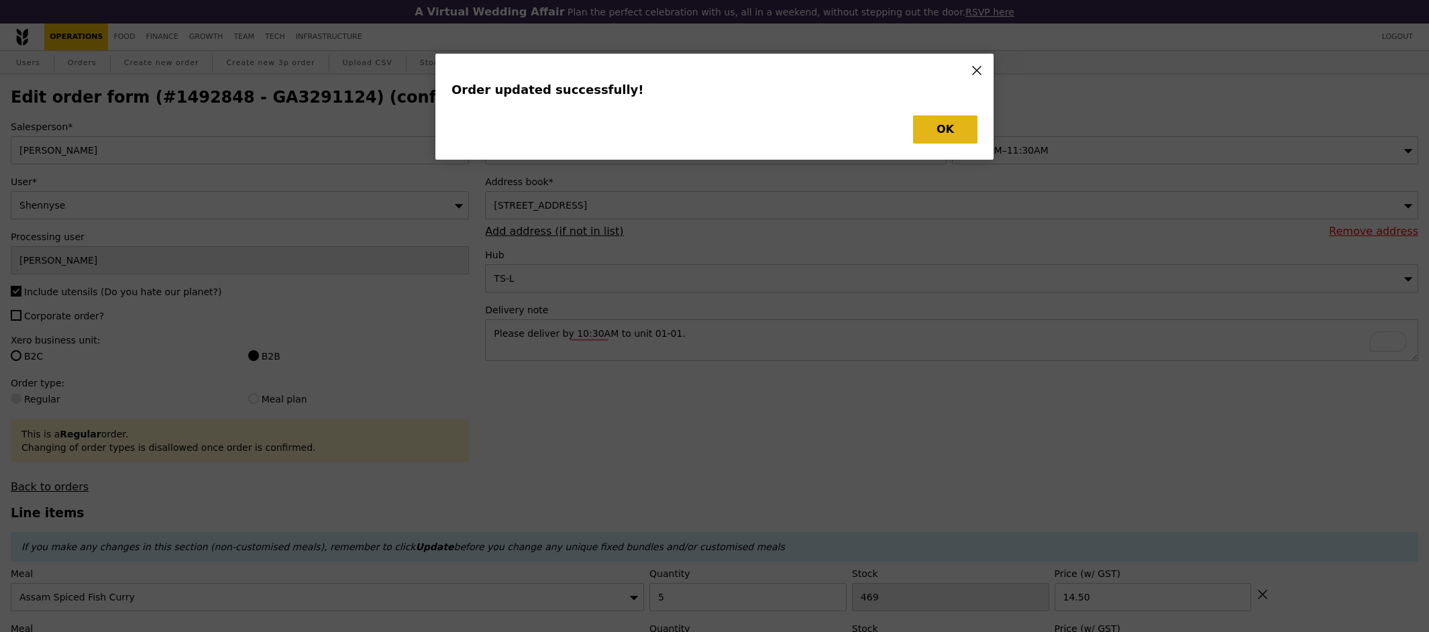
type input "0.00"
type input "5.90"
type input "Update"
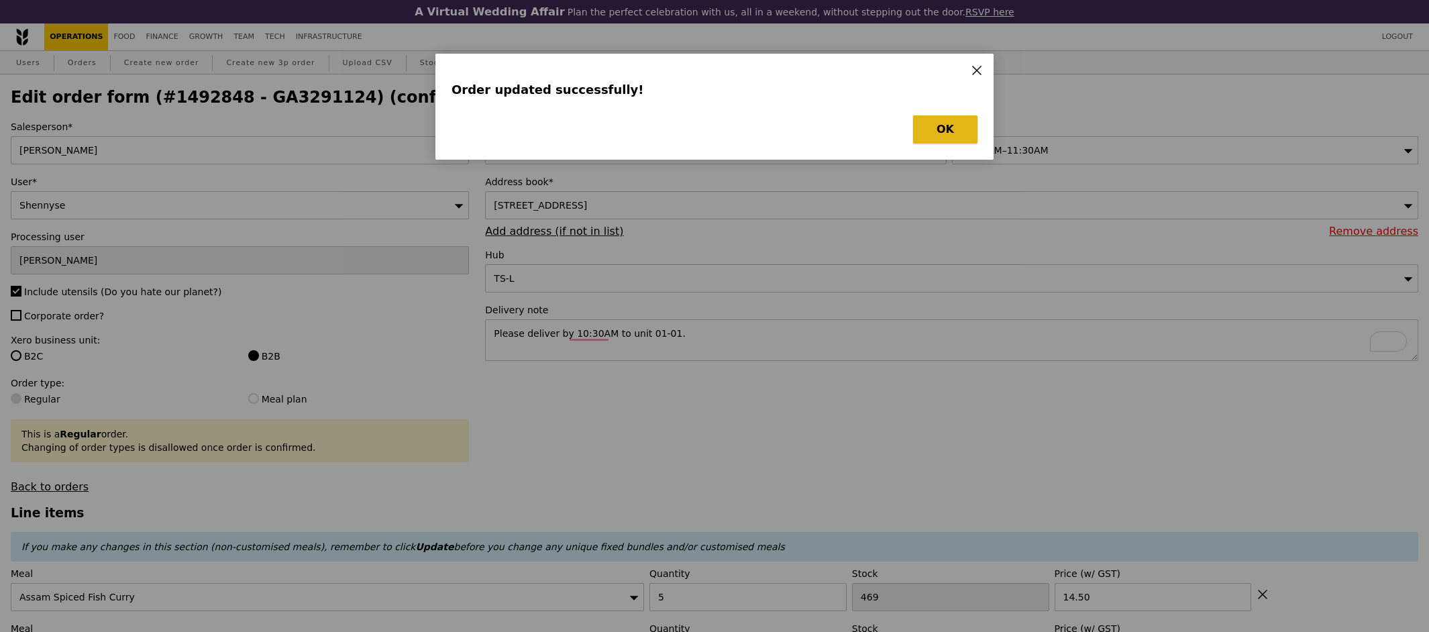
click at [955, 138] on button "OK" at bounding box center [945, 129] width 64 height 28
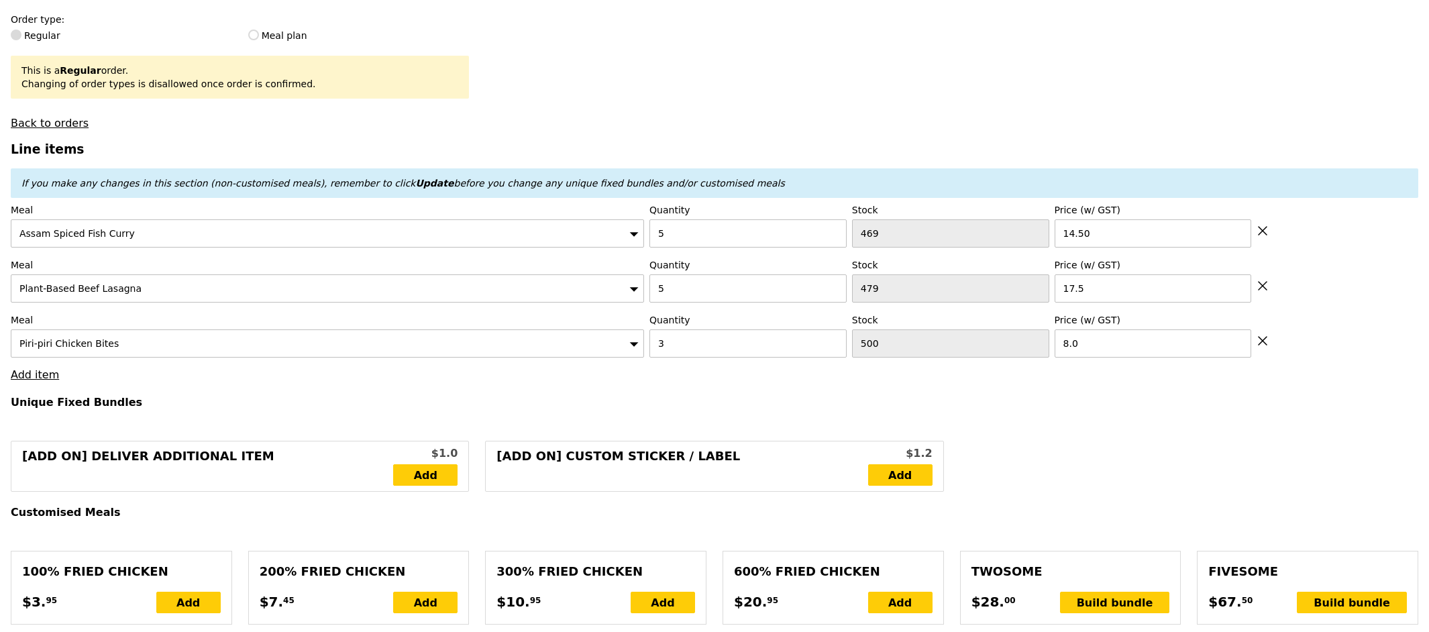
scroll to position [377, 0]
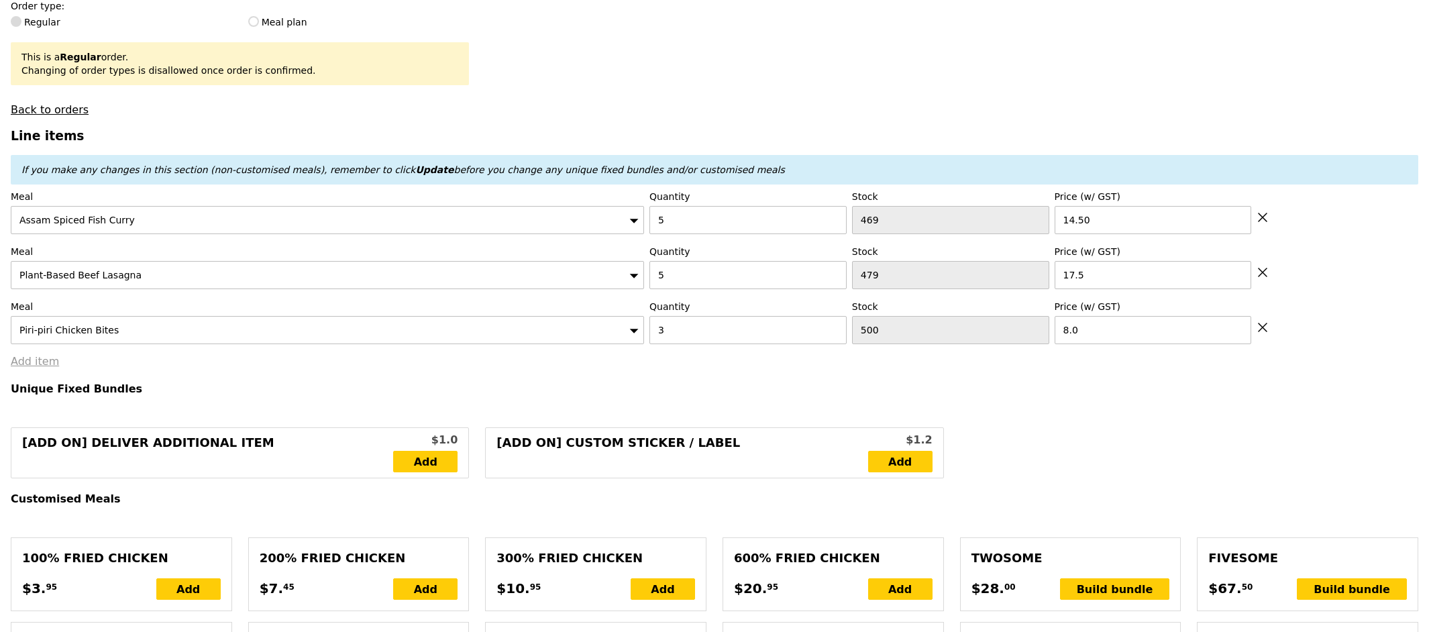
click at [40, 364] on link "Add item" at bounding box center [35, 361] width 48 height 13
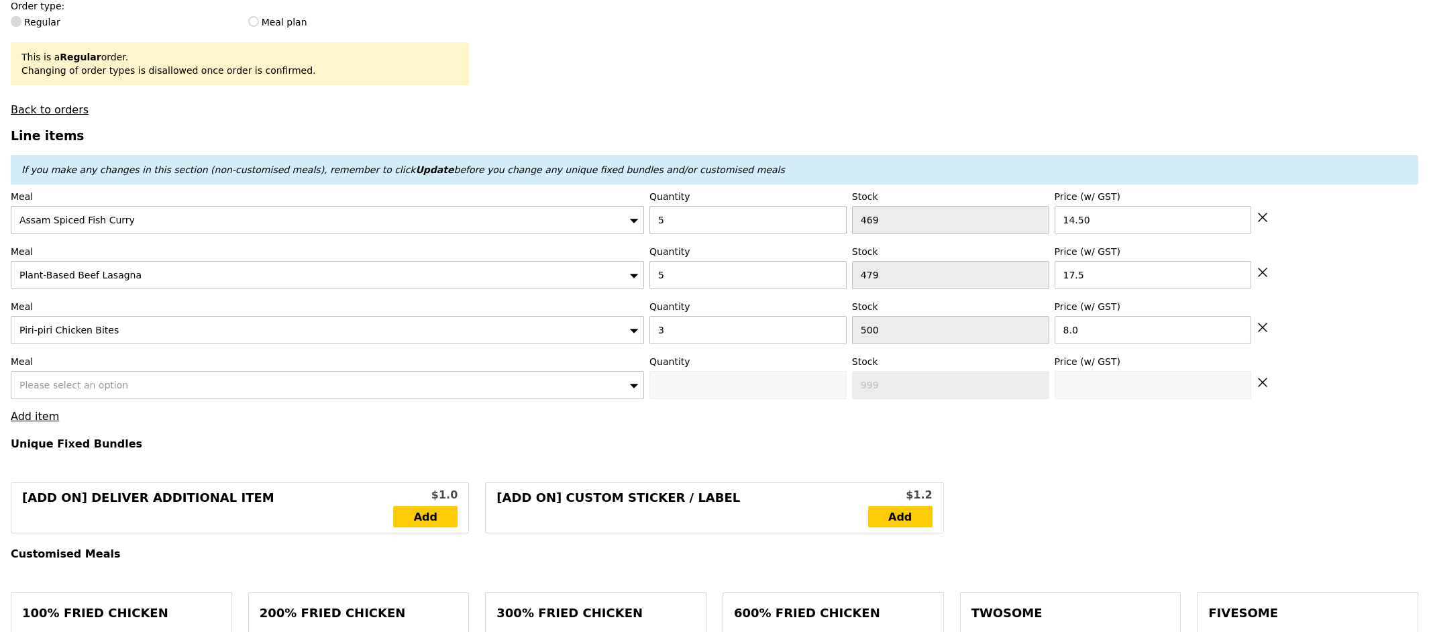
click at [60, 392] on div "Please select an option" at bounding box center [327, 385] width 633 height 28
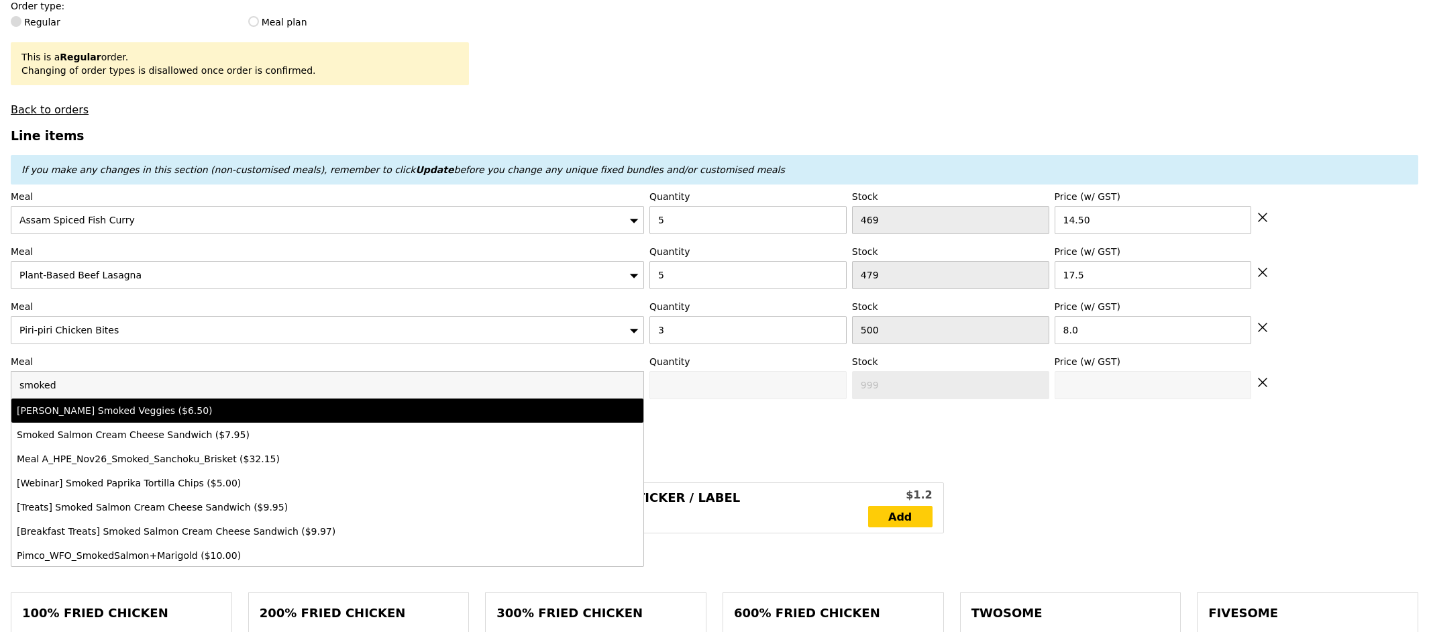
type input "smoked"
click at [105, 409] on div "Rosemary Smoked Veggies ($6.50)" at bounding box center [250, 410] width 466 height 13
type input "0"
type input "490"
type input "6.5"
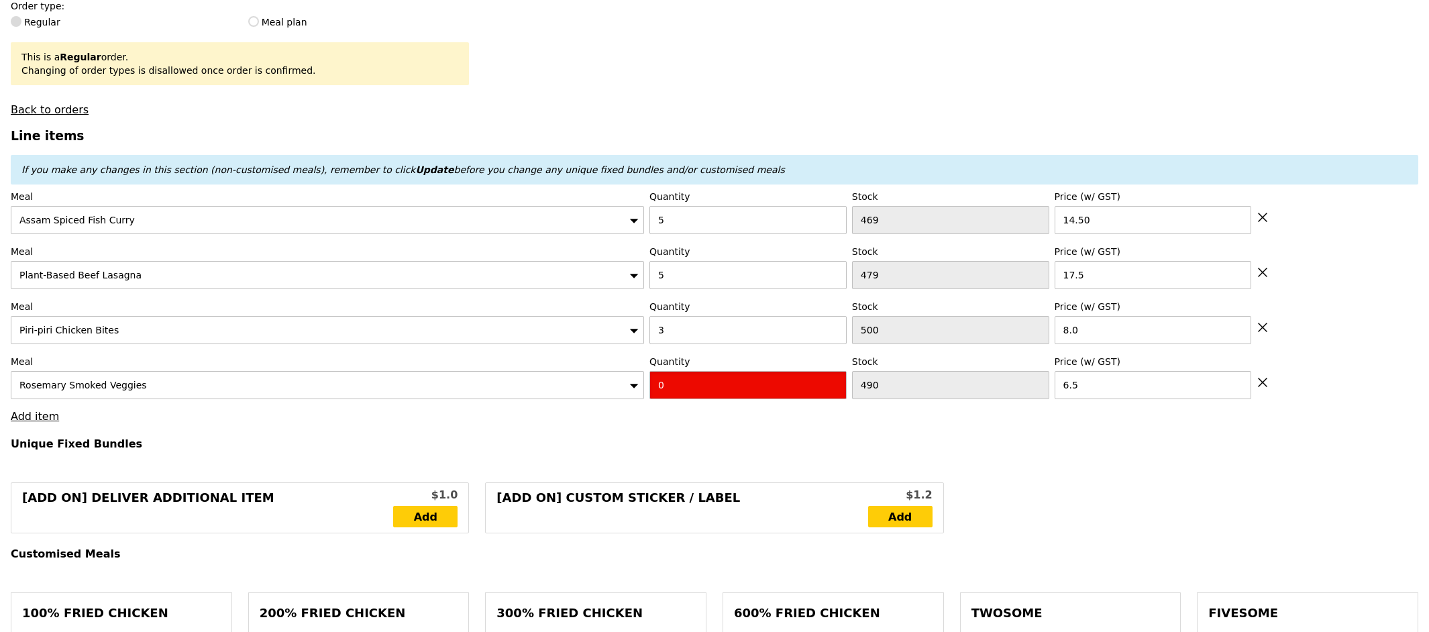
click at [693, 388] on input "0" at bounding box center [747, 385] width 197 height 28
type input "2"
type input "Loading..."
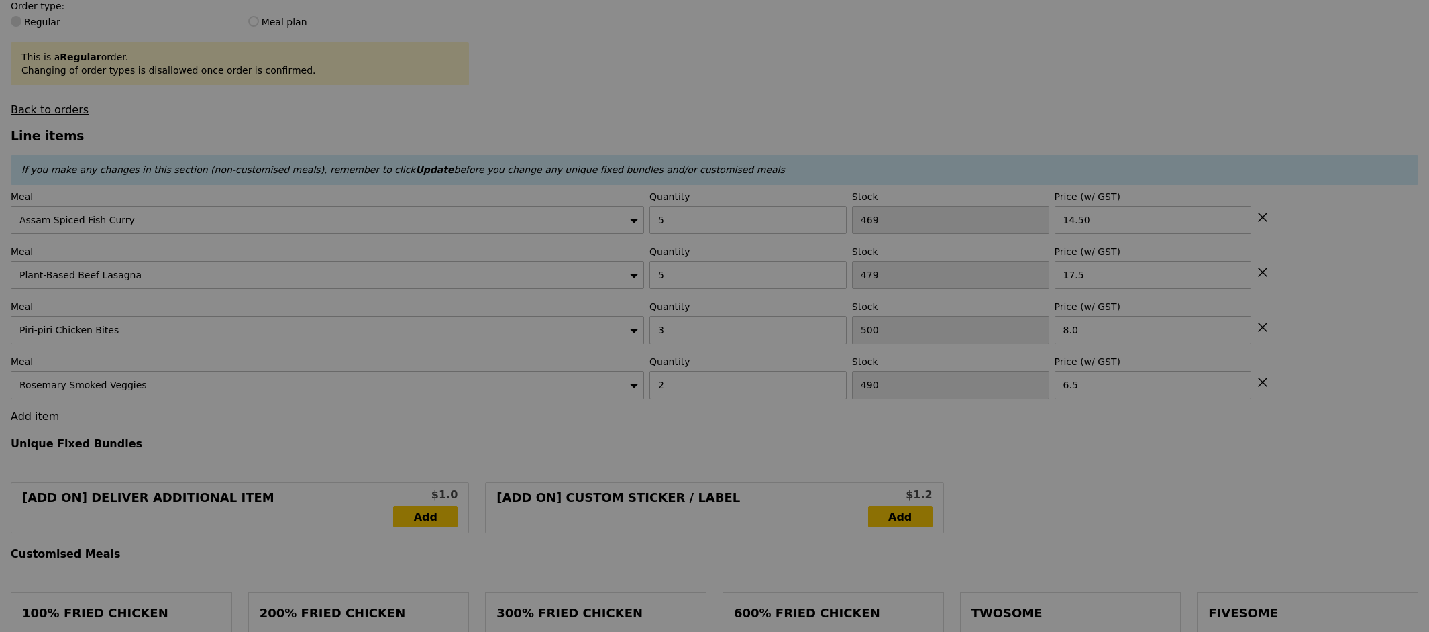
type input "197.00"
type input "202.90"
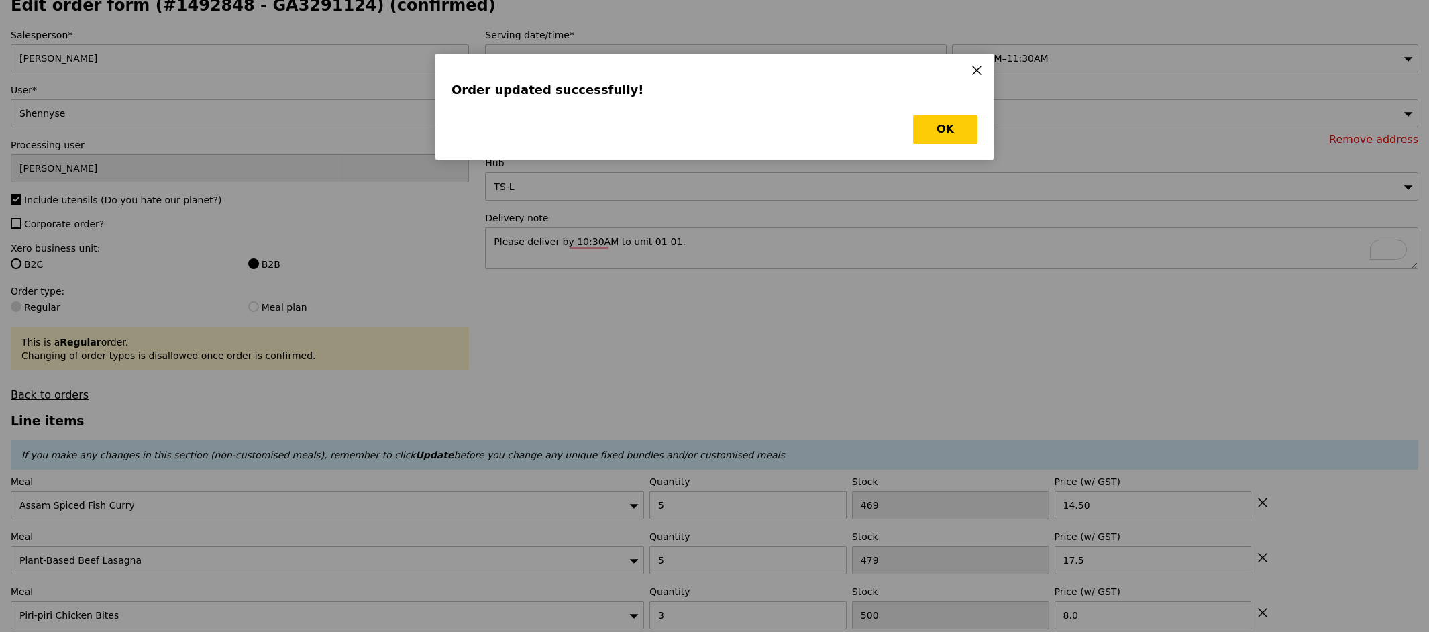
scroll to position [94, 0]
type input "Loading..."
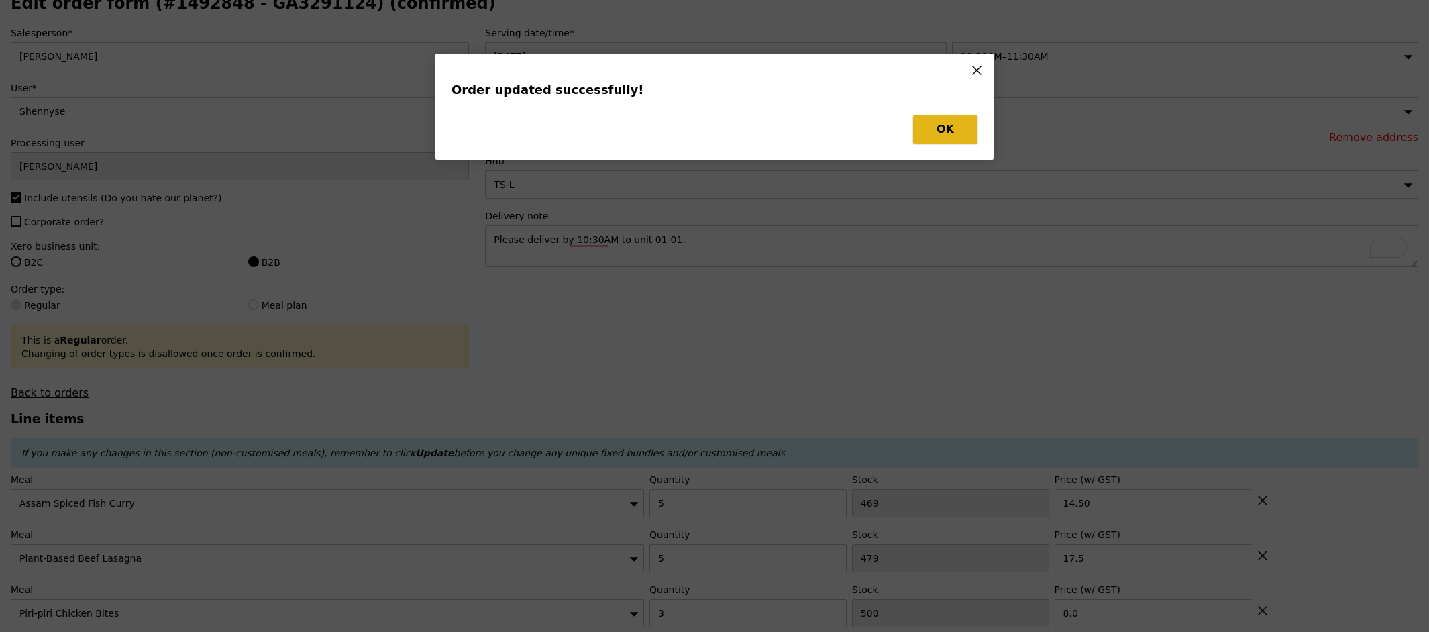
click at [935, 130] on button "OK" at bounding box center [945, 129] width 64 height 28
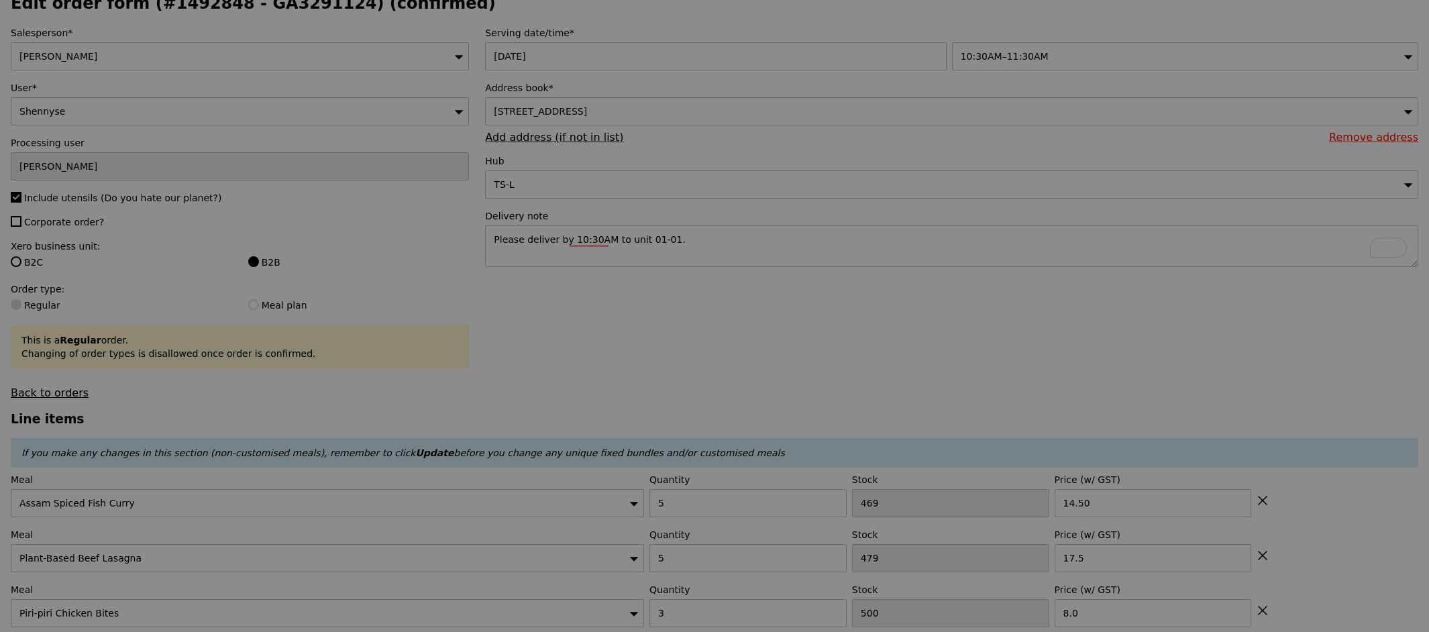
type input "0.00"
type input "5.90"
type input "Update"
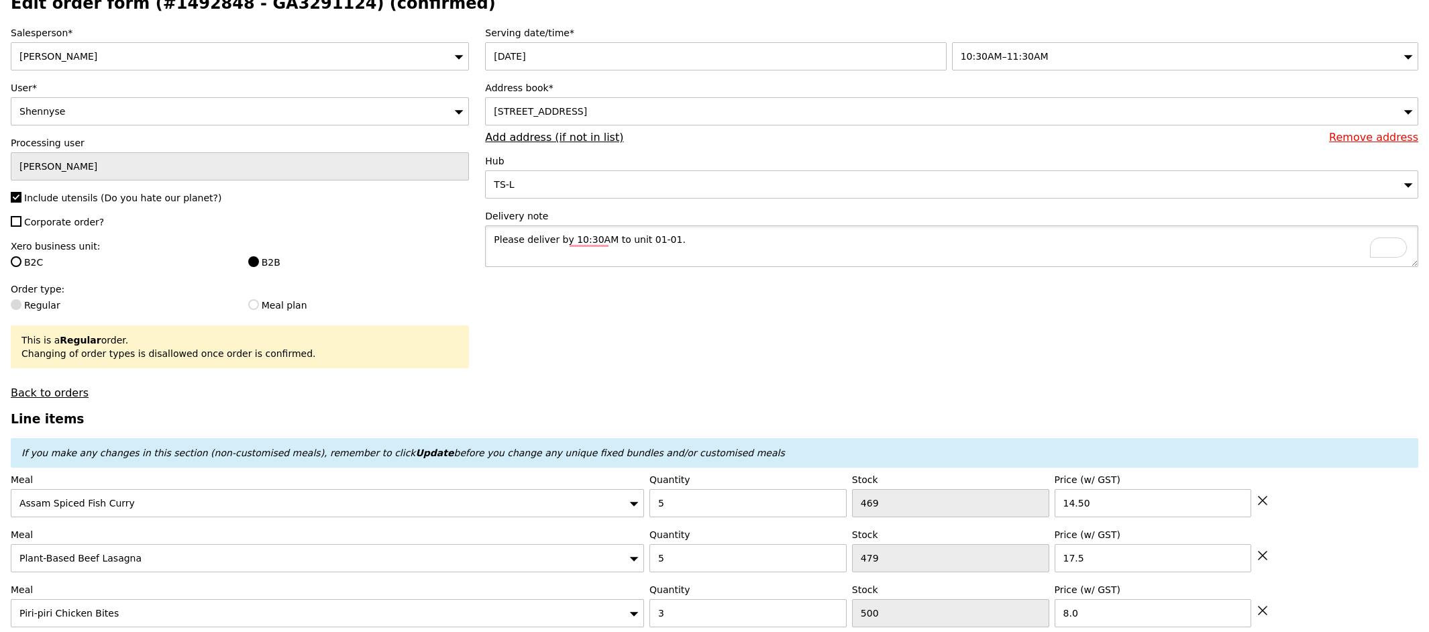
click at [706, 236] on textarea "Please deliver by 10:30AM to unit 01-01." at bounding box center [951, 246] width 933 height 42
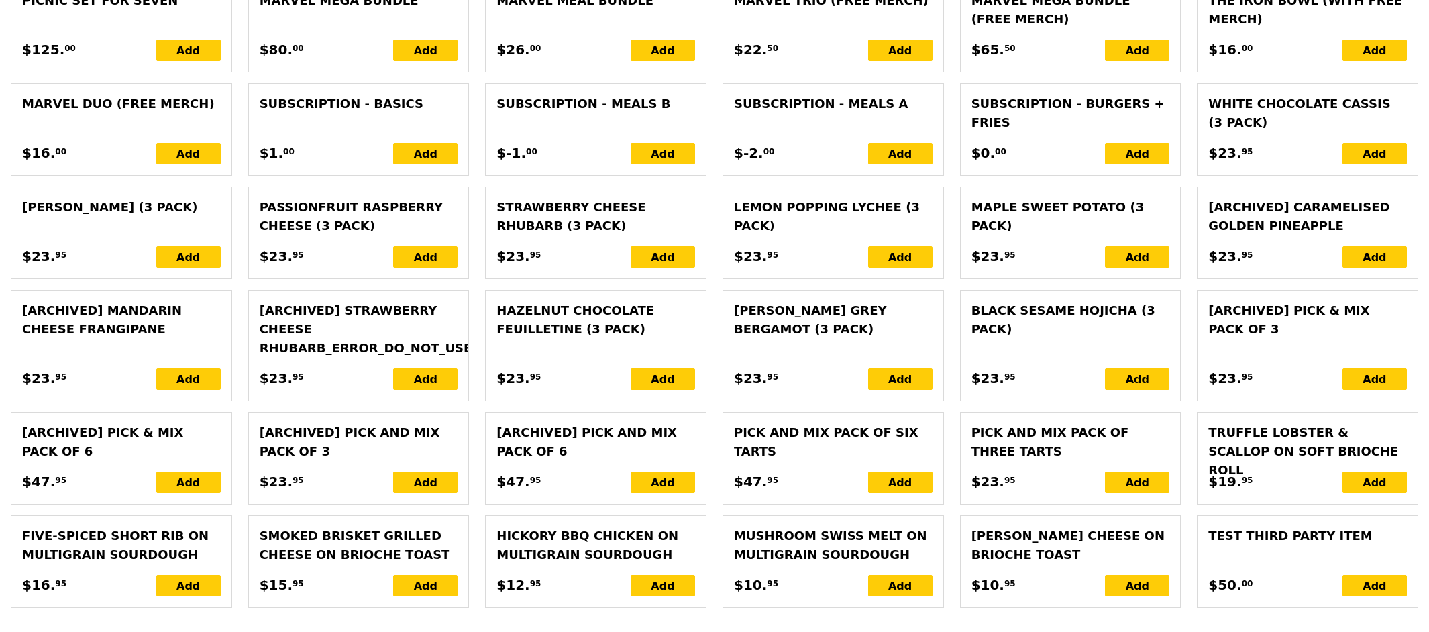
scroll to position [3049, 0]
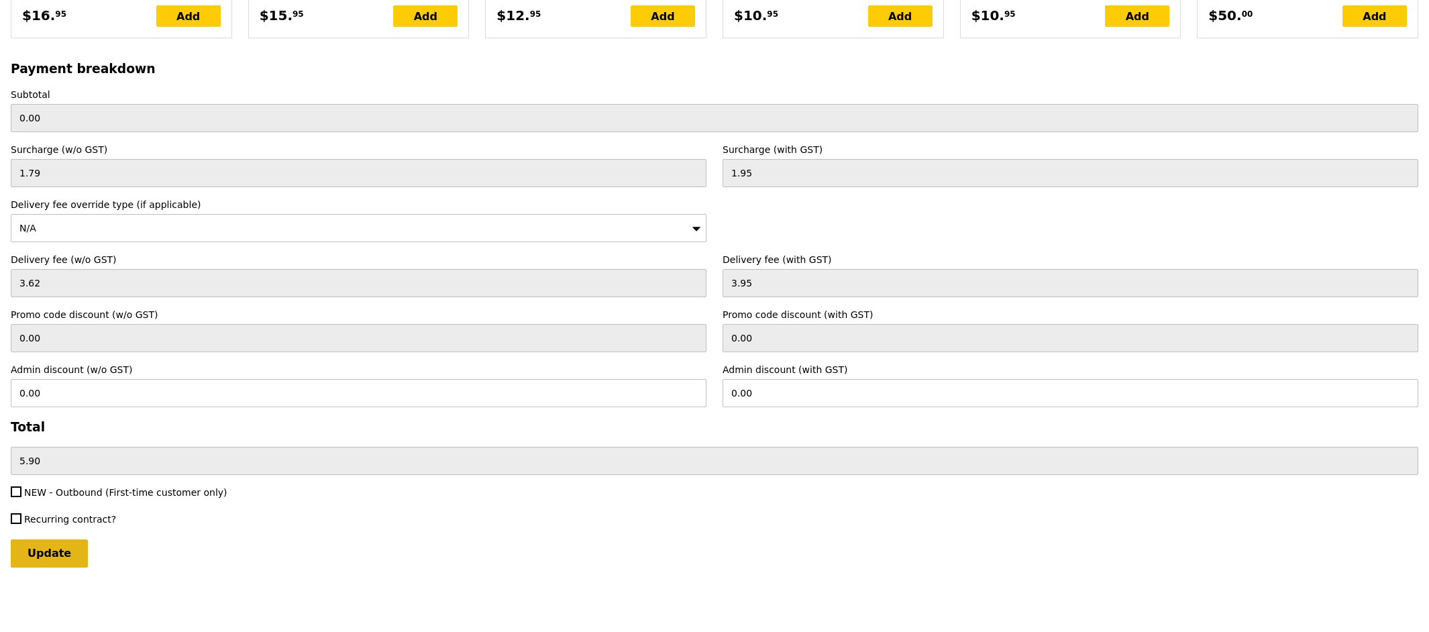
type textarea "Please deliver by 10:30AM to unit 01-01 - complimentary tasting boxes"
click at [71, 551] on input "Update" at bounding box center [49, 553] width 77 height 28
type input "Loading..."
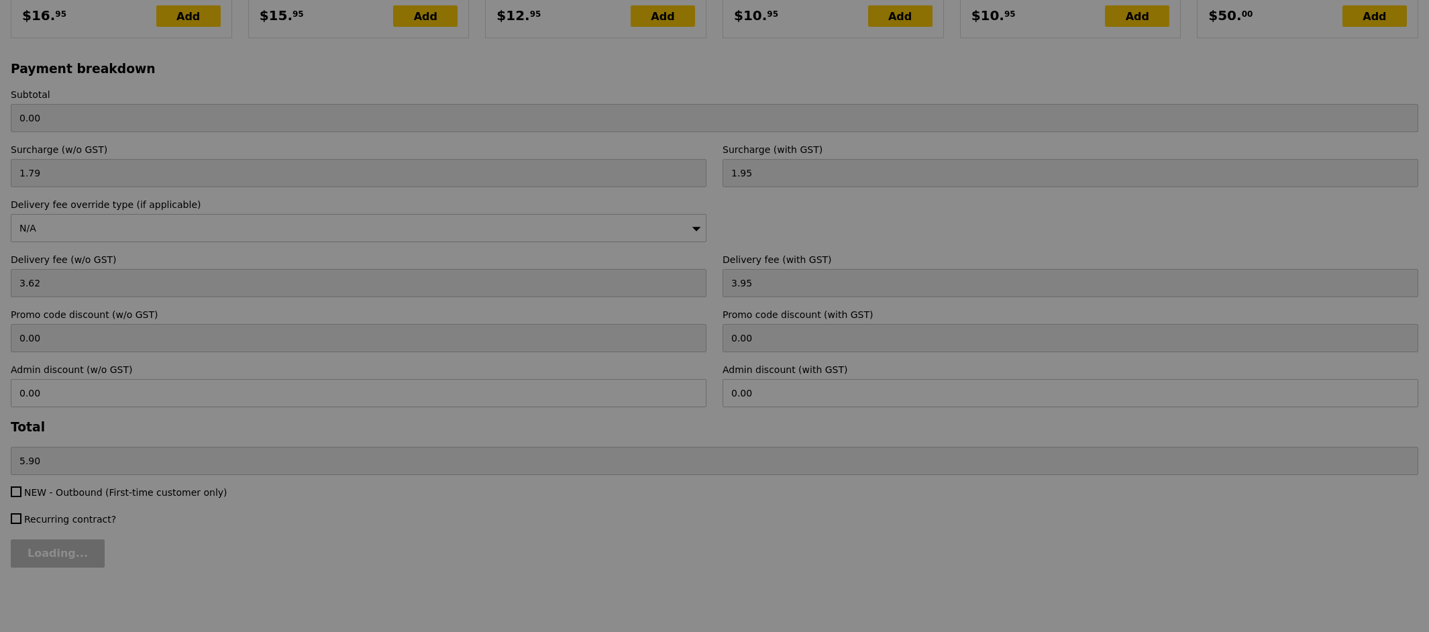
type input "197.00"
type input "202.90"
type input "Update"
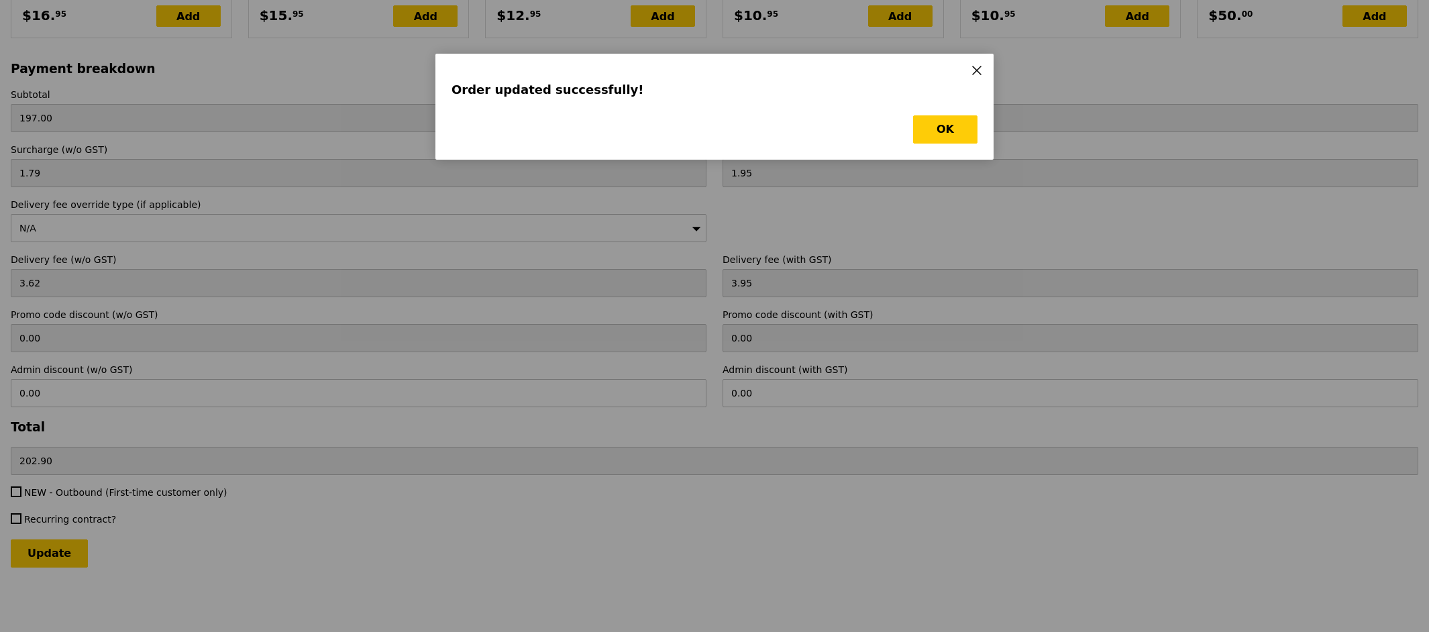
scroll to position [0, 0]
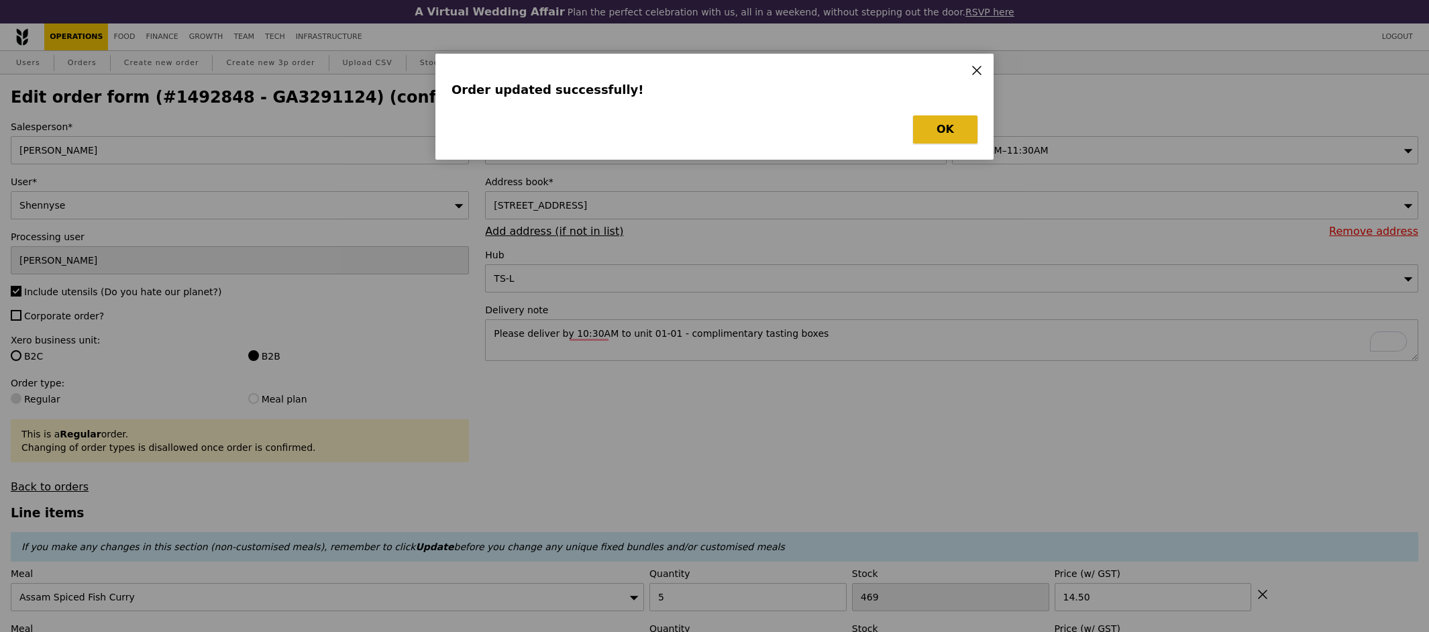
click at [943, 127] on button "OK" at bounding box center [945, 129] width 64 height 28
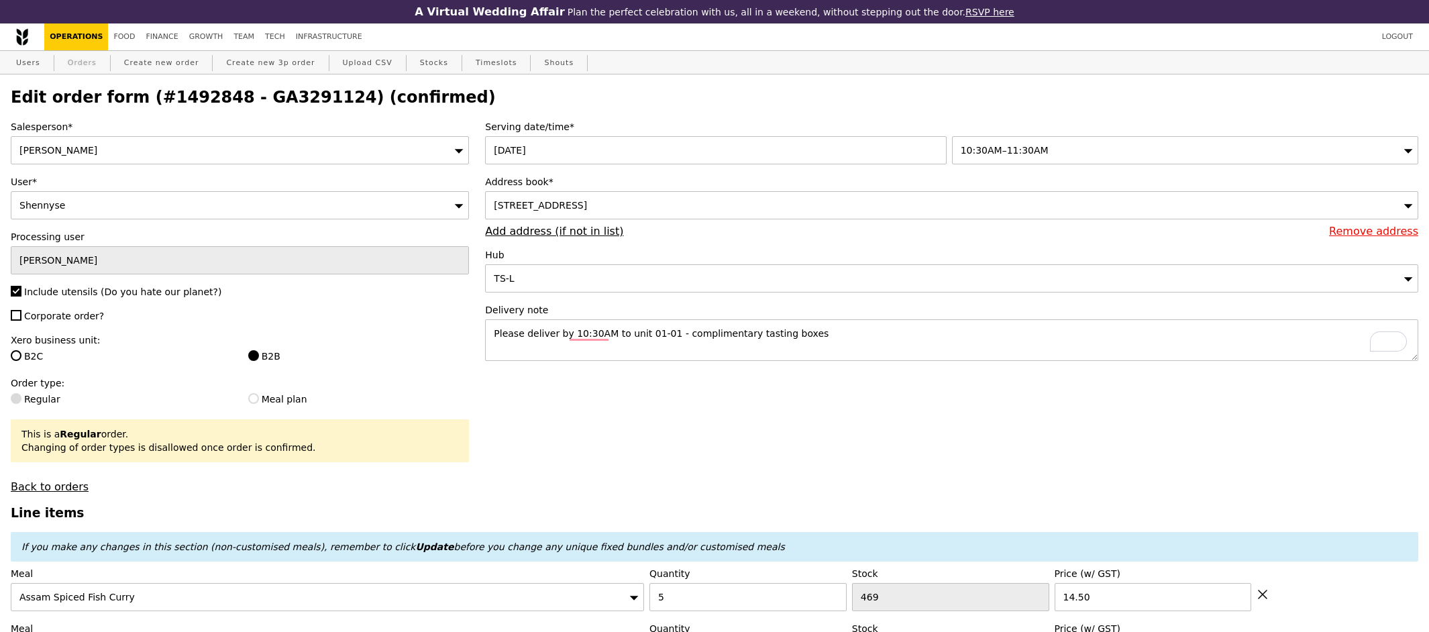
click at [87, 66] on link "Orders" at bounding box center [82, 63] width 40 height 24
select select "100"
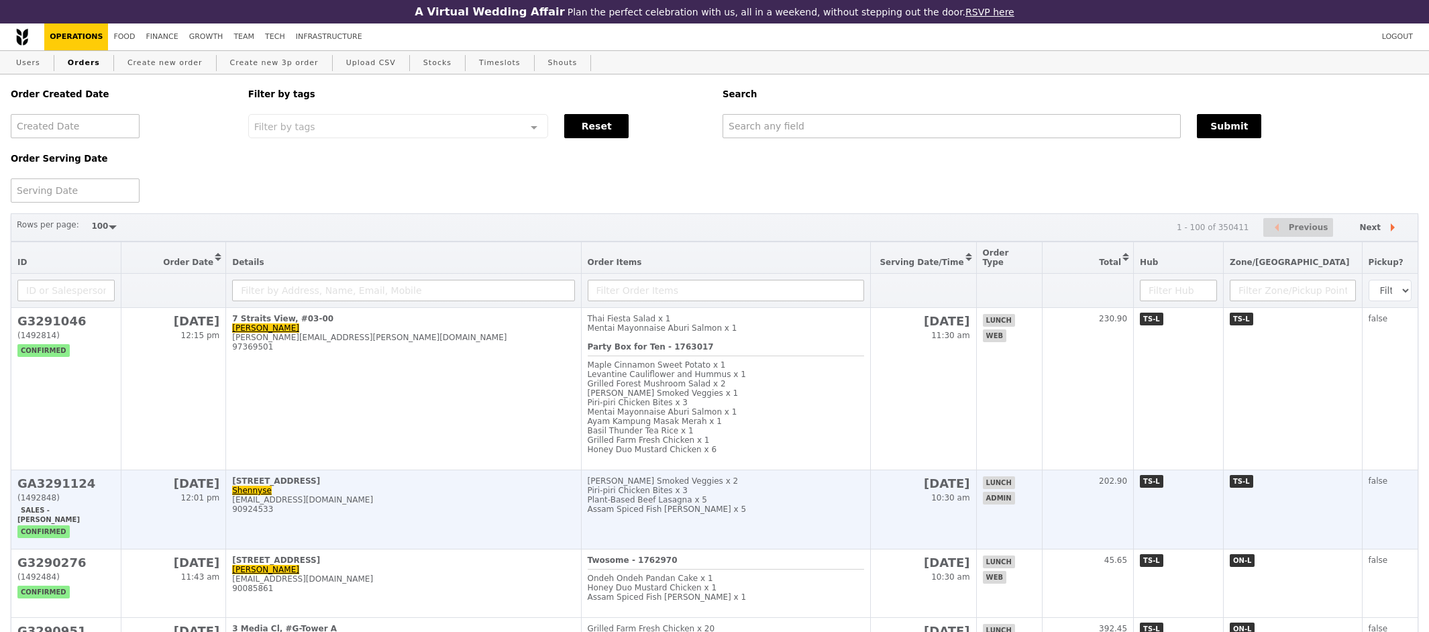
click at [68, 476] on h2 "GA3291124" at bounding box center [65, 483] width 97 height 14
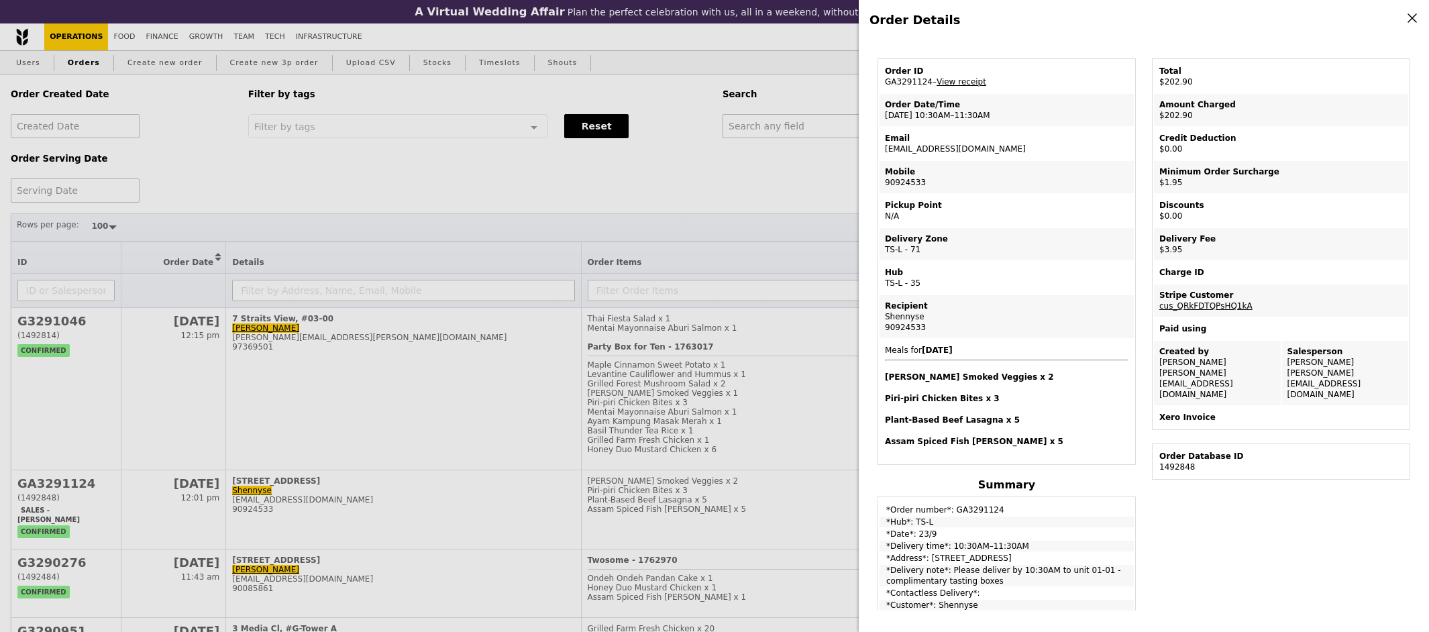
scroll to position [9, 0]
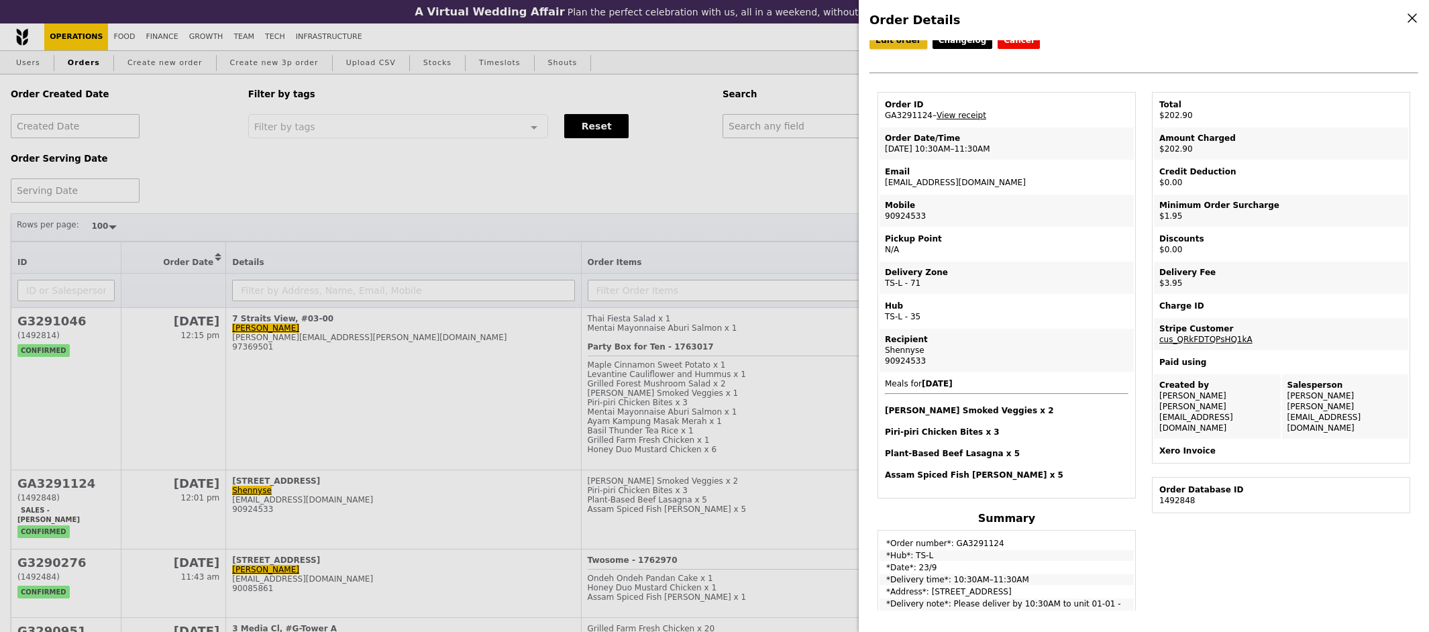
click at [892, 44] on link "Edit order" at bounding box center [898, 40] width 58 height 17
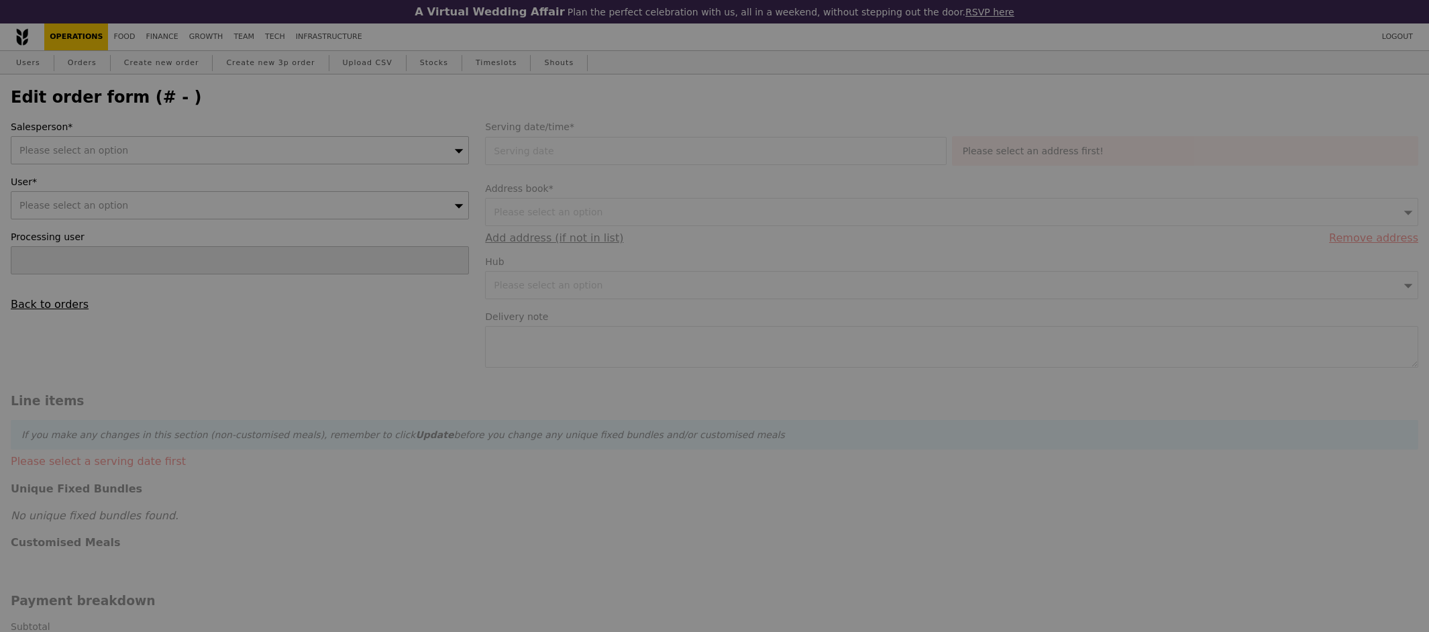
type input "Samantha"
type input "23 Sep 2025"
type textarea "Please deliver by 10:30AM to unit 01-01 - complimentary tasting boxes"
type input "197.00"
type input "1.79"
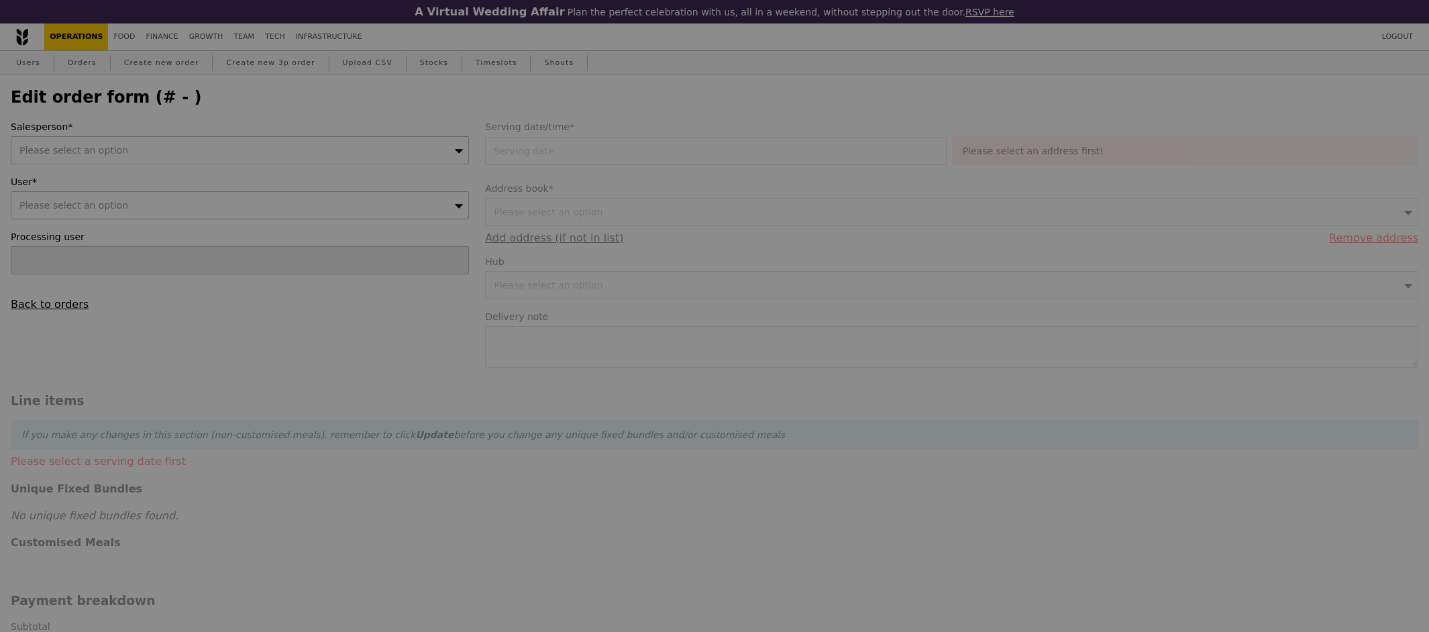
type input "1.95"
type input "3.62"
type input "3.95"
type input "202.90"
type input "Loading..."
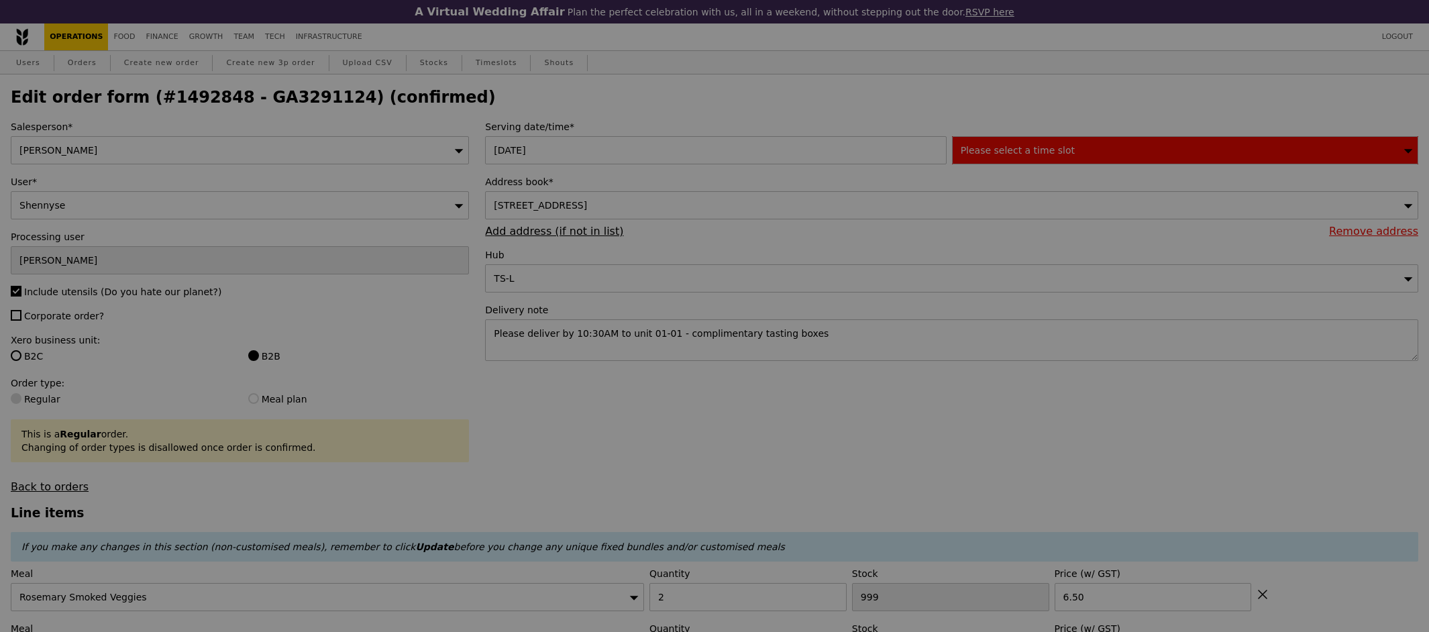
type input "488"
type input "497"
type input "474"
type input "469"
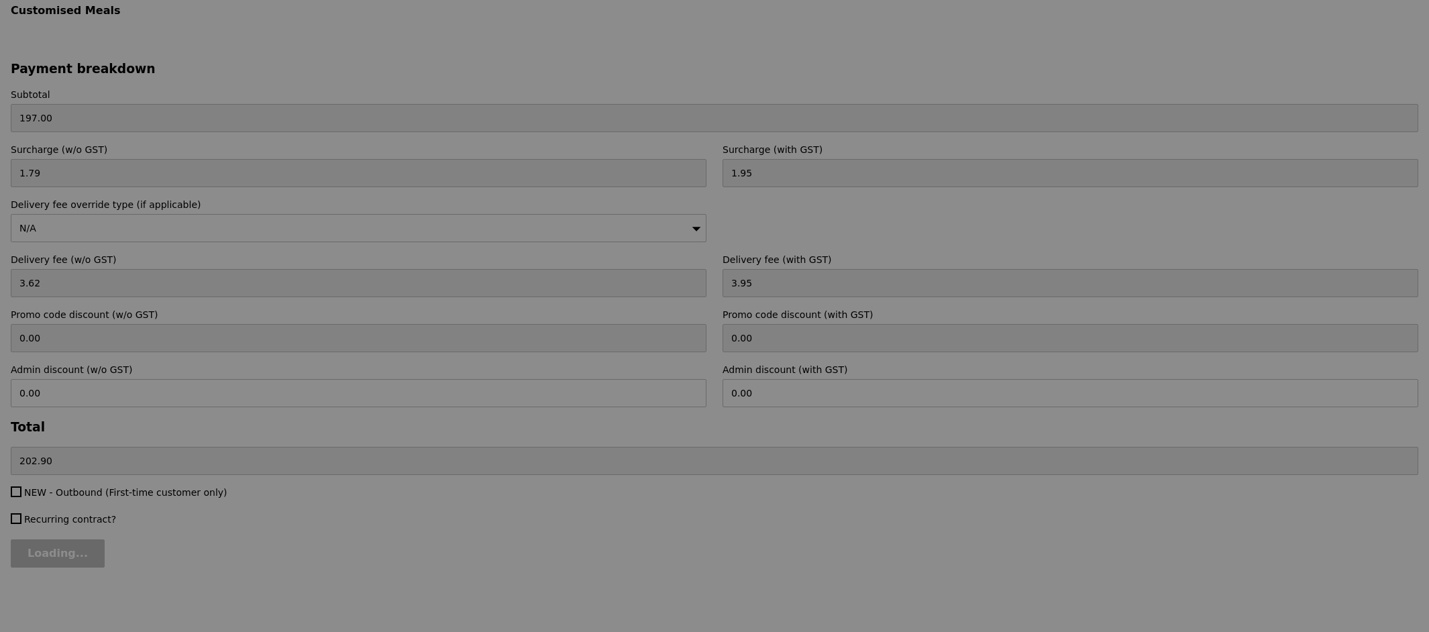
type input "Update"
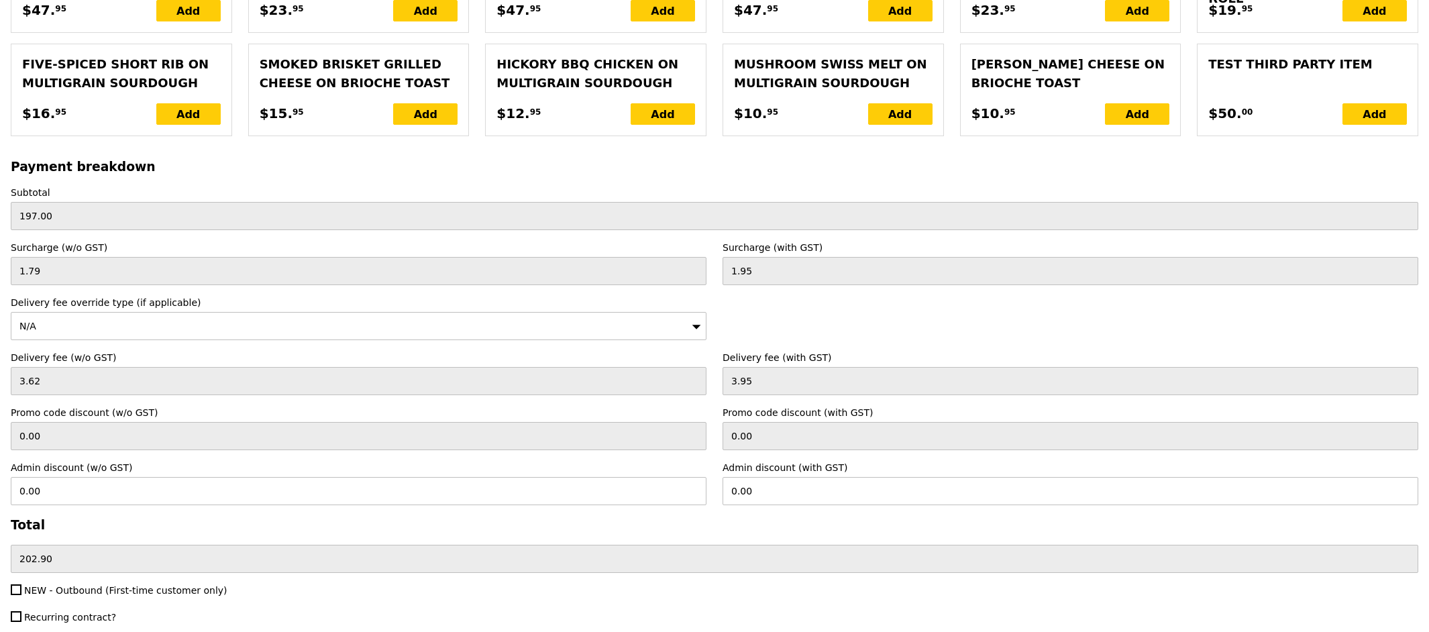
scroll to position [3049, 0]
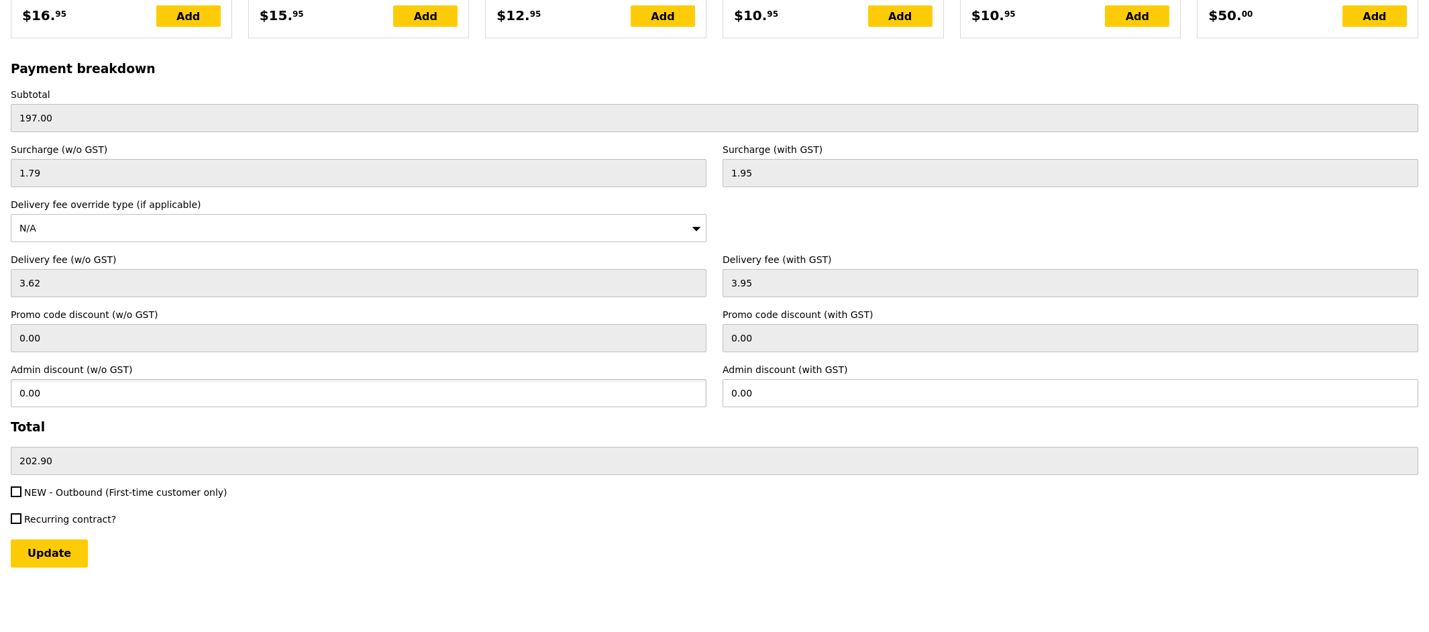
click at [78, 395] on input "0.00" at bounding box center [359, 393] width 696 height 28
type input "1"
type input "202.9"
click at [11, 539] on input "Update" at bounding box center [49, 553] width 77 height 28
type input "221.16"
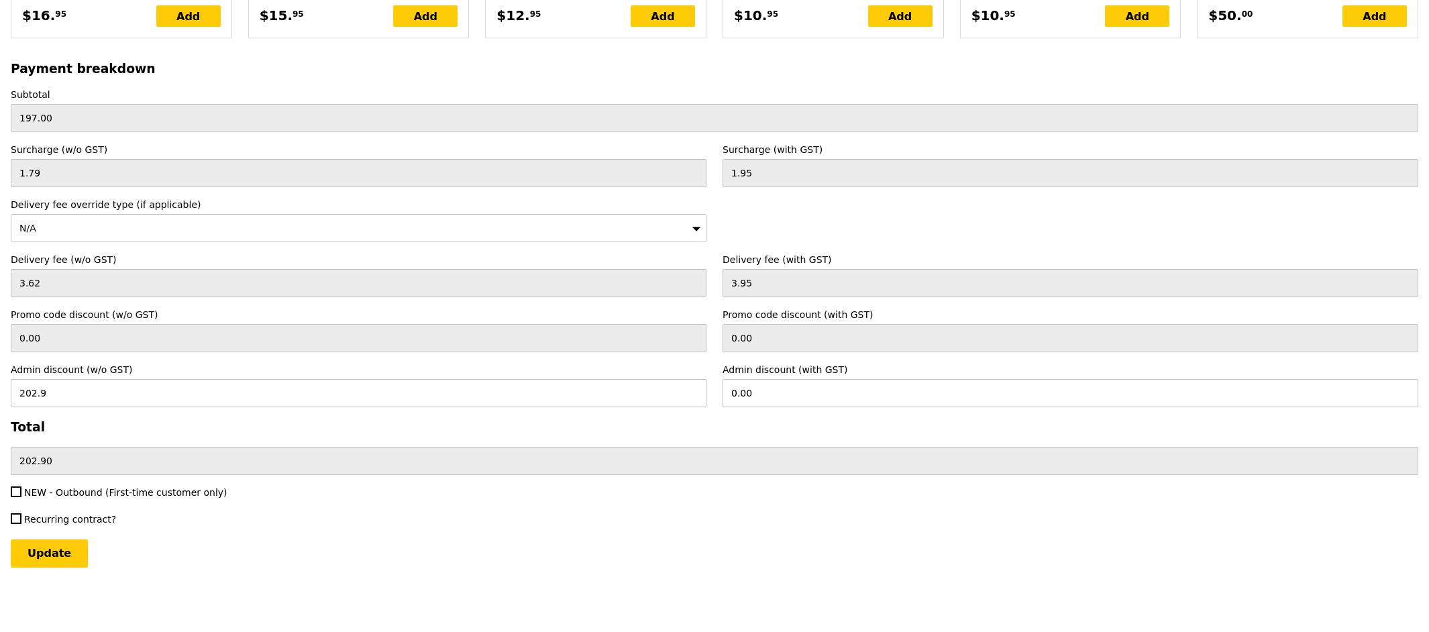
type input "0.00"
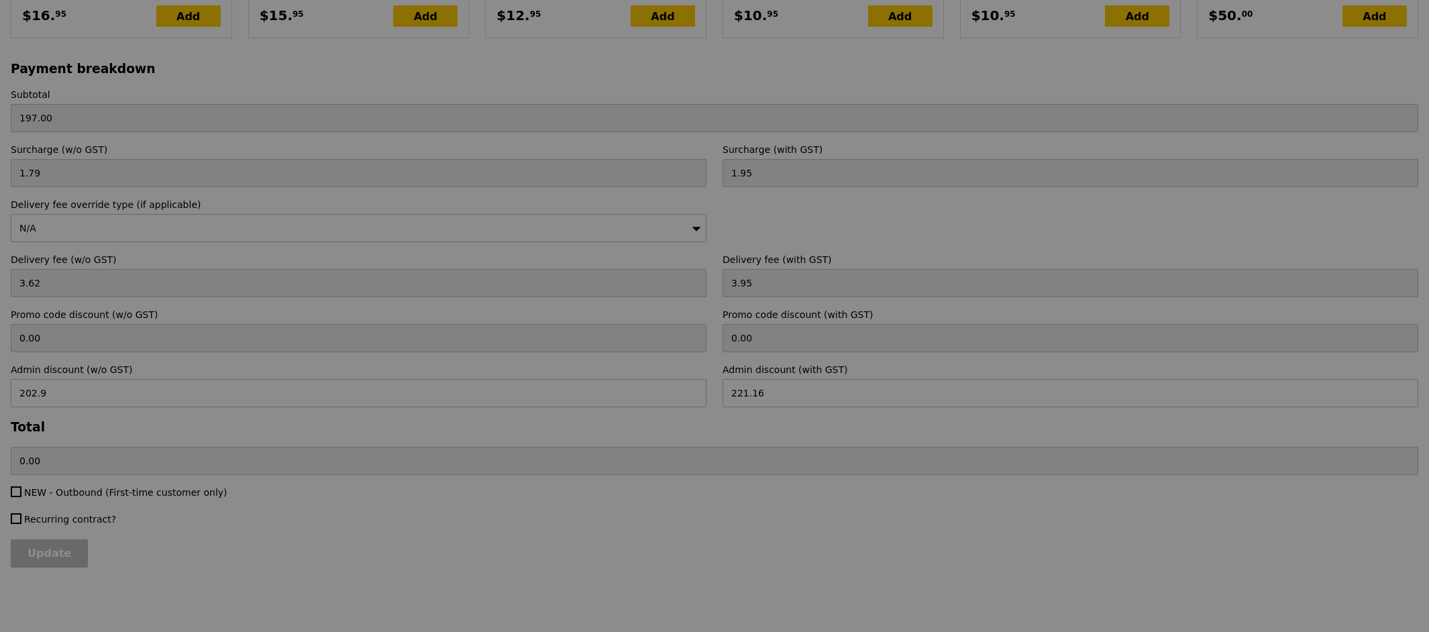
scroll to position [0, 0]
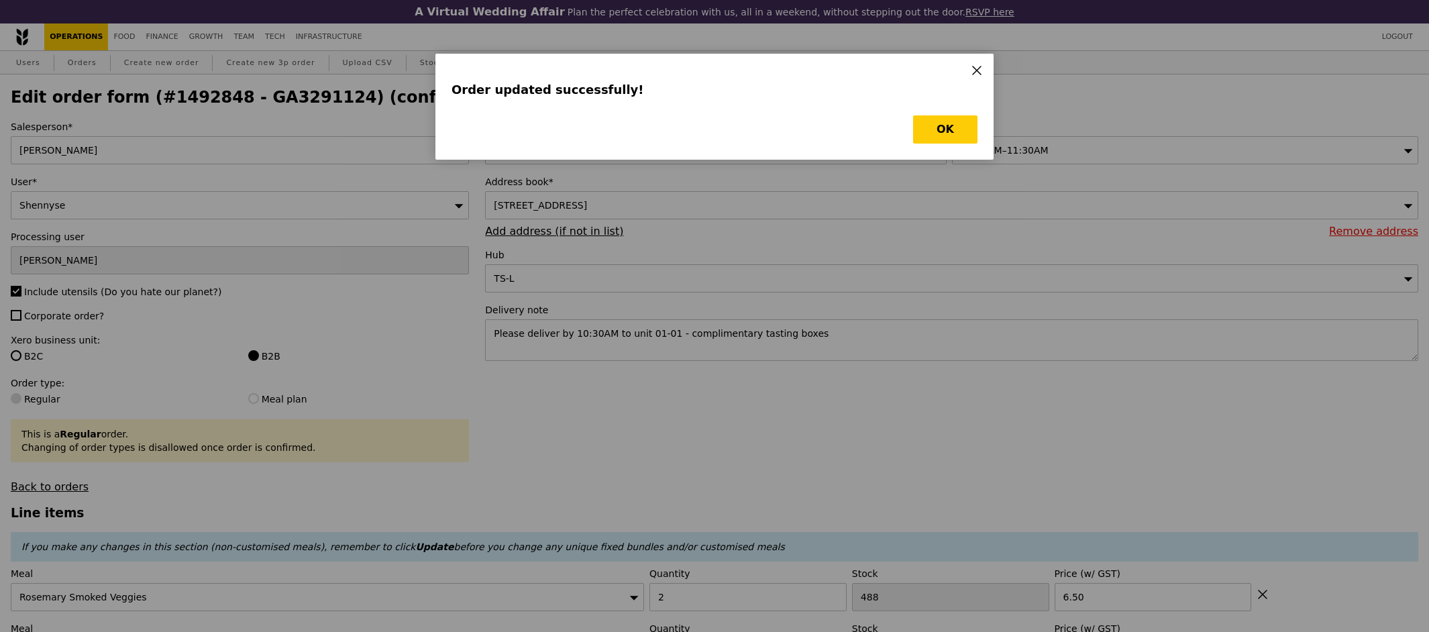
type input "Loading..."
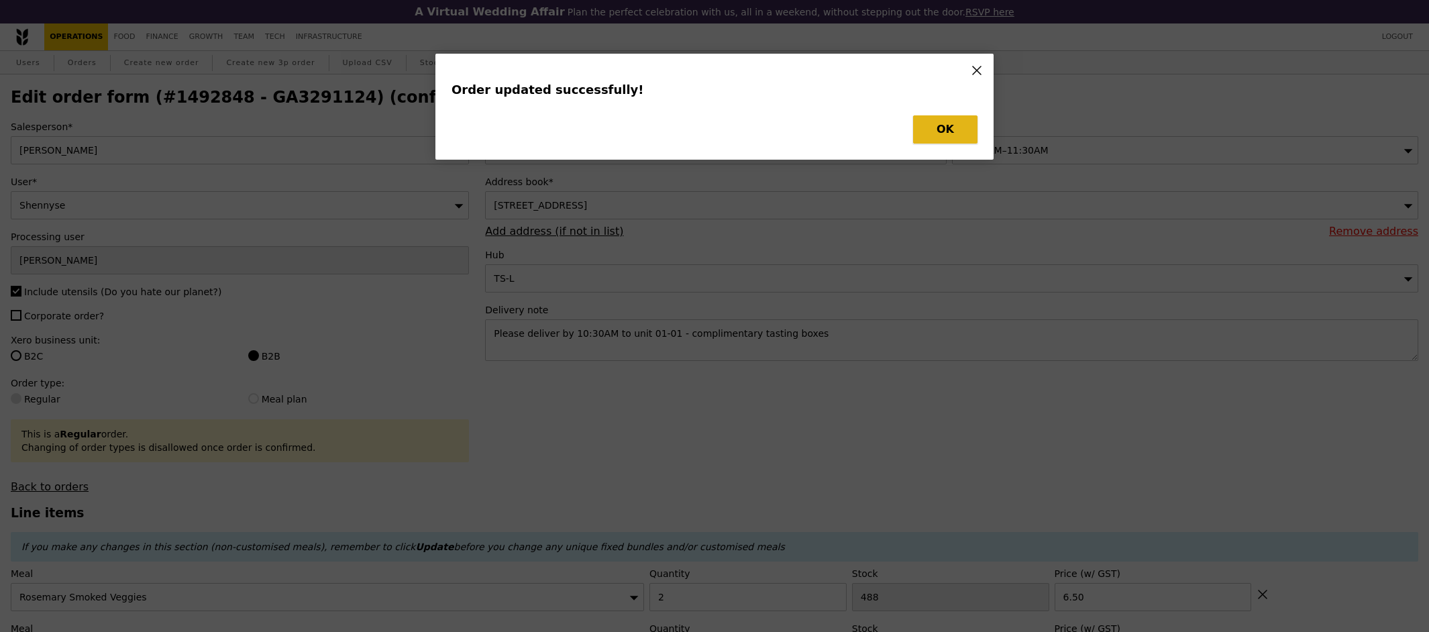
click at [956, 133] on button "OK" at bounding box center [945, 129] width 64 height 28
type input "0.00"
type input "202.90"
type input "Update"
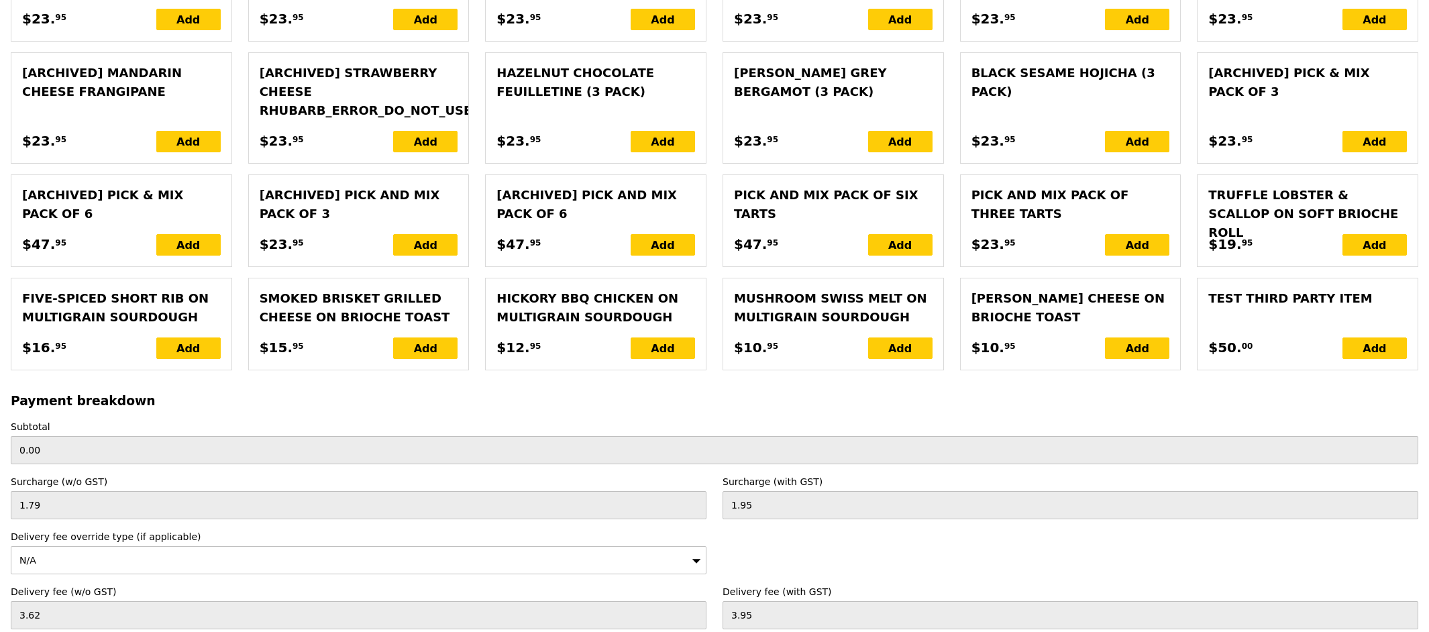
scroll to position [3049, 0]
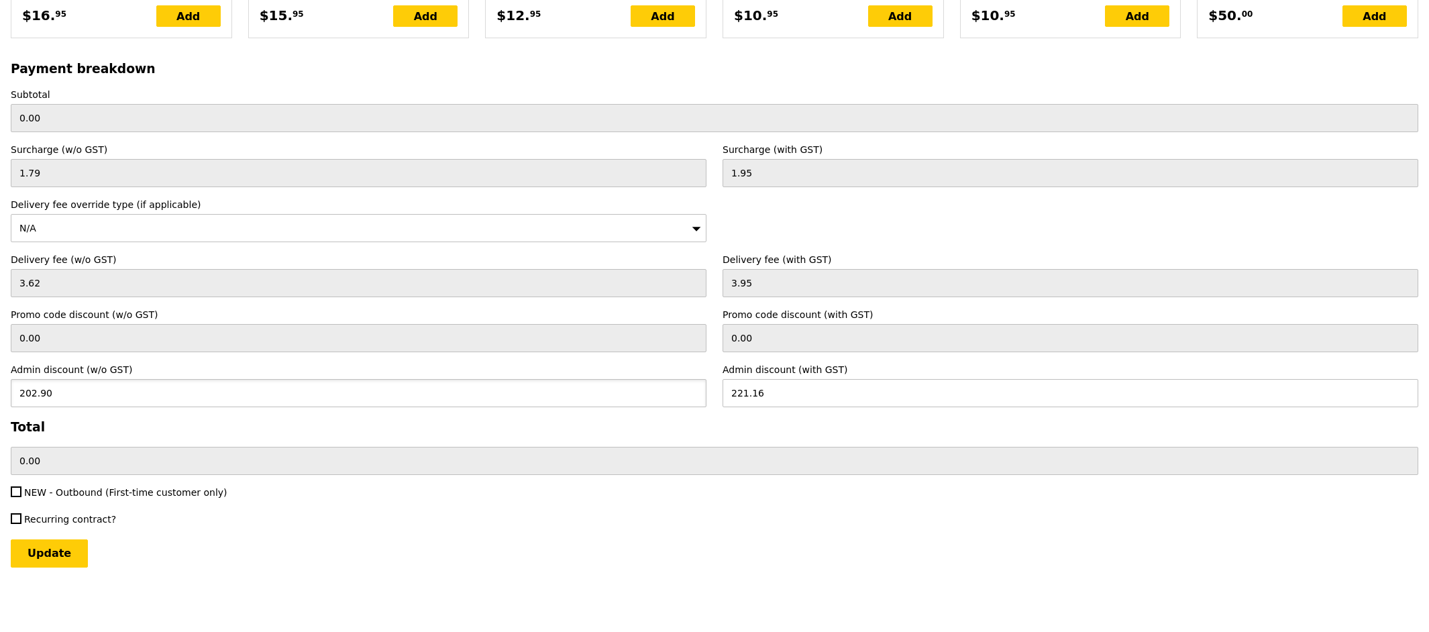
drag, startPoint x: 71, startPoint y: 392, endPoint x: 0, endPoint y: 389, distance: 71.2
click at [11, 539] on input "Update" at bounding box center [49, 553] width 77 height 28
type input "0"
type input "0.00"
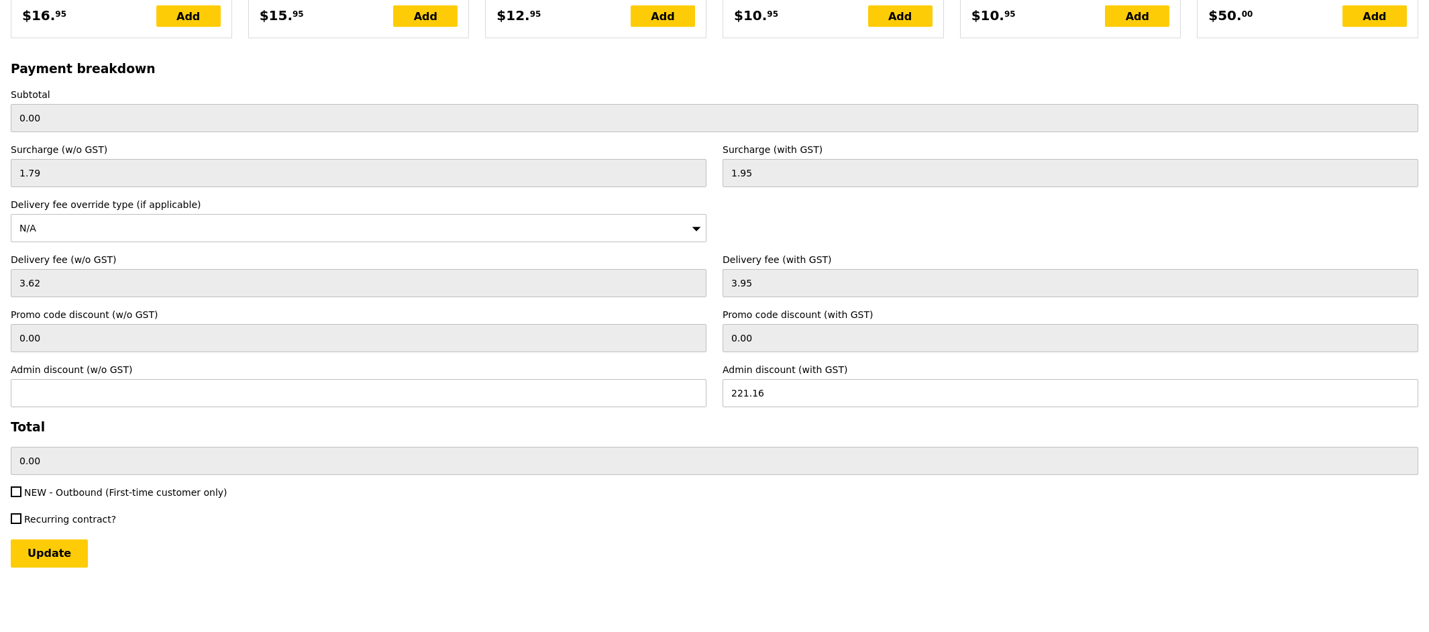
type input "5.90"
type input "Loading..."
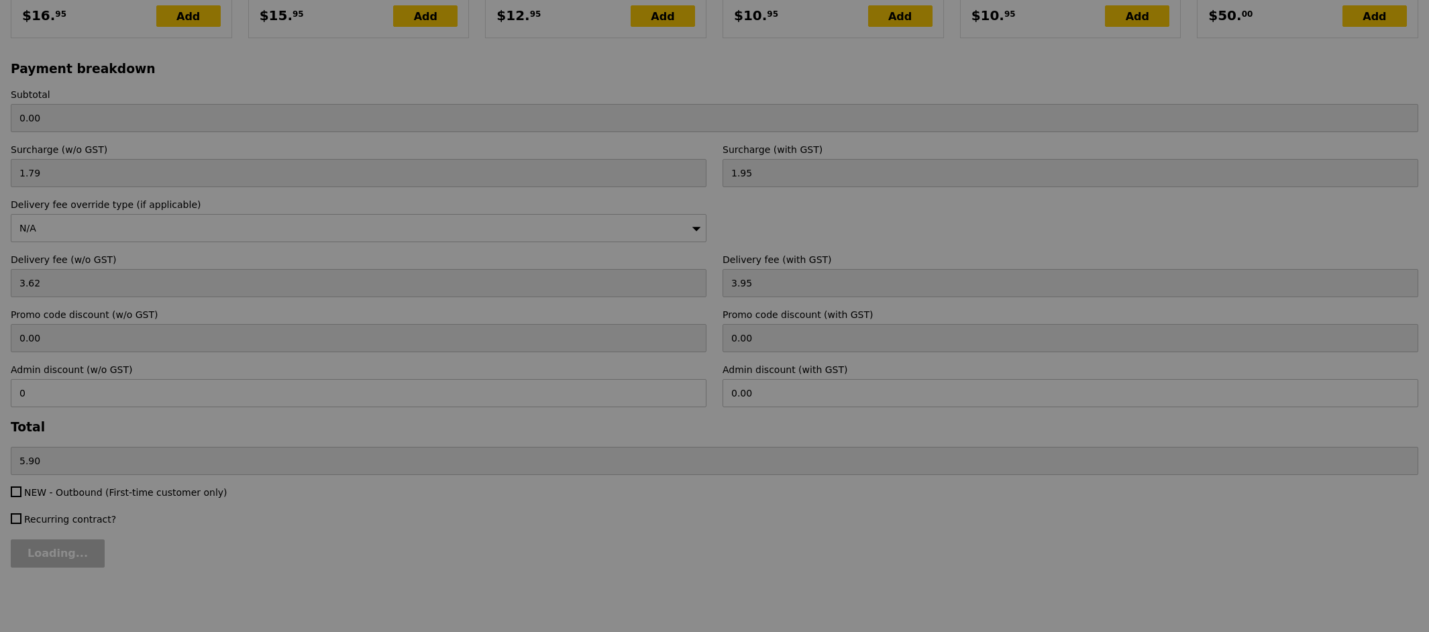
type input "197.00"
type input "202.90"
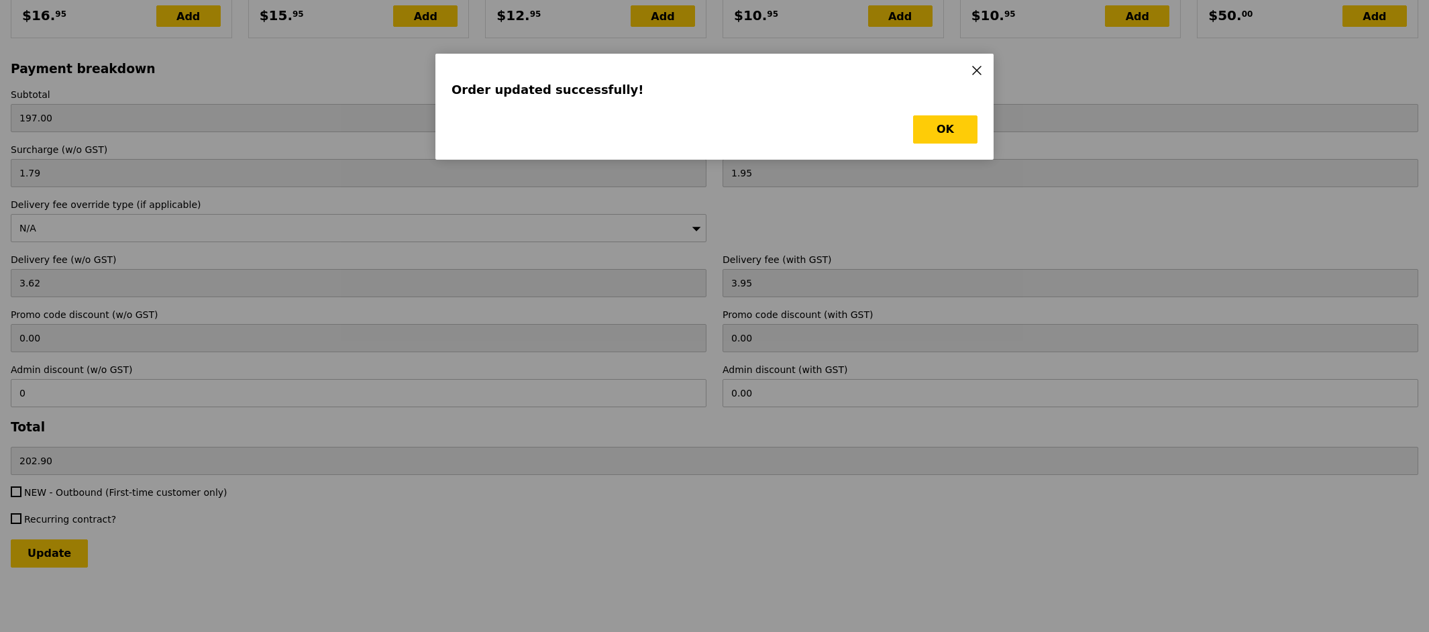
scroll to position [0, 0]
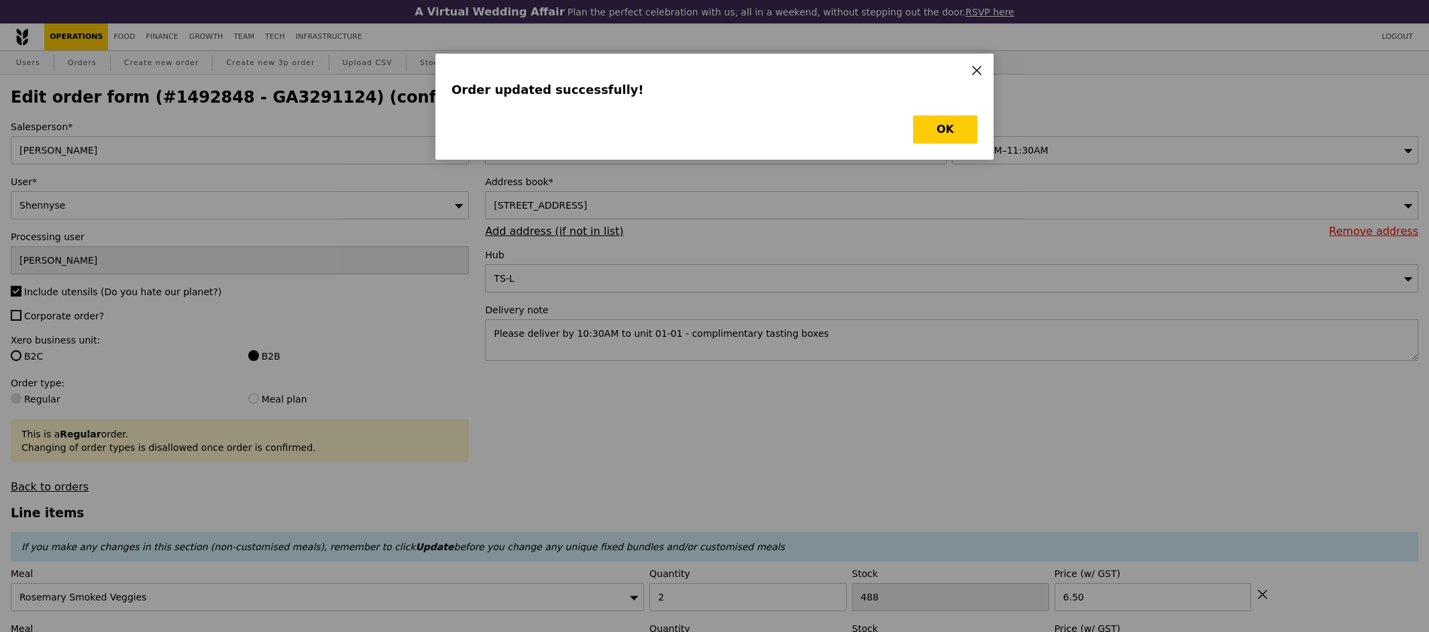
type input "Loading..."
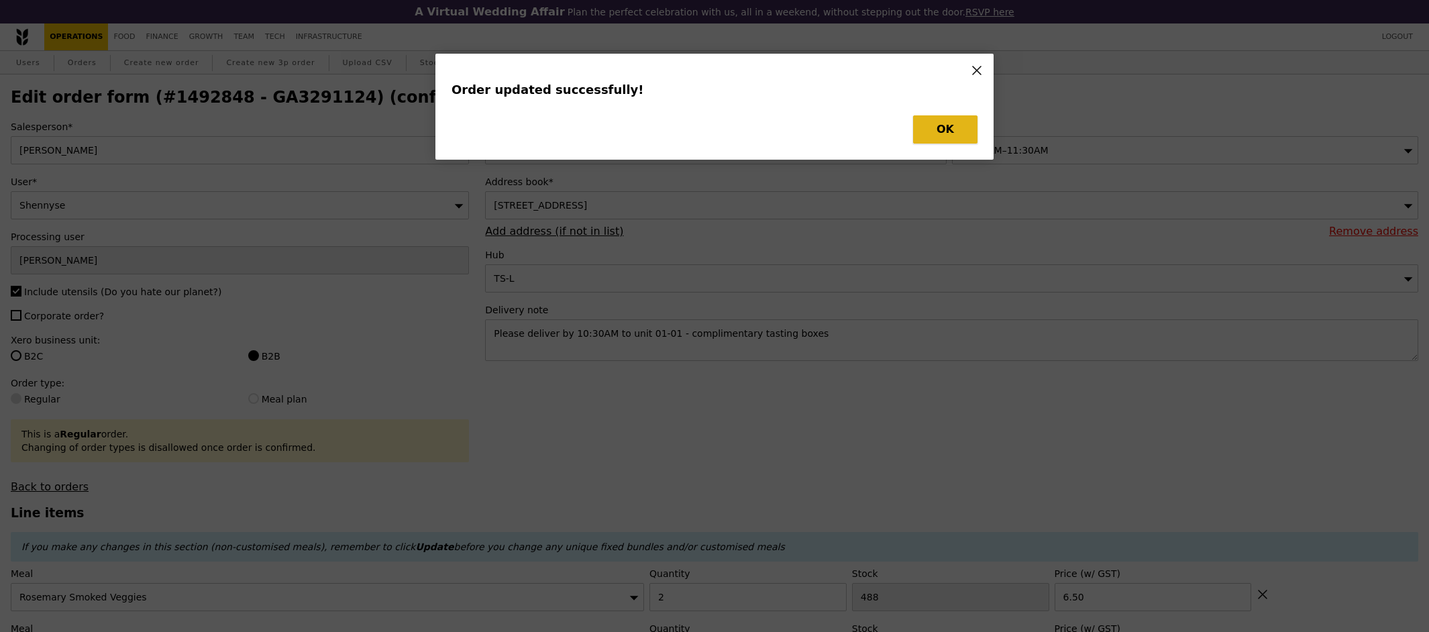
click at [949, 133] on button "OK" at bounding box center [945, 129] width 64 height 28
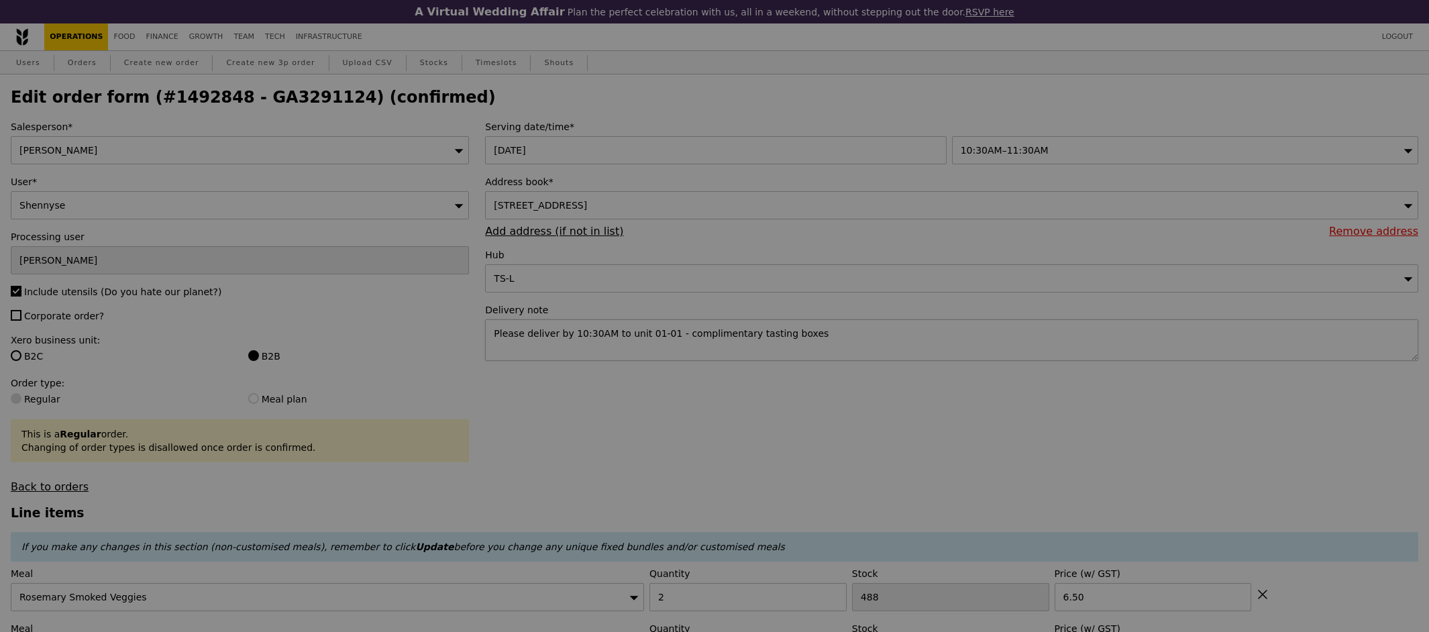
type input "0.00"
type input "5.90"
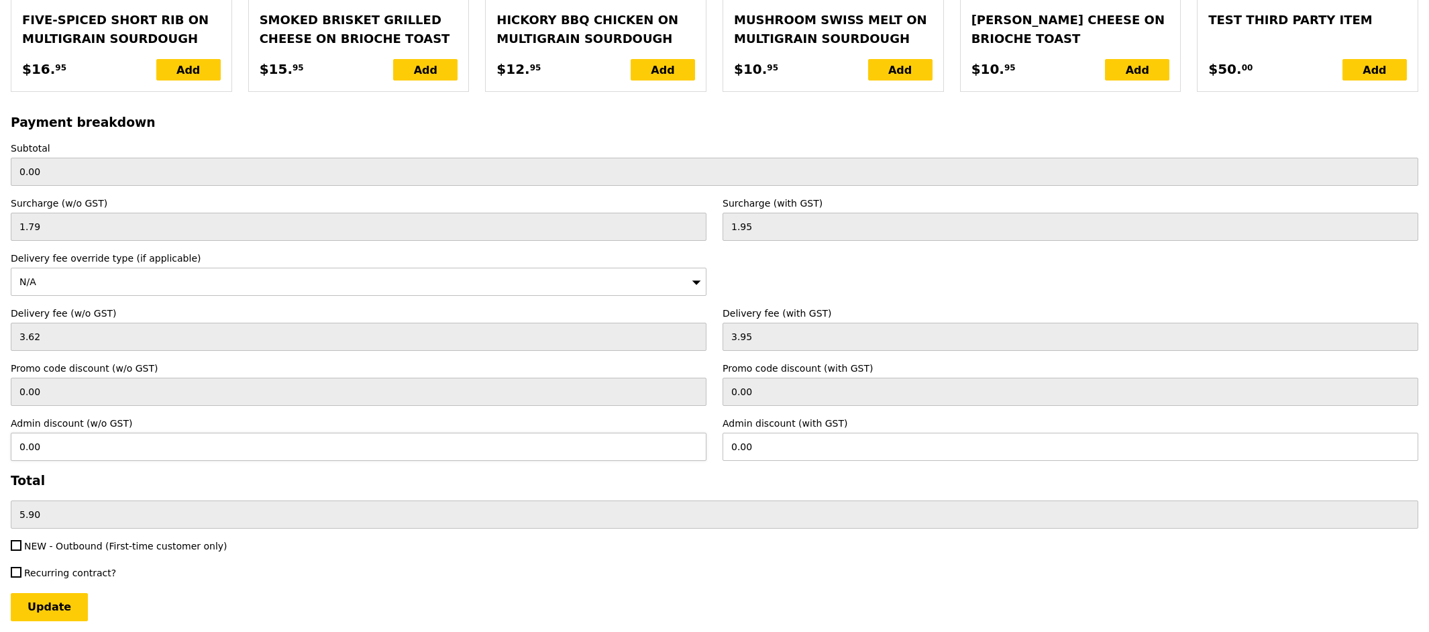
scroll to position [3049, 0]
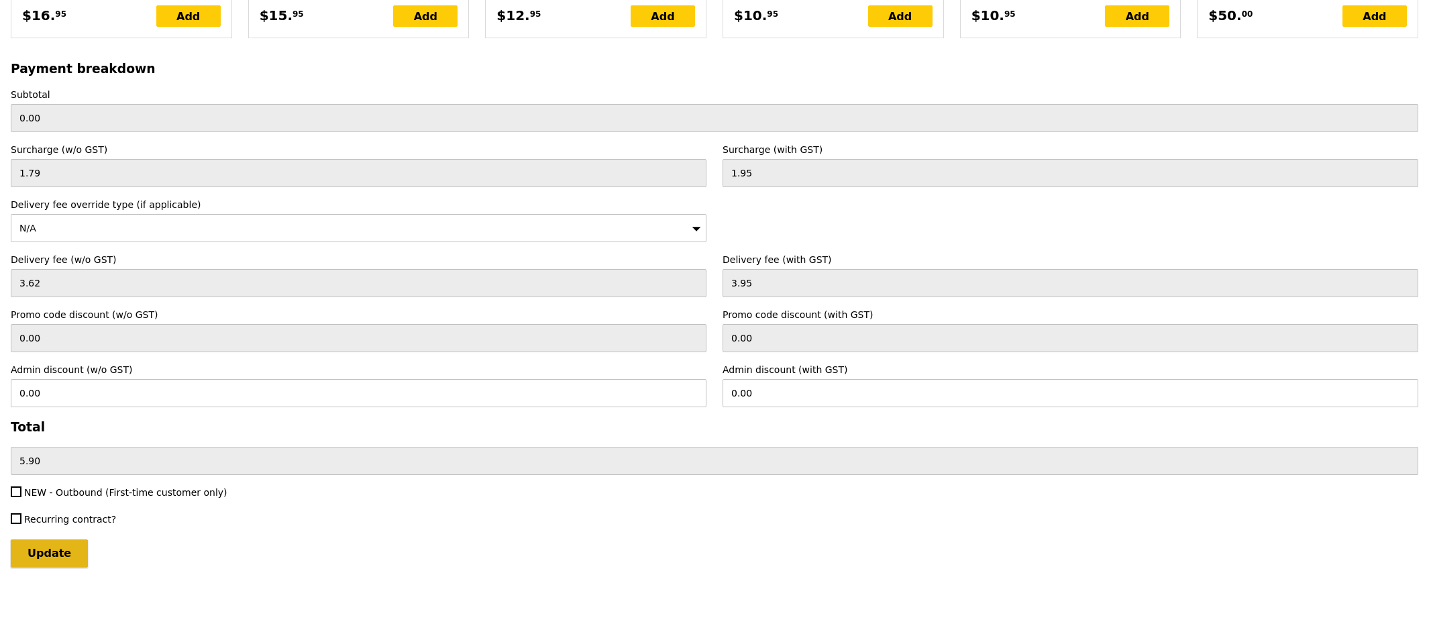
click at [51, 557] on input "Update" at bounding box center [49, 553] width 77 height 28
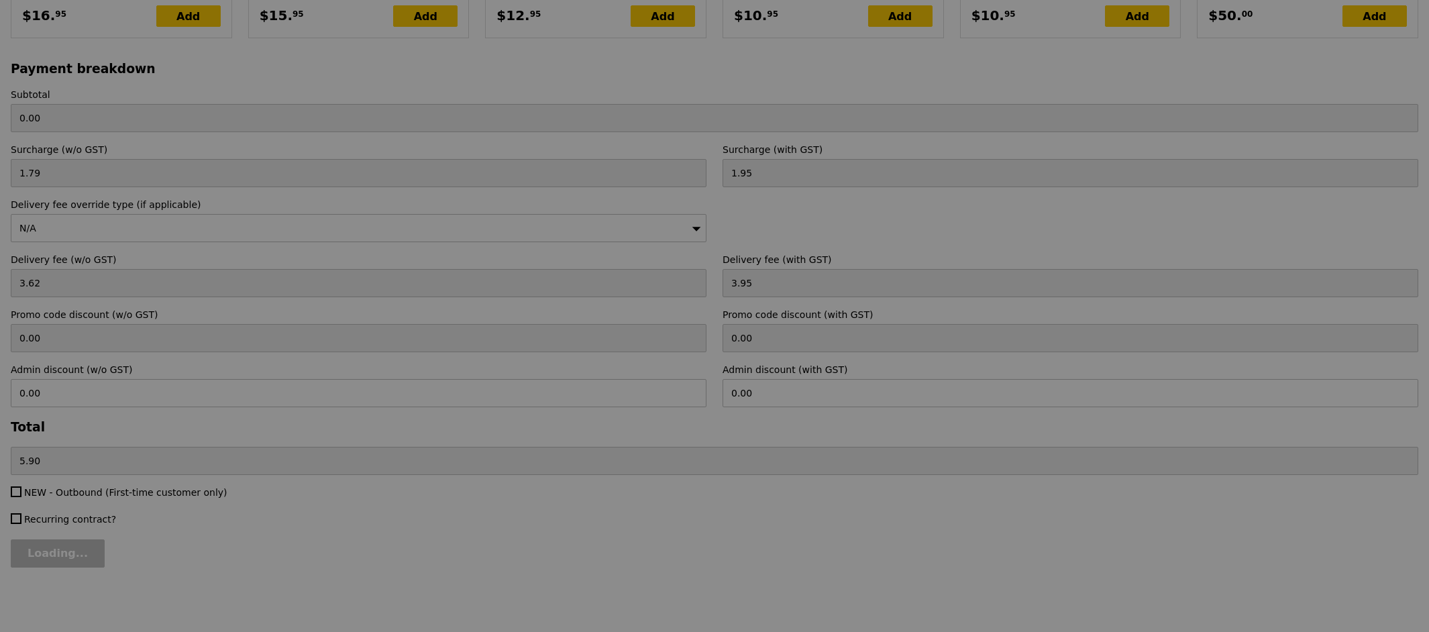
type input "Loading..."
type input "197.00"
type input "202.90"
type input "Update"
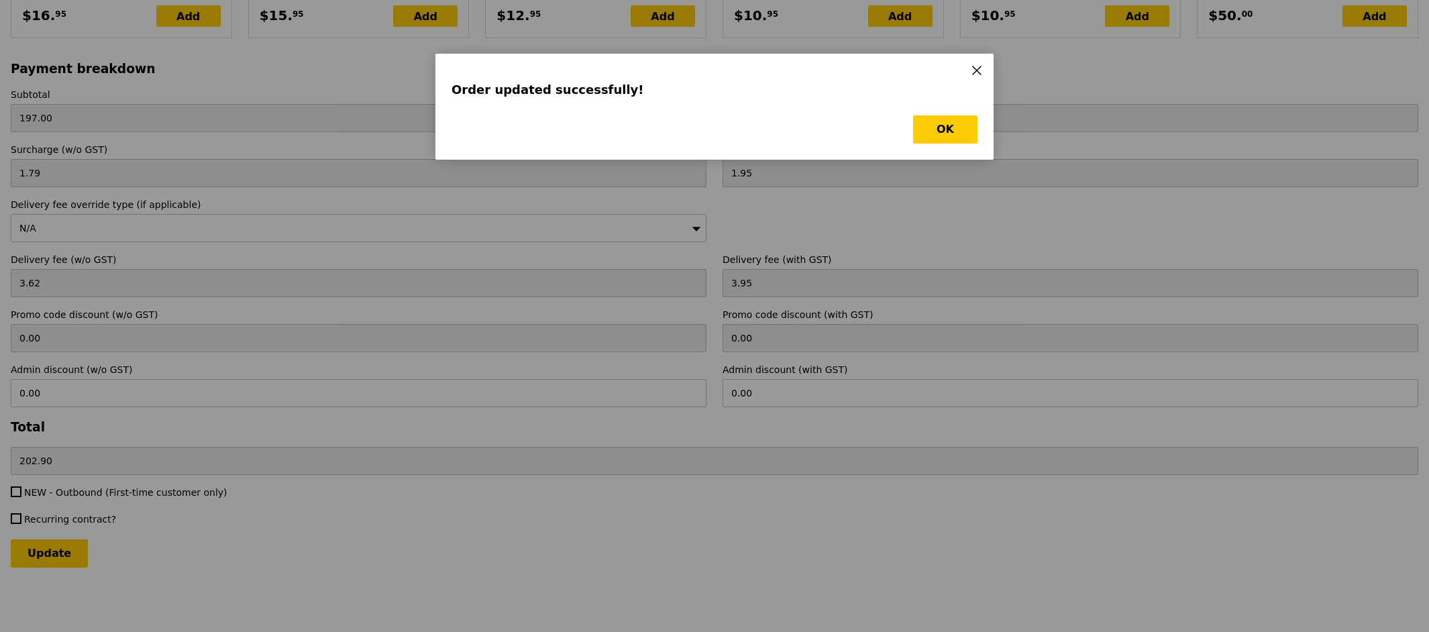
scroll to position [0, 0]
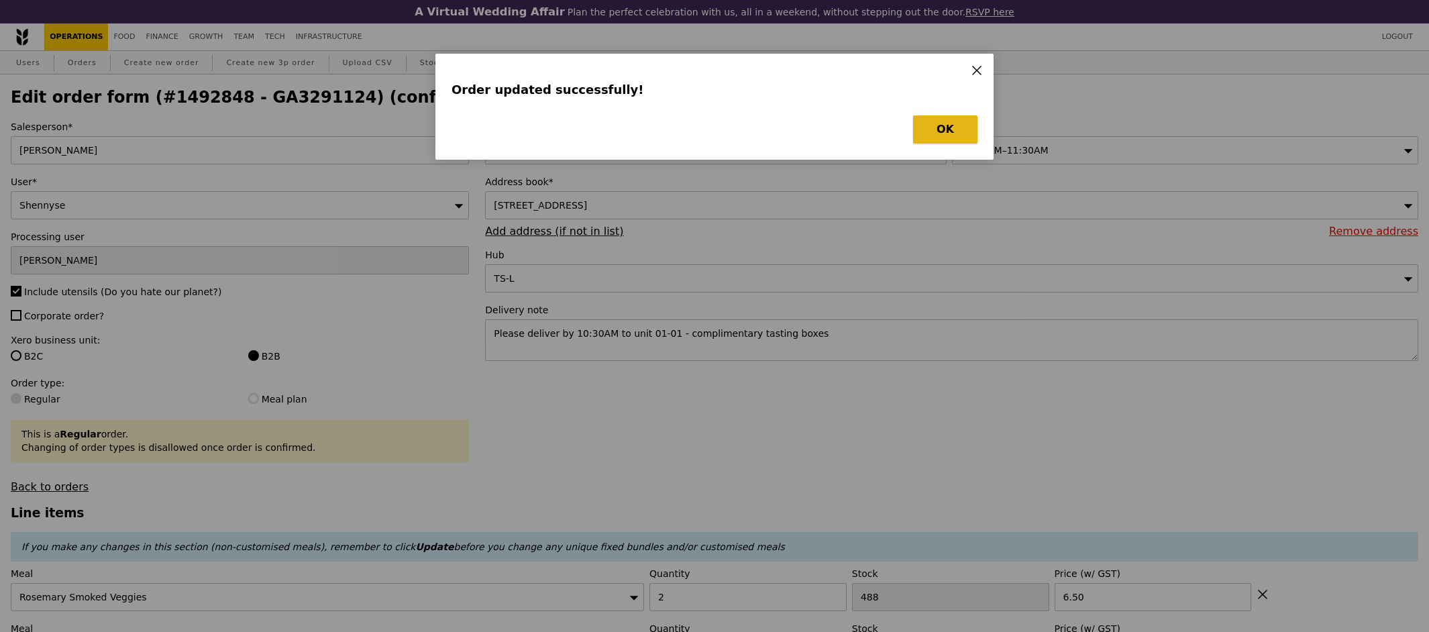
click at [957, 118] on button "OK" at bounding box center [945, 129] width 64 height 28
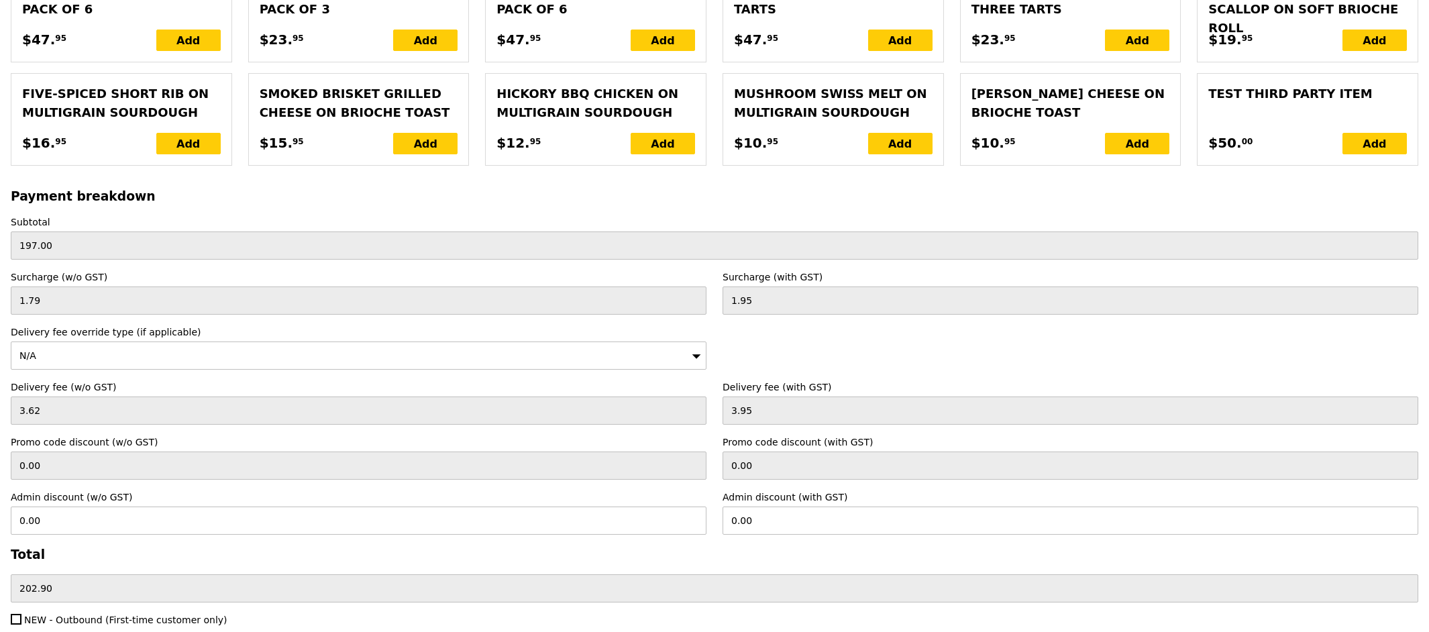
scroll to position [3049, 0]
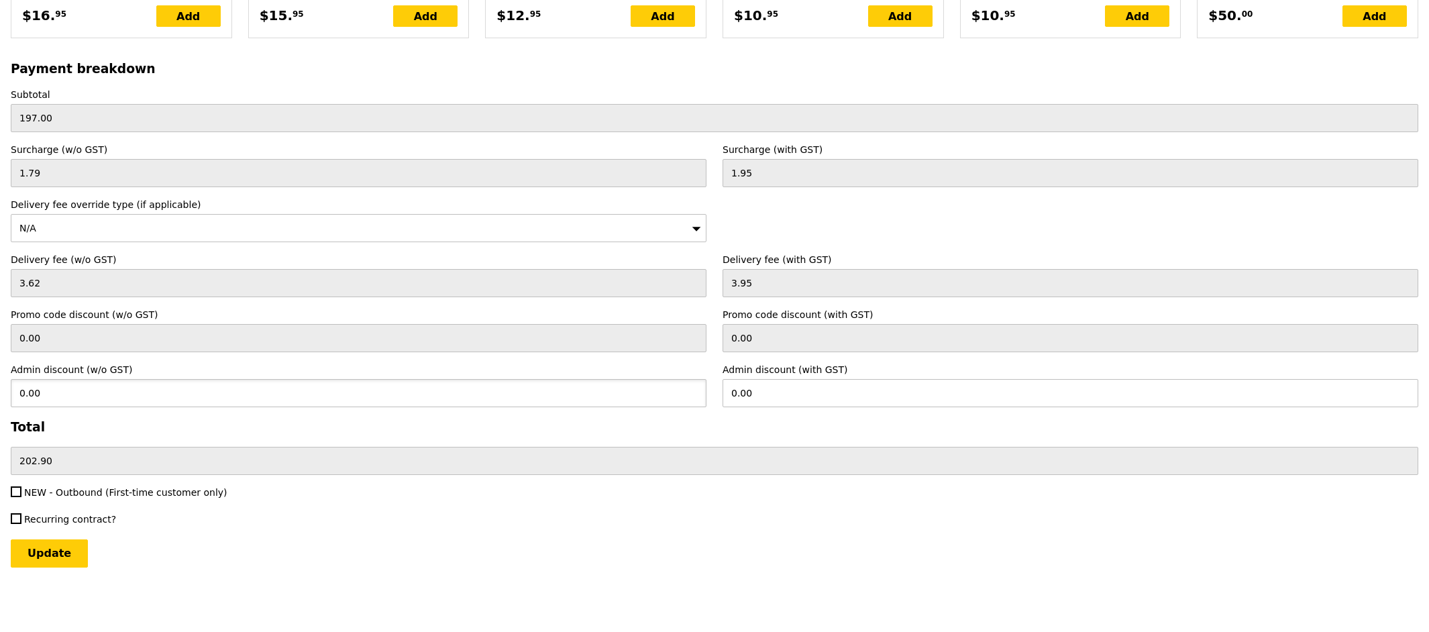
click at [91, 393] on input "0.00" at bounding box center [359, 393] width 696 height 28
type input "197"
click at [11, 539] on input "Update" at bounding box center [49, 553] width 77 height 28
type input "214.73"
type input "0.00"
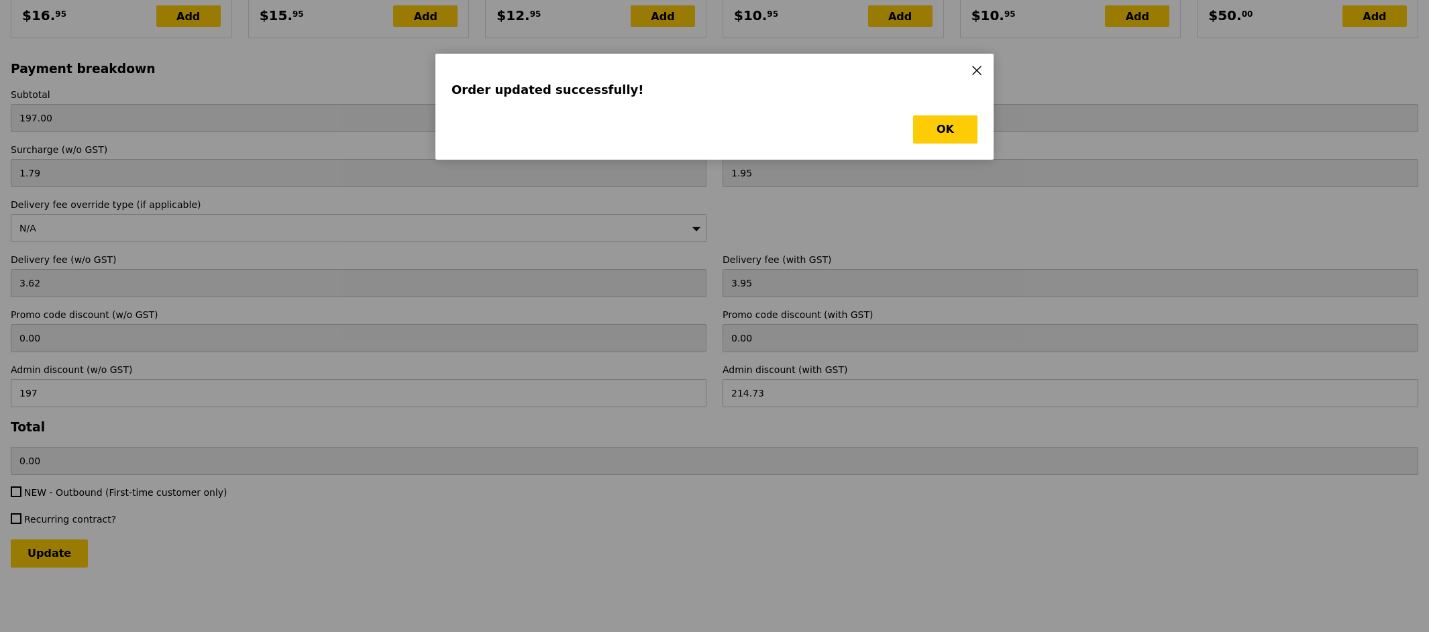
scroll to position [0, 0]
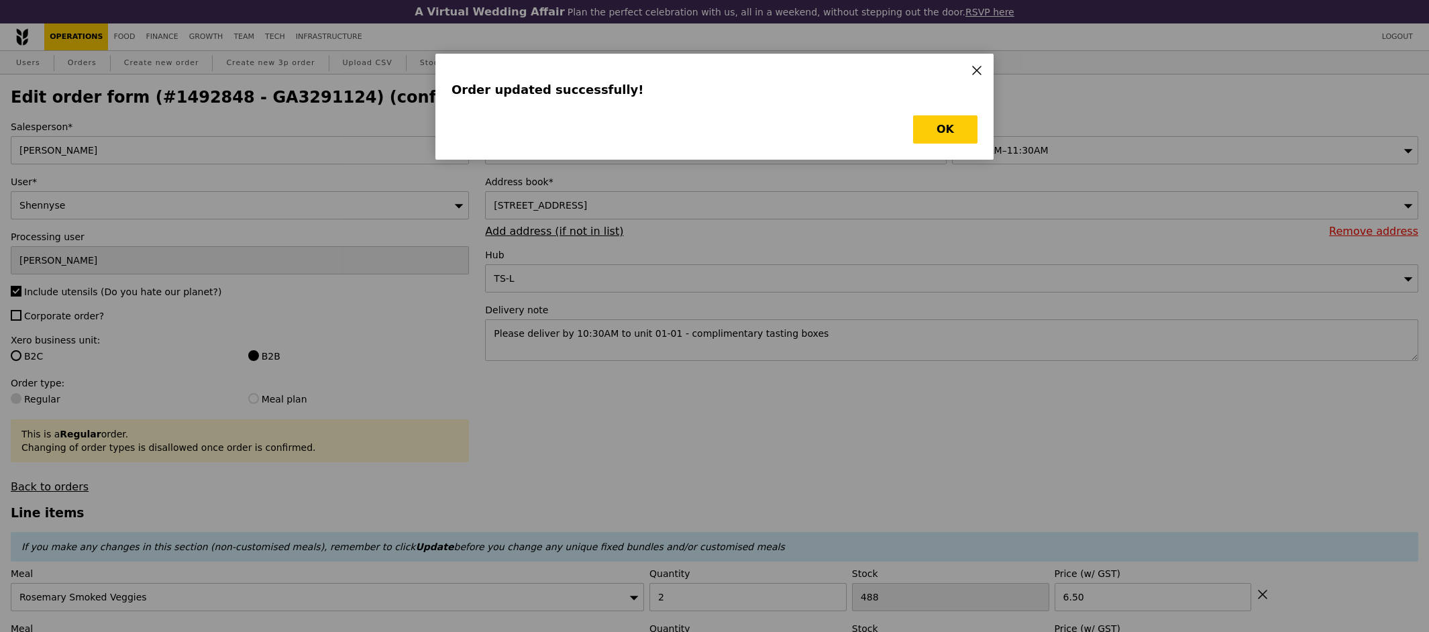
type input "Loading..."
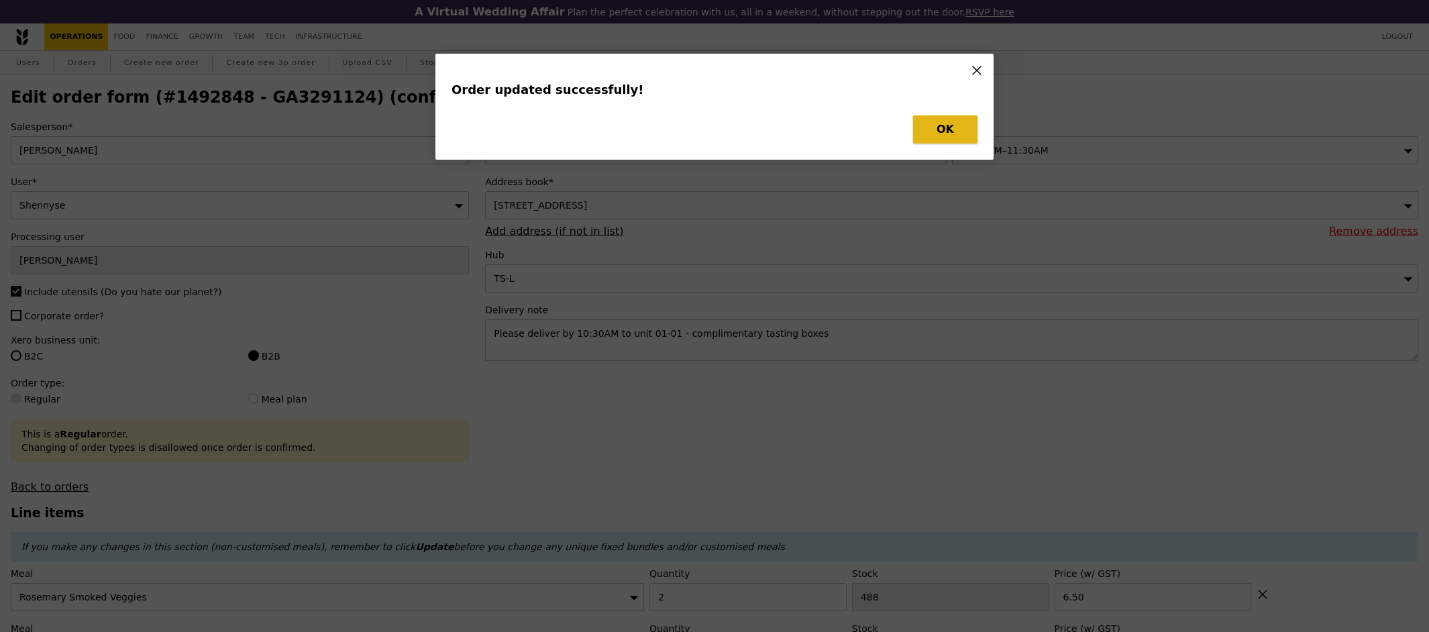
click at [943, 139] on button "OK" at bounding box center [945, 129] width 64 height 28
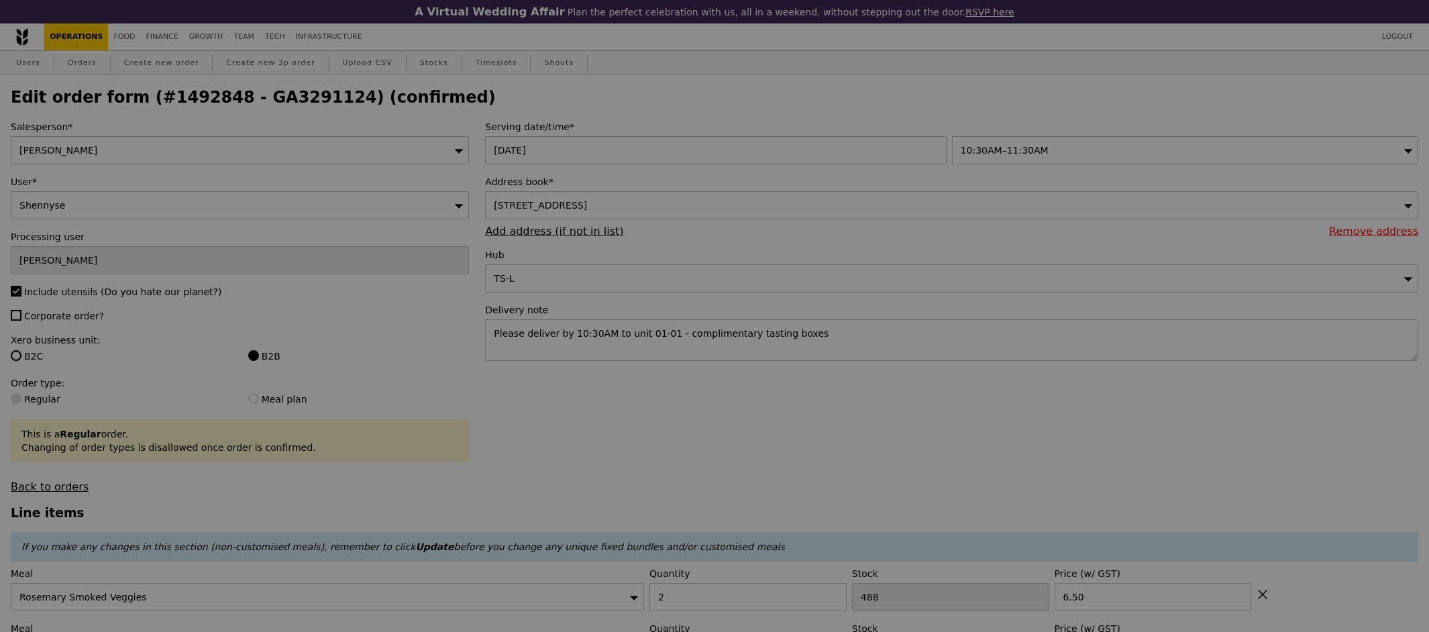
type input "0.00"
type input "197.00"
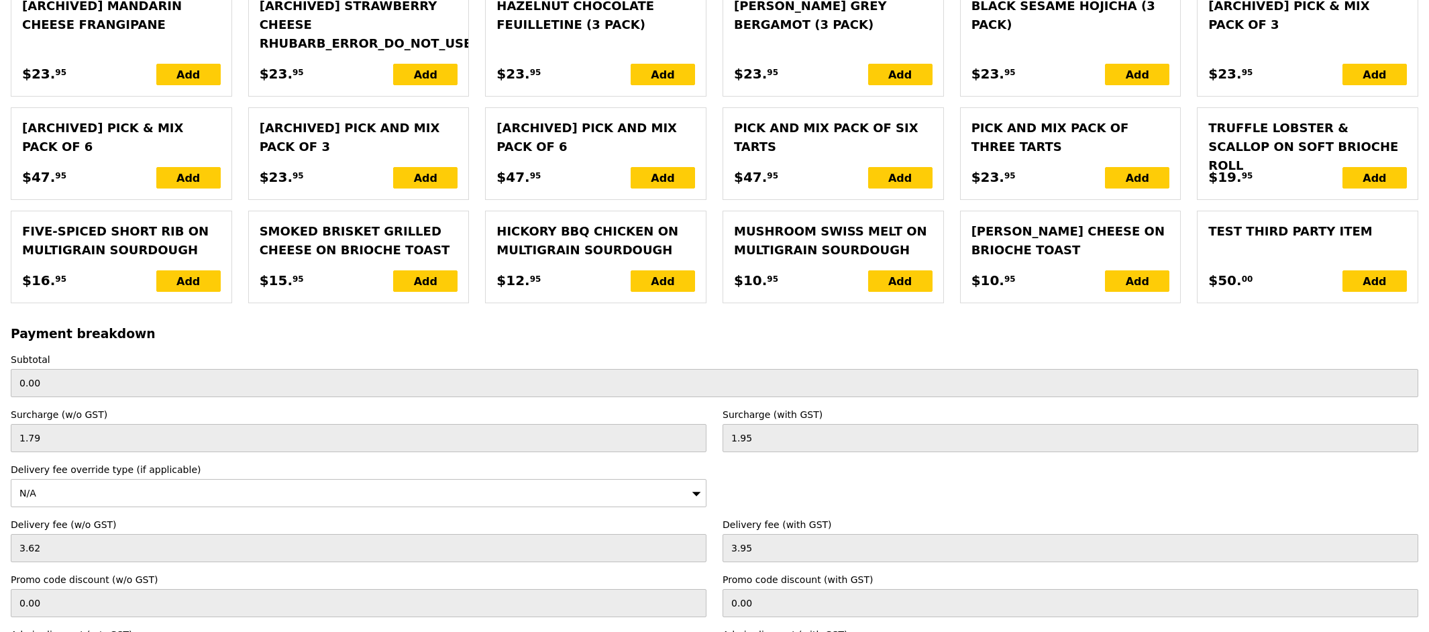
scroll to position [3049, 0]
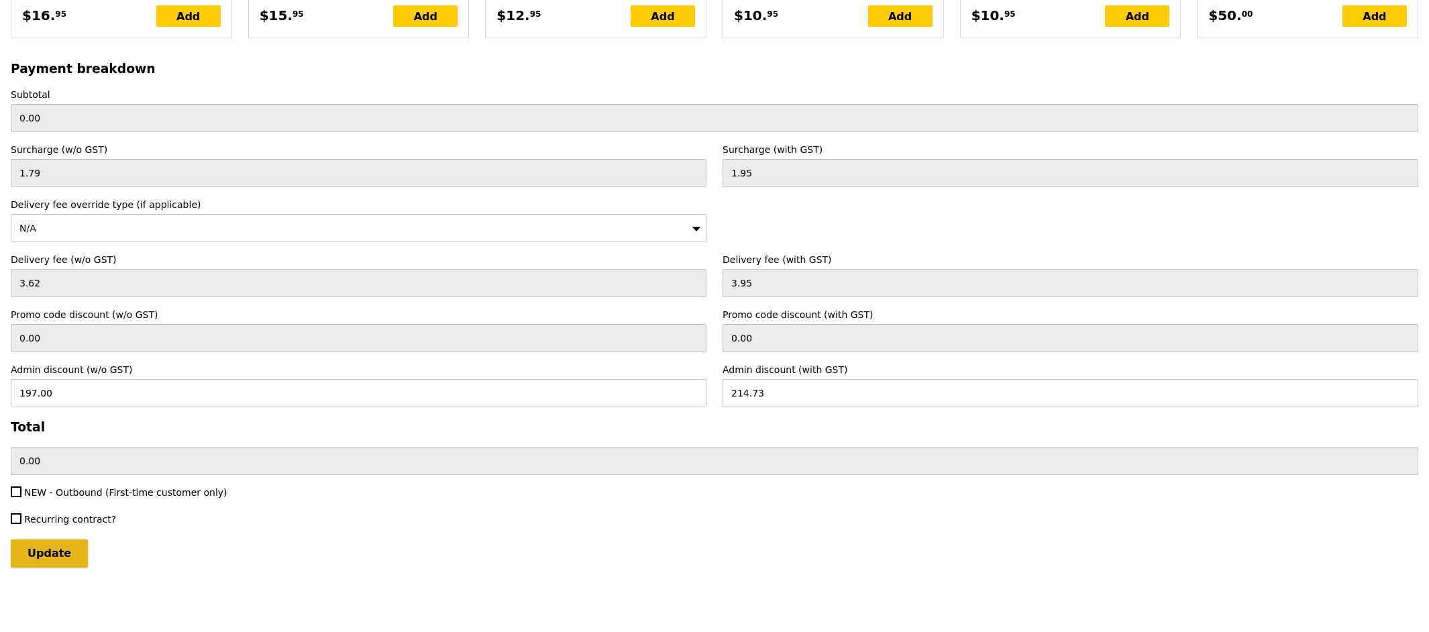
click at [66, 564] on input "Update" at bounding box center [49, 553] width 77 height 28
type input "Loading..."
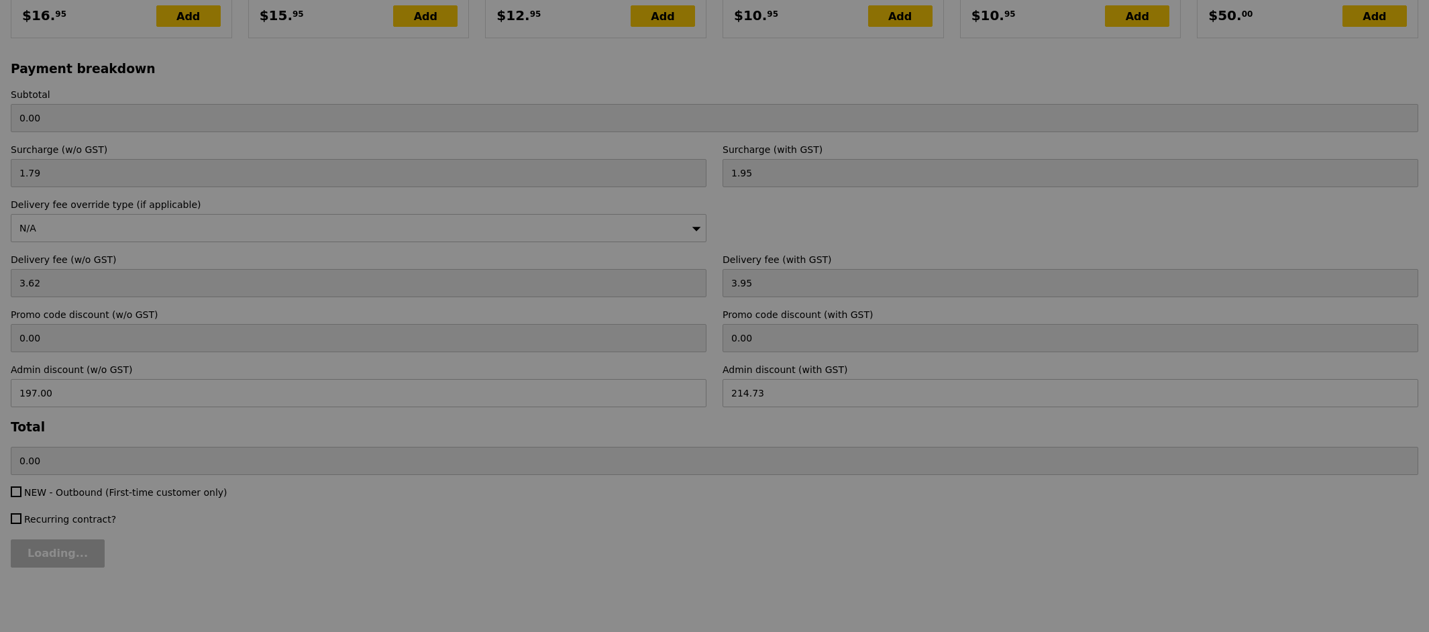
type input "197.00"
type input "Update"
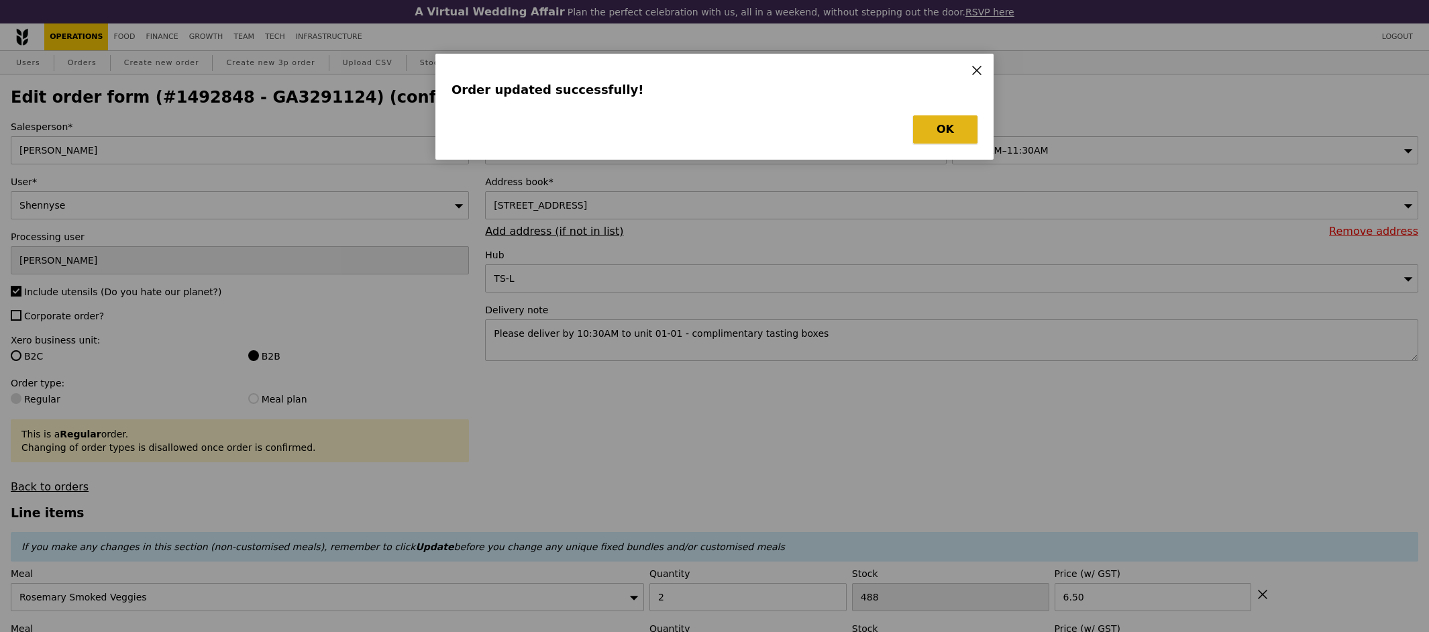
click at [962, 123] on button "OK" at bounding box center [945, 129] width 64 height 28
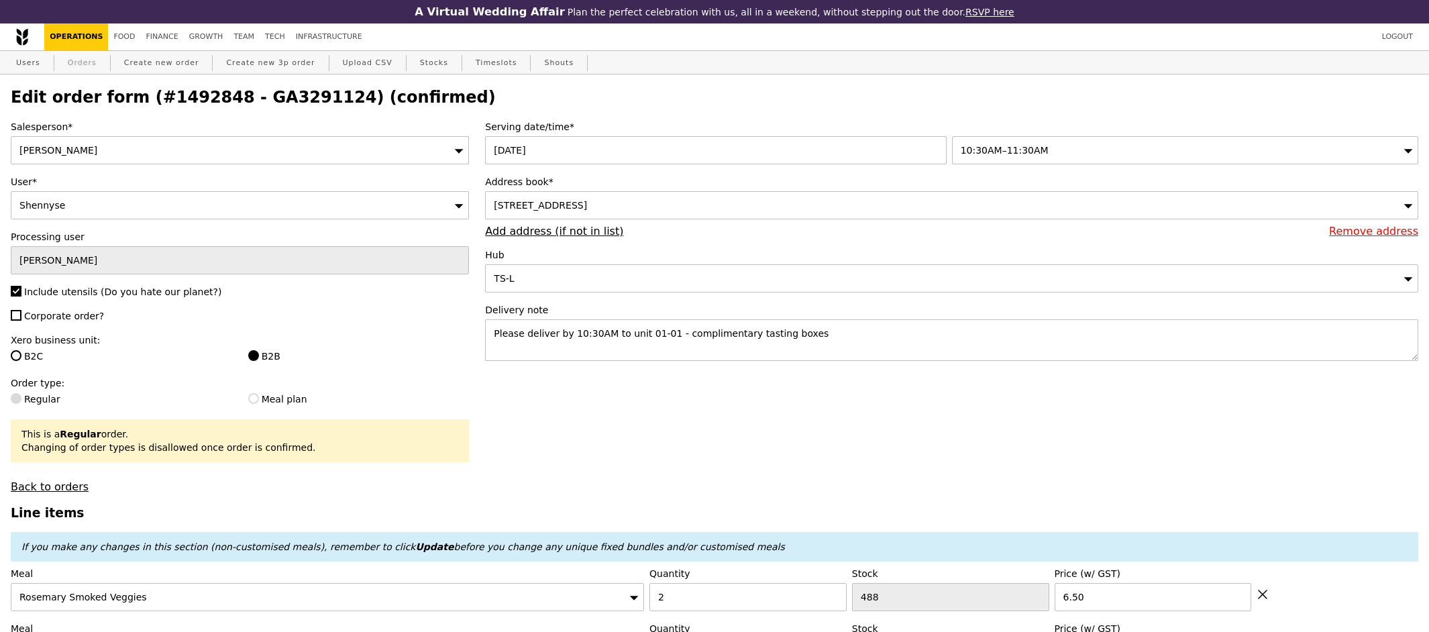
click at [75, 58] on link "Orders" at bounding box center [82, 63] width 40 height 24
select select "100"
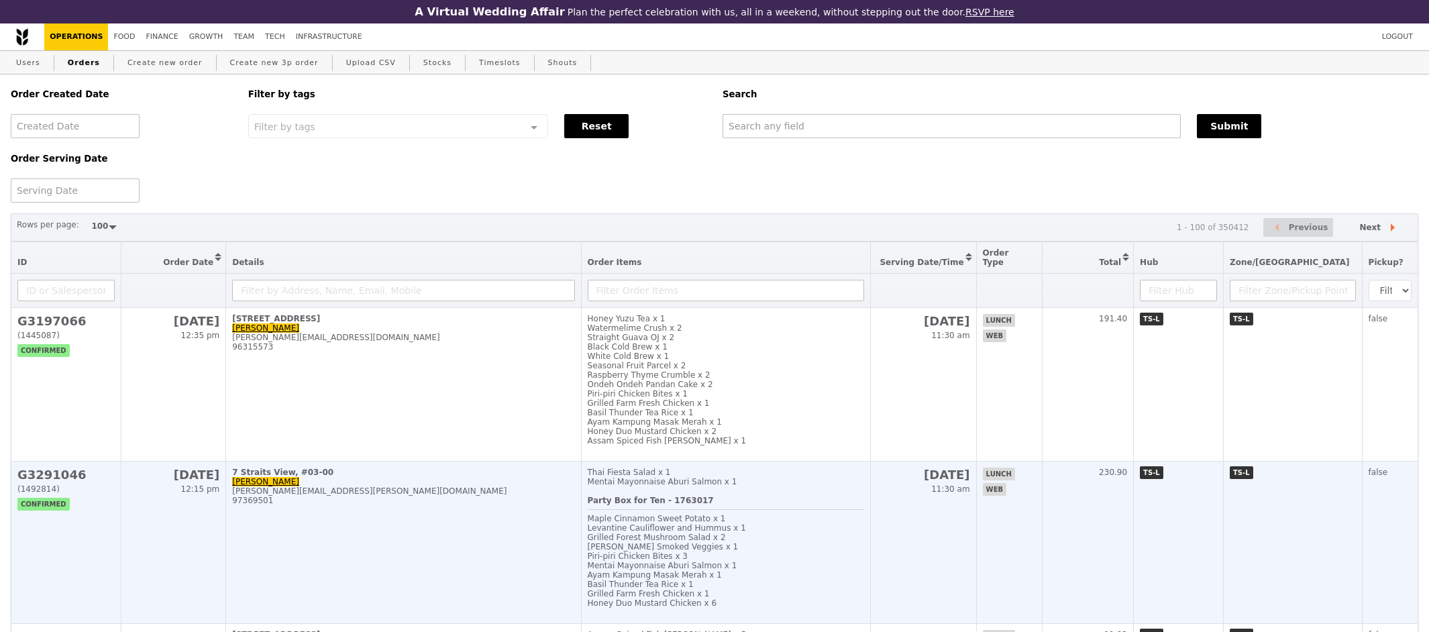
scroll to position [149, 0]
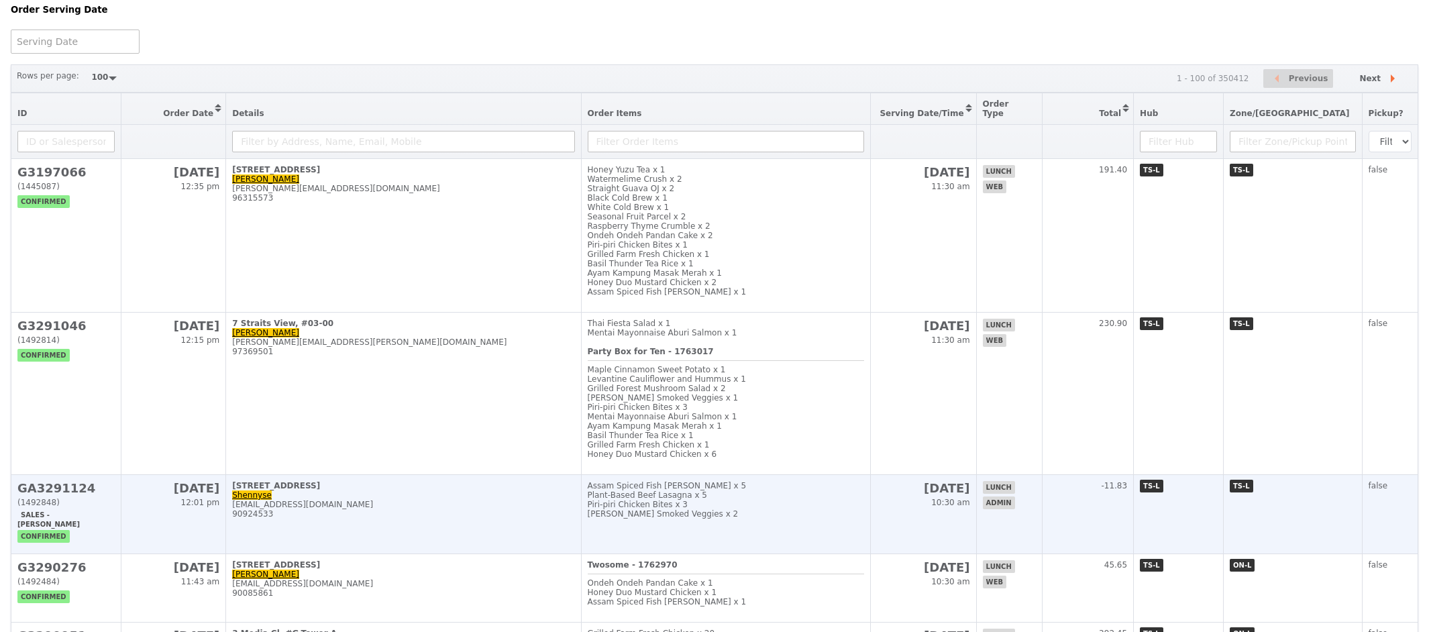
click at [70, 481] on h2 "GA3291124" at bounding box center [65, 488] width 97 height 14
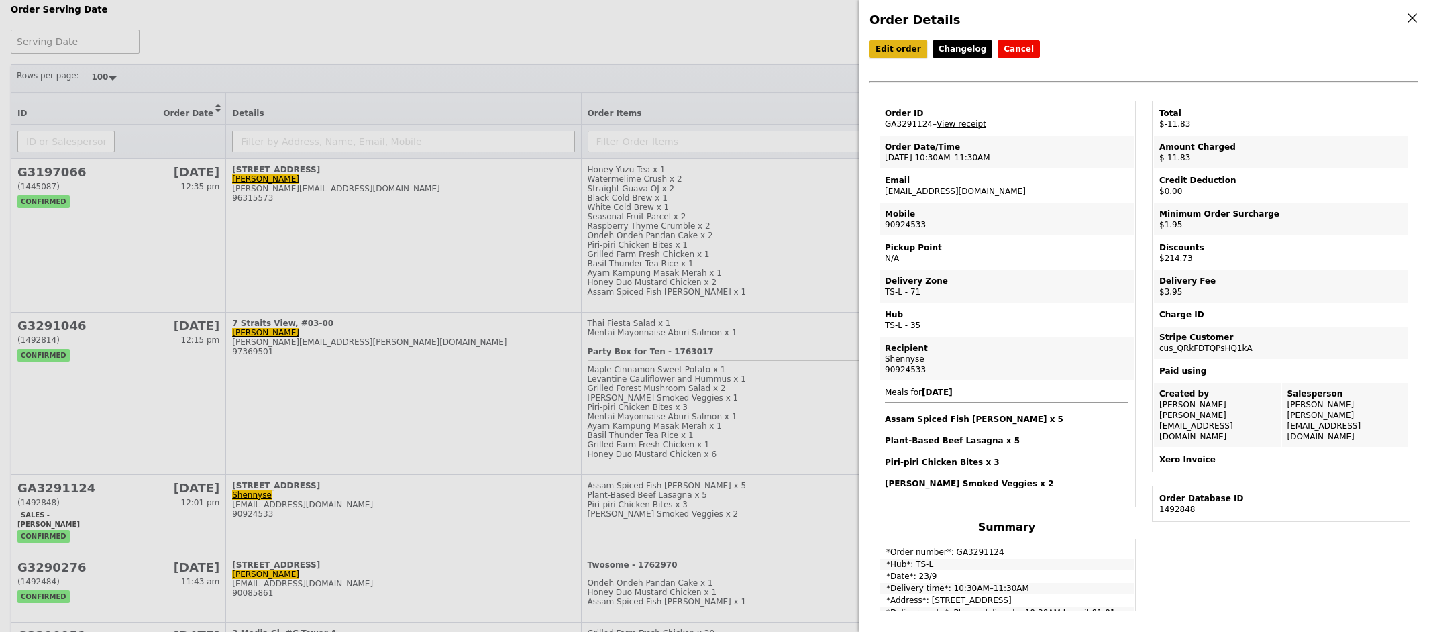
click at [888, 50] on link "Edit order" at bounding box center [898, 48] width 58 height 17
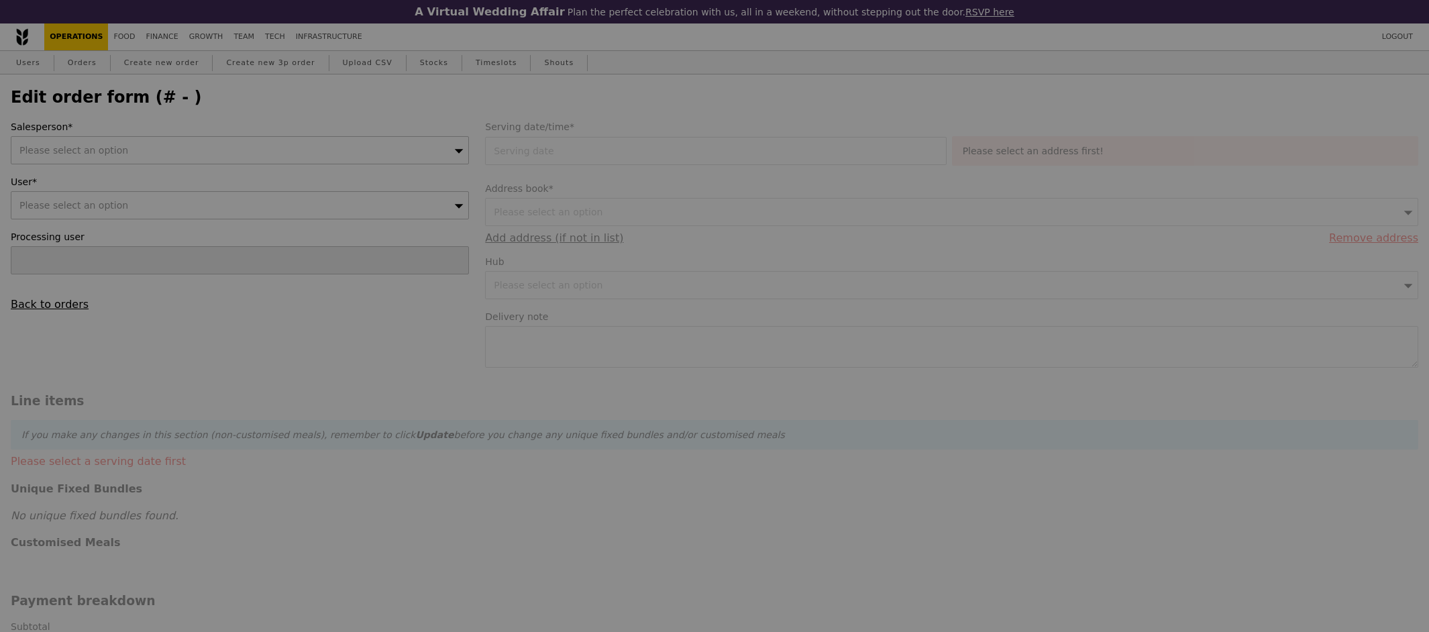
type input "Samantha"
type input "23 Sep 2025"
type textarea "Please deliver by 10:30AM to unit 01-01 - complimentary tasting boxes"
type input "197.00"
type input "1.79"
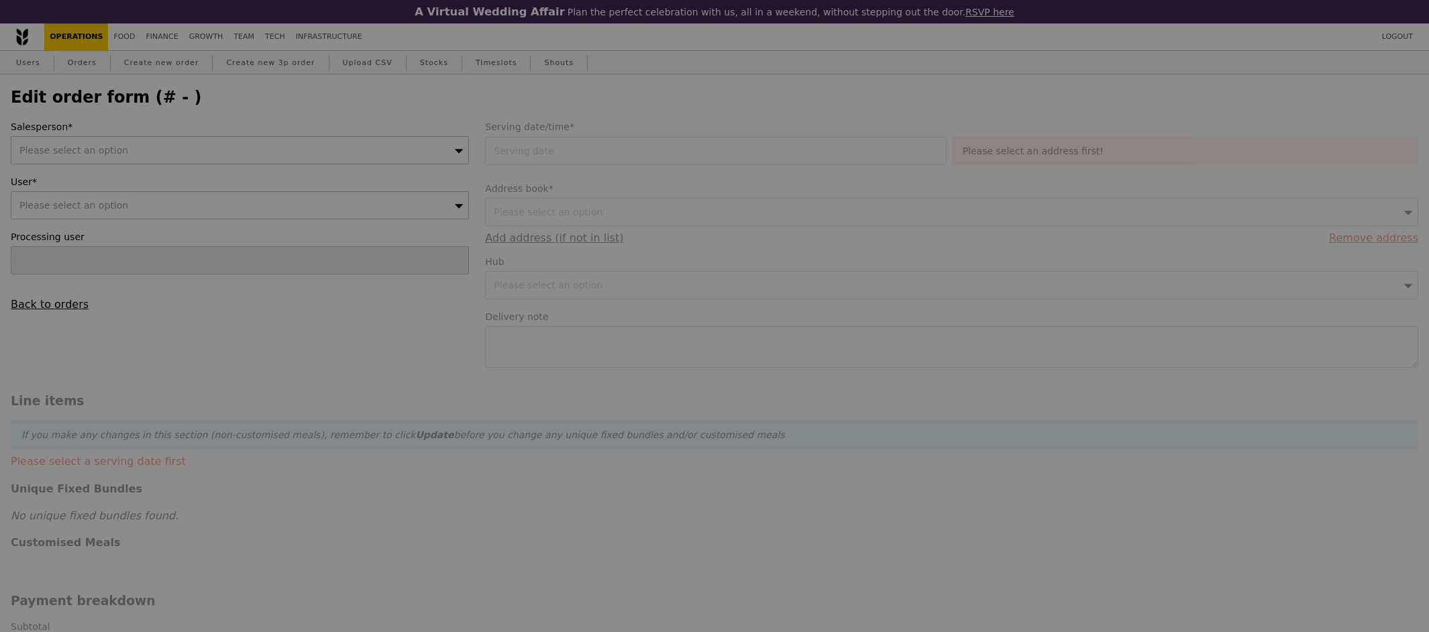
type input "1.95"
type input "3.62"
type input "3.95"
type input "197.00"
type input "214.73"
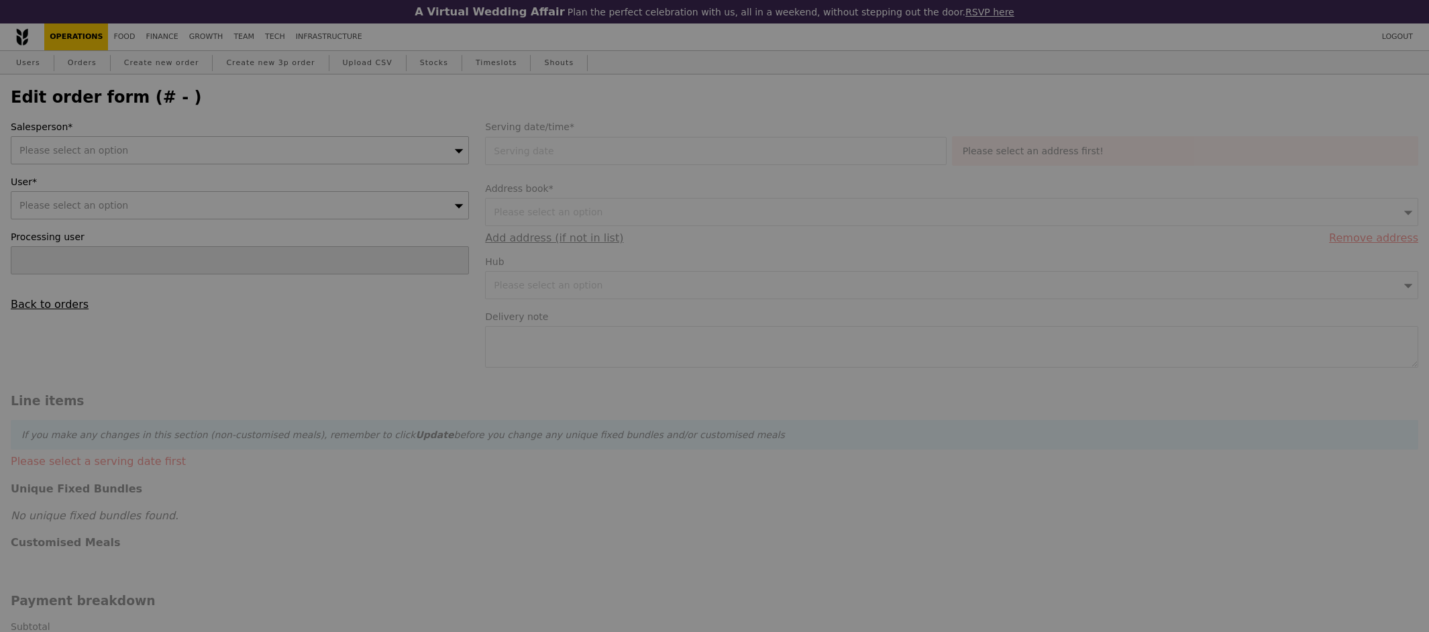
type input "Loading..."
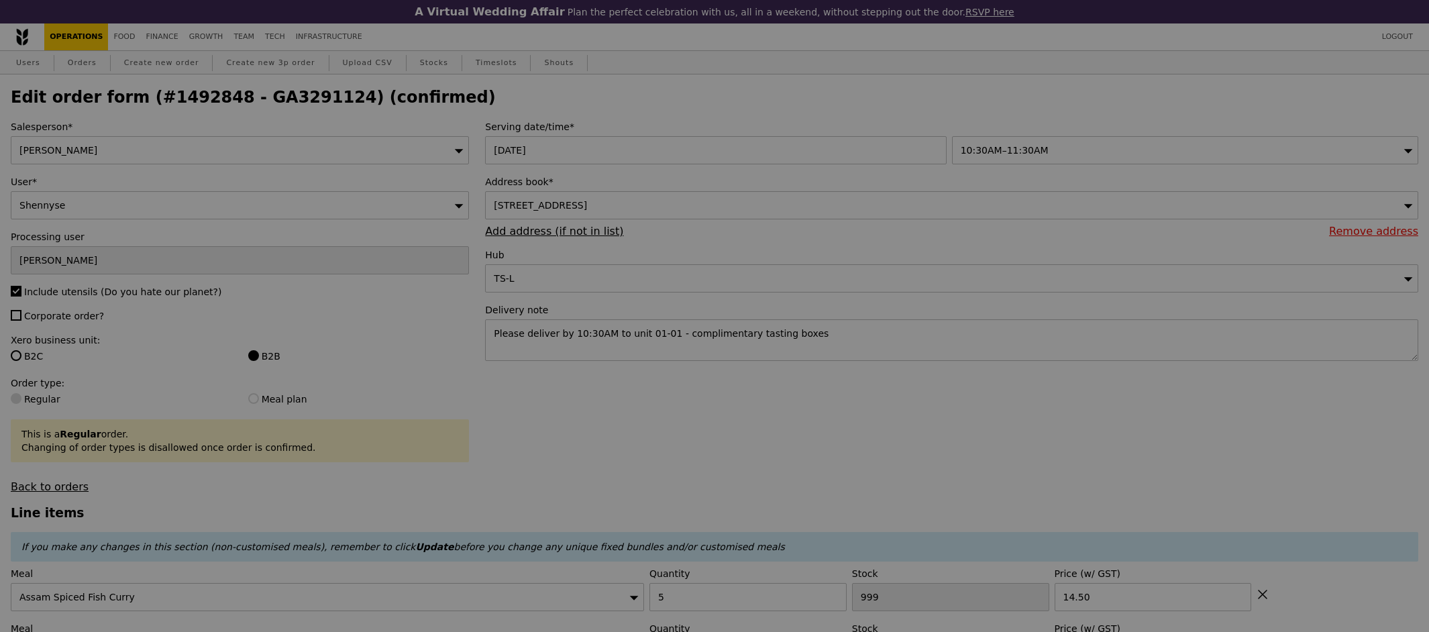
type input "469"
type input "474"
type input "497"
type input "488"
type input "Update"
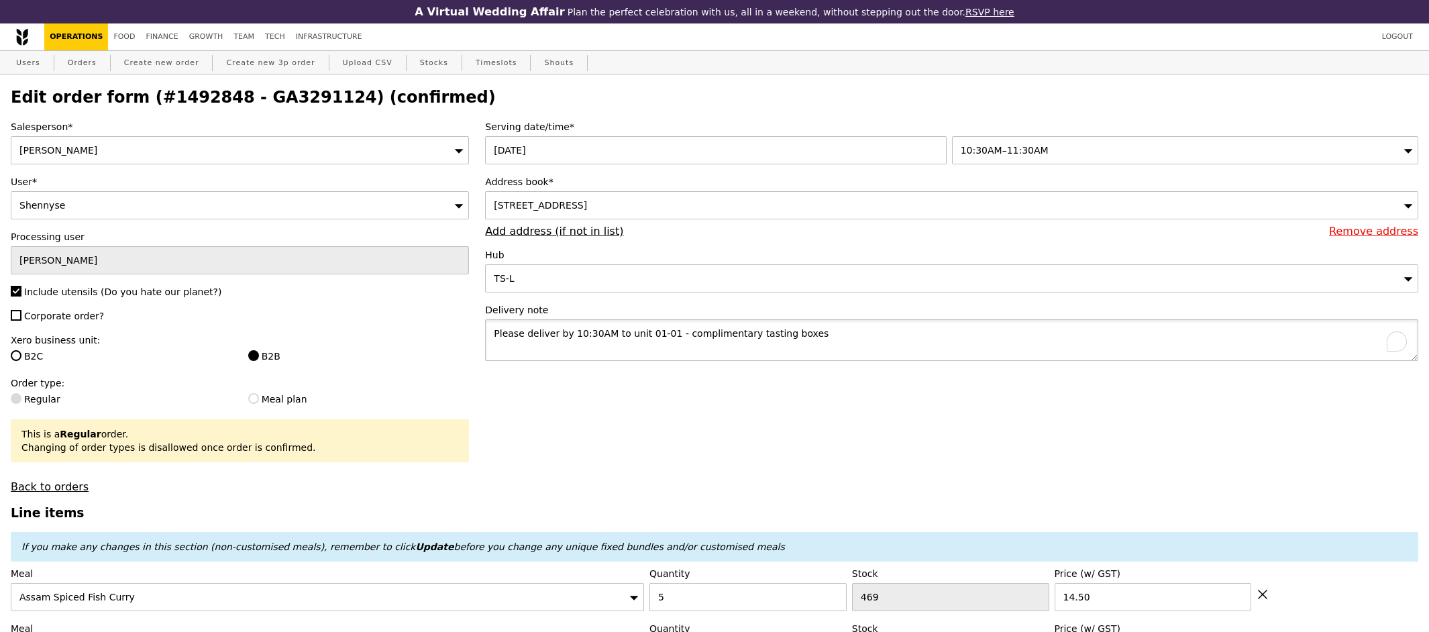
drag, startPoint x: 830, startPoint y: 340, endPoint x: 446, endPoint y: 329, distance: 384.6
type textarea "Please deliver with"
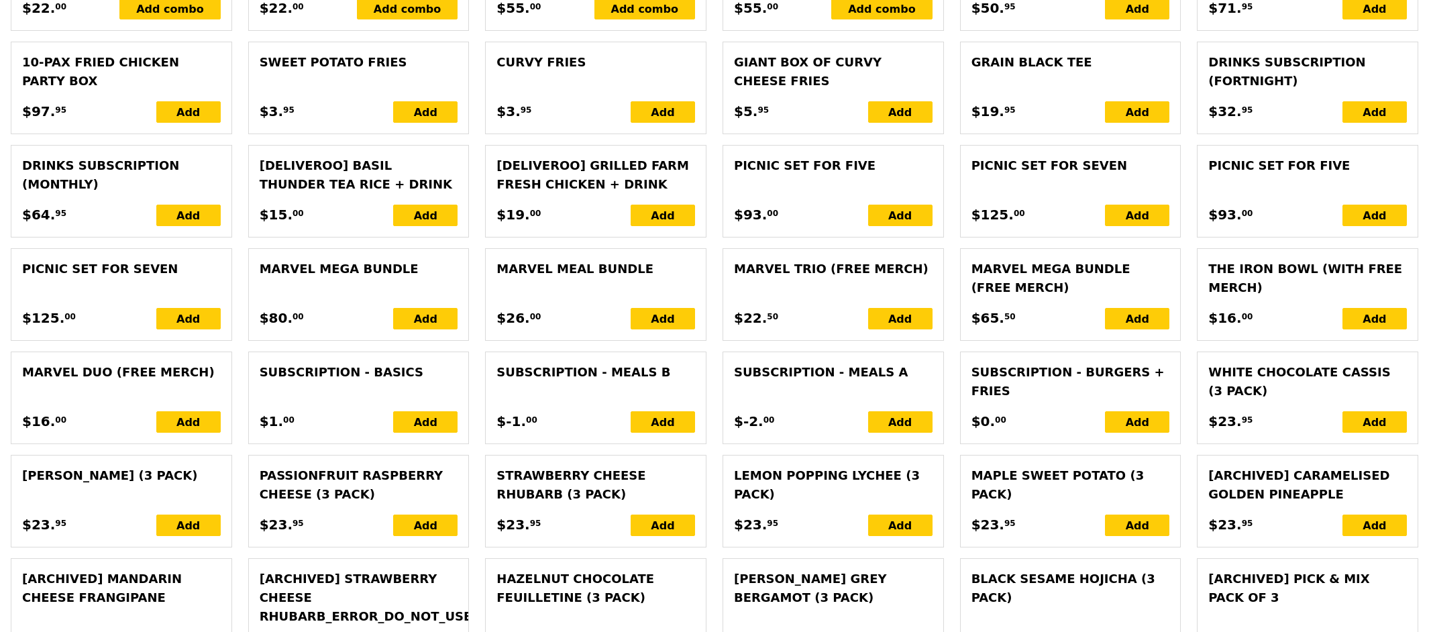
scroll to position [3049, 0]
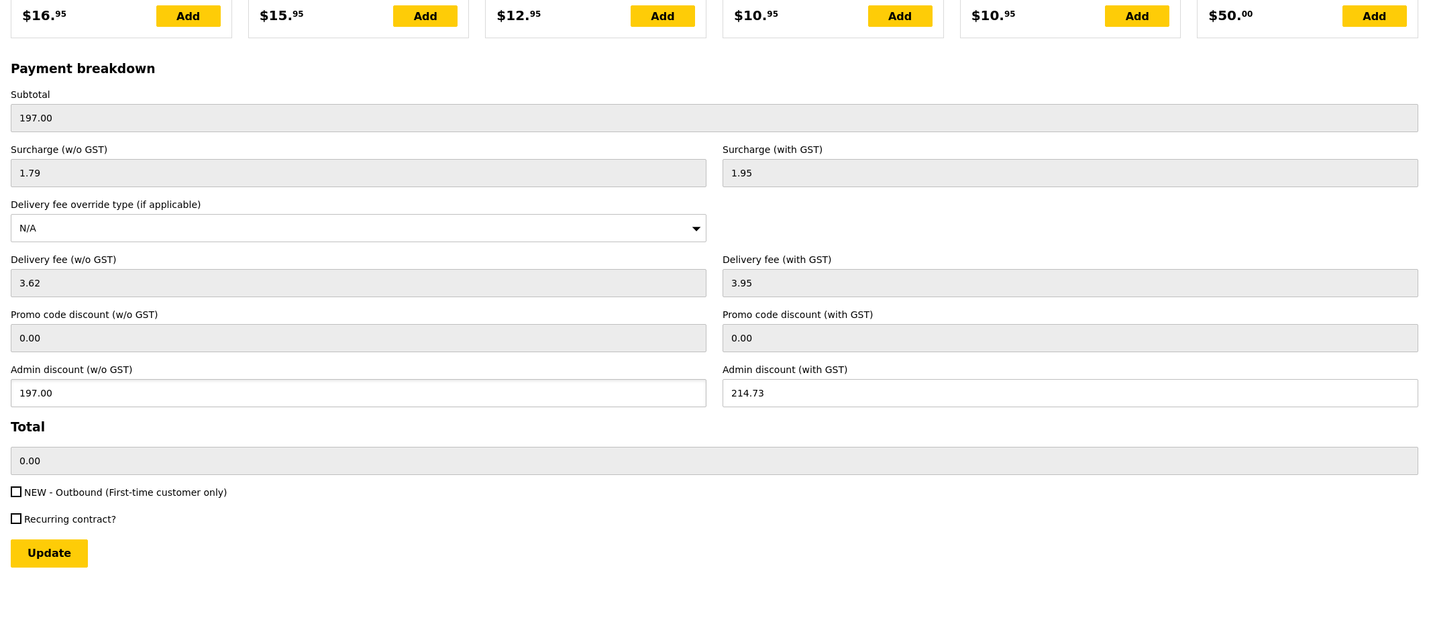
click at [45, 398] on input "197.00" at bounding box center [359, 393] width 696 height 28
type input "191.59"
click at [11, 539] on input "Update" at bounding box center [49, 553] width 77 height 28
type input "208.83"
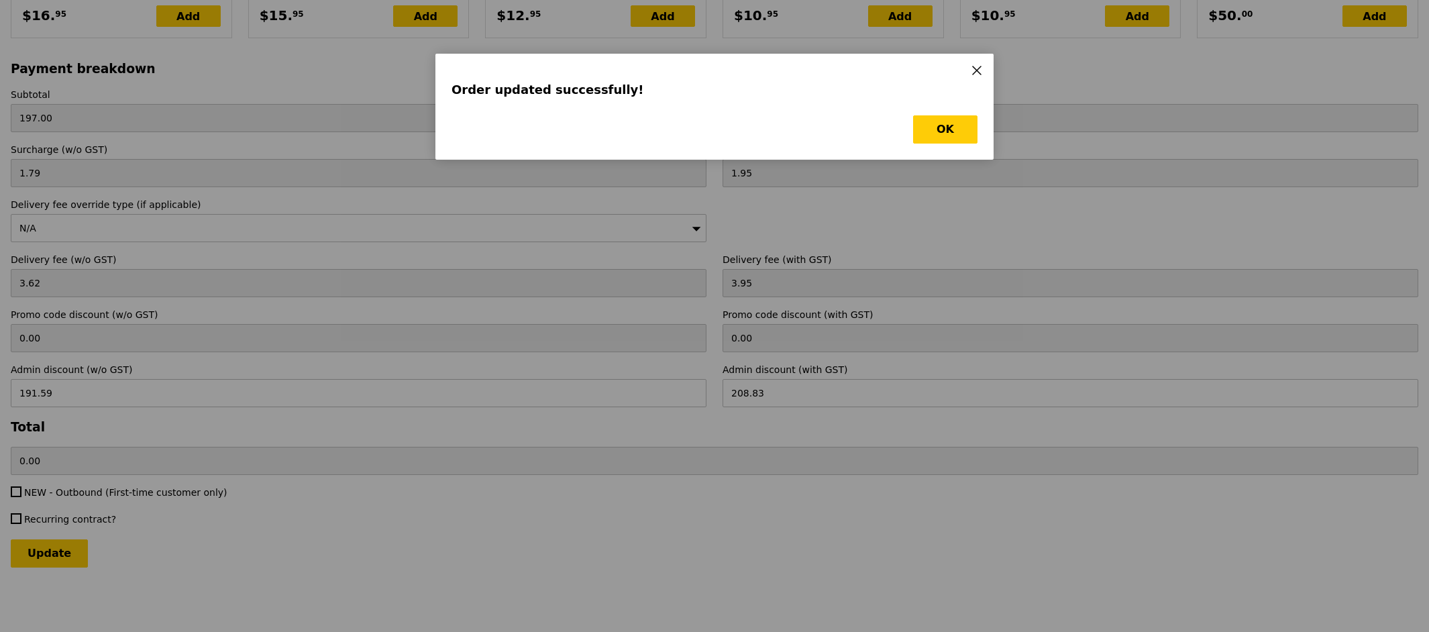
scroll to position [0, 0]
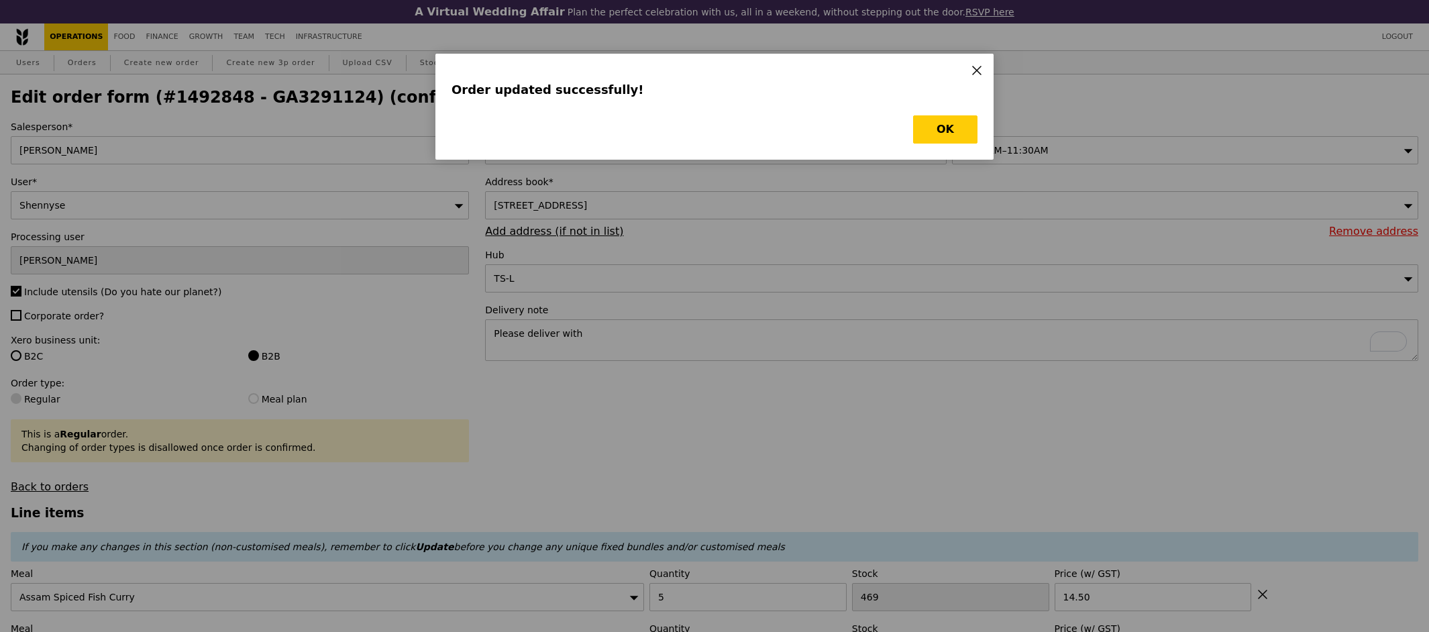
type input "Loading..."
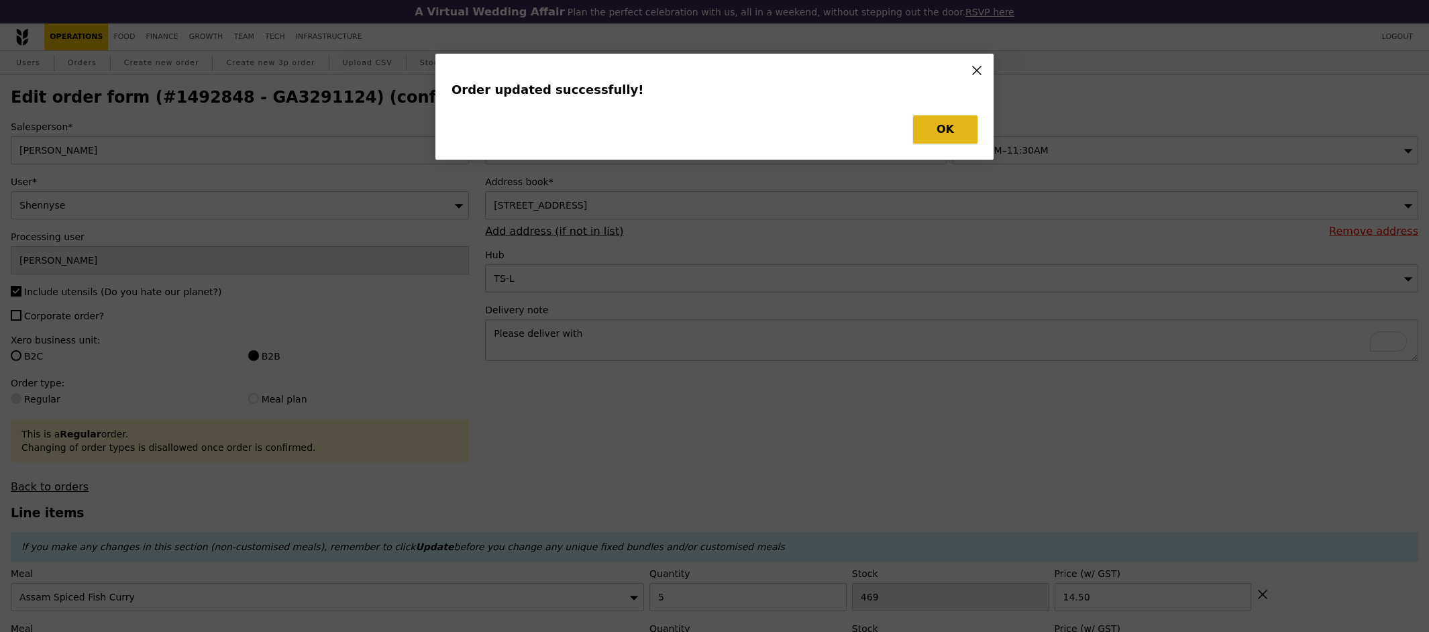
click at [954, 127] on button "OK" at bounding box center [945, 129] width 64 height 28
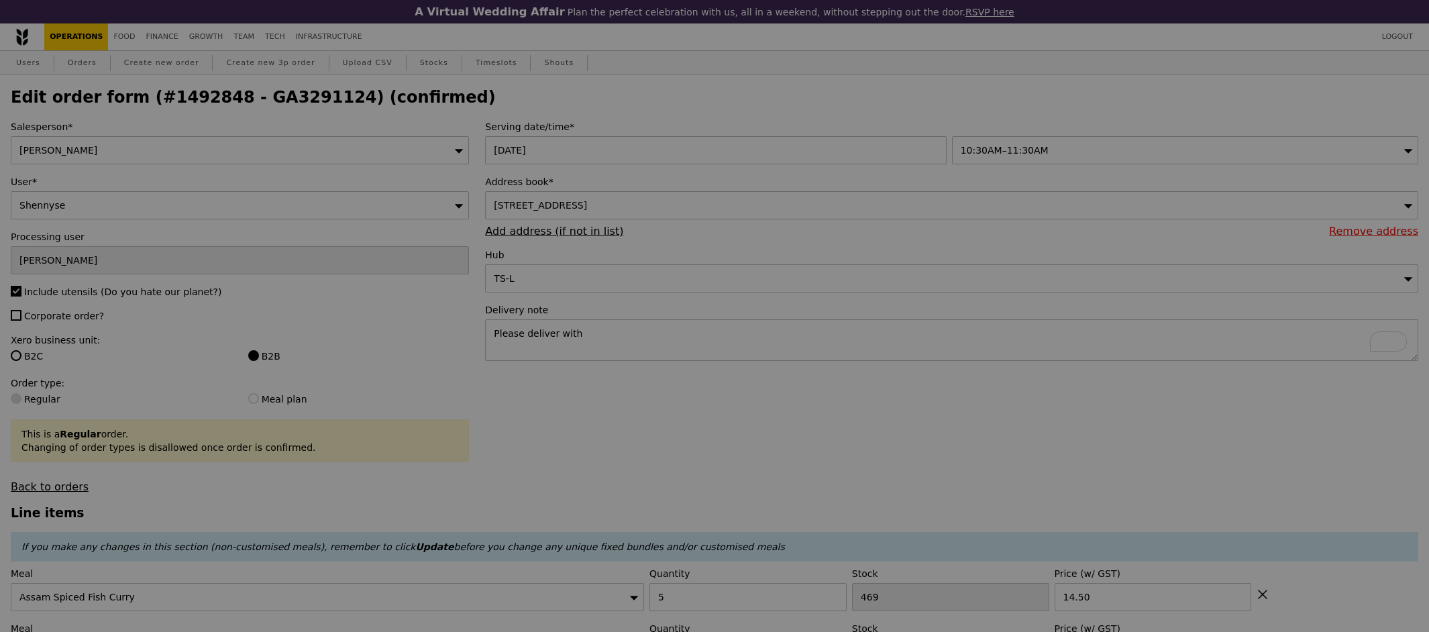
type input "0.00"
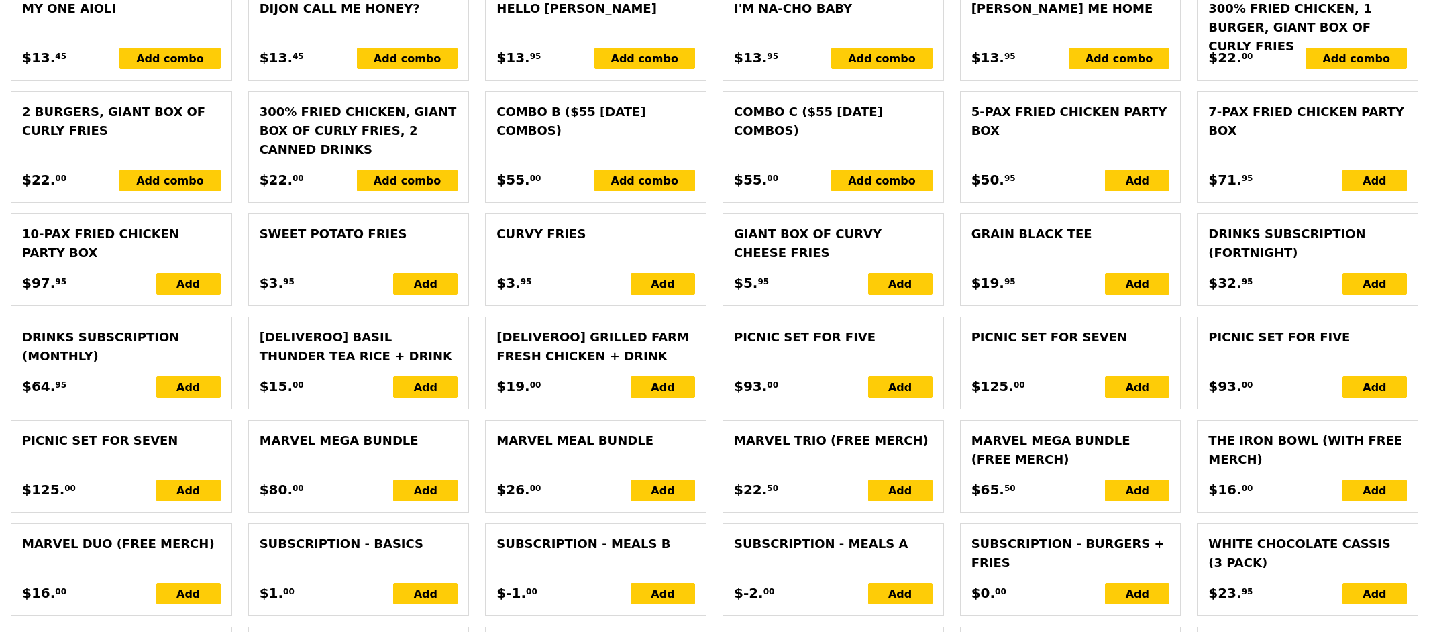
scroll to position [3049, 0]
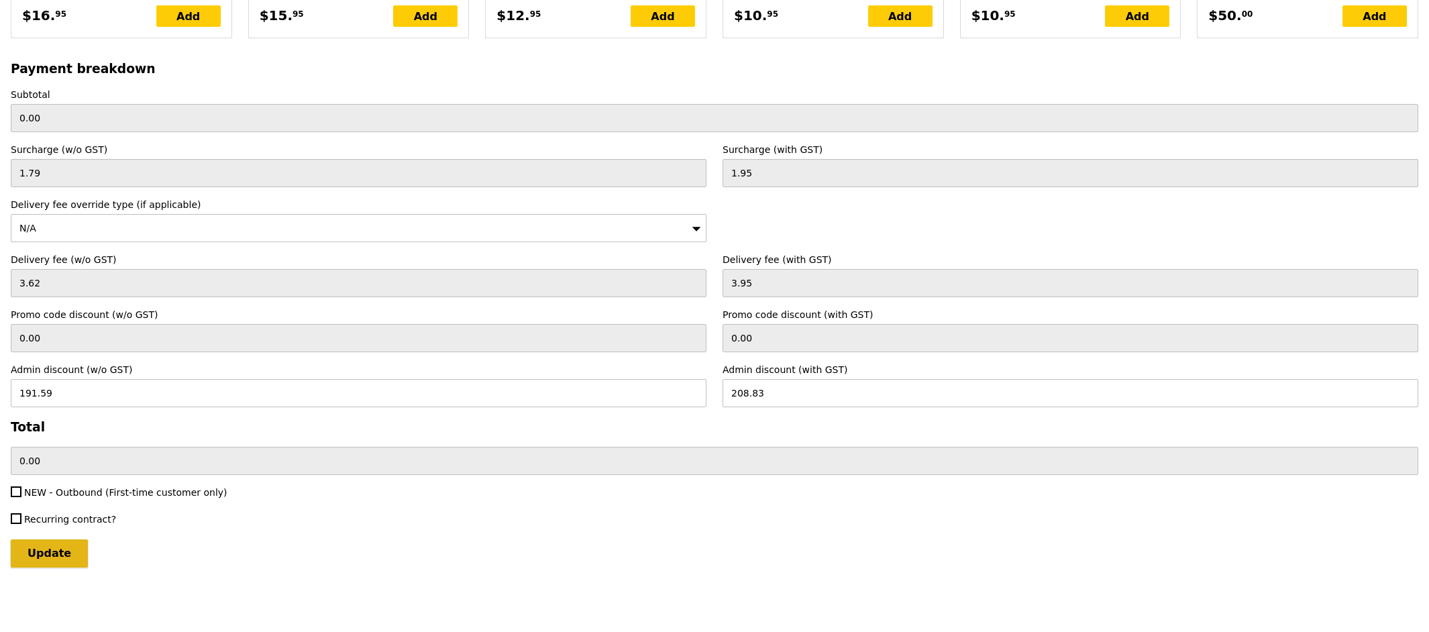
click at [76, 553] on input "Update" at bounding box center [49, 553] width 77 height 28
type input "Loading..."
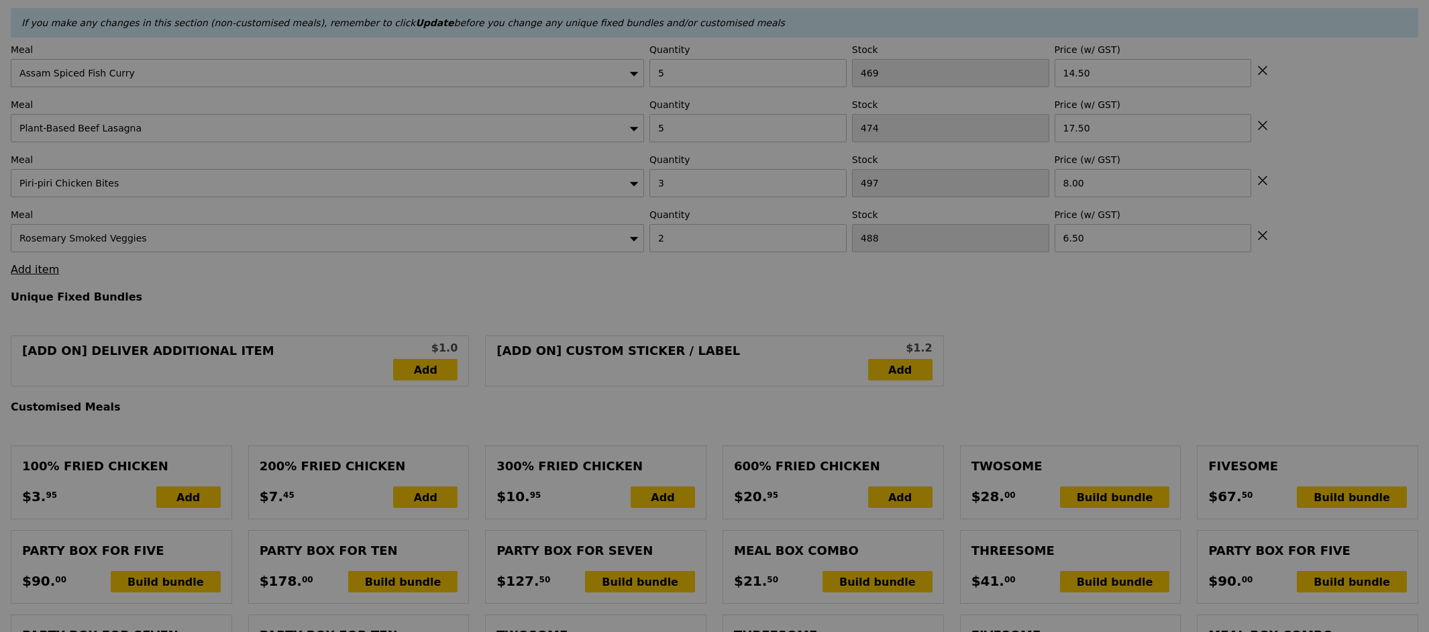
scroll to position [0, 0]
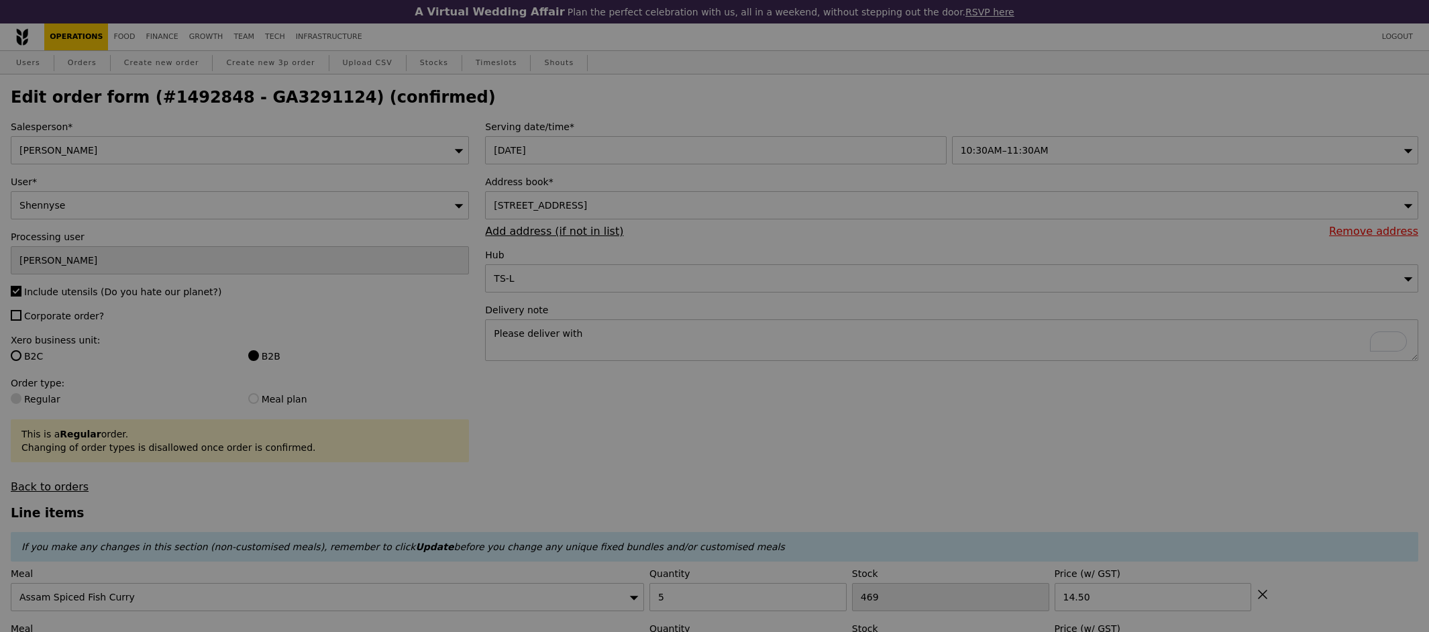
type input "197.00"
type input "Update"
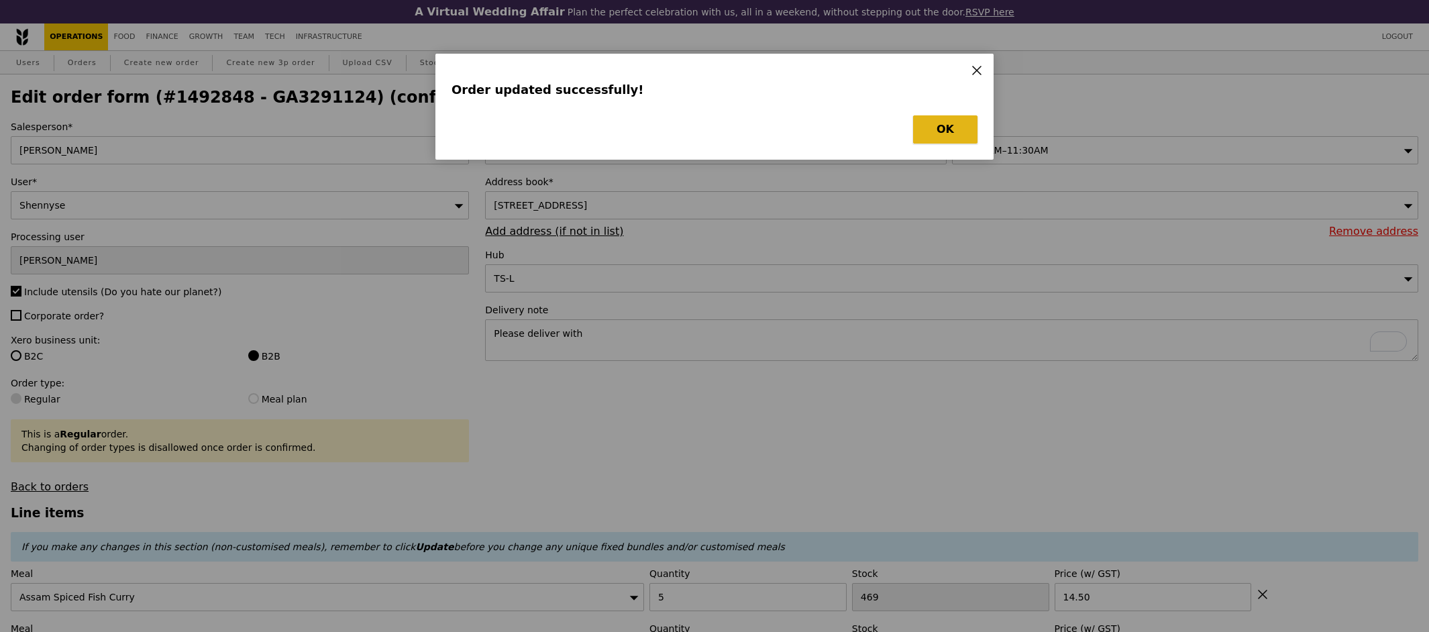
click at [955, 127] on button "OK" at bounding box center [945, 129] width 64 height 28
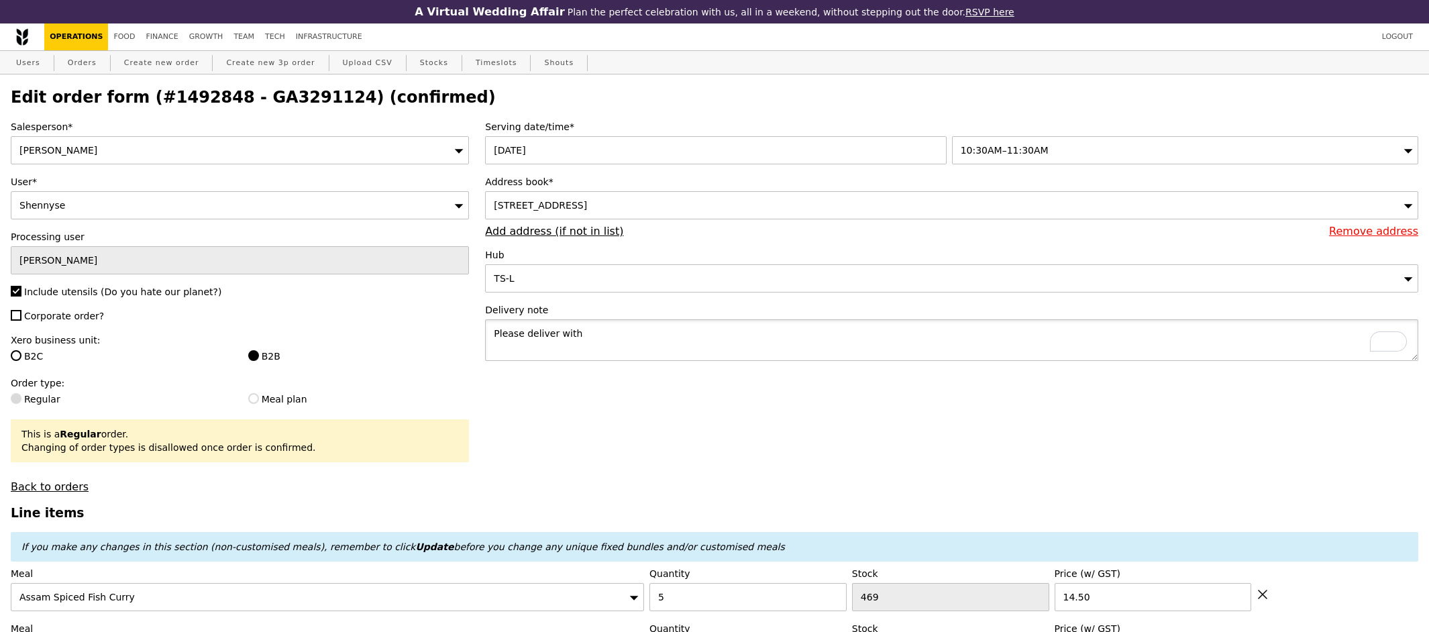
click at [592, 331] on textarea "Please deliver with" at bounding box center [951, 340] width 933 height 42
paste textarea "Q0534"
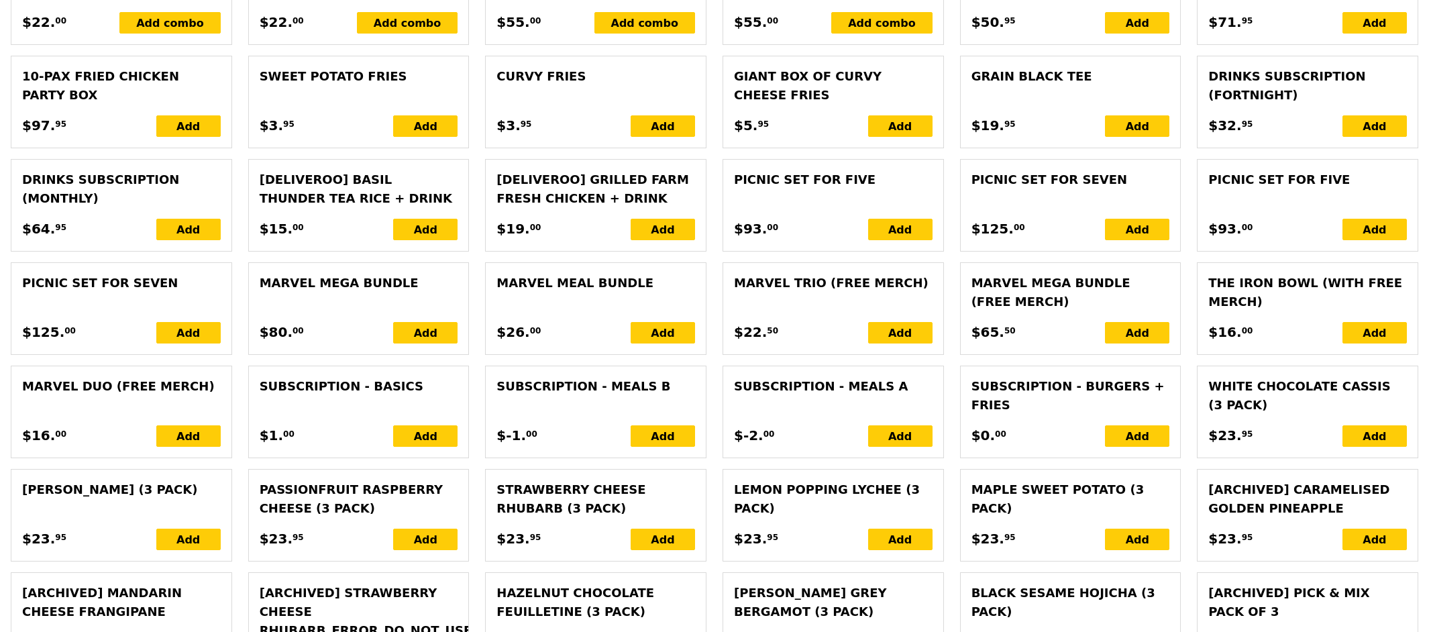
scroll to position [3049, 0]
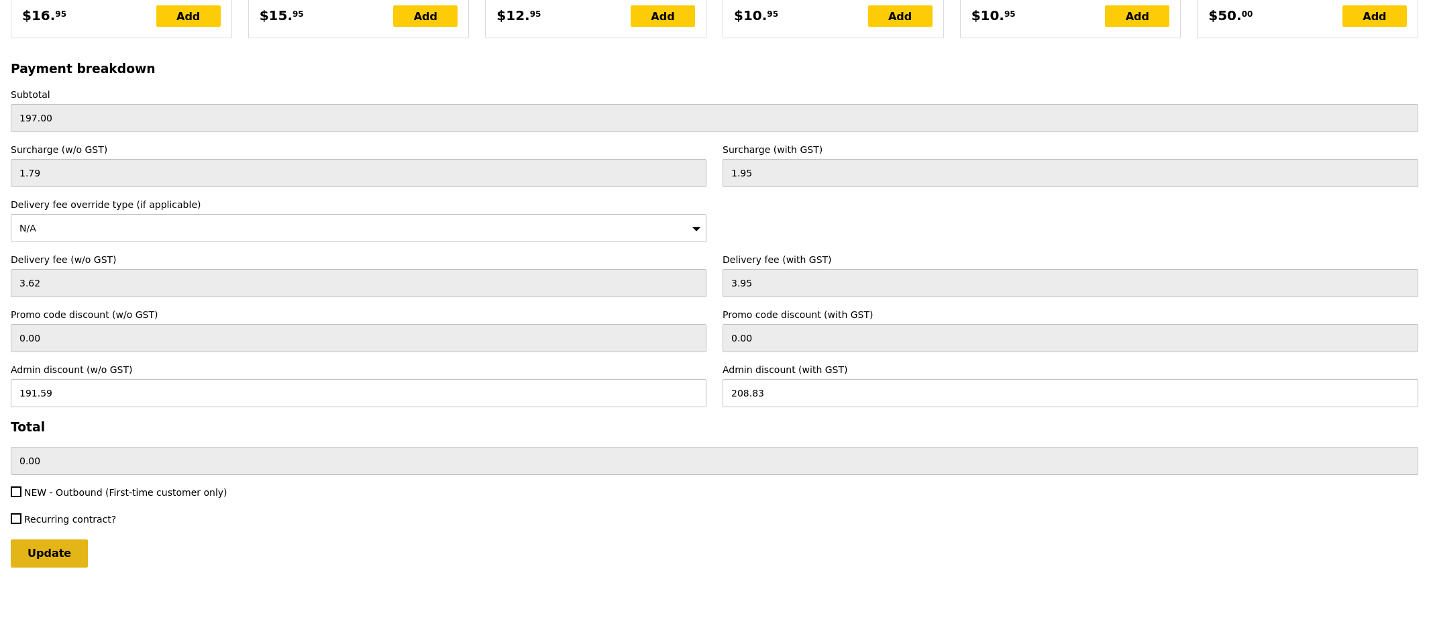
type textarea "Please deliver with Q0534."
click at [65, 557] on input "Update" at bounding box center [49, 553] width 77 height 28
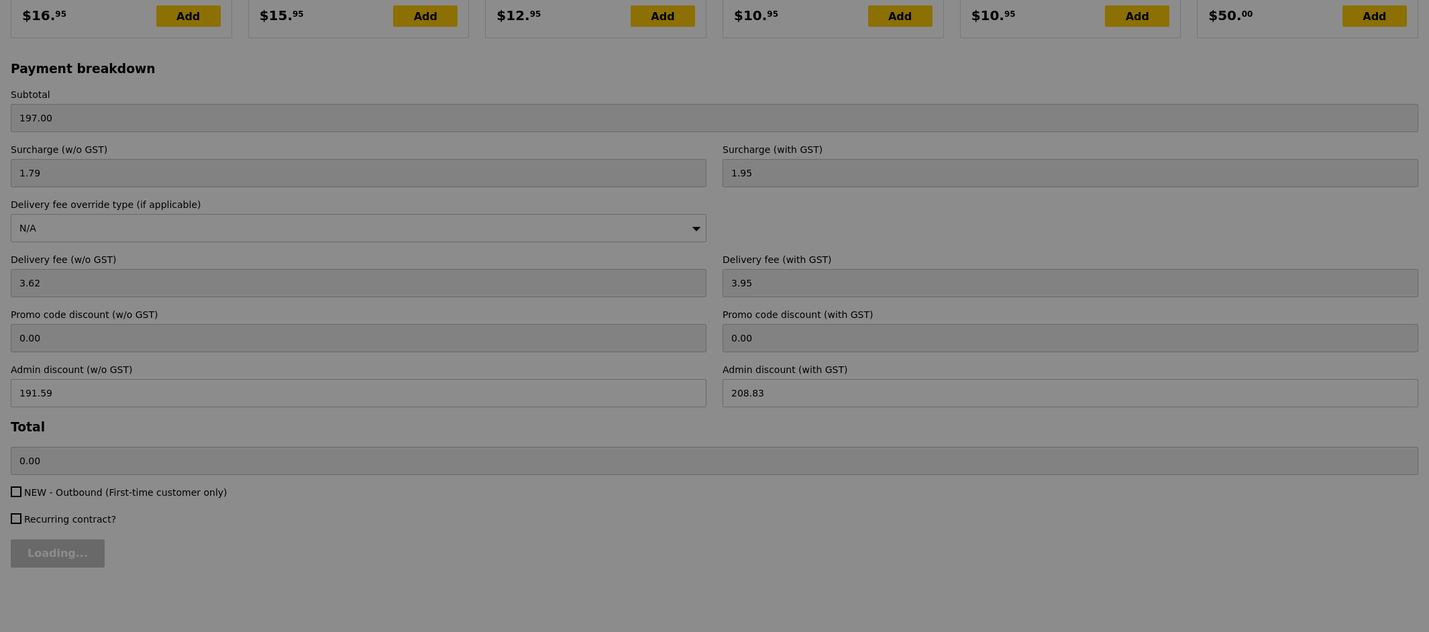
type input "Update"
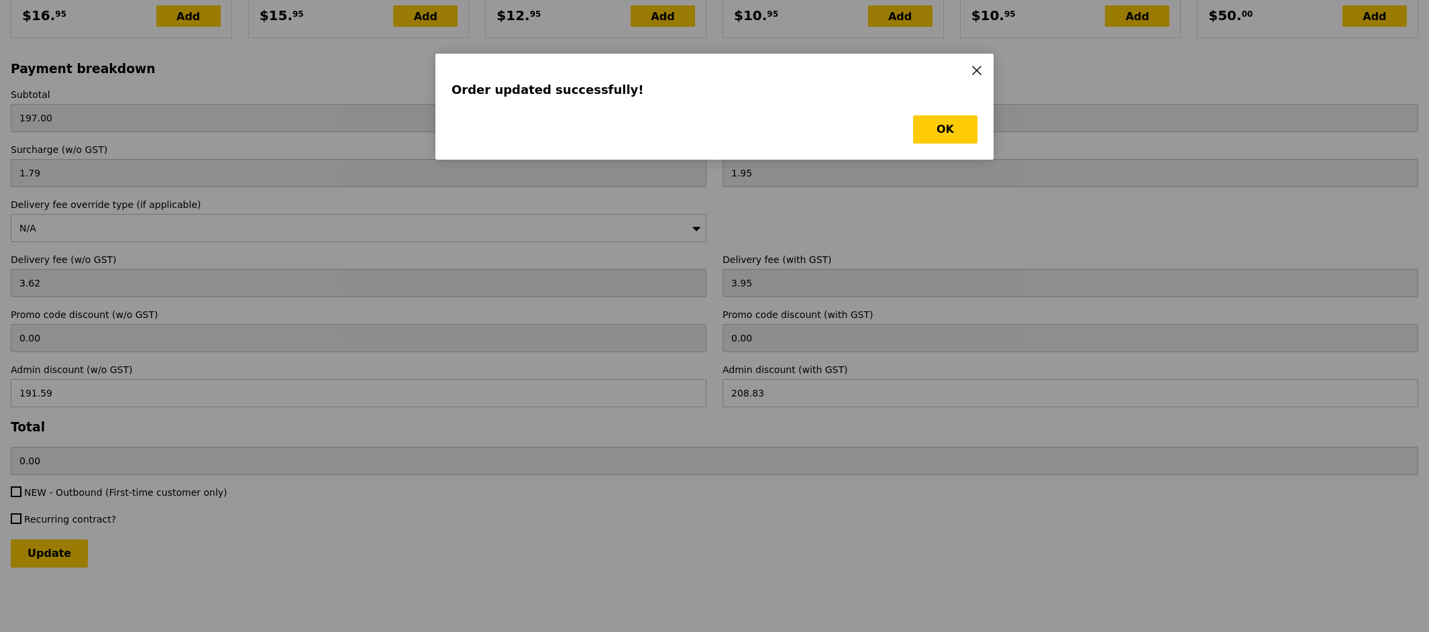
scroll to position [0, 0]
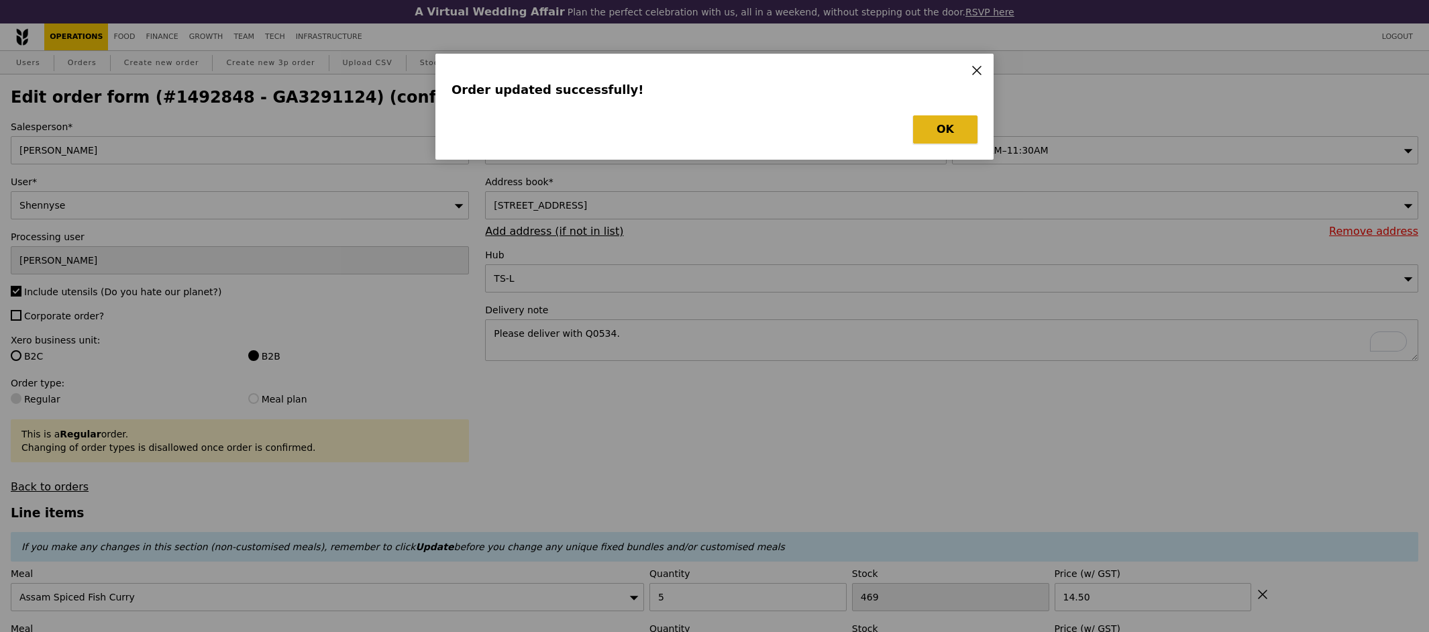
click at [955, 129] on button "OK" at bounding box center [945, 129] width 64 height 28
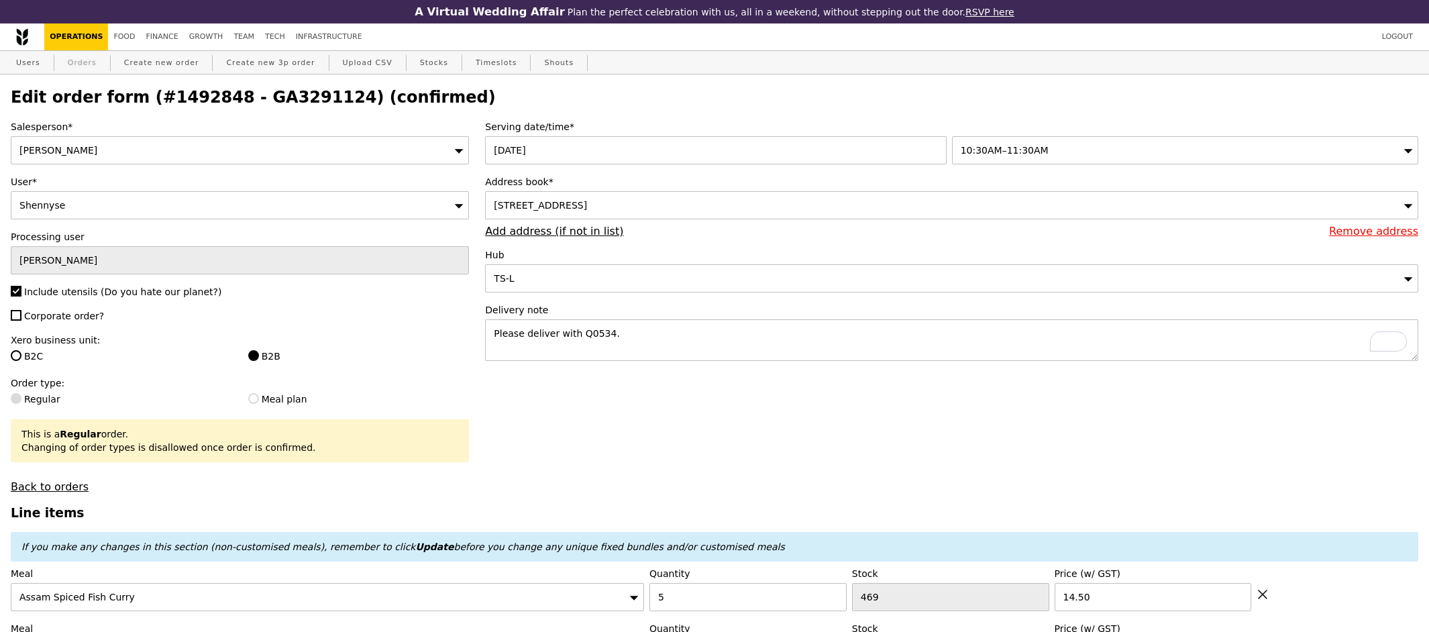
click at [87, 66] on link "Orders" at bounding box center [82, 63] width 40 height 24
select select "100"
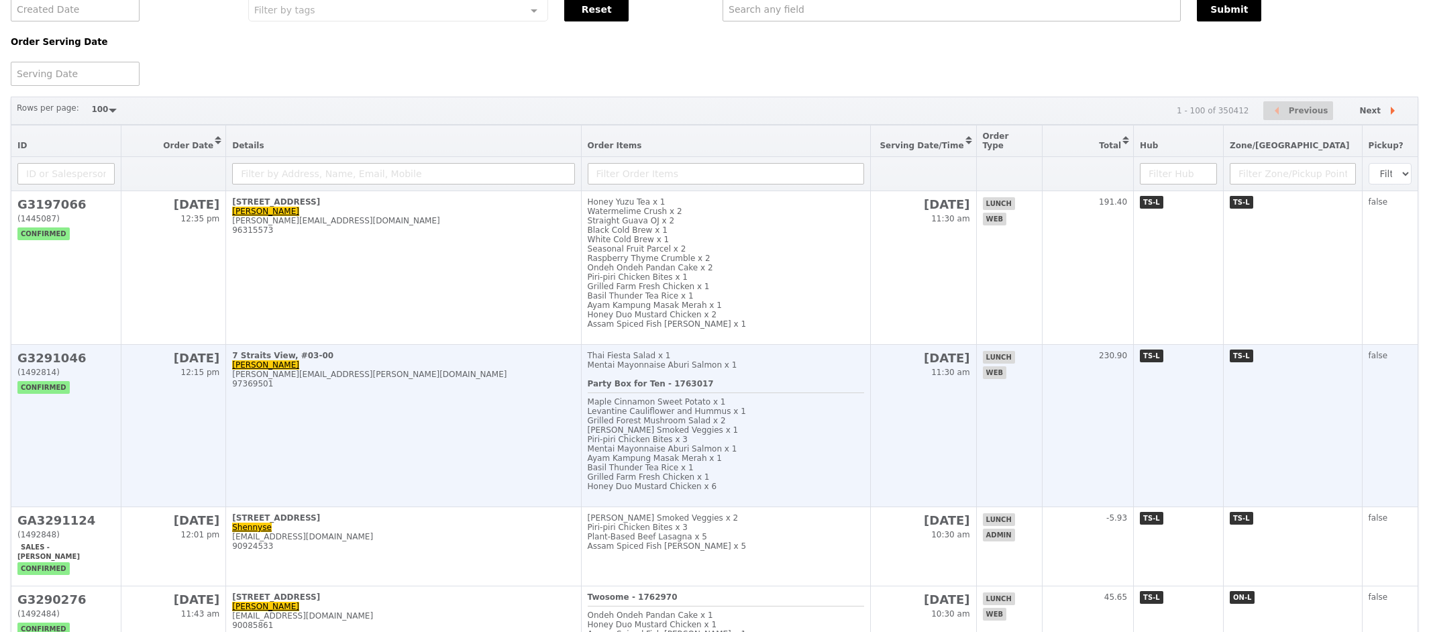
scroll to position [118, 0]
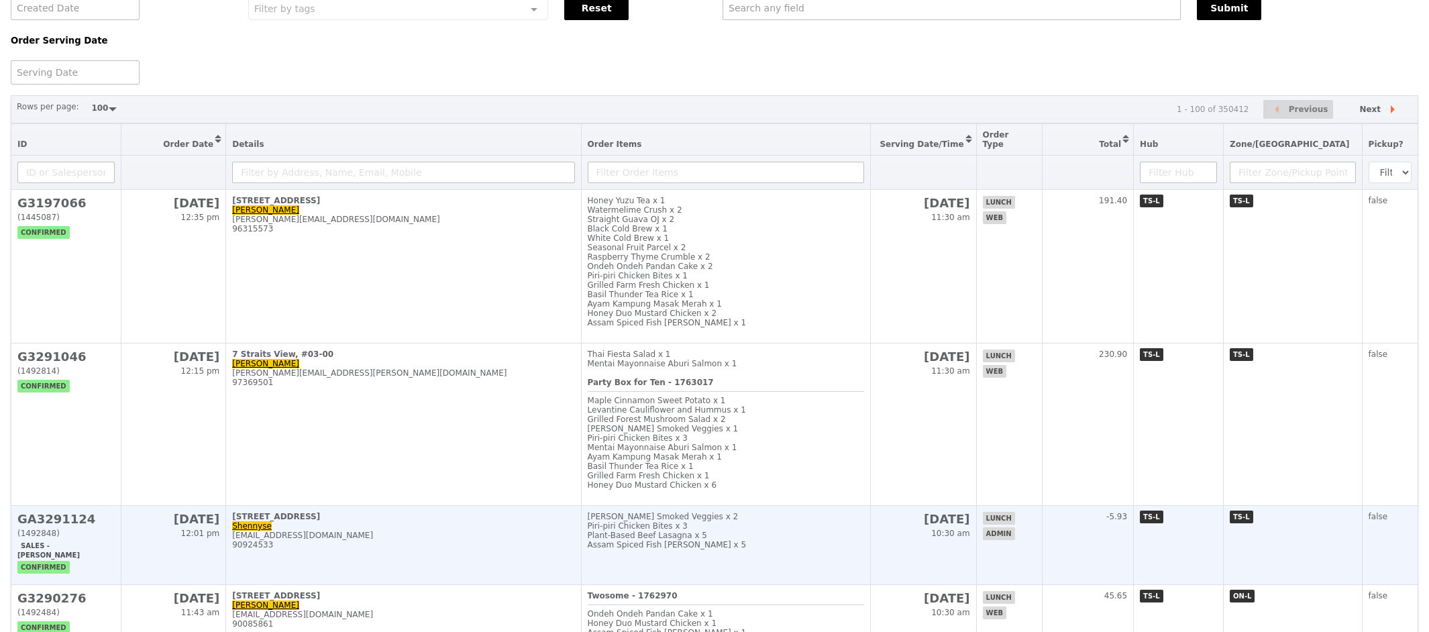
click at [62, 506] on td "GA3291124 (1492848) Sales - Samantha confirmed" at bounding box center [66, 545] width 110 height 79
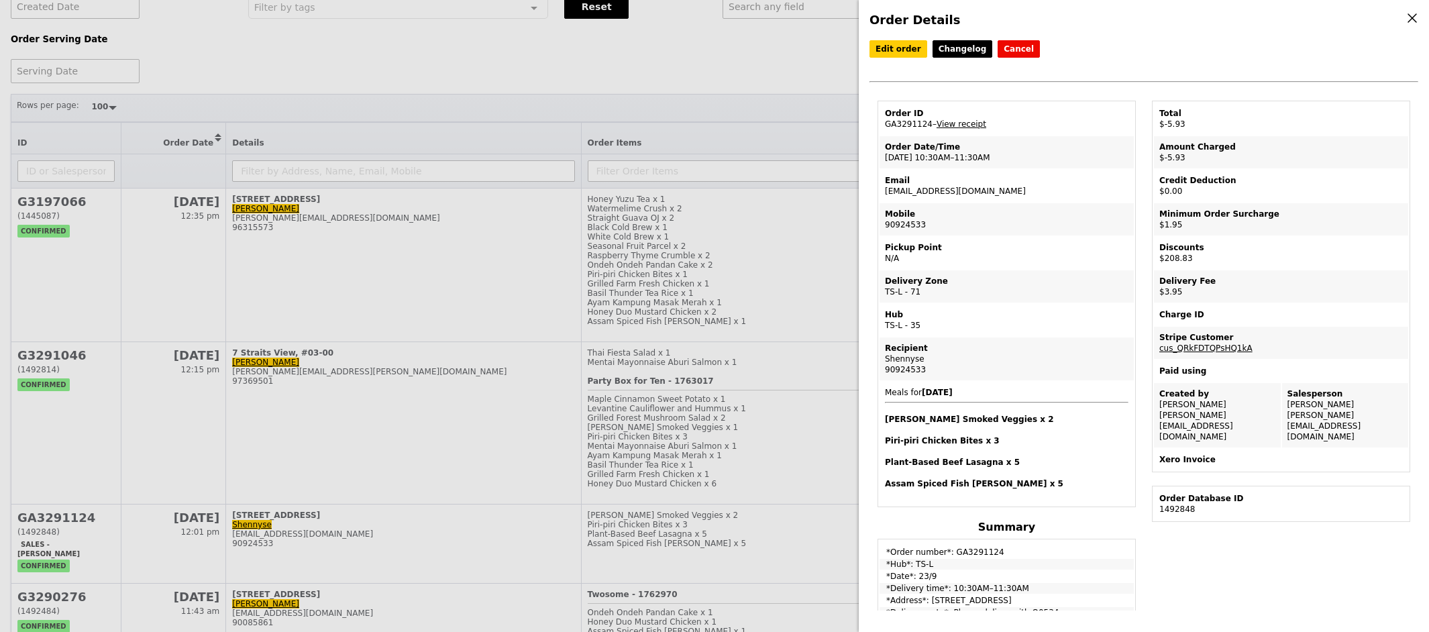
scroll to position [3, 0]
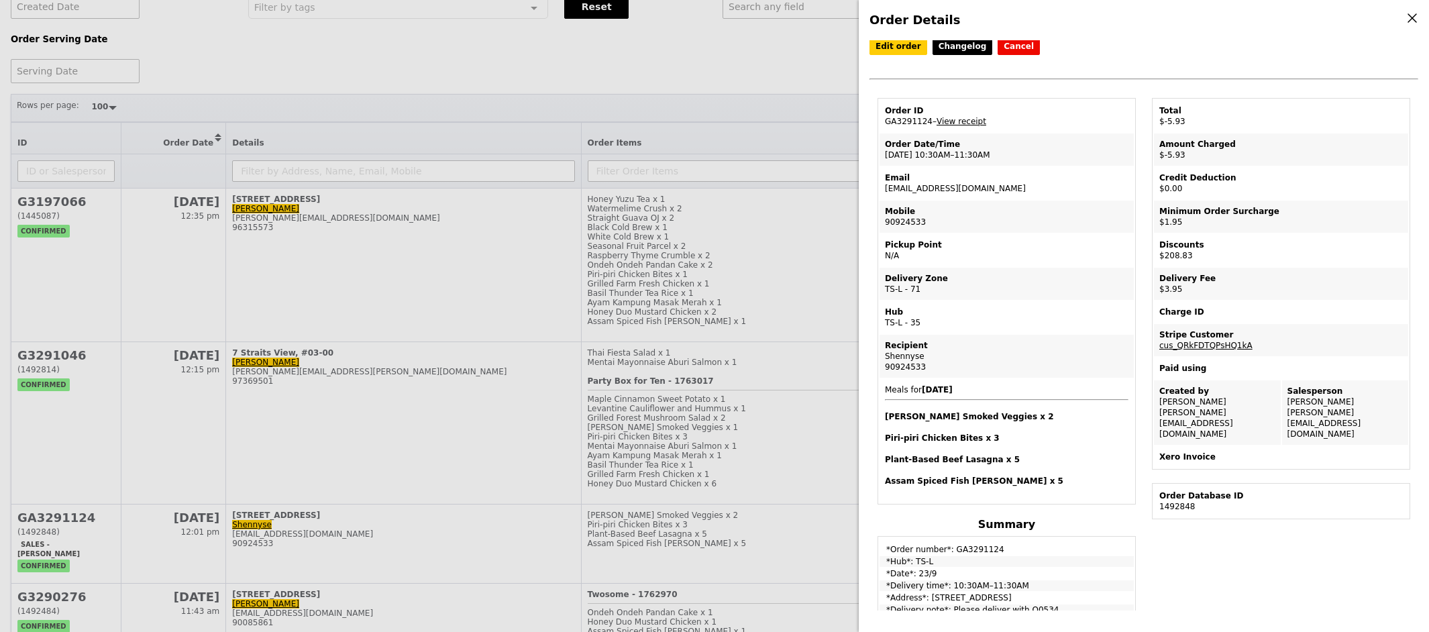
drag, startPoint x: 928, startPoint y: 122, endPoint x: 884, endPoint y: 124, distance: 44.3
click at [884, 124] on td "Order ID GA3291124 – View receipt" at bounding box center [1006, 116] width 254 height 32
copy td "GA3291124"
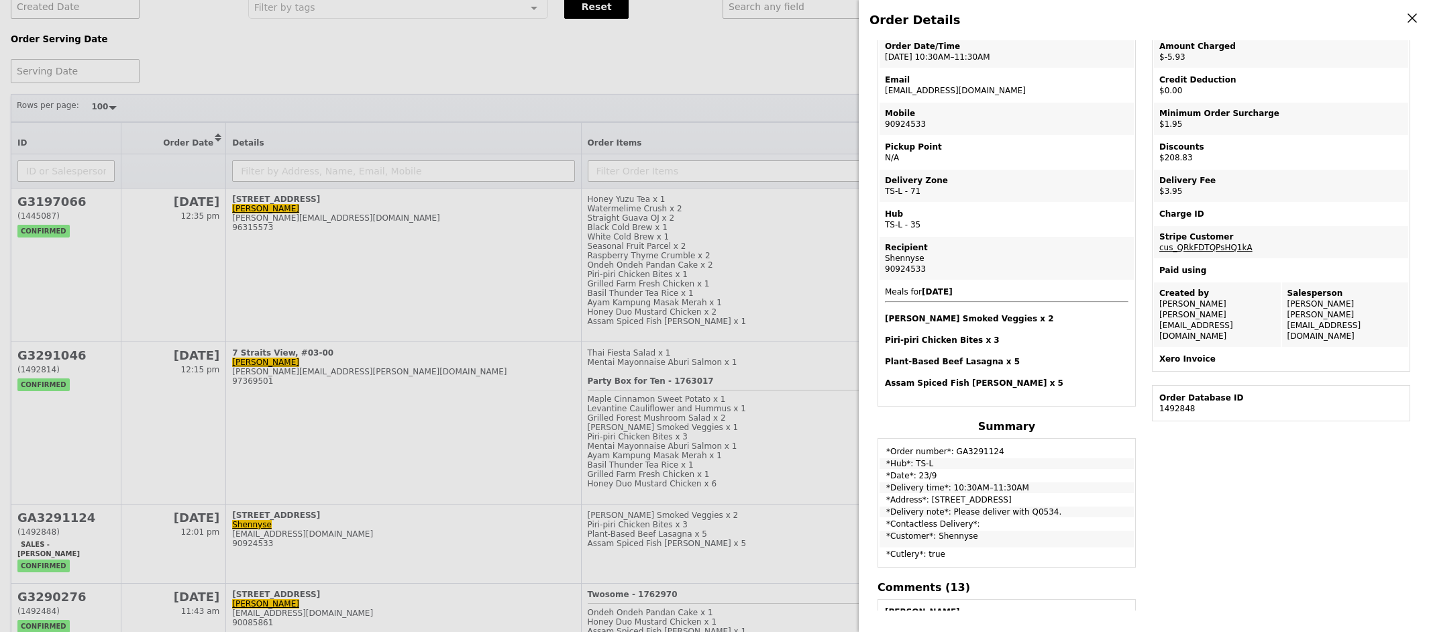
scroll to position [107, 0]
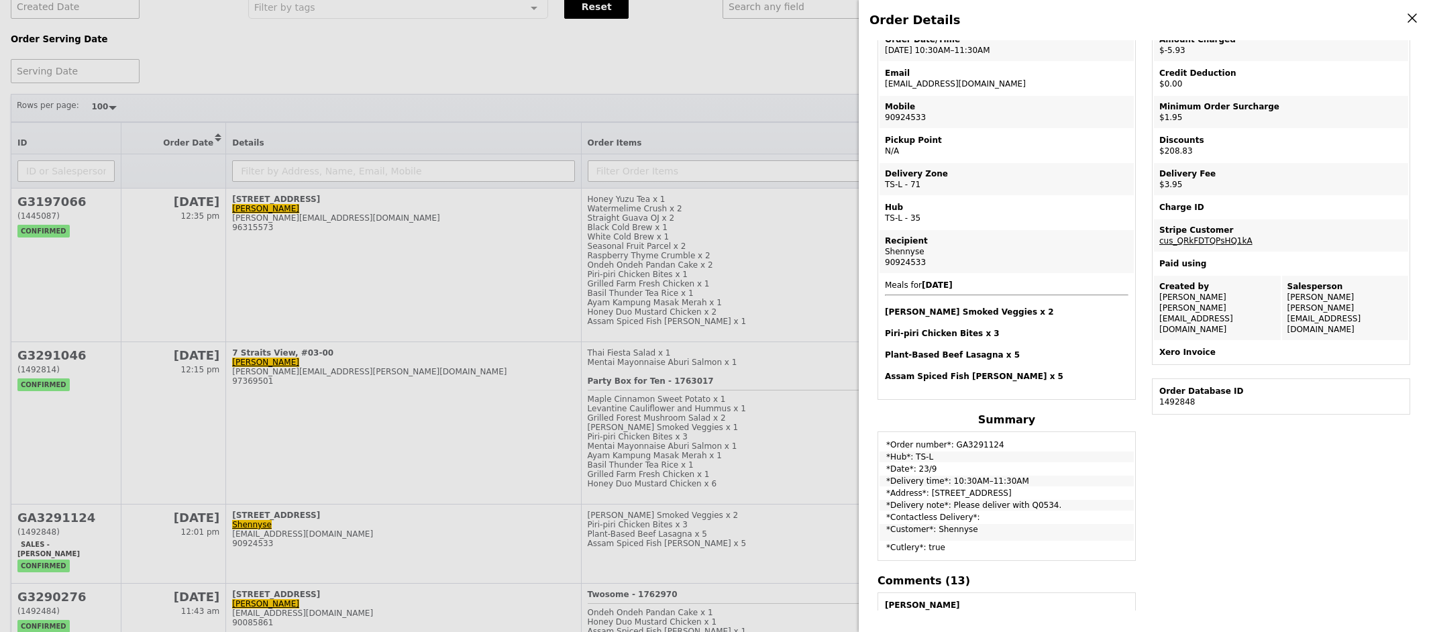
click at [425, 205] on div "Order Details Edit order Changelog Cancel Order ID GA3291124 – View receipt Ord…" at bounding box center [714, 316] width 1429 height 632
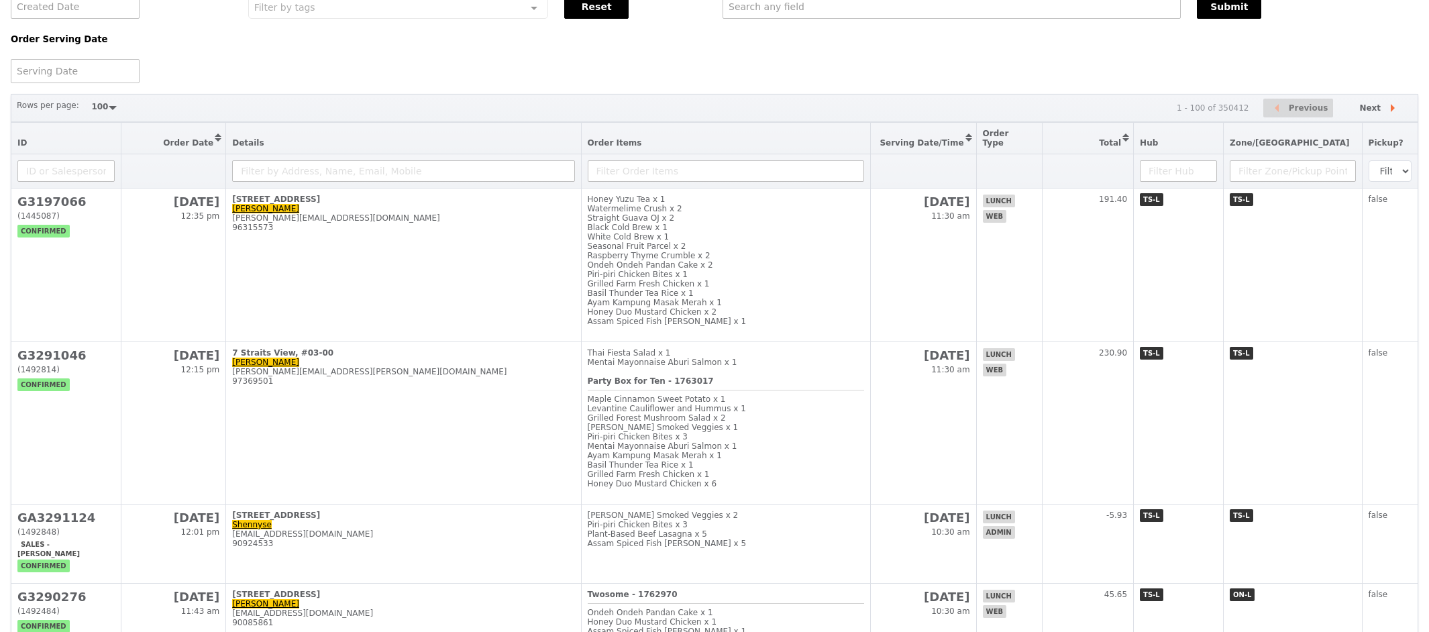
scroll to position [164, 0]
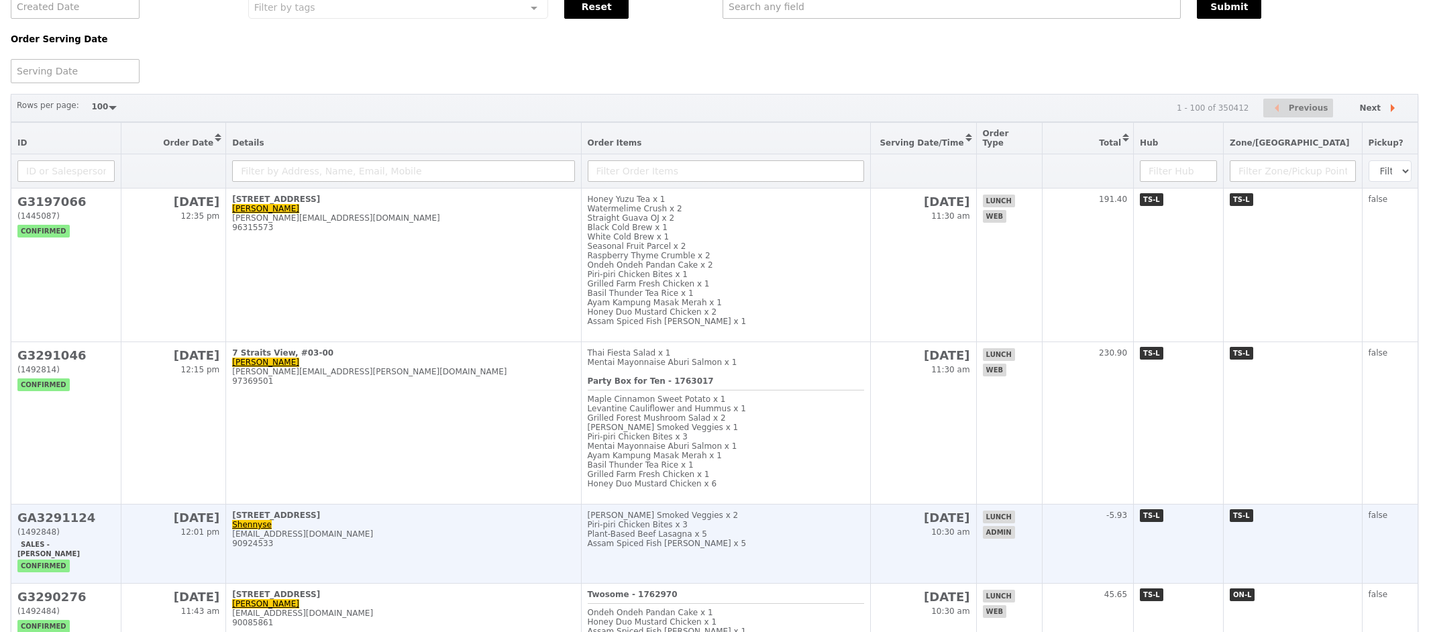
click at [73, 511] on h2 "GA3291124" at bounding box center [65, 518] width 97 height 14
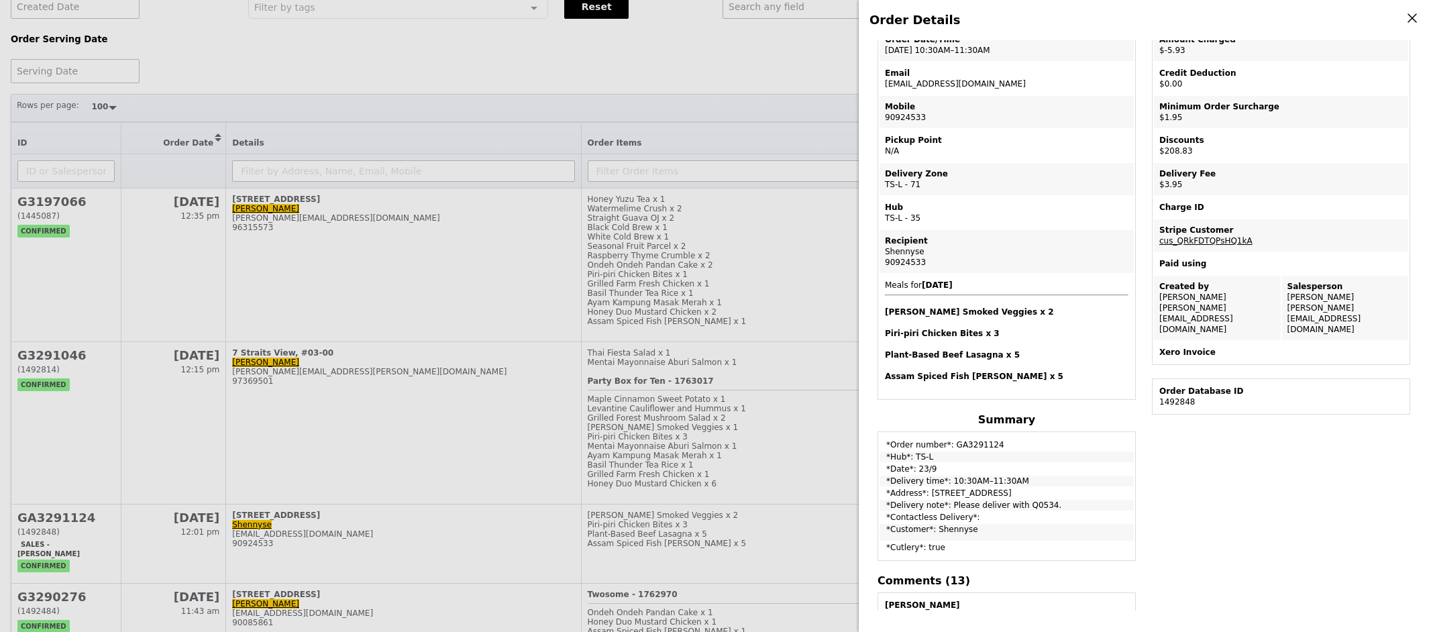
scroll to position [0, 0]
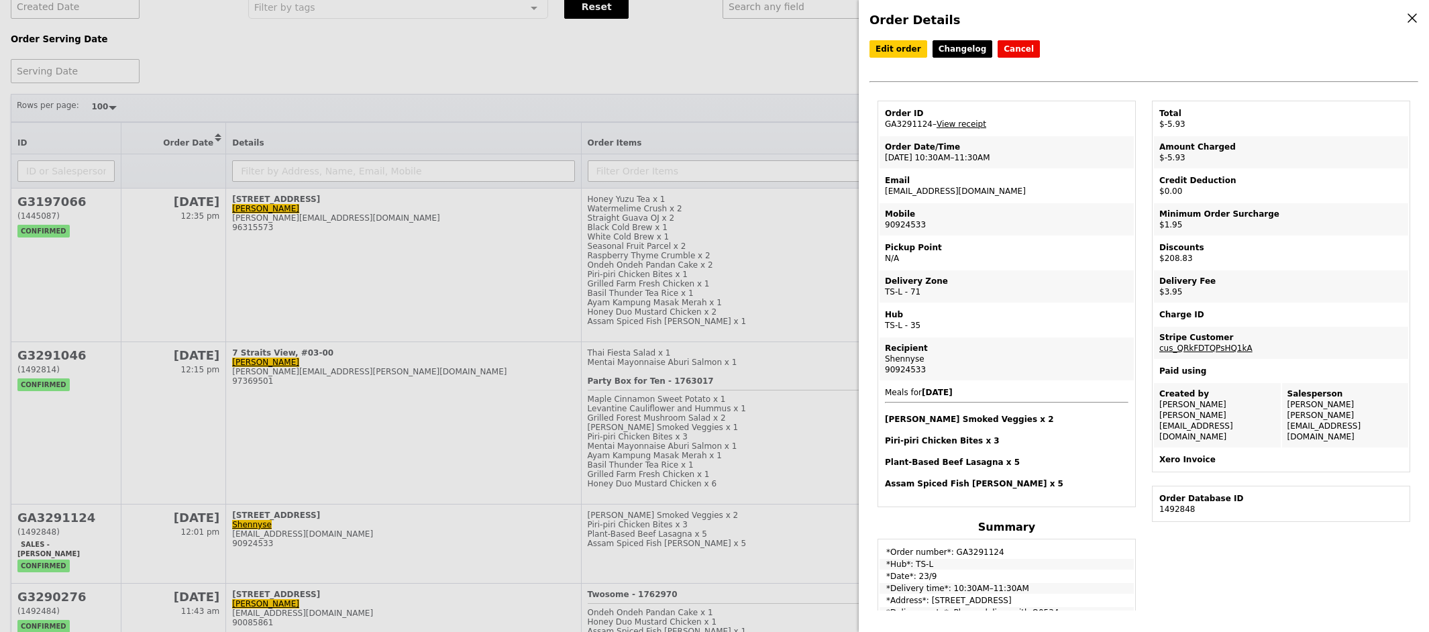
drag, startPoint x: 928, startPoint y: 126, endPoint x: 881, endPoint y: 123, distance: 47.0
click at [881, 123] on td "Order ID GA3291124 – View receipt" at bounding box center [1006, 119] width 254 height 32
copy td "GA3291124"
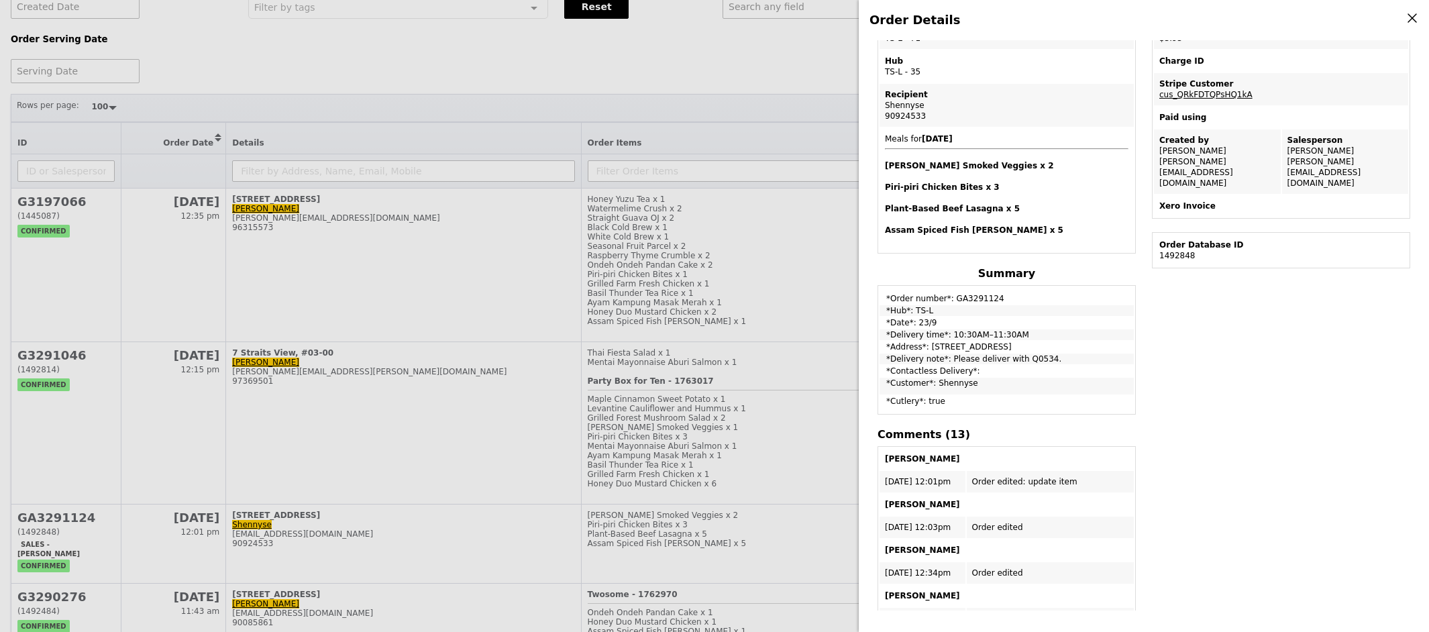
scroll to position [255, 0]
click at [1421, 12] on div "Order Details Edit order Changelog Cancel Order ID GA3291124 – View receipt Ord…" at bounding box center [1144, 316] width 570 height 632
click at [1416, 19] on icon at bounding box center [1412, 18] width 12 height 12
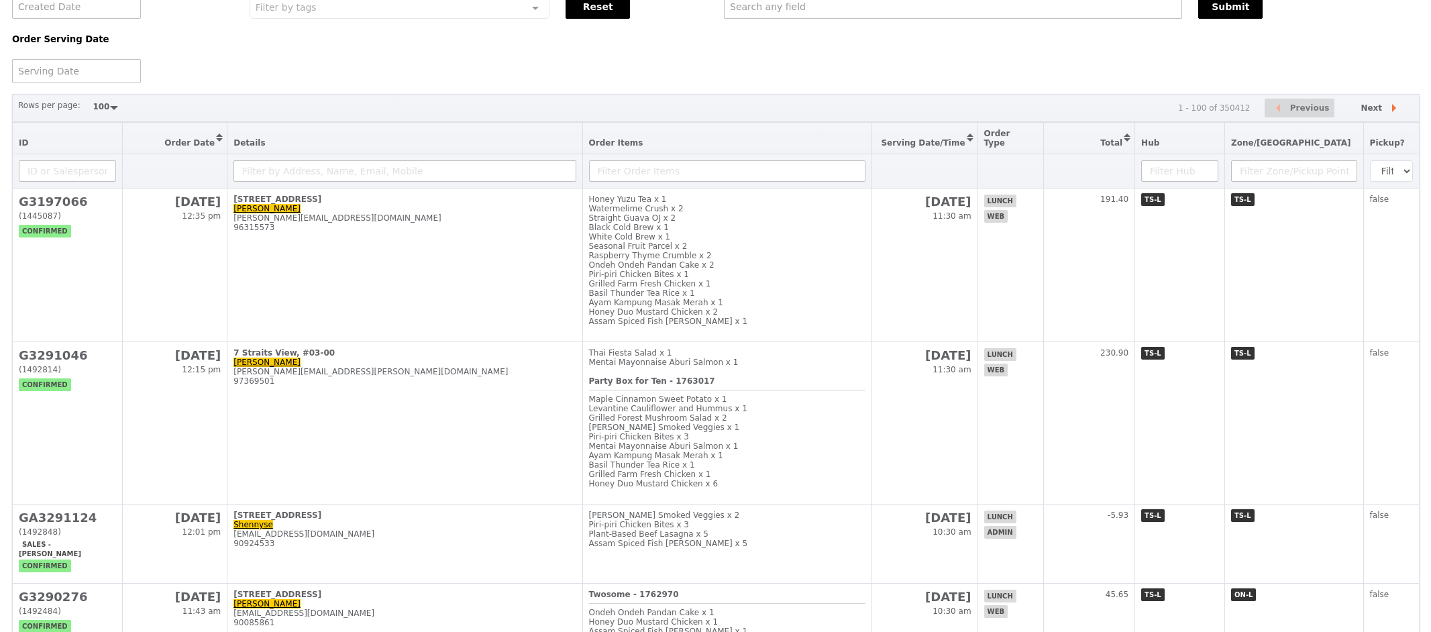
scroll to position [0, 0]
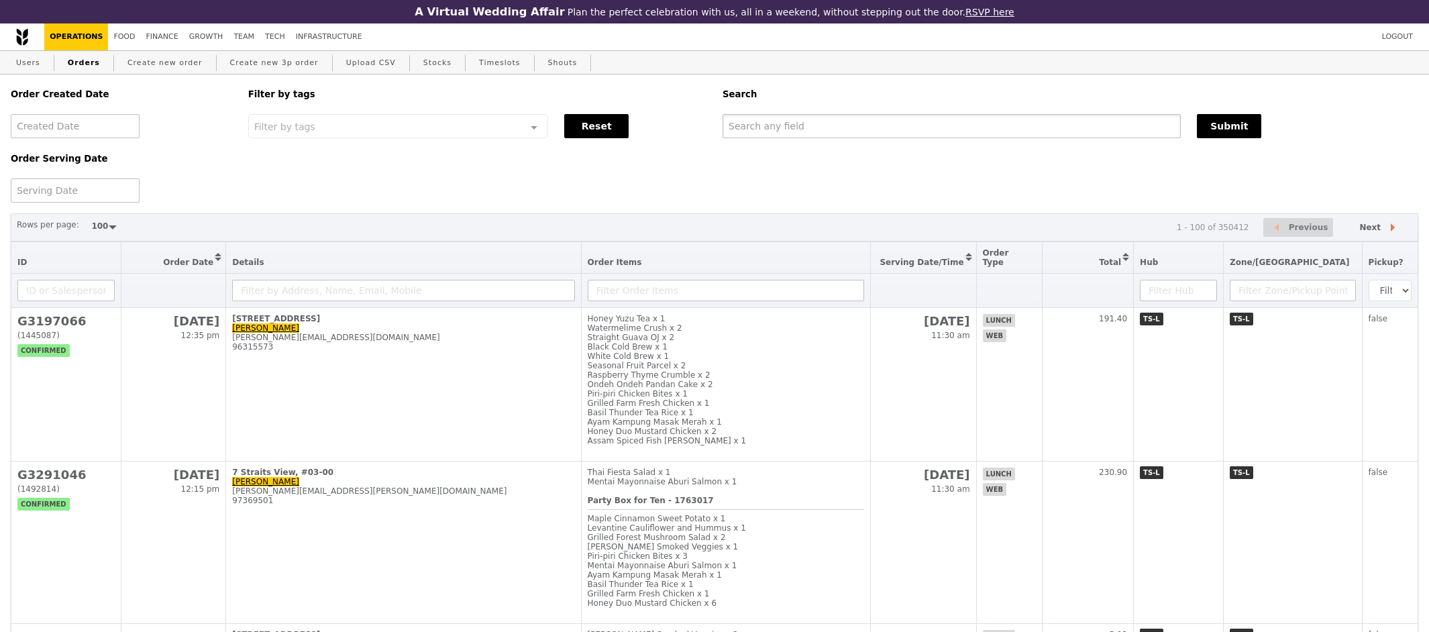
click at [790, 137] on input "text" at bounding box center [951, 126] width 458 height 24
paste input "GA3291124"
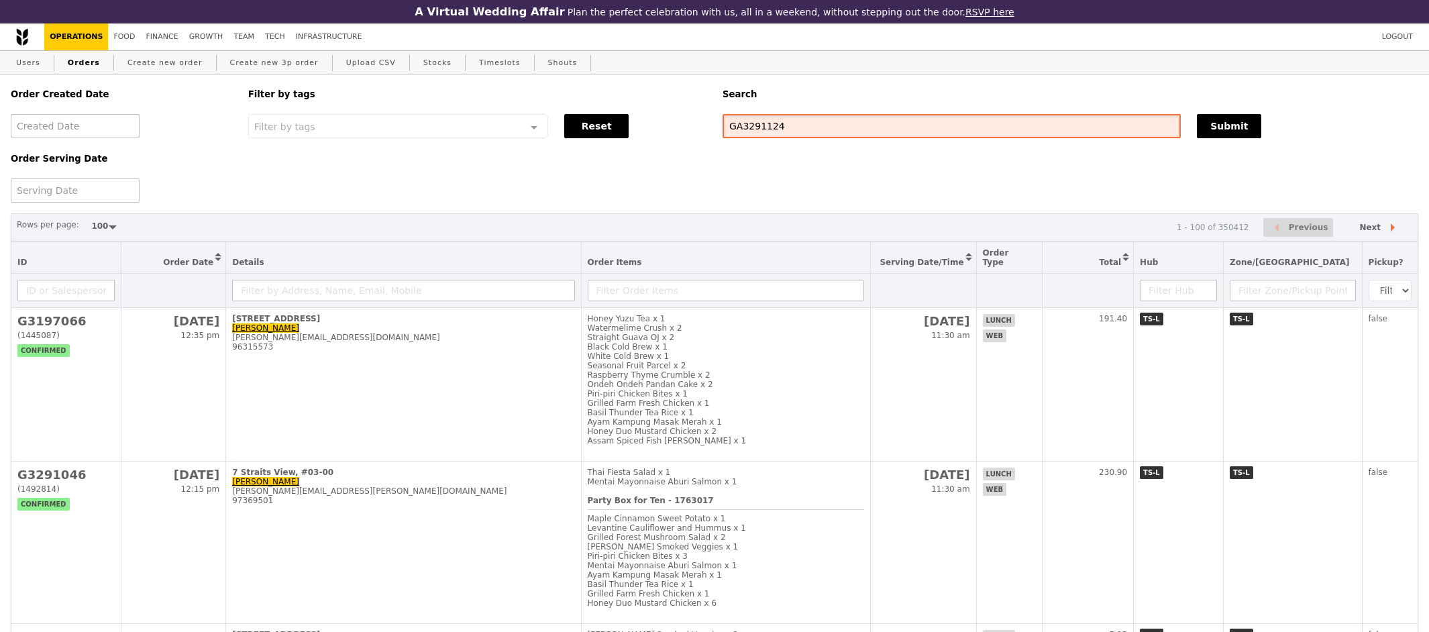
type input "GA3291124"
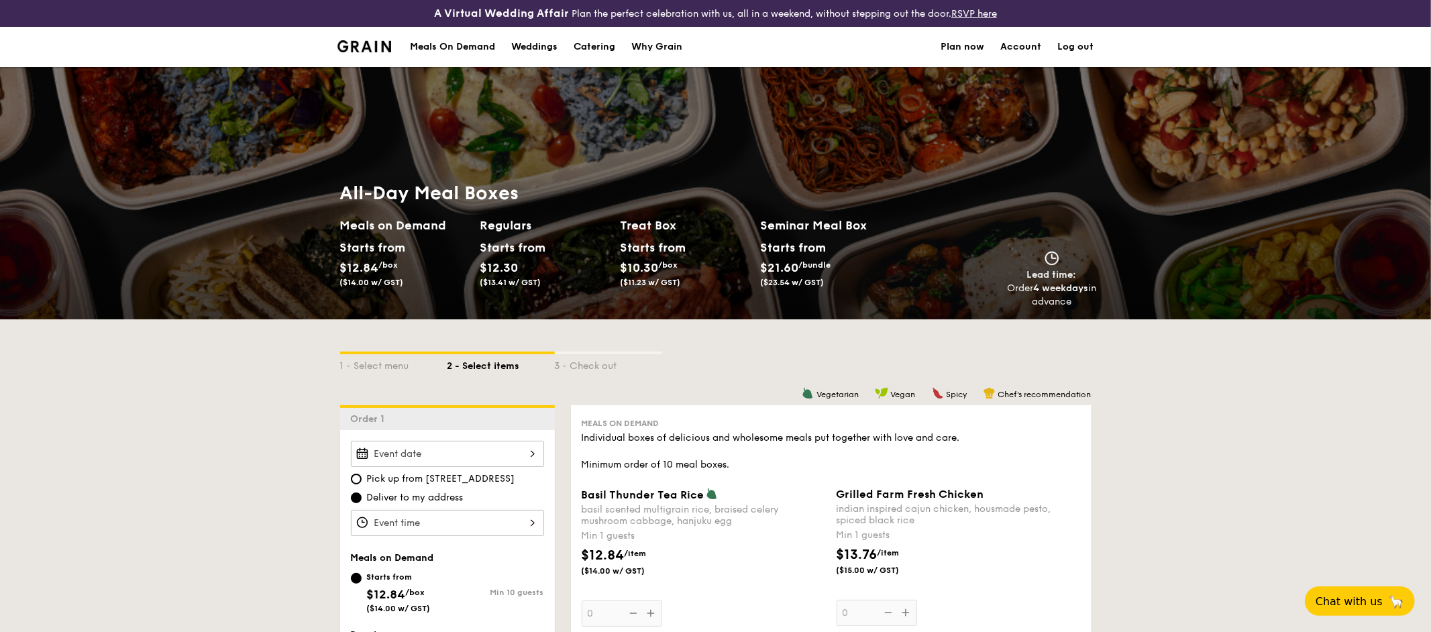
click at [441, 42] on div "Meals On Demand" at bounding box center [452, 47] width 85 height 40
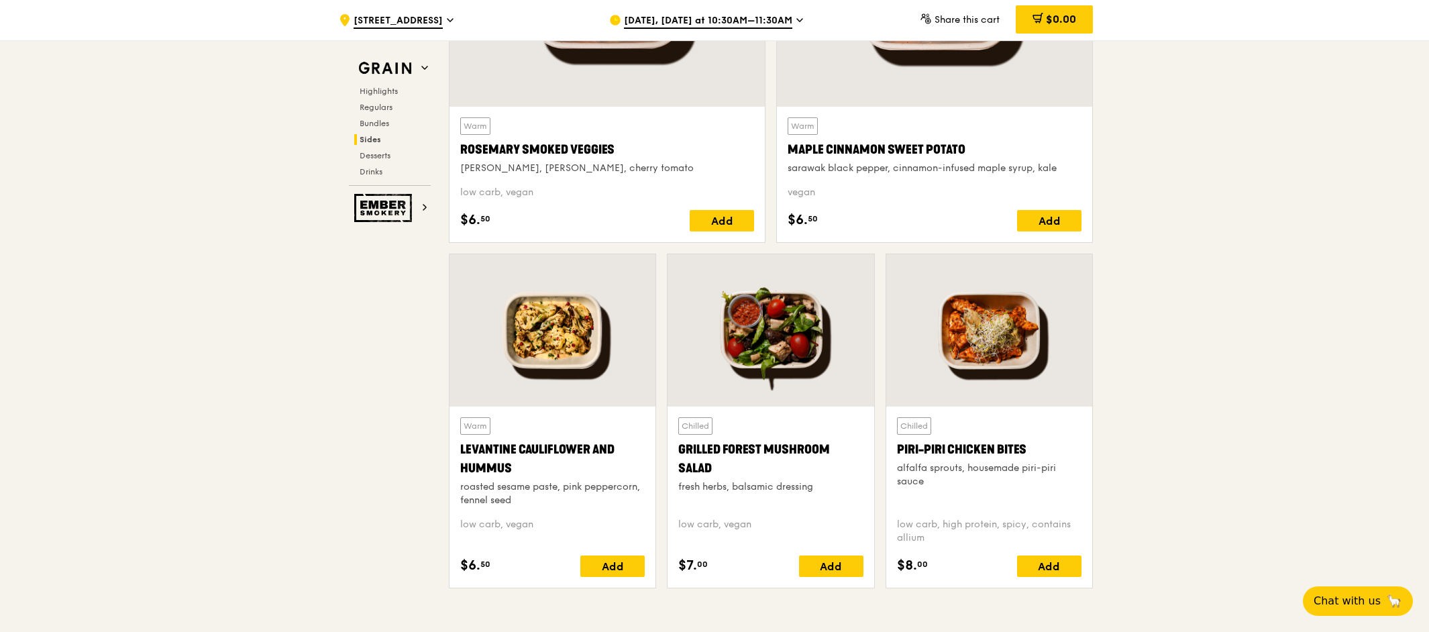
scroll to position [3275, 0]
